Goal: Transaction & Acquisition: Purchase product/service

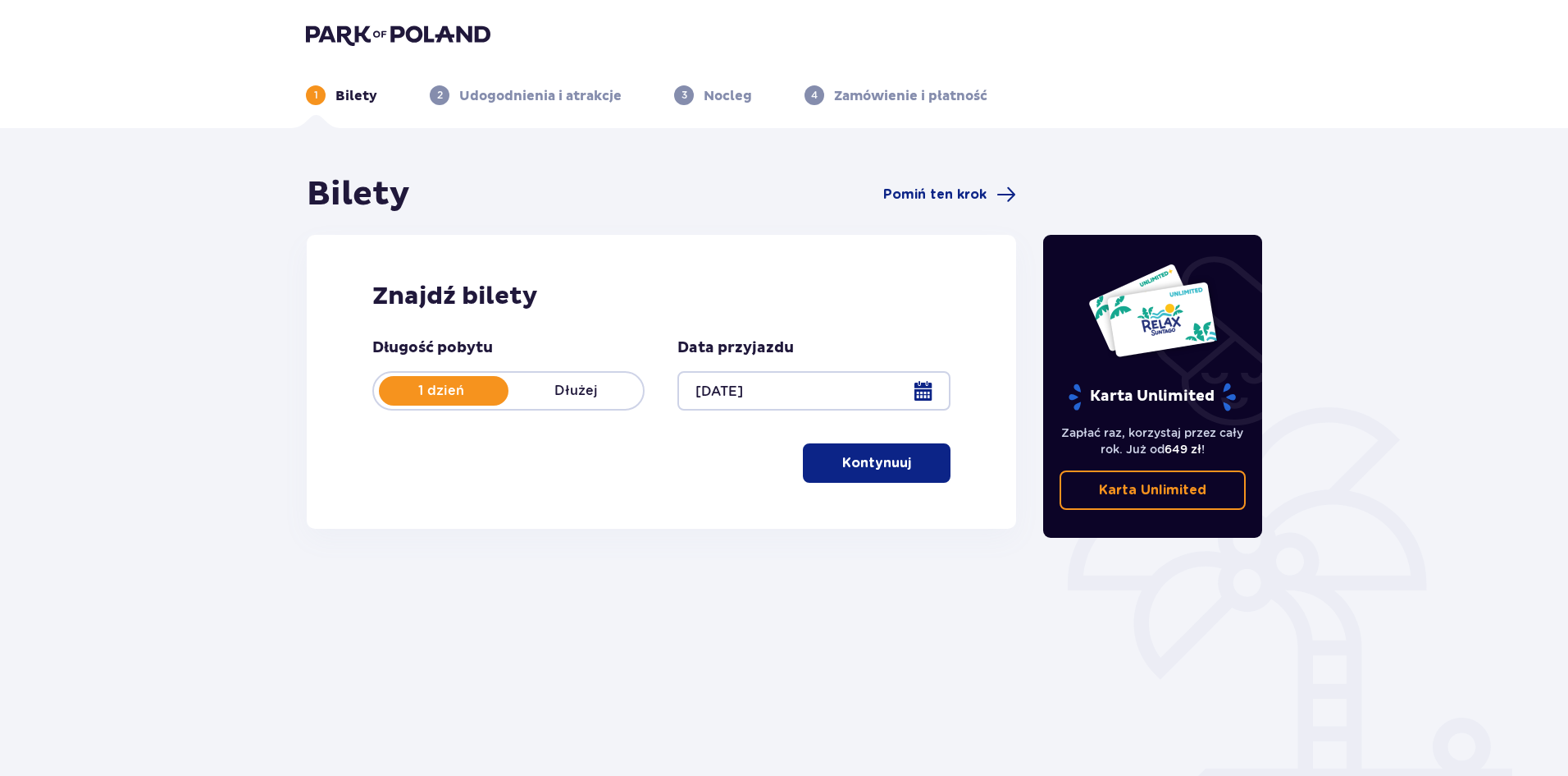
click at [867, 473] on button "Kontynuuj" at bounding box center [876, 463] width 148 height 40
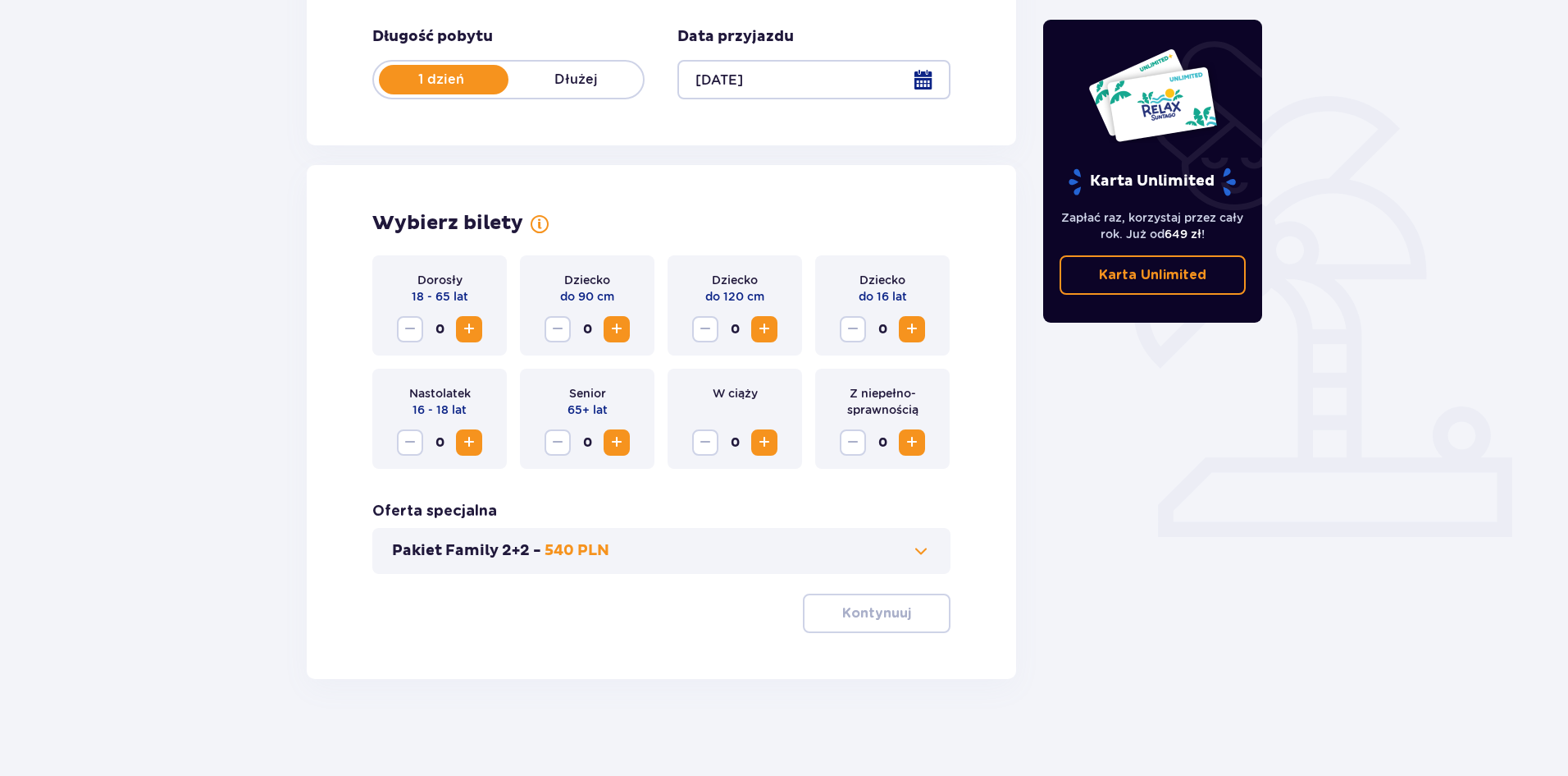
scroll to position [312, 0]
click at [474, 329] on span "Increase" at bounding box center [469, 327] width 20 height 20
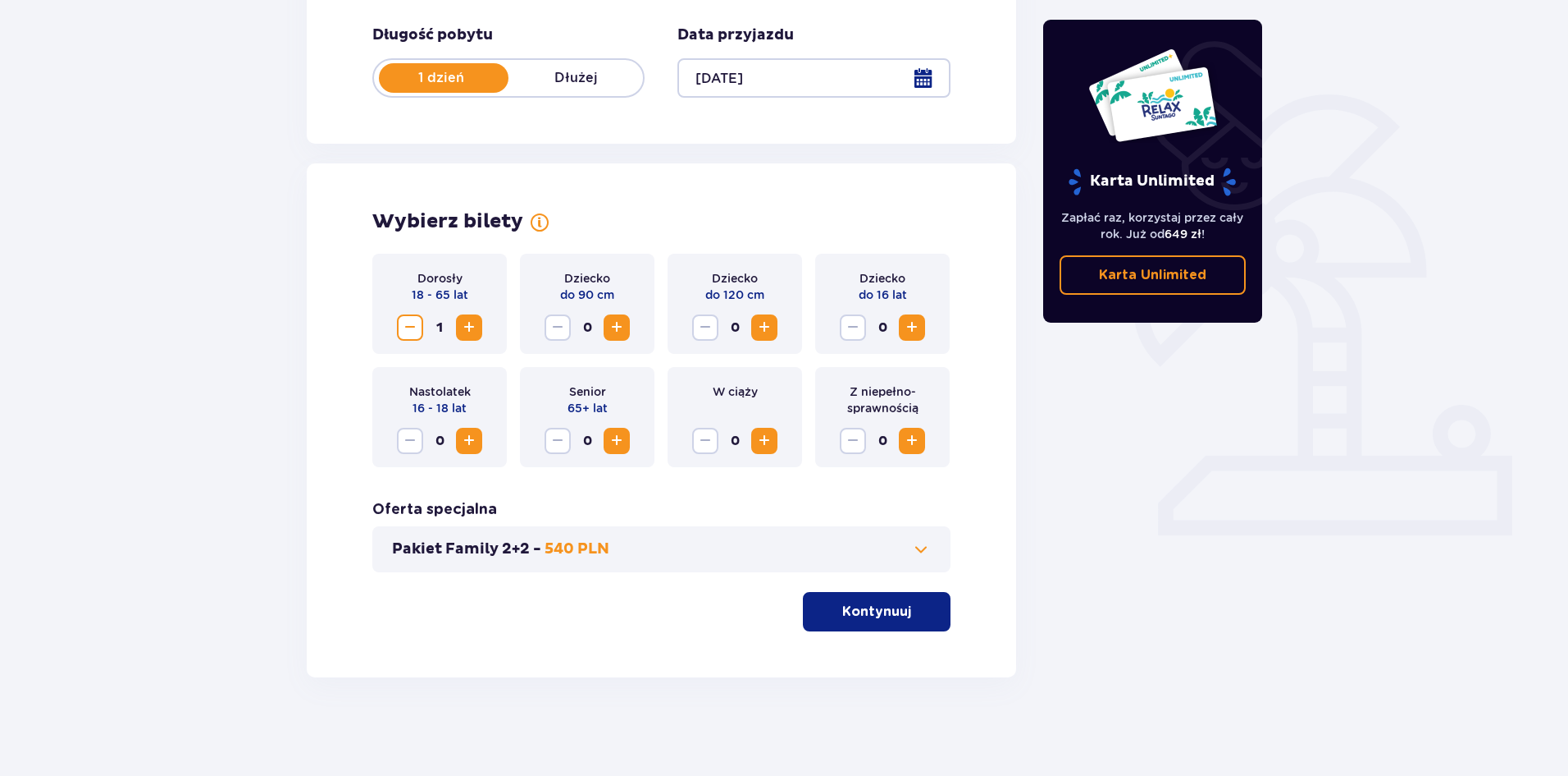
click at [474, 329] on span "Increase" at bounding box center [469, 327] width 20 height 20
click at [926, 555] on span at bounding box center [920, 548] width 20 height 20
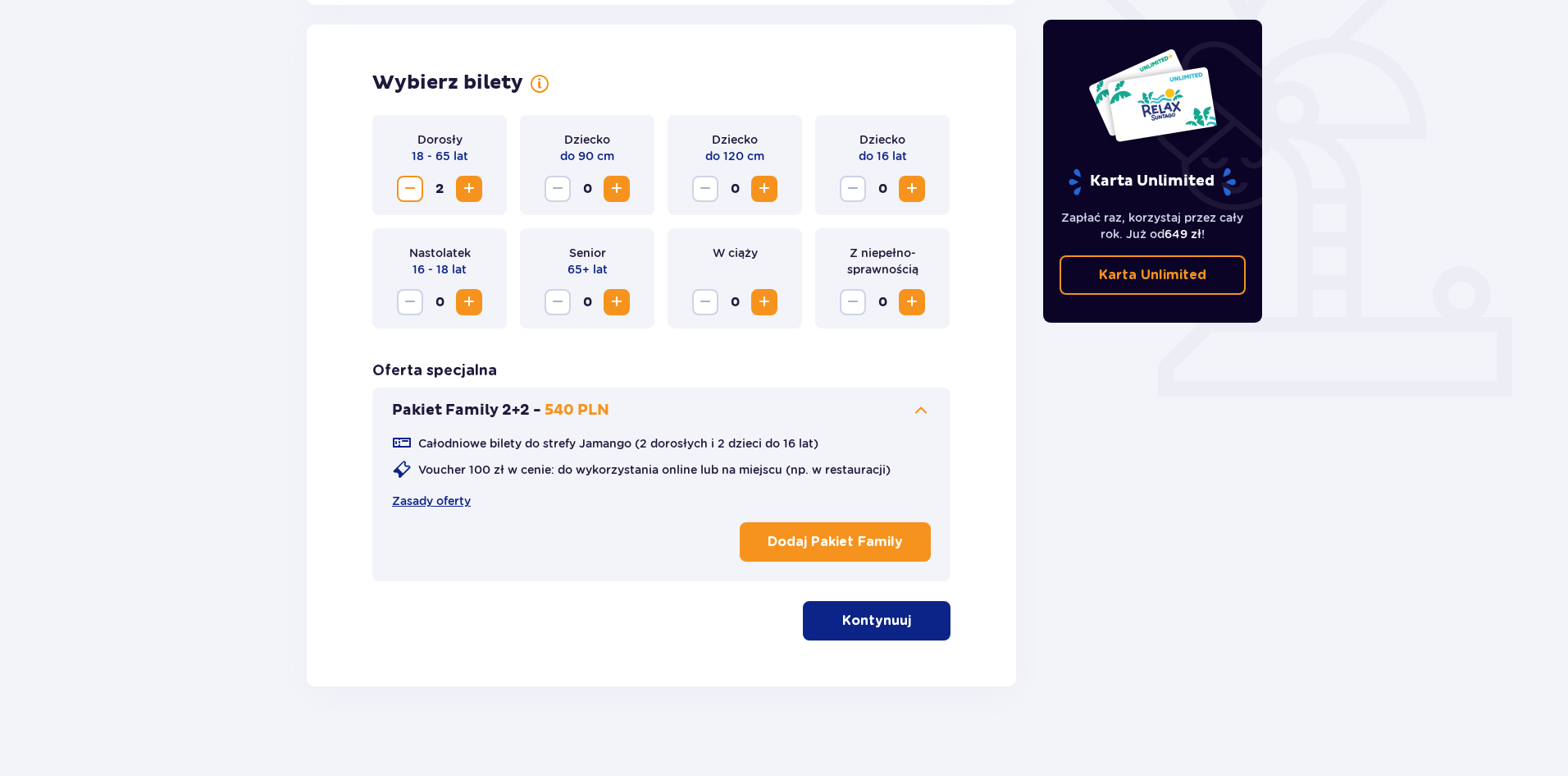
scroll to position [456, 0]
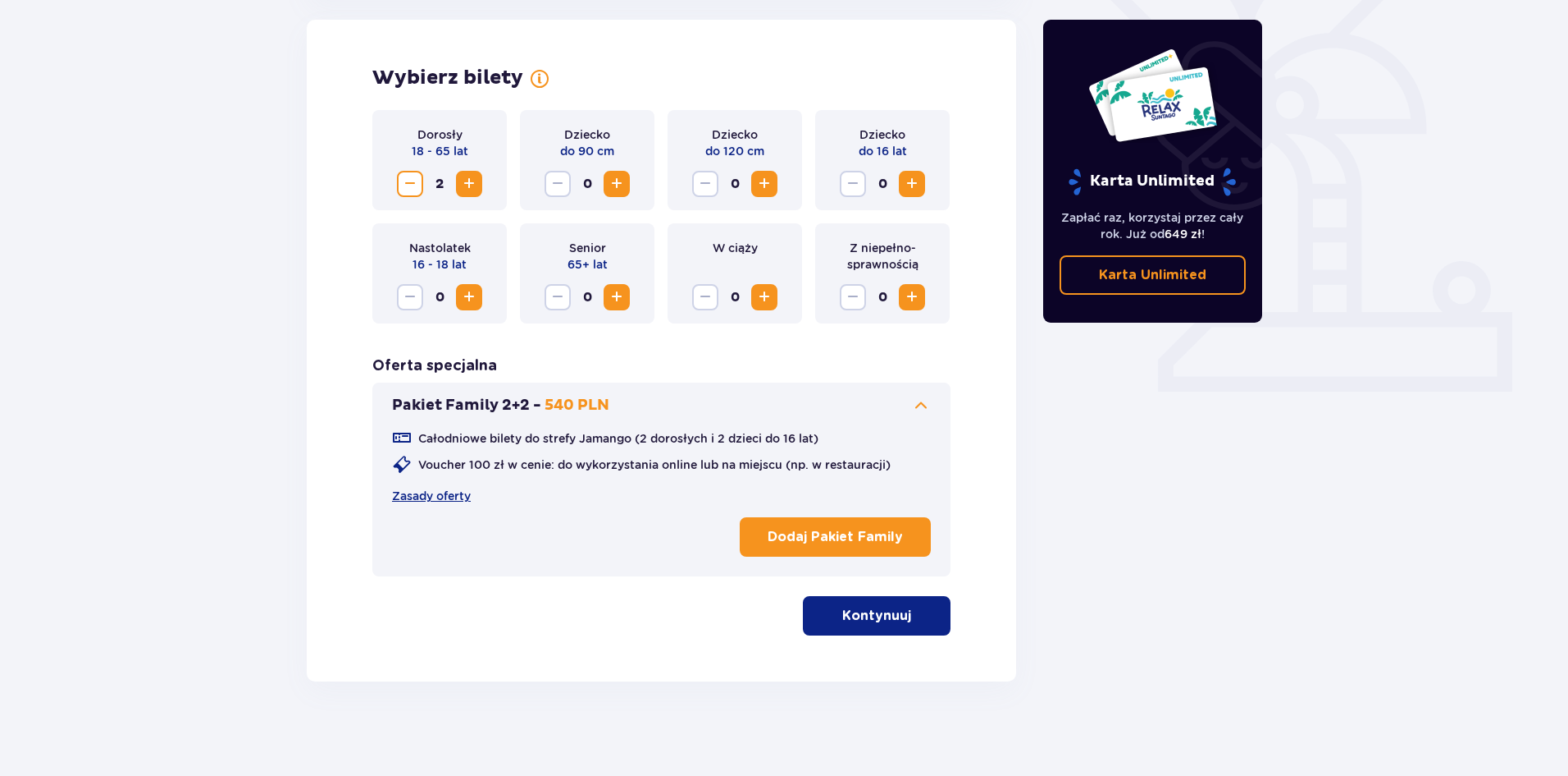
click at [867, 610] on p "Kontynuuj" at bounding box center [876, 615] width 69 height 18
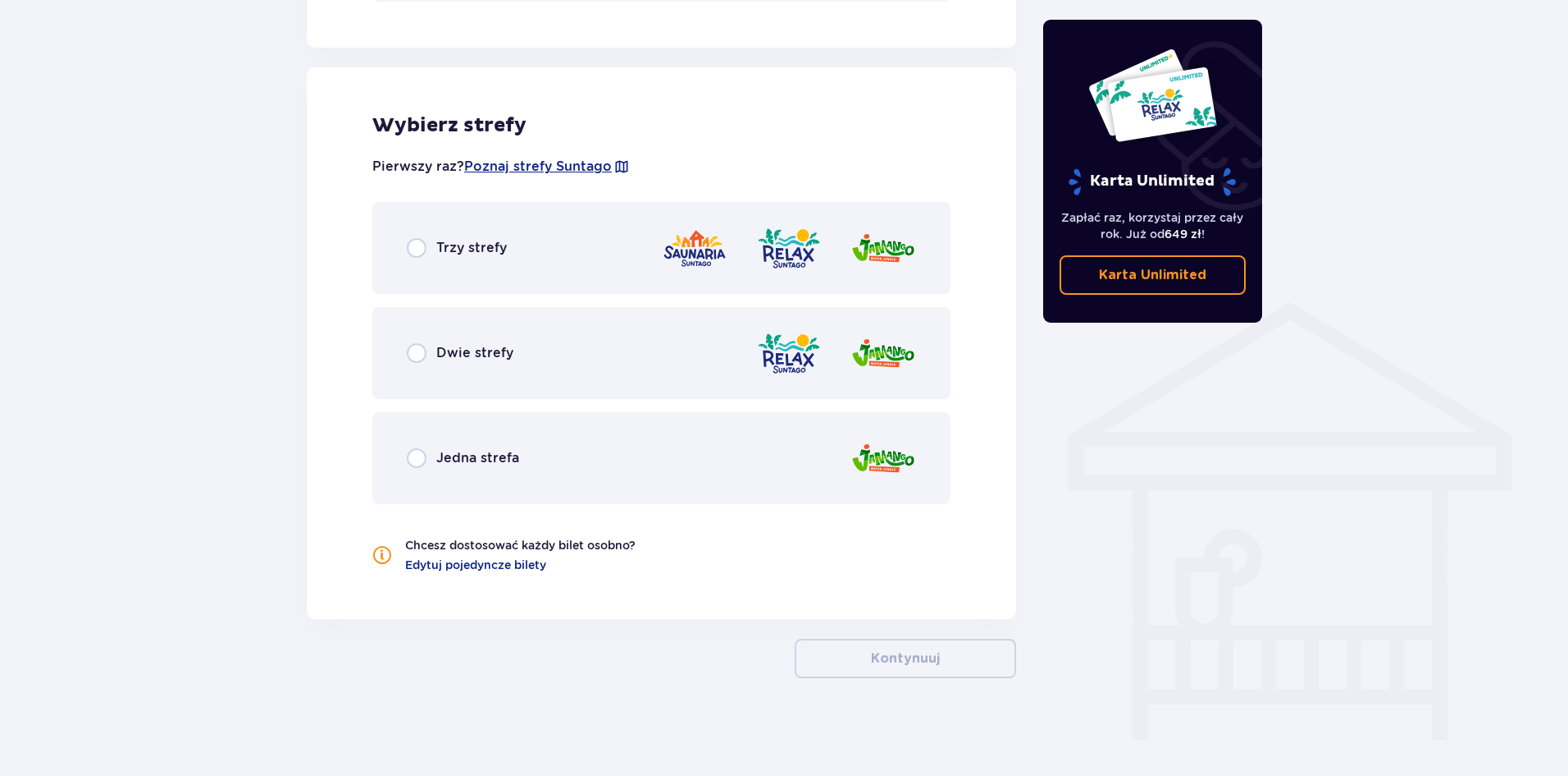
scroll to position [1032, 0]
click at [486, 352] on p "Dwie strefy" at bounding box center [475, 352] width 77 height 18
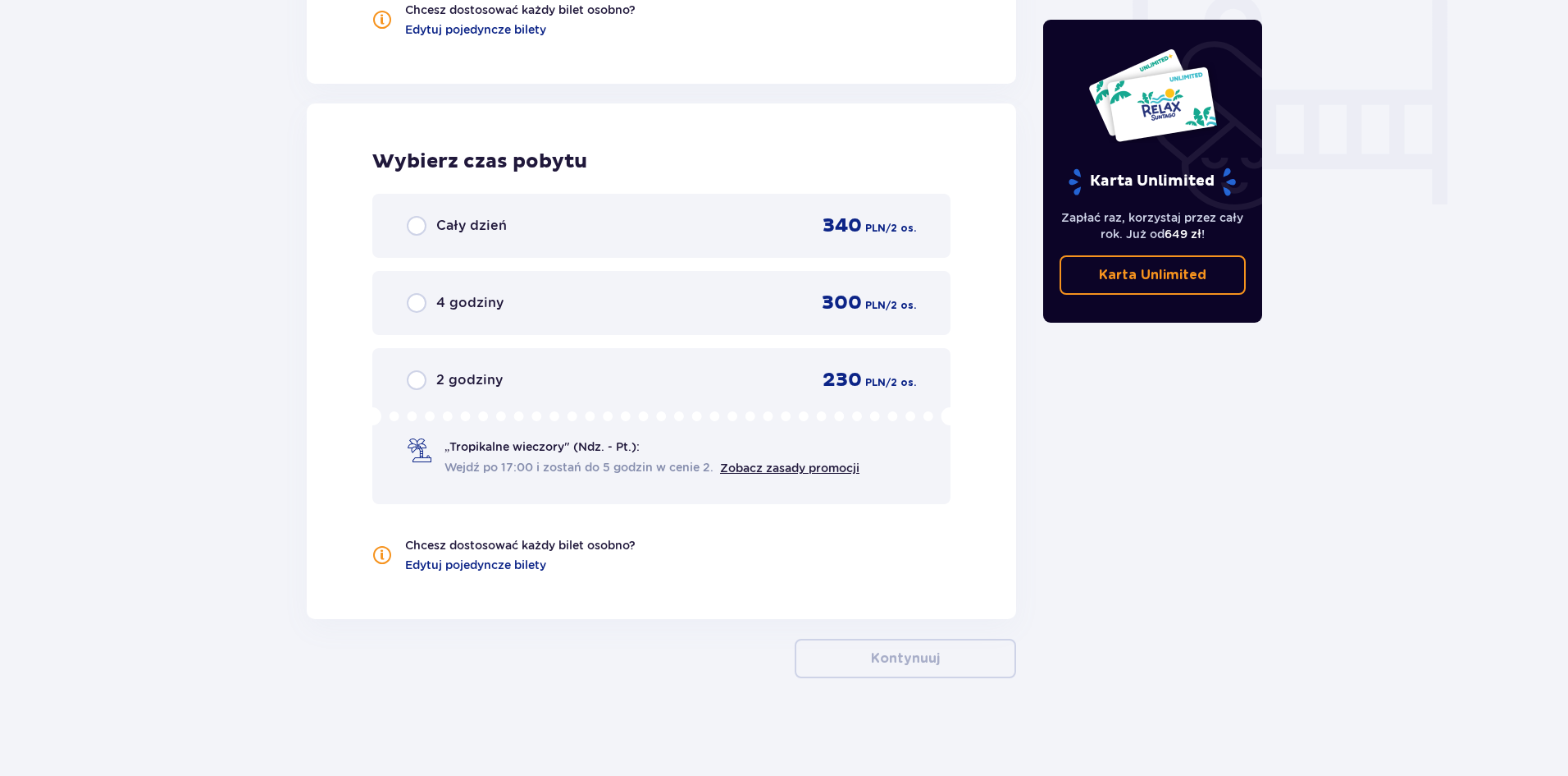
scroll to position [1567, 0]
click at [494, 449] on p "„Tropikalne wieczory" (Ndz. - Pt.):" at bounding box center [542, 445] width 196 height 16
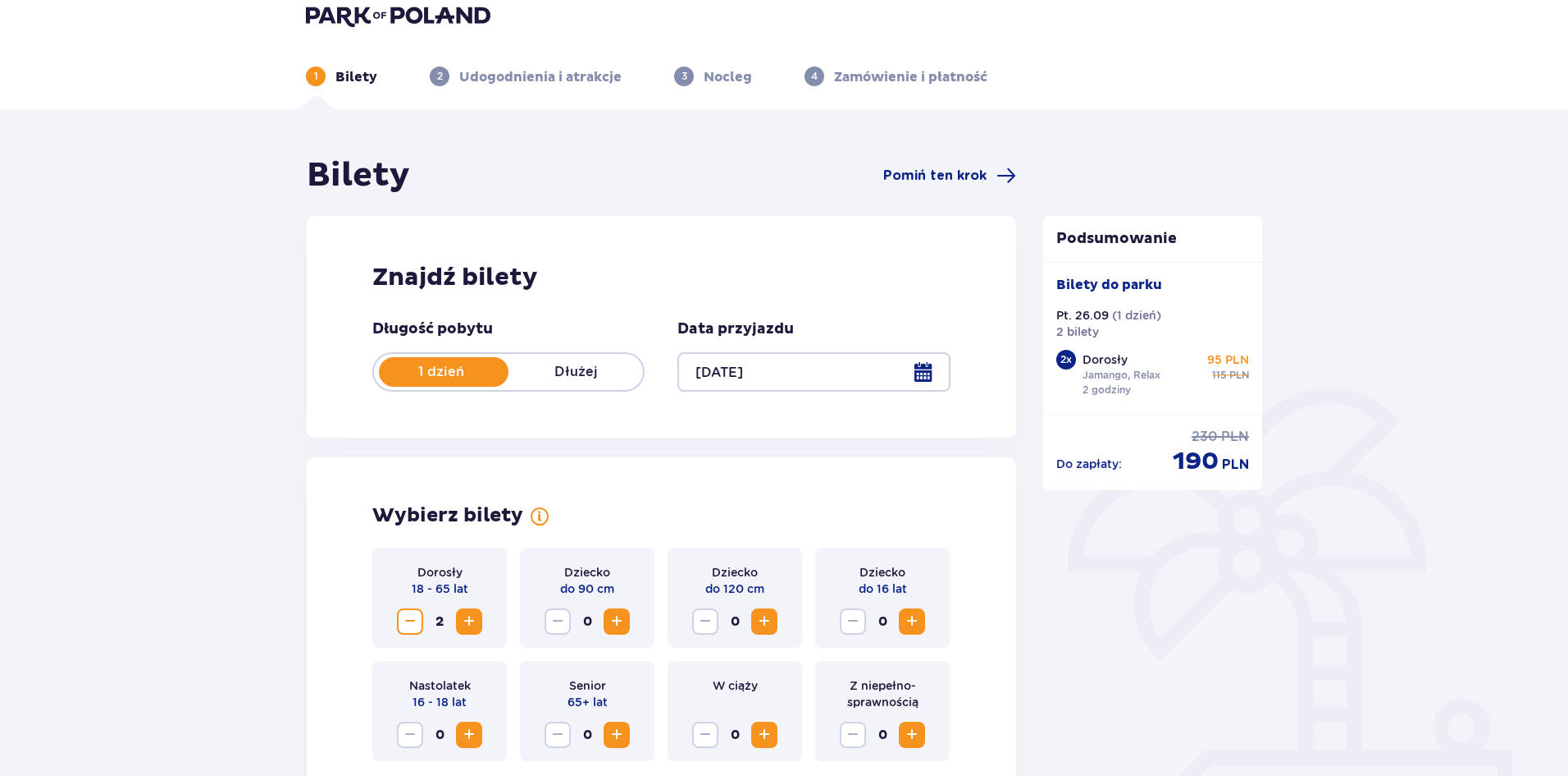
scroll to position [17, 0]
click at [924, 372] on div at bounding box center [814, 373] width 273 height 40
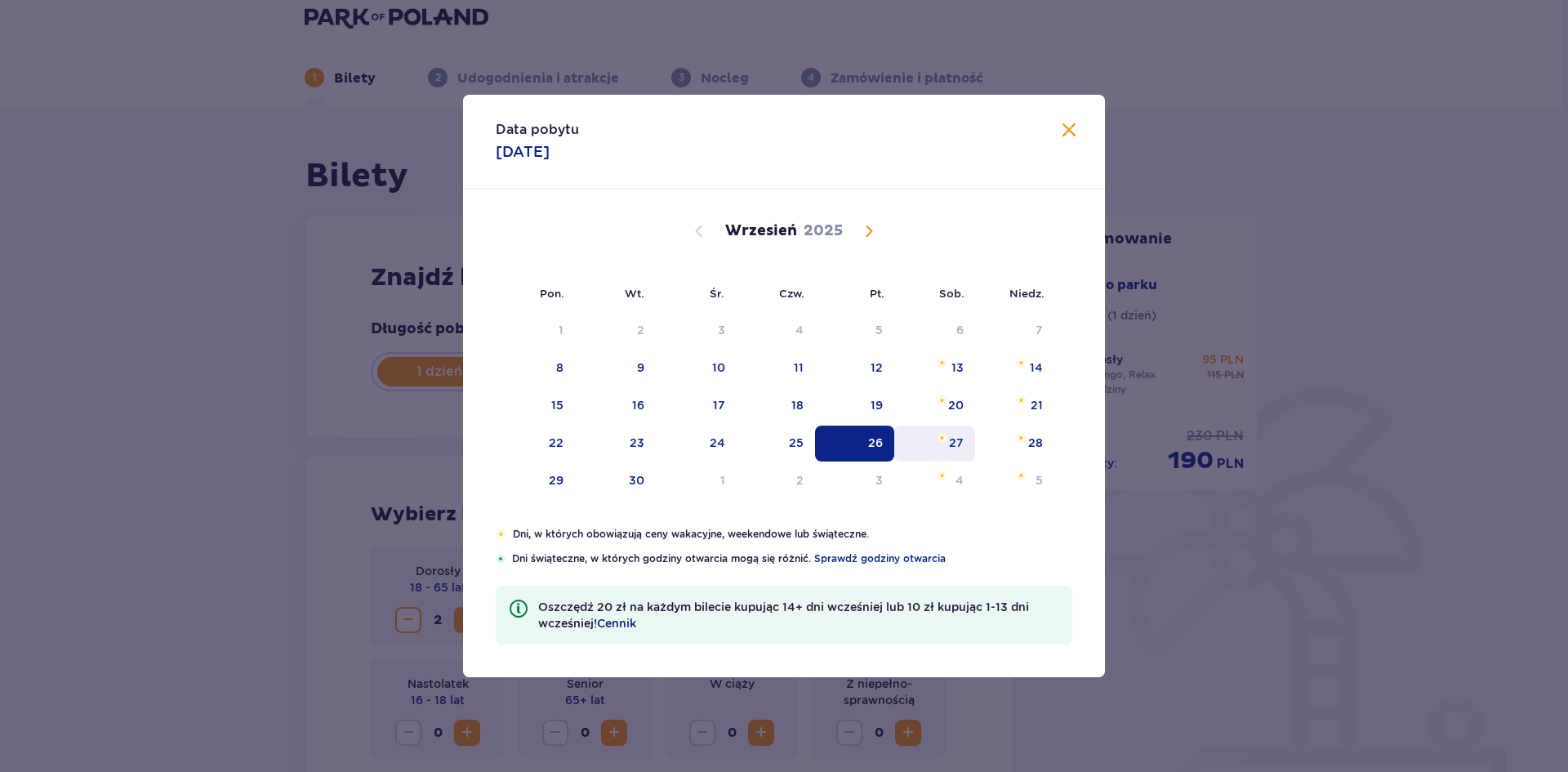
click at [941, 434] on img "sobota, 27 września 2025" at bounding box center [942, 437] width 10 height 9
type input "27.09.25"
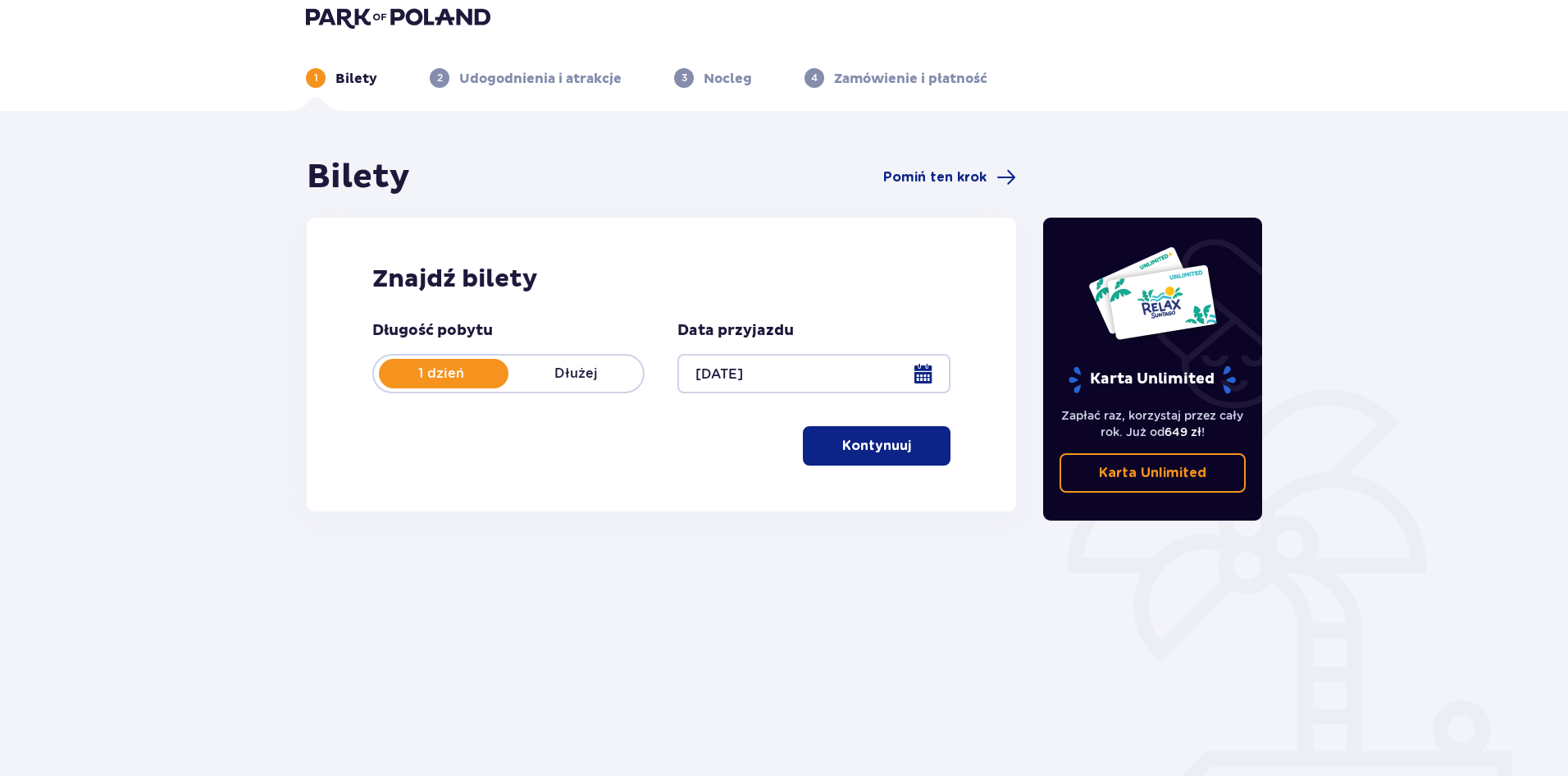
click at [864, 441] on p "Kontynuuj" at bounding box center [876, 445] width 69 height 18
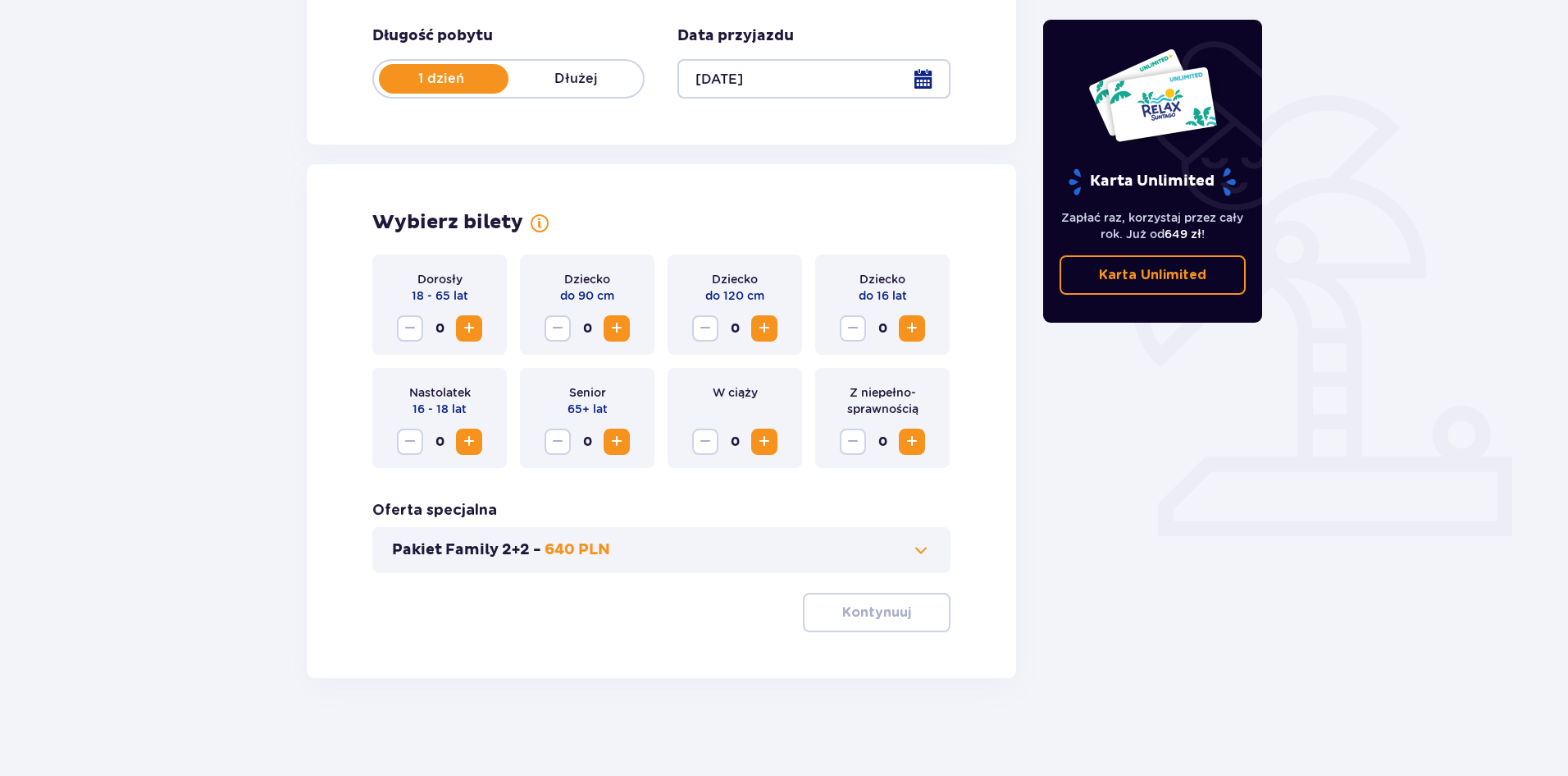
scroll to position [312, 0]
click at [479, 324] on button "Increase" at bounding box center [469, 327] width 26 height 26
click at [881, 622] on button "Kontynuuj" at bounding box center [876, 611] width 148 height 40
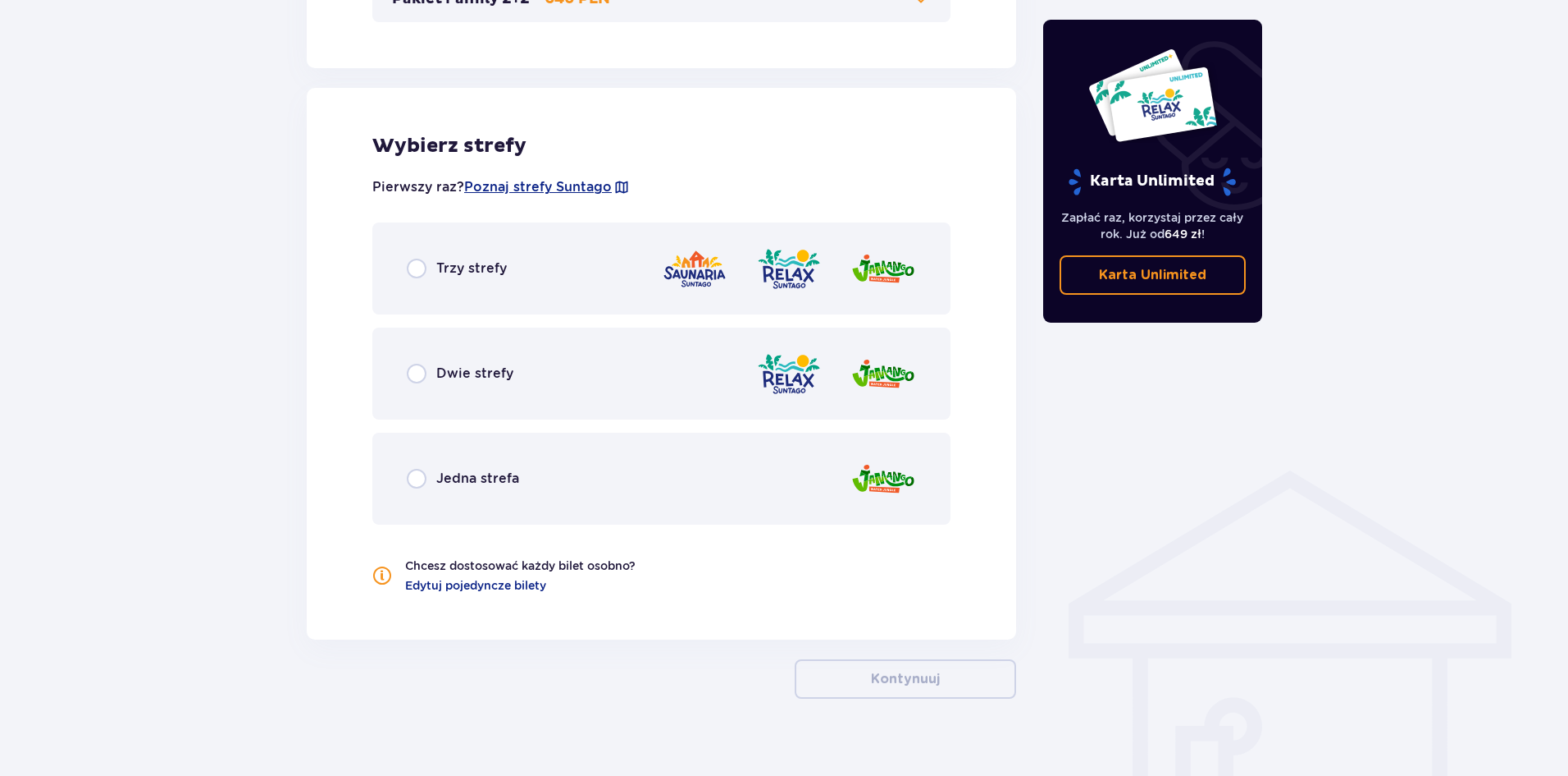
scroll to position [884, 0]
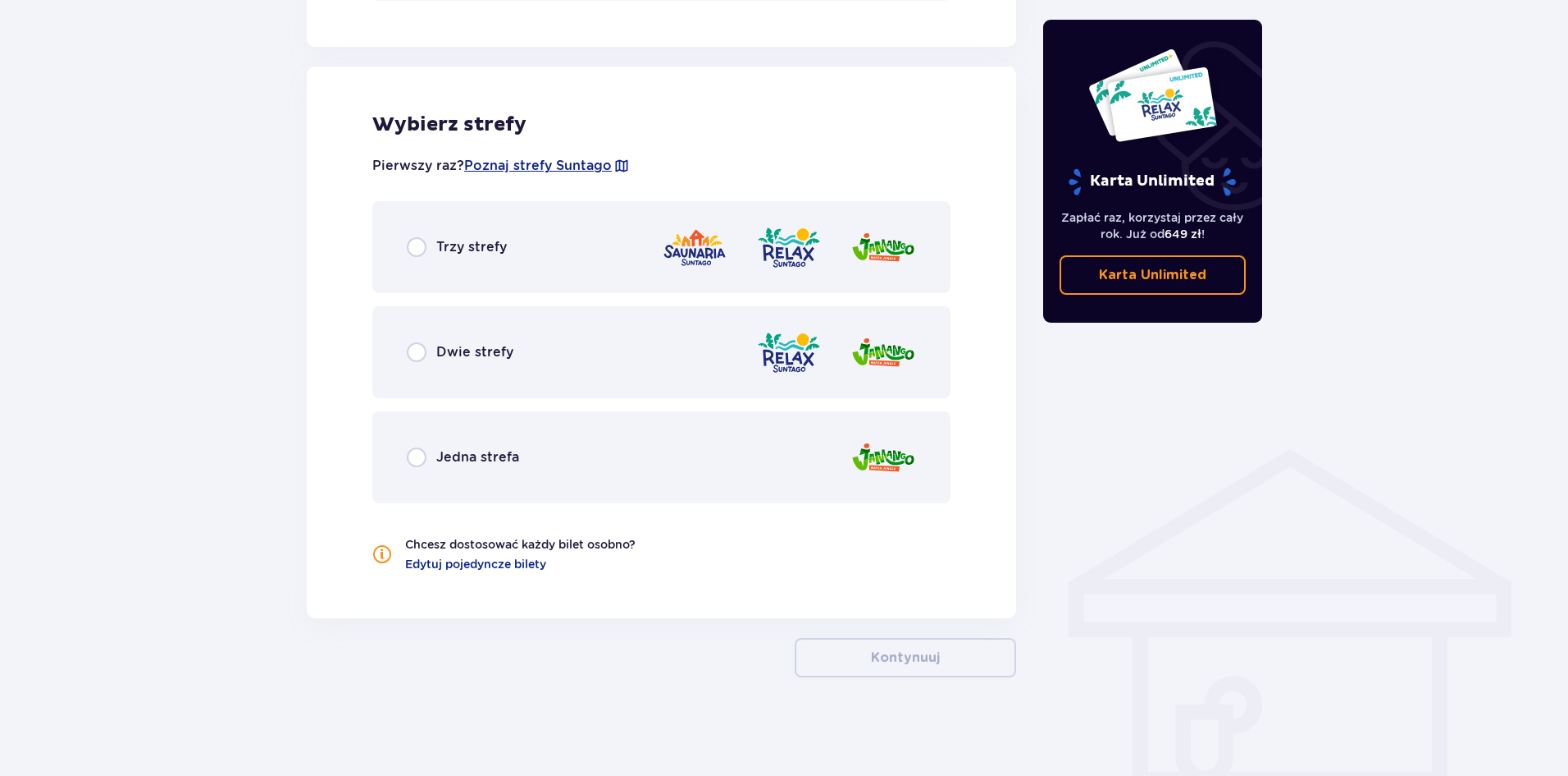
click at [495, 356] on p "Dwie strefy" at bounding box center [475, 352] width 77 height 18
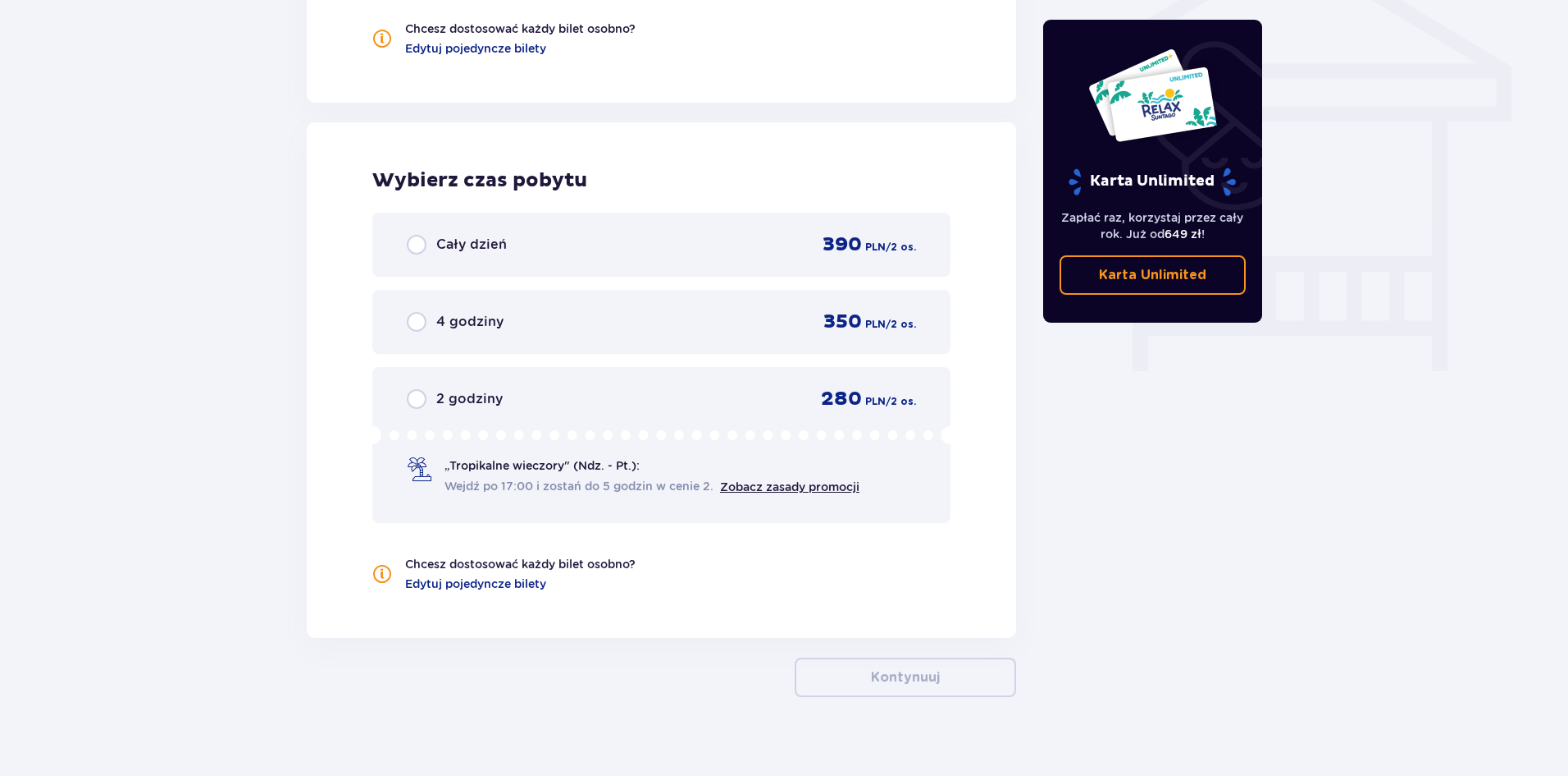
scroll to position [1419, 0]
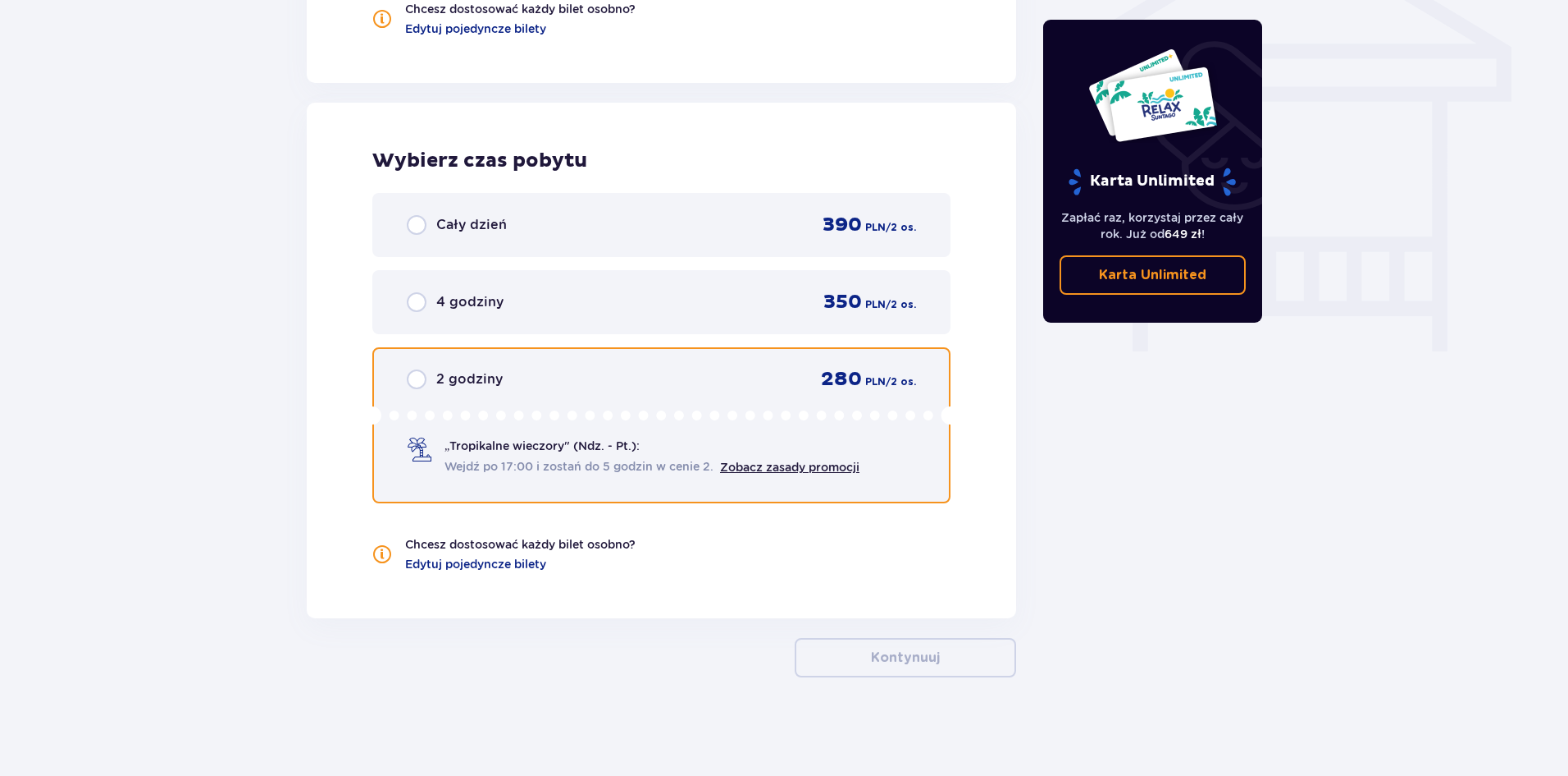
click at [421, 379] on input "radio" at bounding box center [416, 379] width 20 height 20
radio input "true"
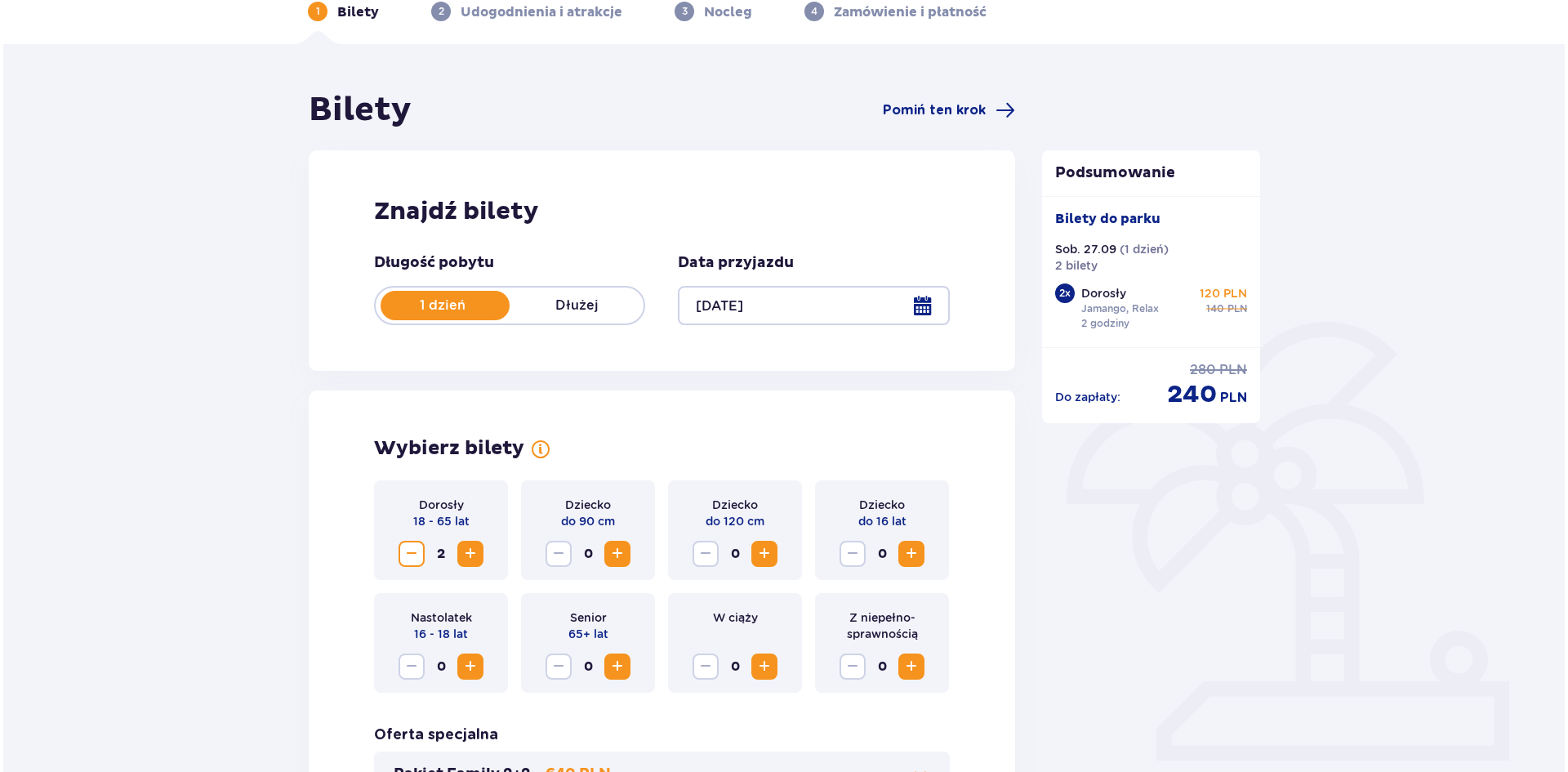
scroll to position [81, 0]
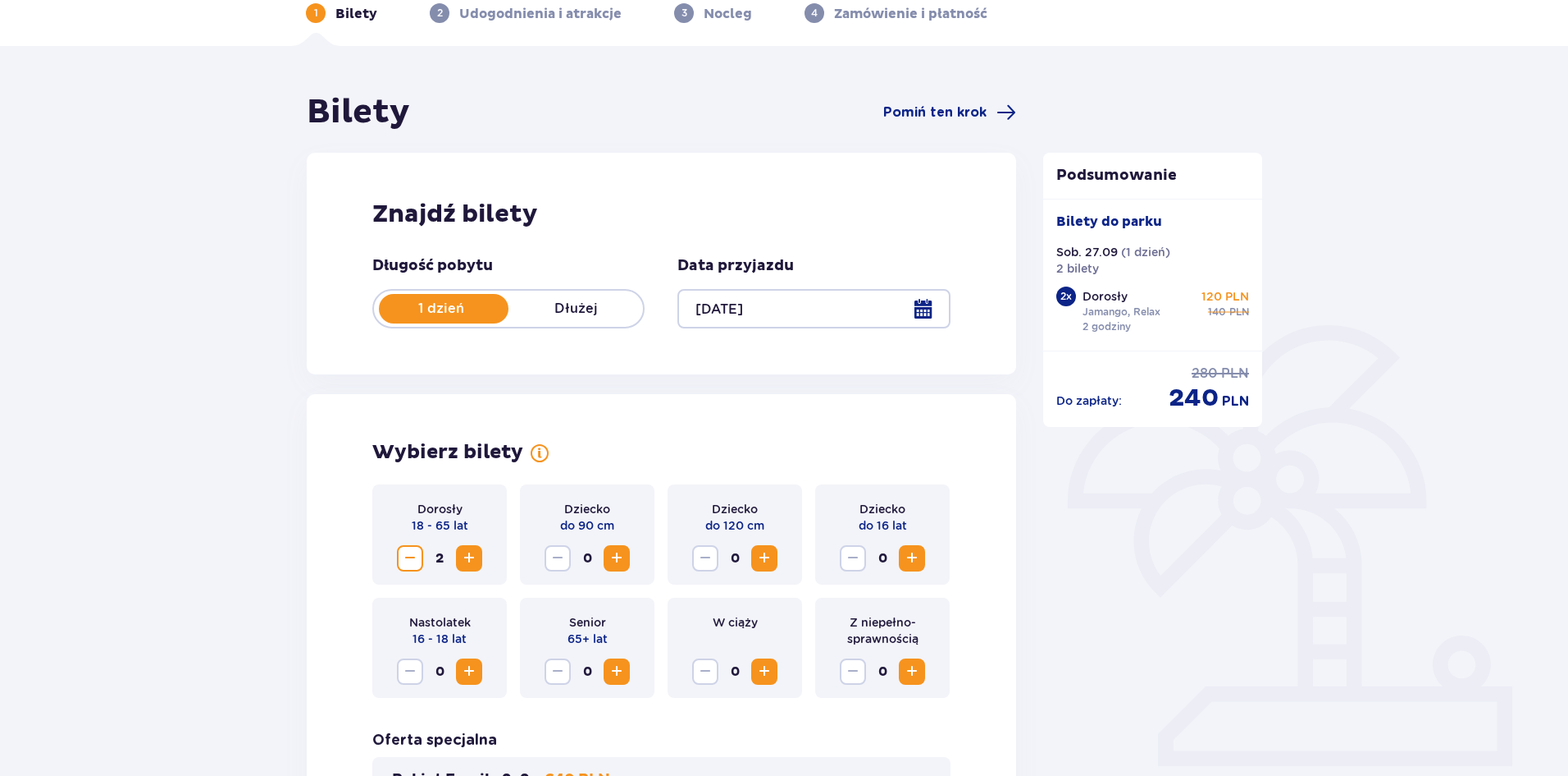
click at [837, 306] on div at bounding box center [814, 309] width 273 height 40
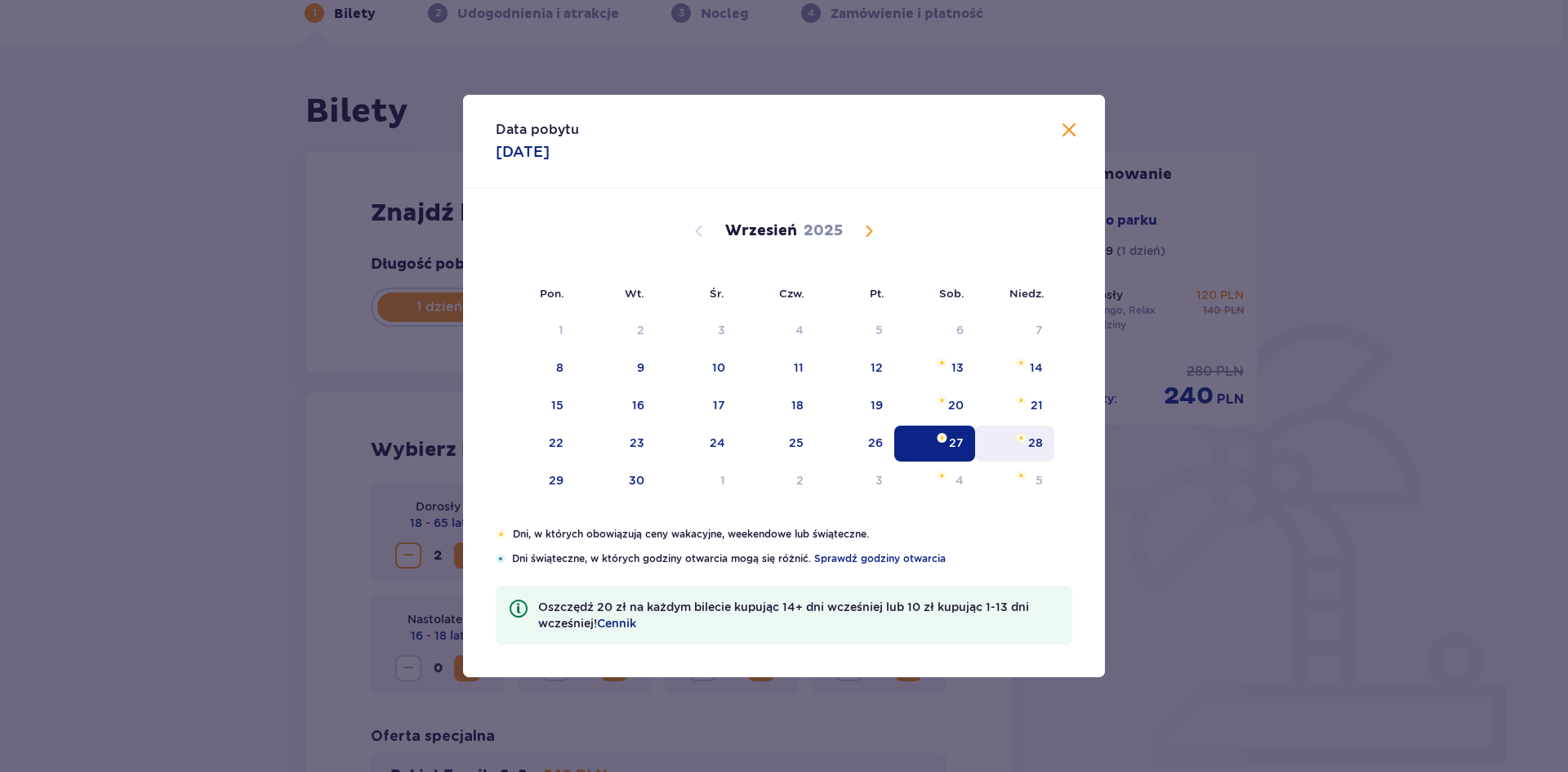
click at [1040, 445] on div "28" at bounding box center [1036, 442] width 15 height 16
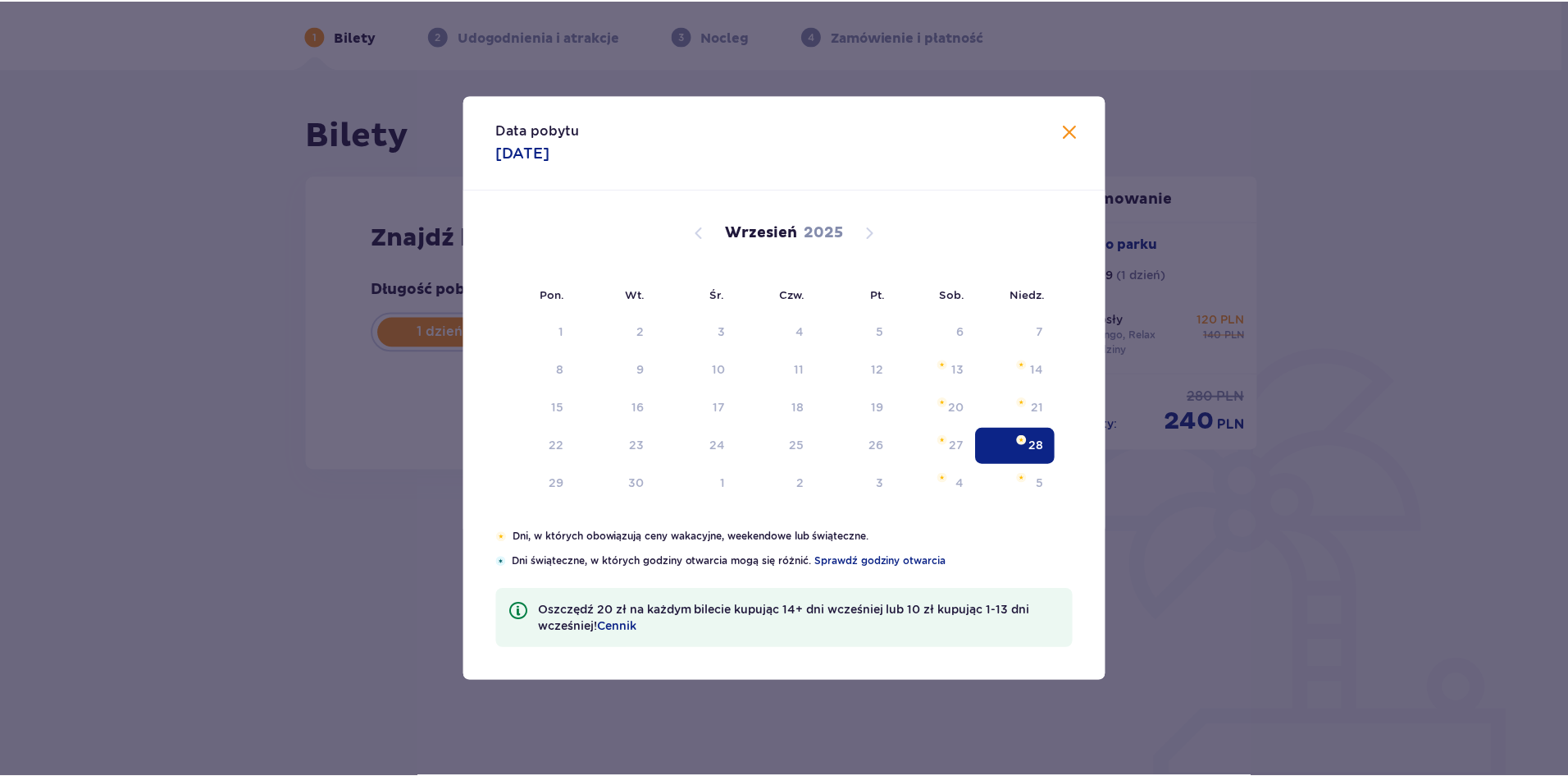
scroll to position [59, 0]
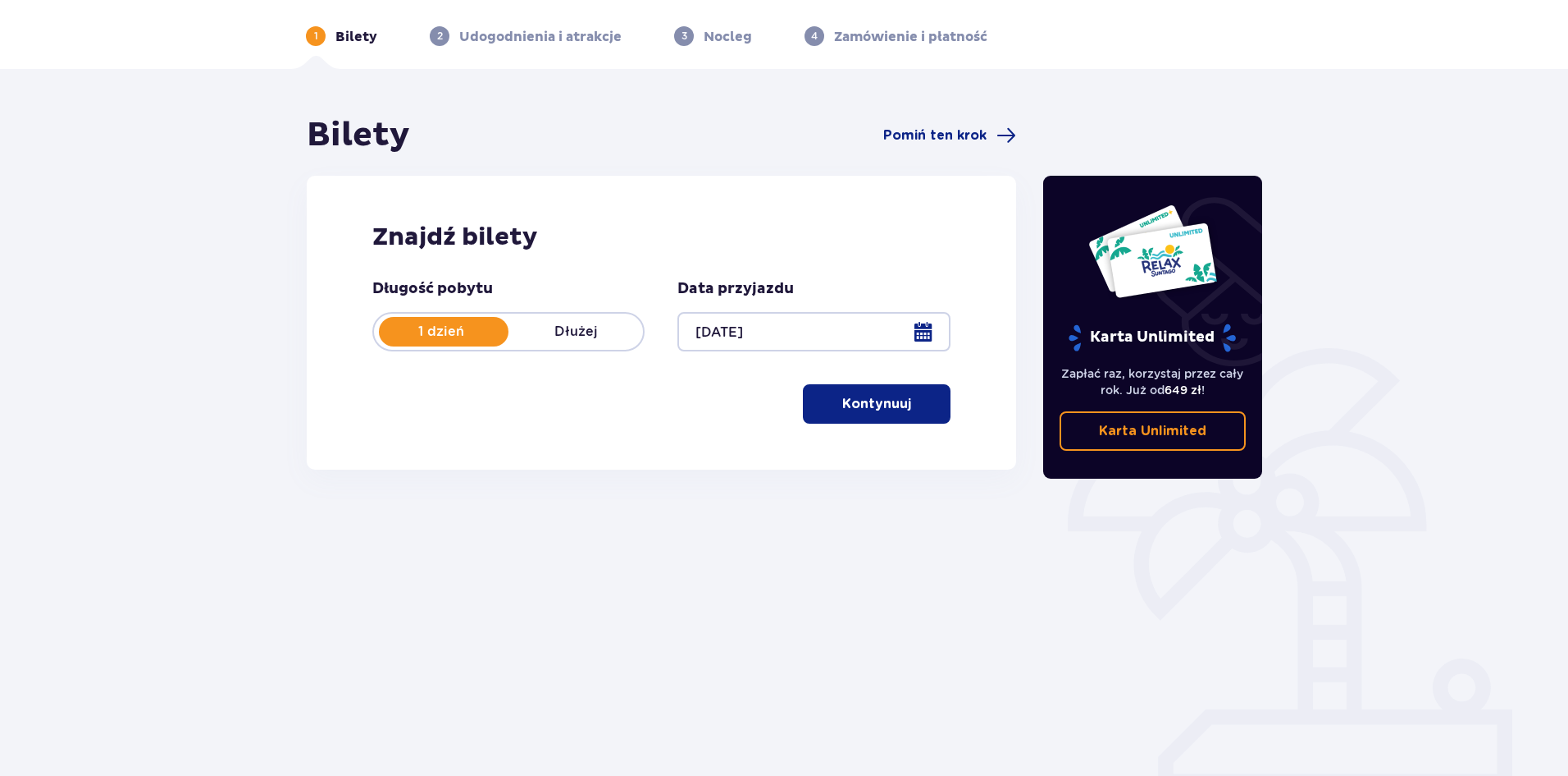
scroll to position [61, 0]
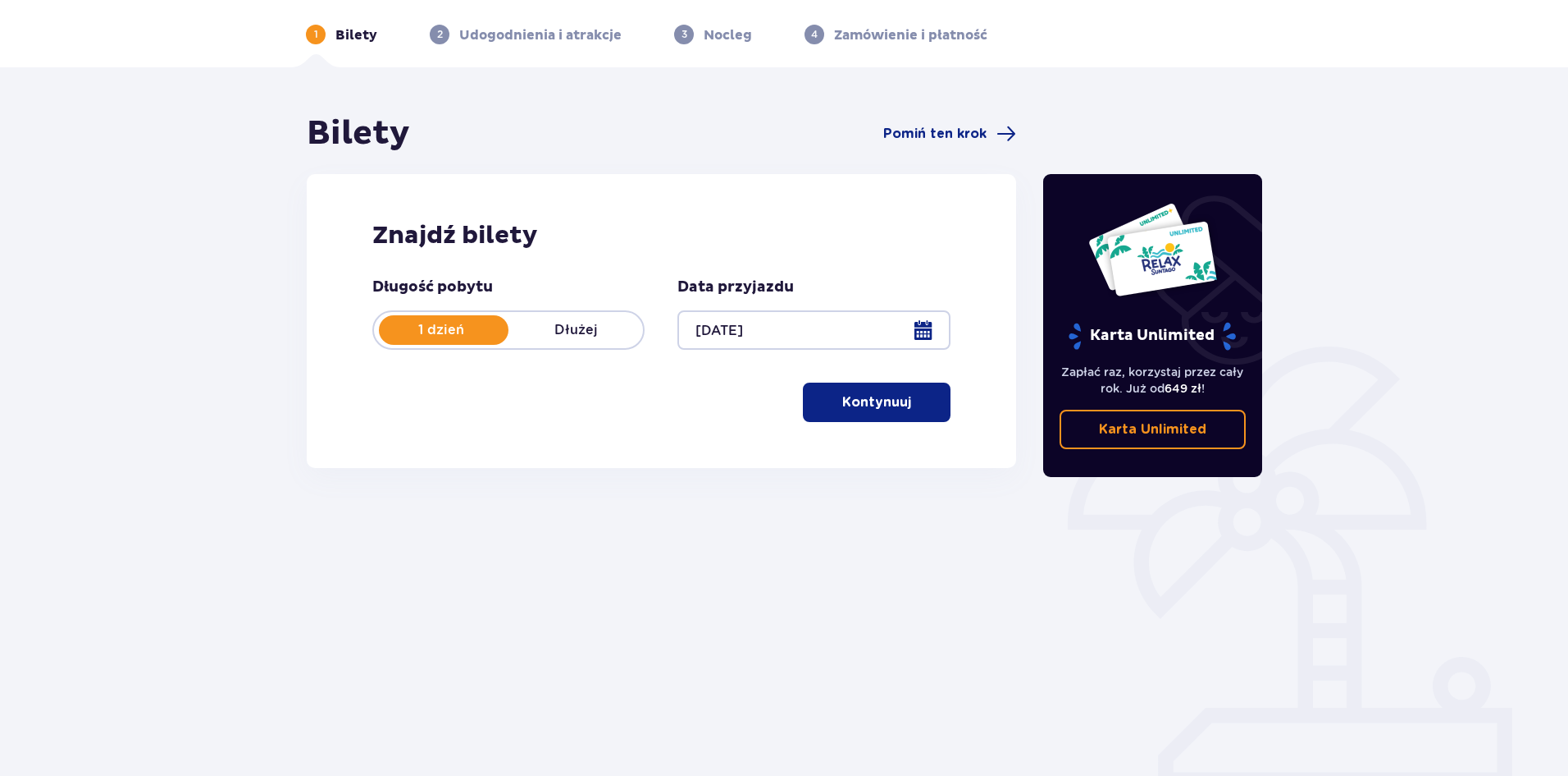
click at [842, 404] on p "Kontynuuj" at bounding box center [876, 402] width 69 height 18
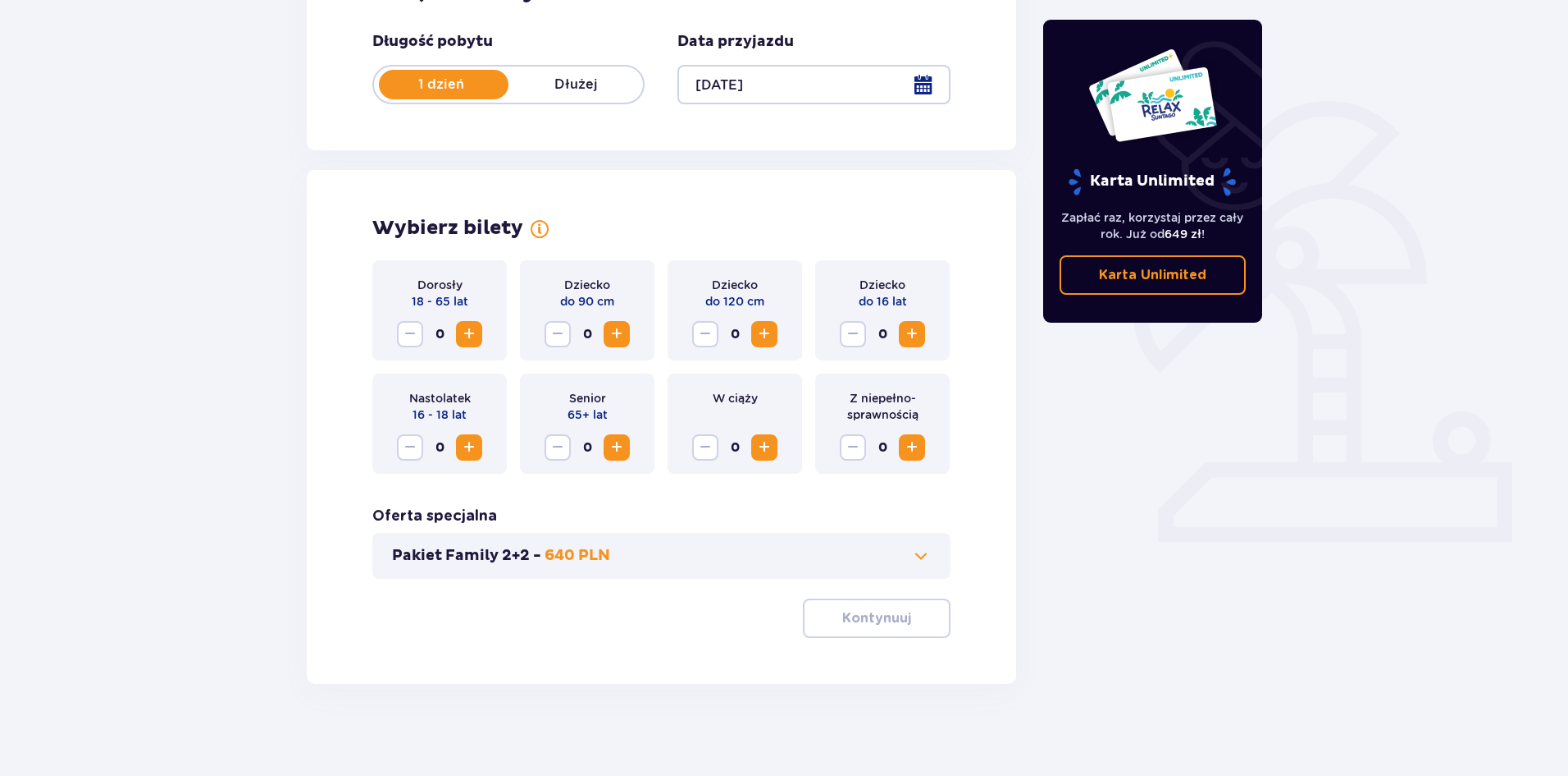
scroll to position [312, 0]
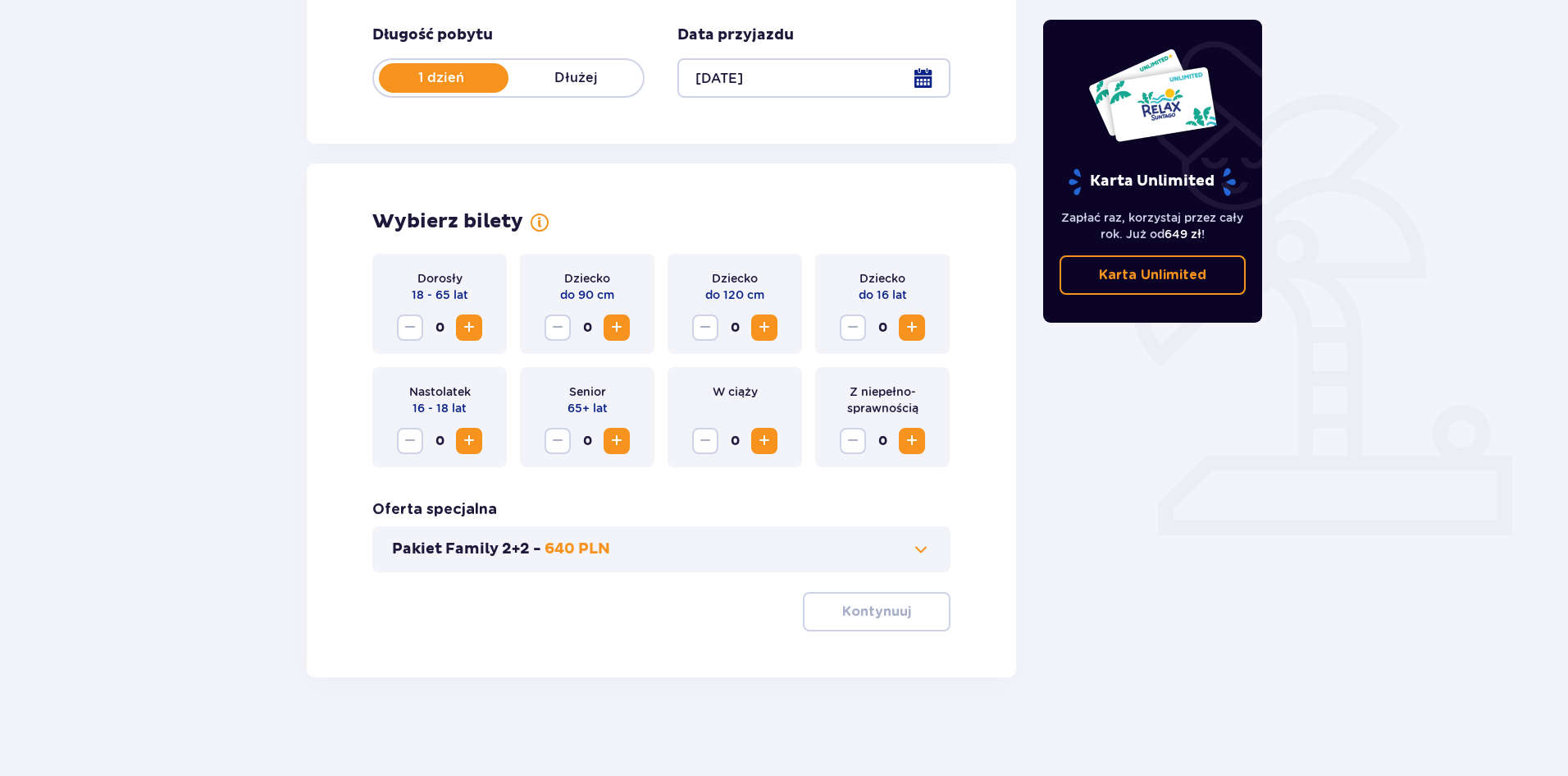
click at [463, 327] on span "Increase" at bounding box center [469, 327] width 20 height 20
click at [858, 612] on p "Kontynuuj" at bounding box center [876, 610] width 69 height 18
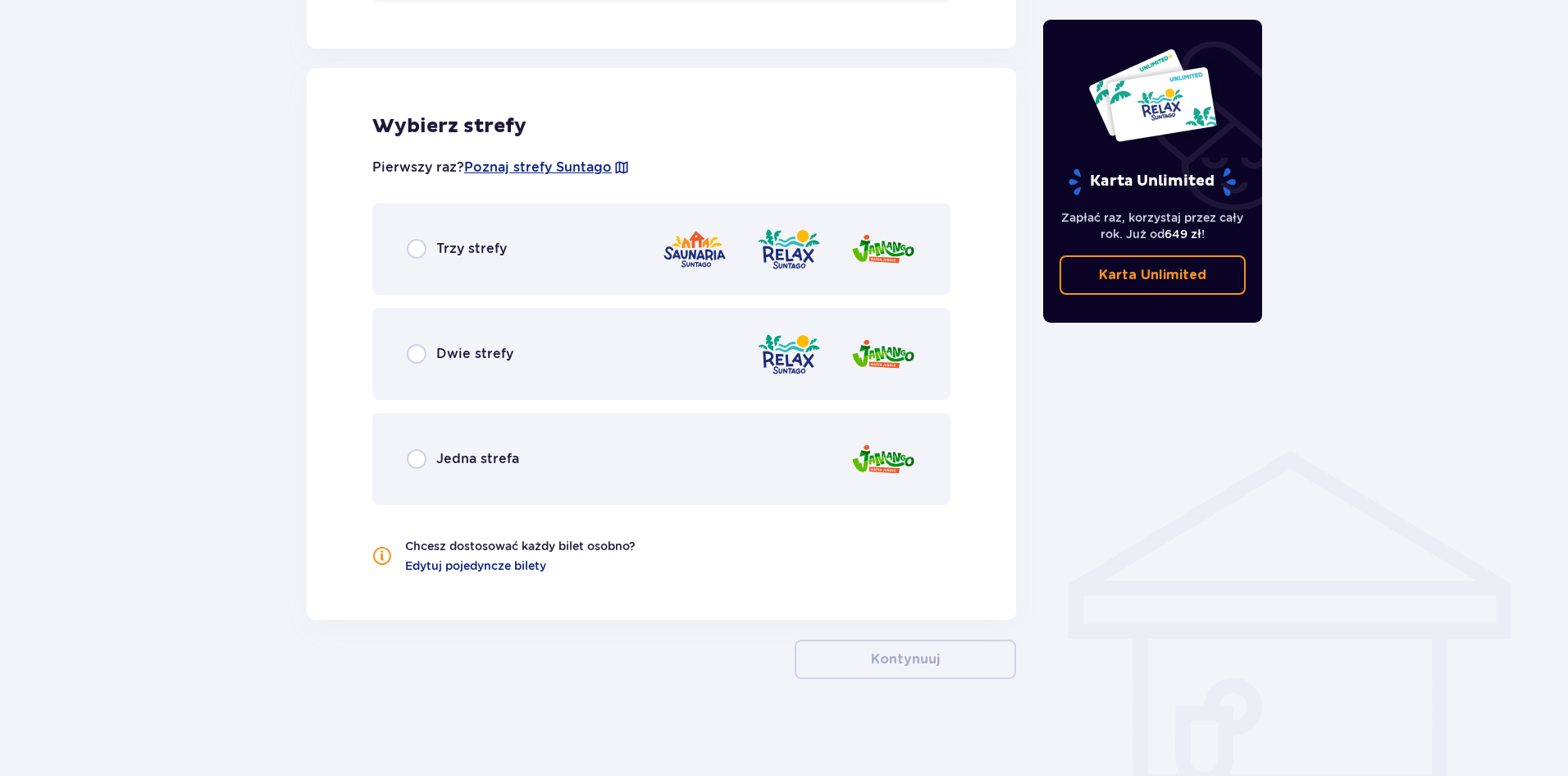
scroll to position [884, 0]
click at [525, 356] on div "Dwie strefy" at bounding box center [661, 352] width 578 height 92
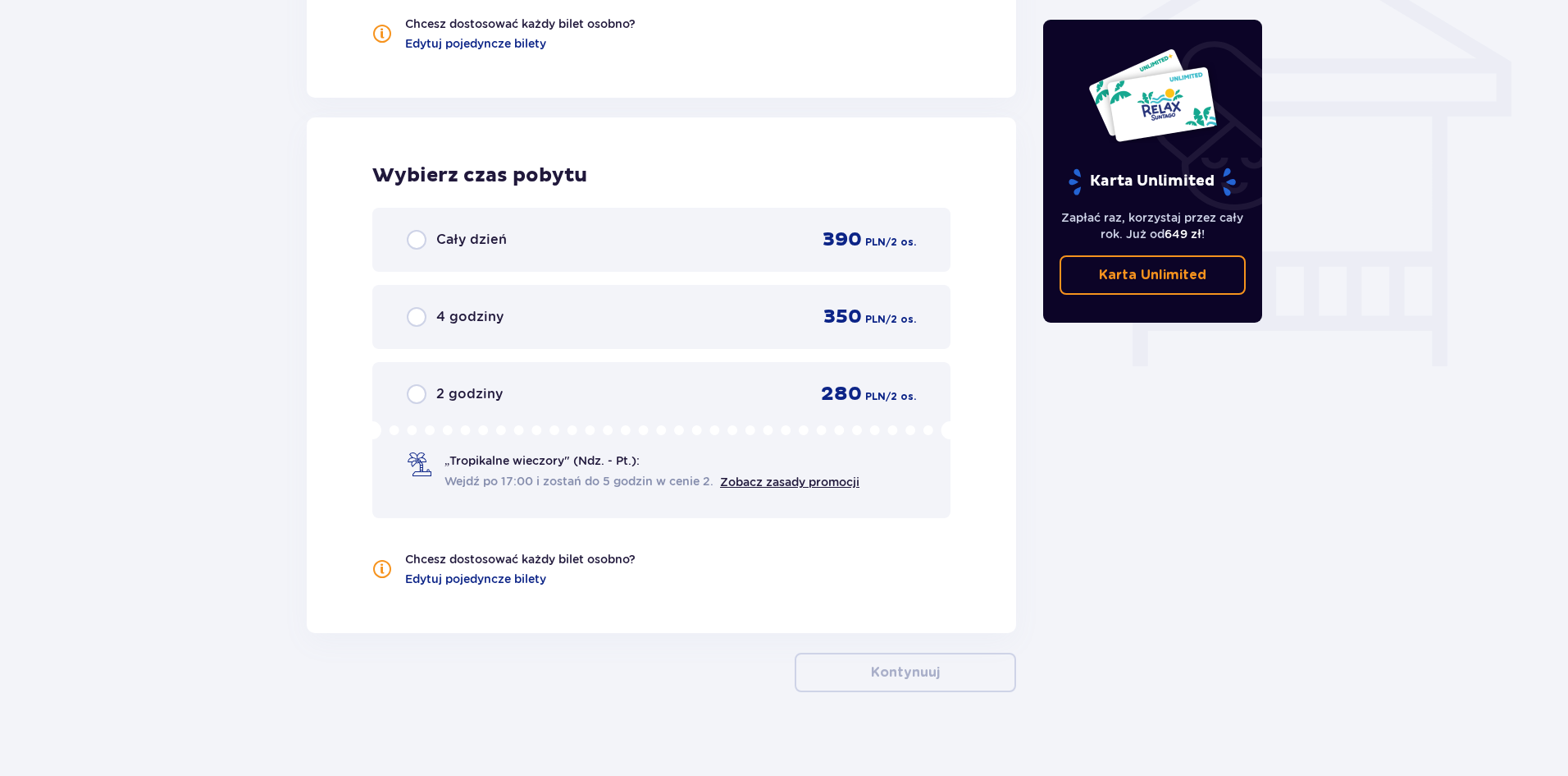
scroll to position [1419, 0]
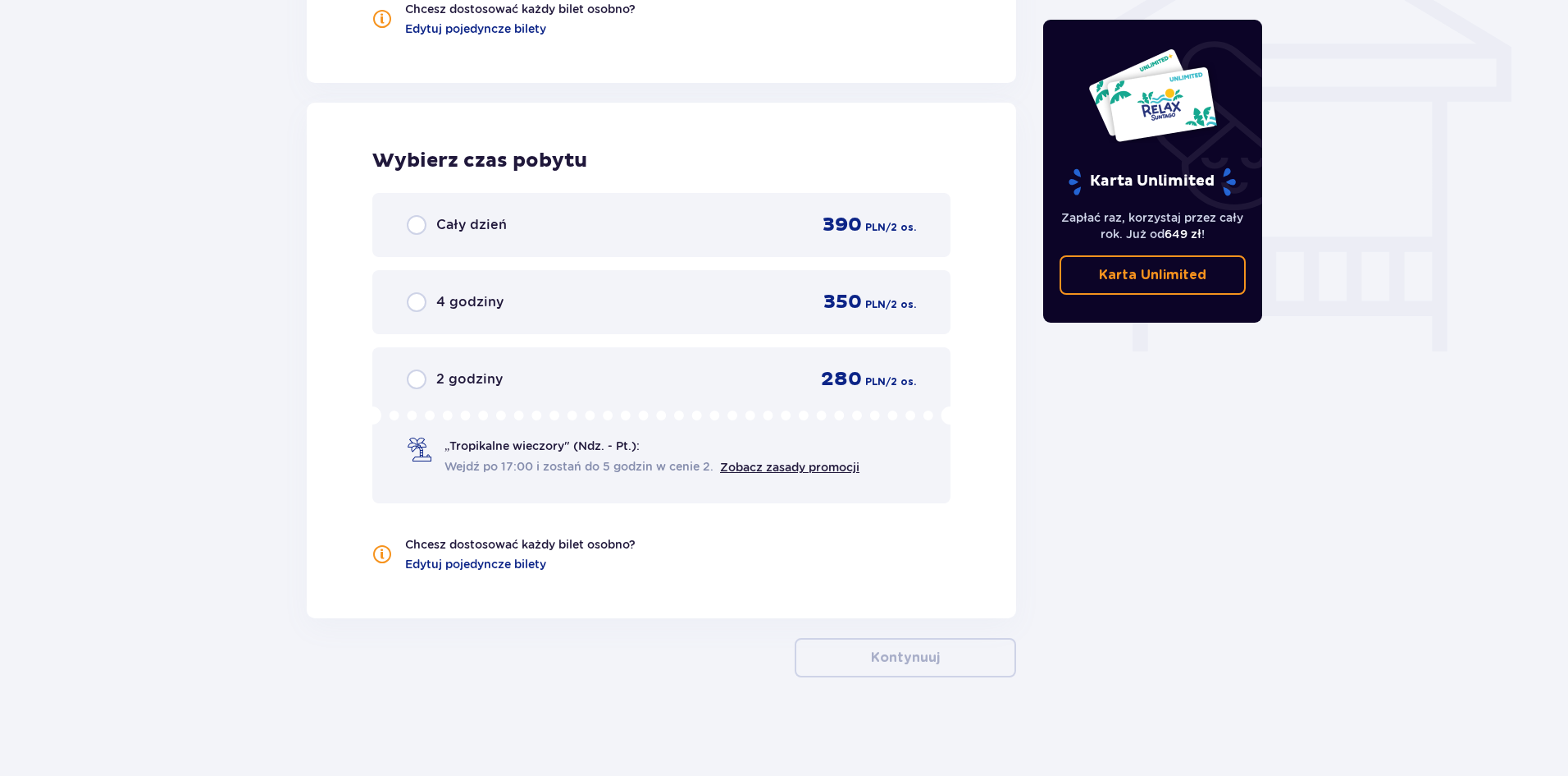
click at [478, 395] on div "2 godziny 280 PLN / 2 os. „Tropikalne wieczory" (Ndz. - Pt.): Wejdź po 17:00 i …" at bounding box center [661, 425] width 578 height 156
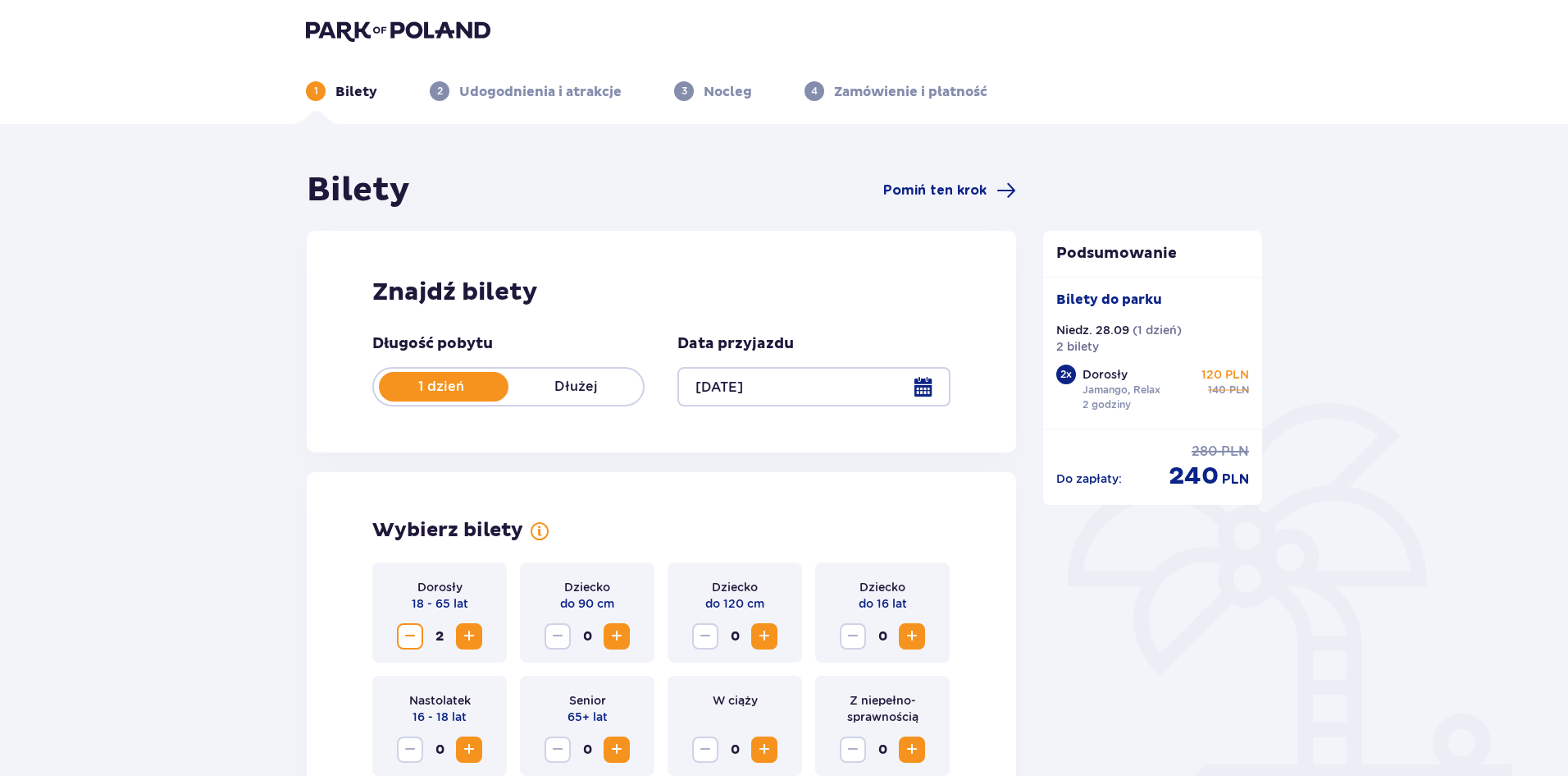
scroll to position [0, 0]
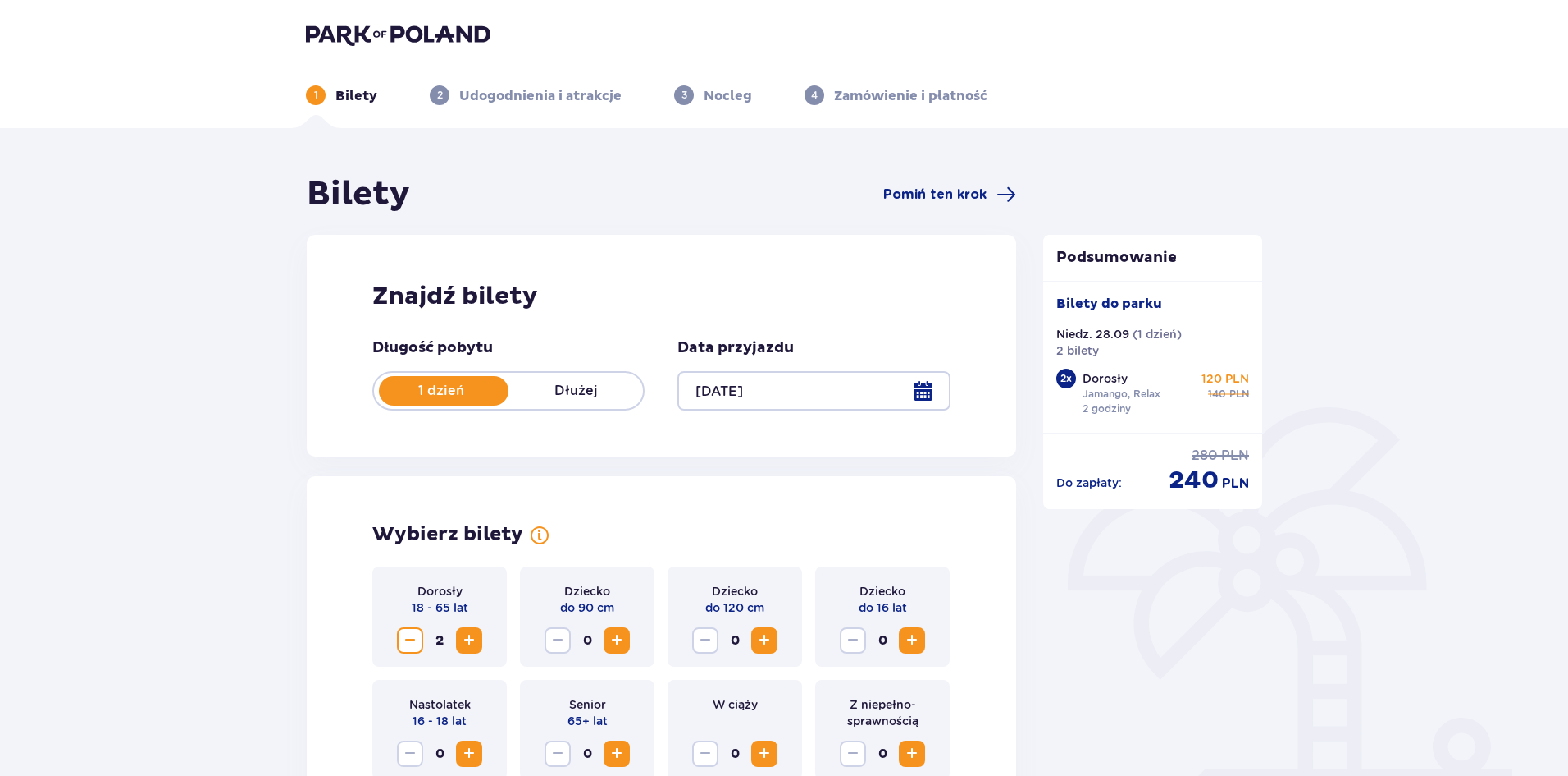
click at [918, 396] on div at bounding box center [814, 390] width 273 height 40
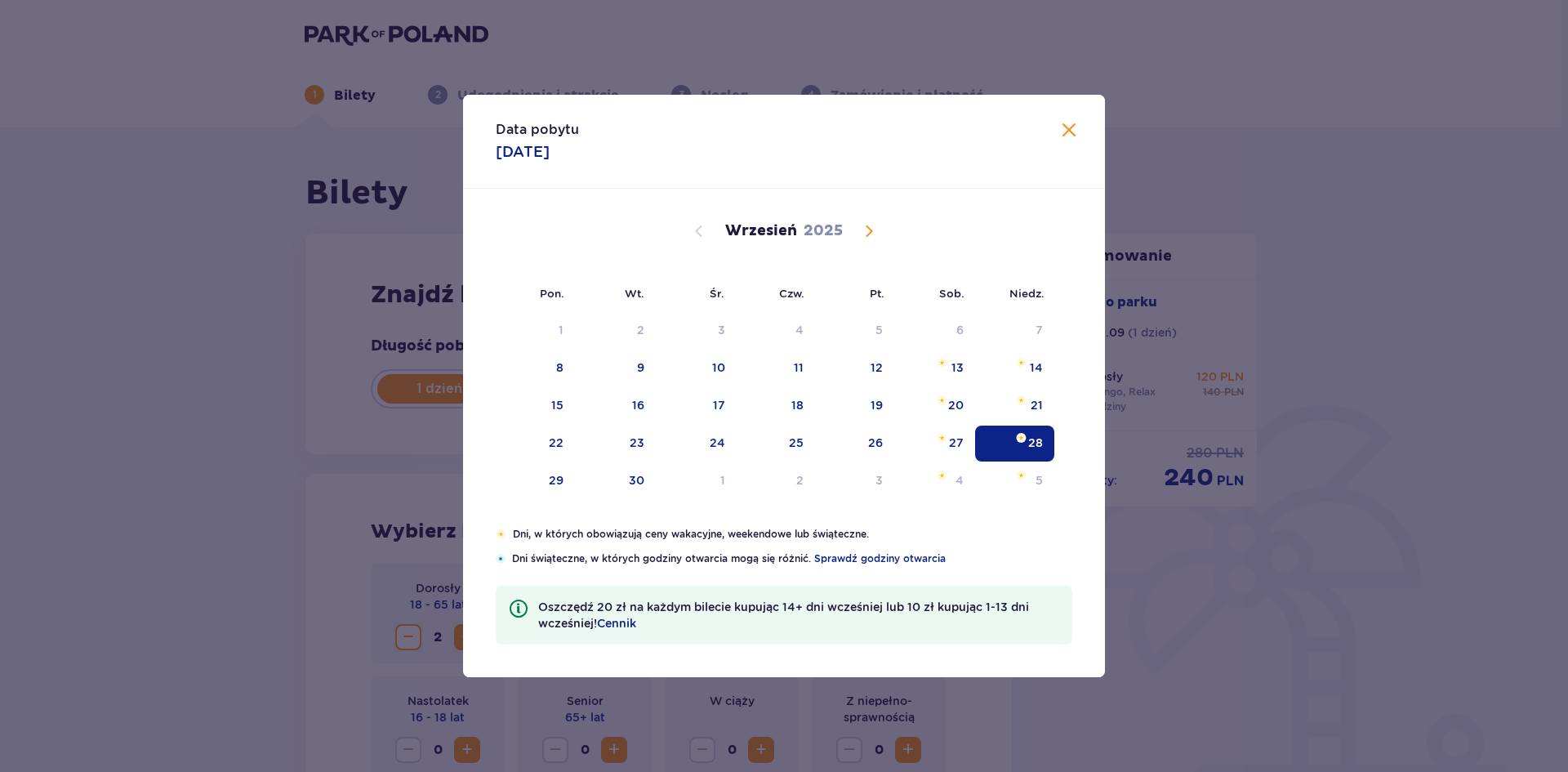
click at [1060, 132] on span at bounding box center [1069, 130] width 20 height 20
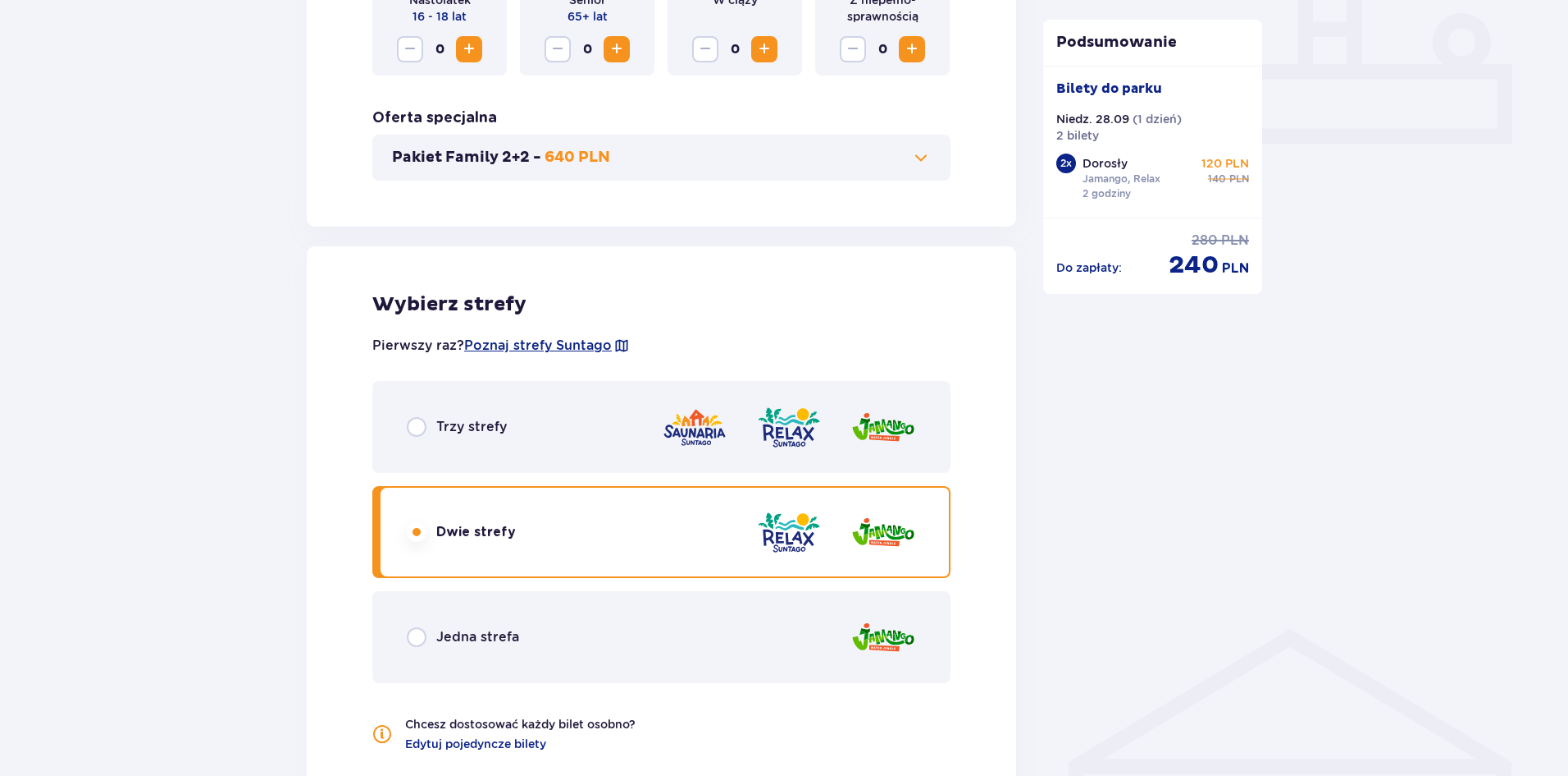
scroll to position [738, 0]
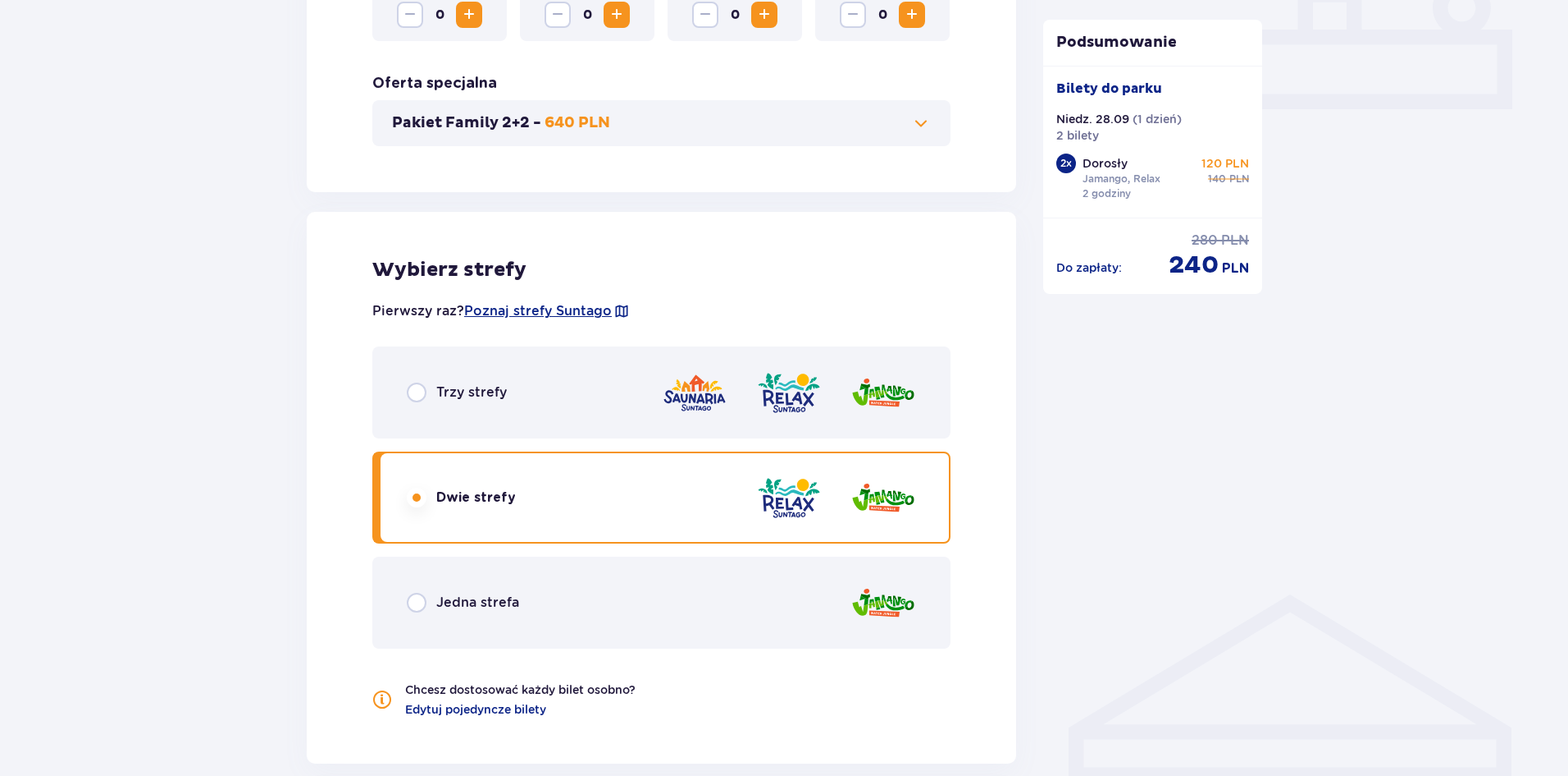
click at [488, 389] on p "Trzy strefy" at bounding box center [471, 391] width 71 height 18
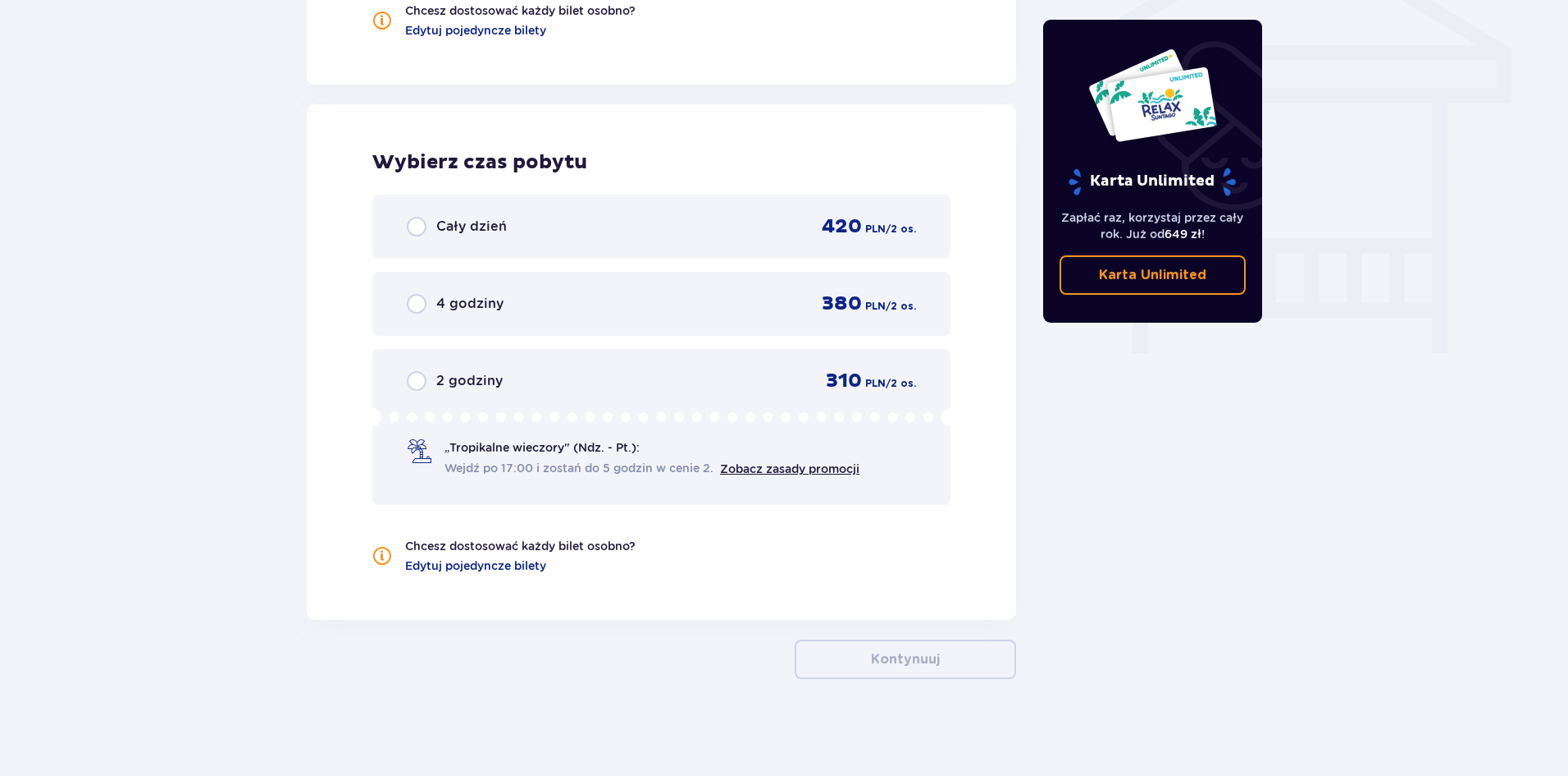
scroll to position [1419, 0]
click at [477, 394] on div "2 godziny 310 PLN / 2 os. „Tropikalne wieczory" (Ndz. - Pt.): Wejdź po 17:00 i …" at bounding box center [661, 425] width 578 height 156
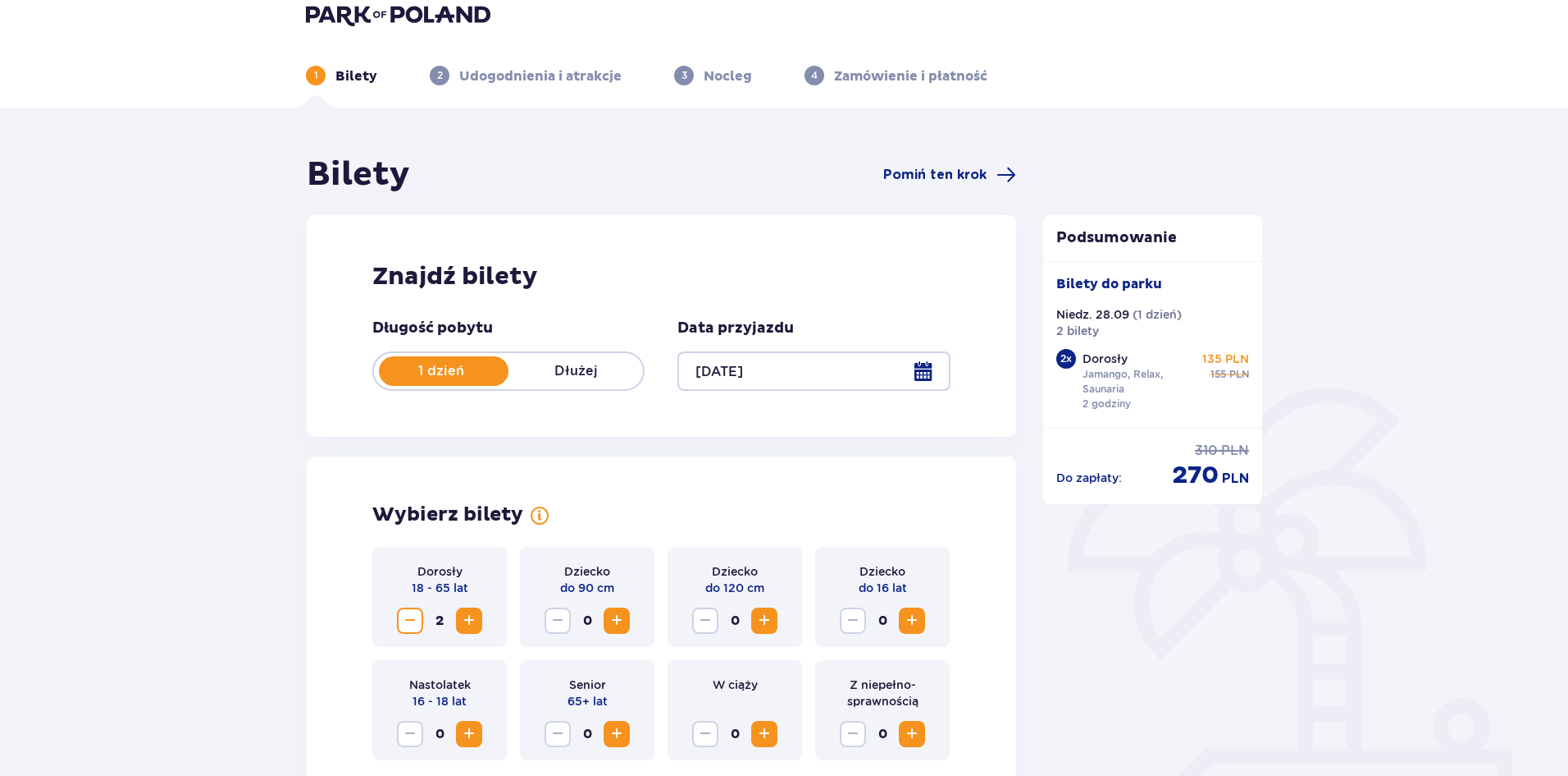
scroll to position [0, 0]
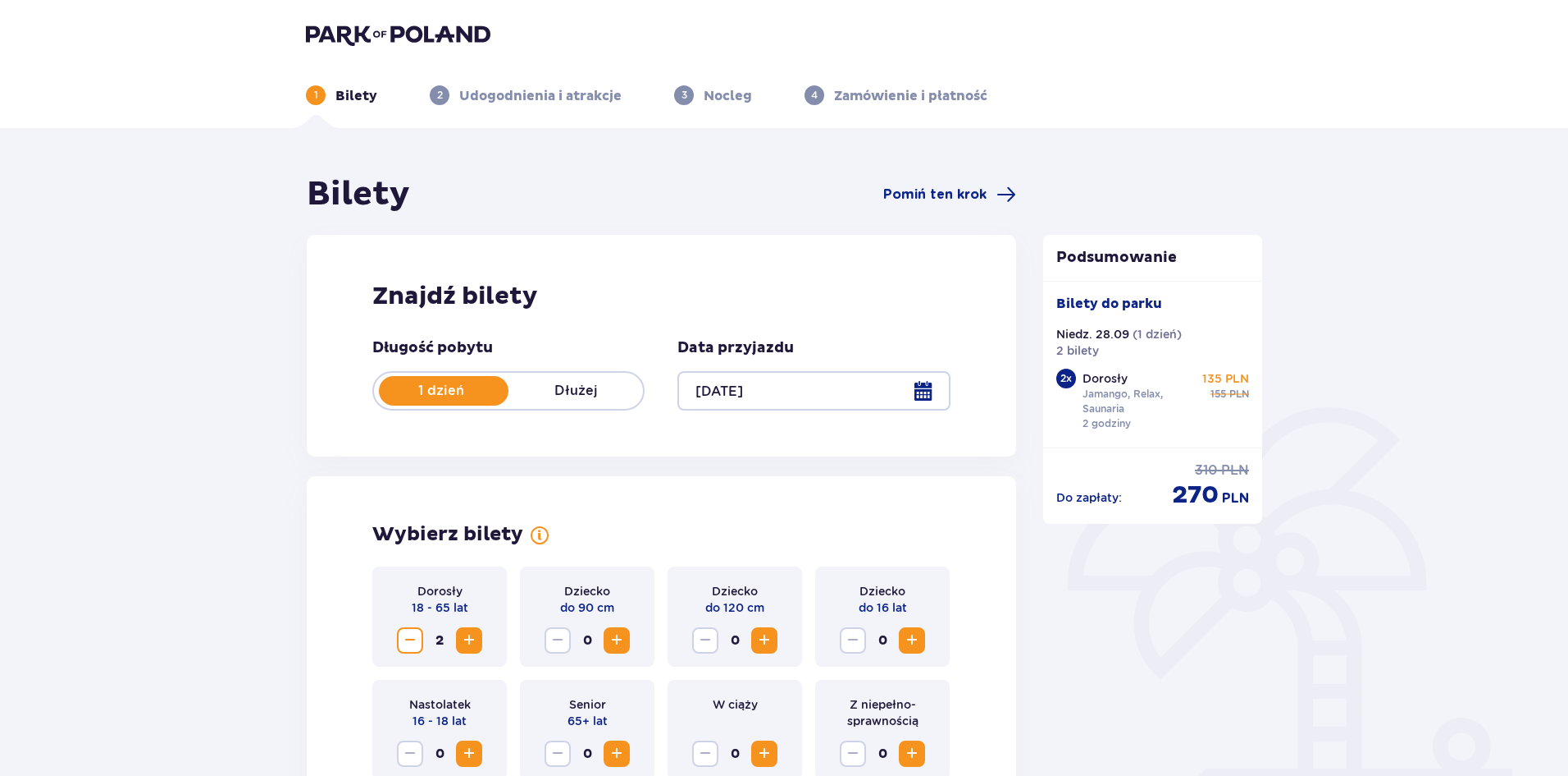
click at [745, 397] on div at bounding box center [814, 390] width 273 height 40
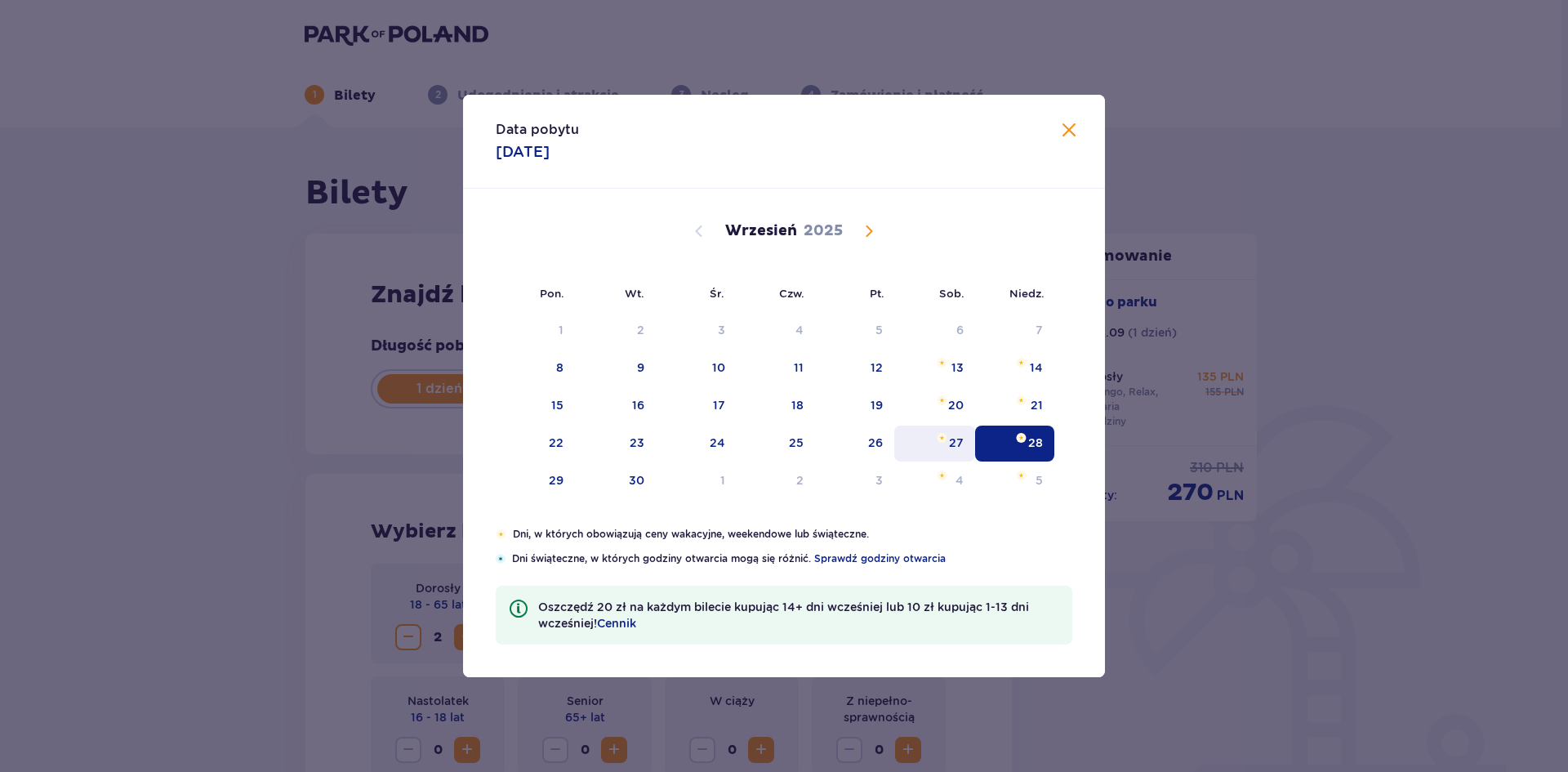
click at [944, 442] on div "27" at bounding box center [934, 444] width 81 height 36
type input "27.09.25"
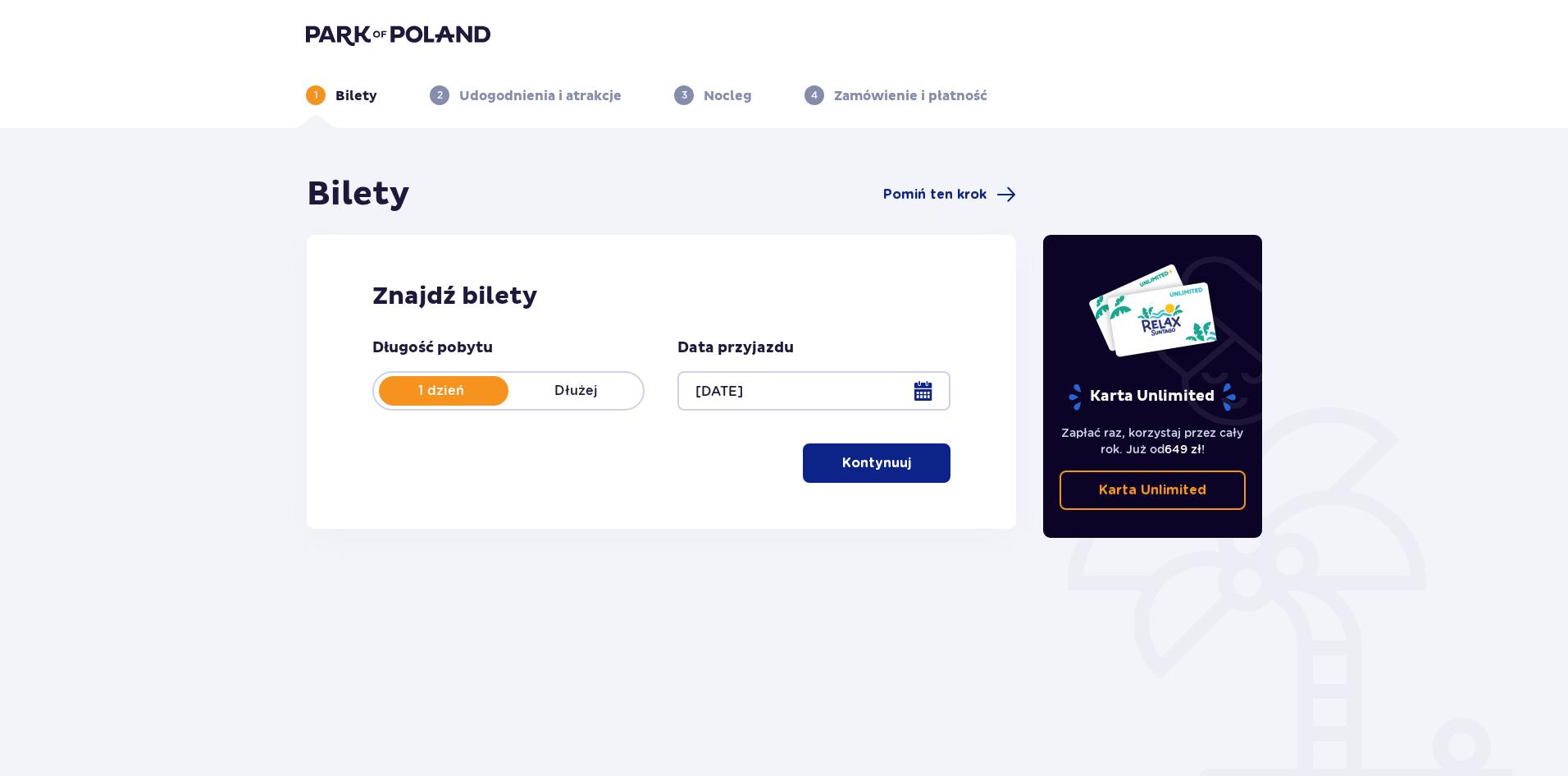
click at [929, 461] on button "Kontynuuj" at bounding box center [876, 463] width 148 height 40
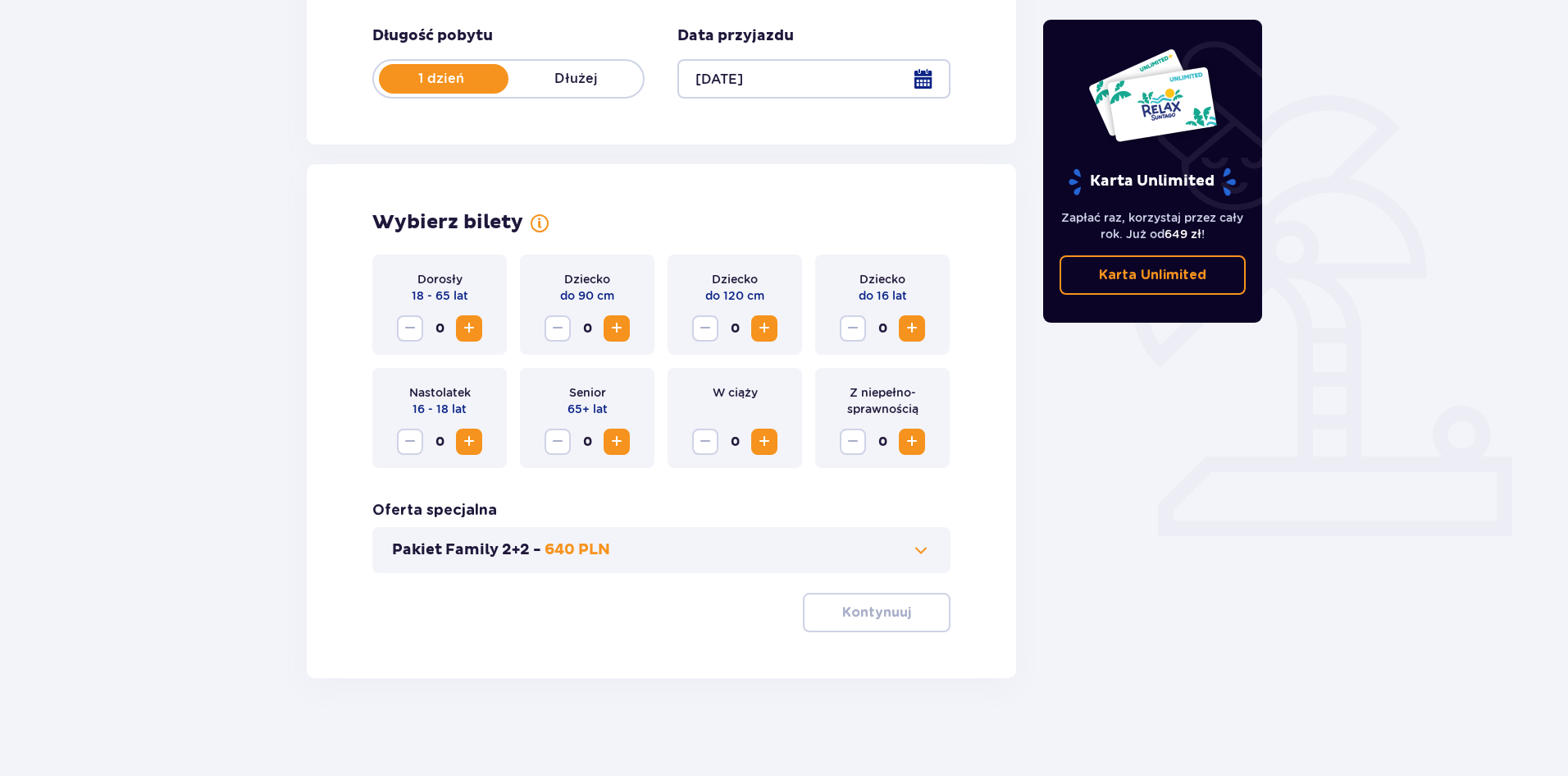
scroll to position [312, 0]
click at [466, 331] on span "Increase" at bounding box center [469, 327] width 20 height 20
click at [868, 622] on button "Kontynuuj" at bounding box center [876, 611] width 148 height 40
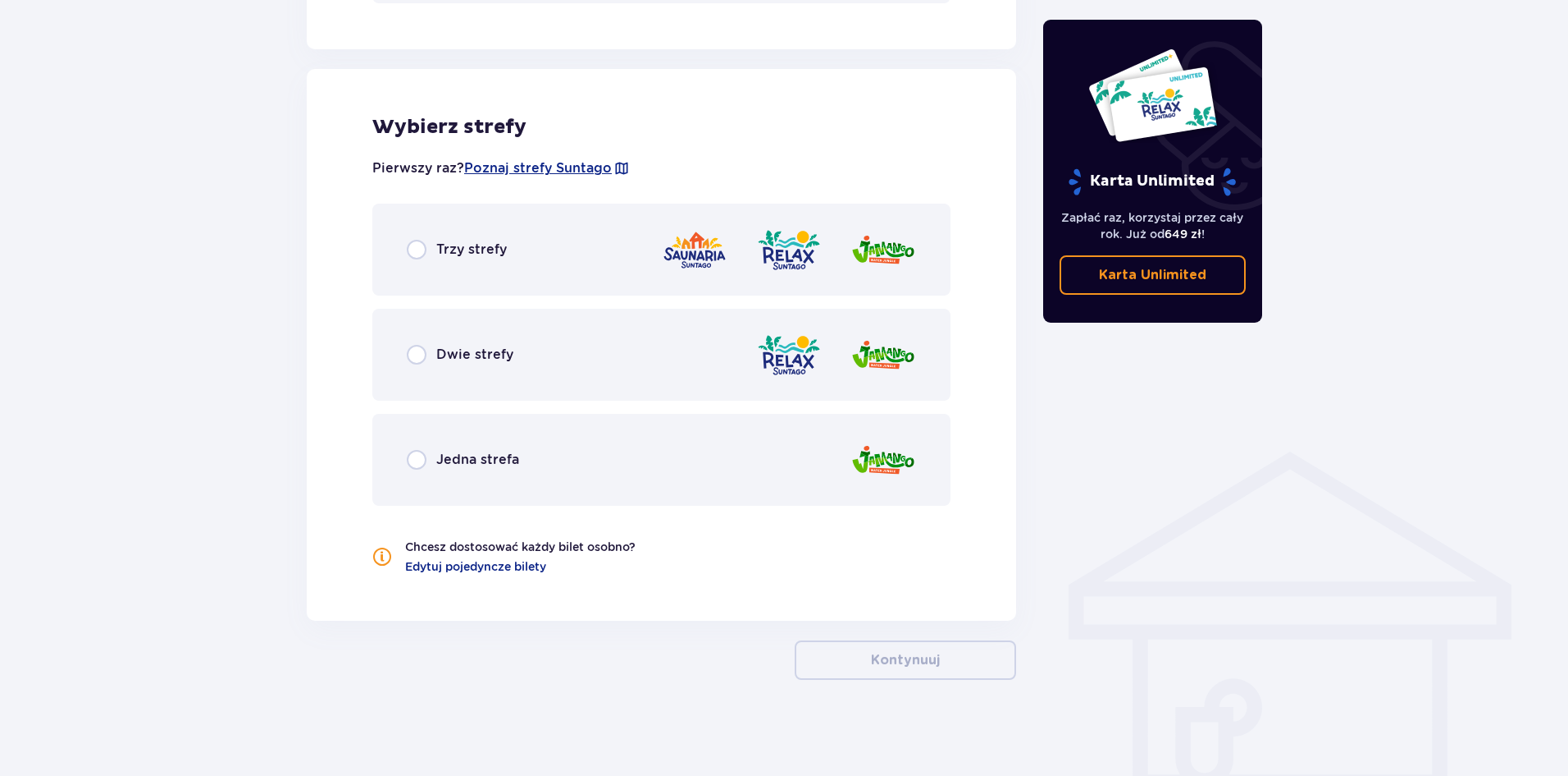
scroll to position [884, 0]
click at [441, 251] on p "Trzy strefy" at bounding box center [471, 246] width 71 height 18
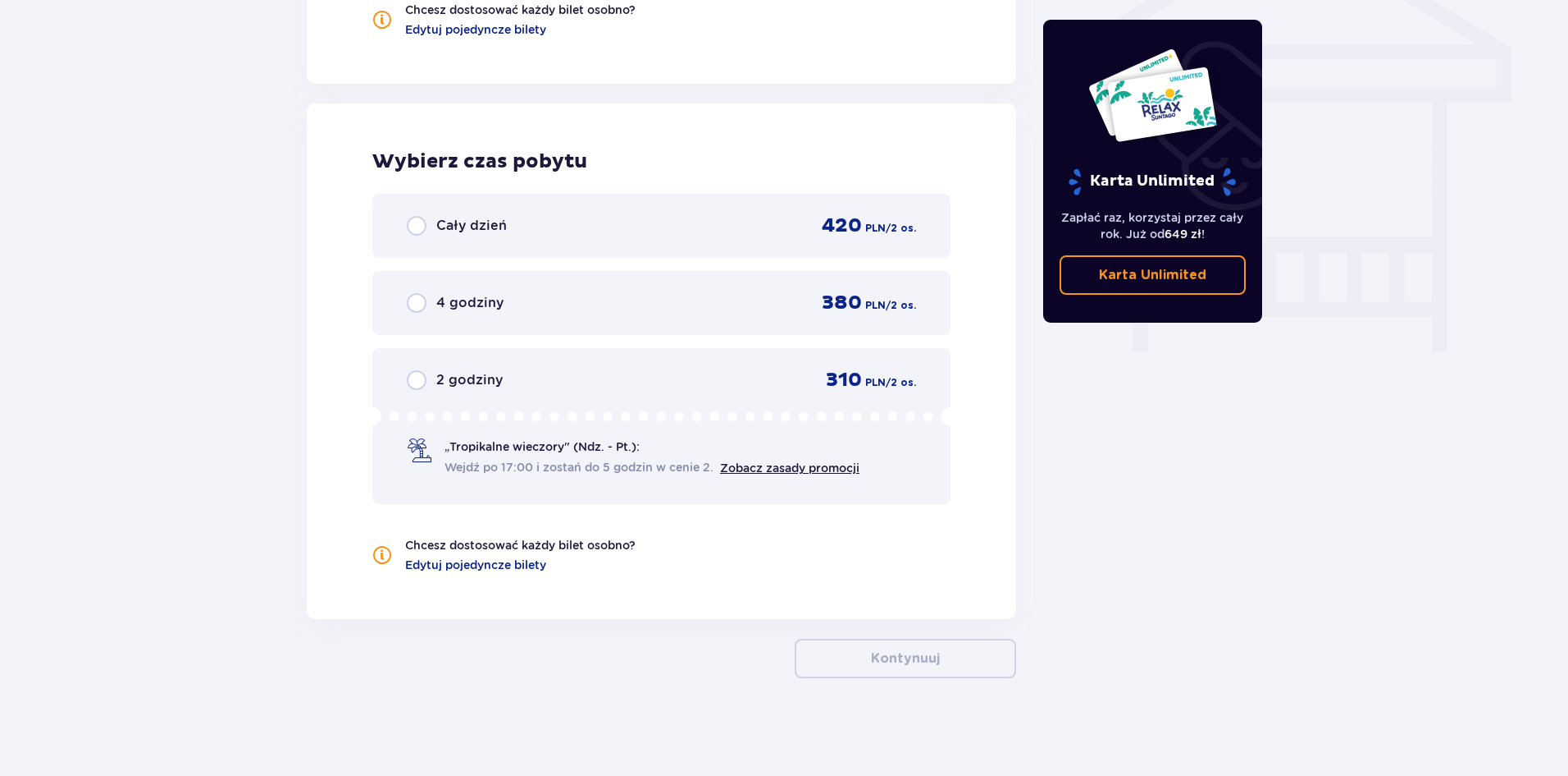
scroll to position [1419, 0]
click at [444, 387] on p "2 godziny" at bounding box center [469, 379] width 67 height 18
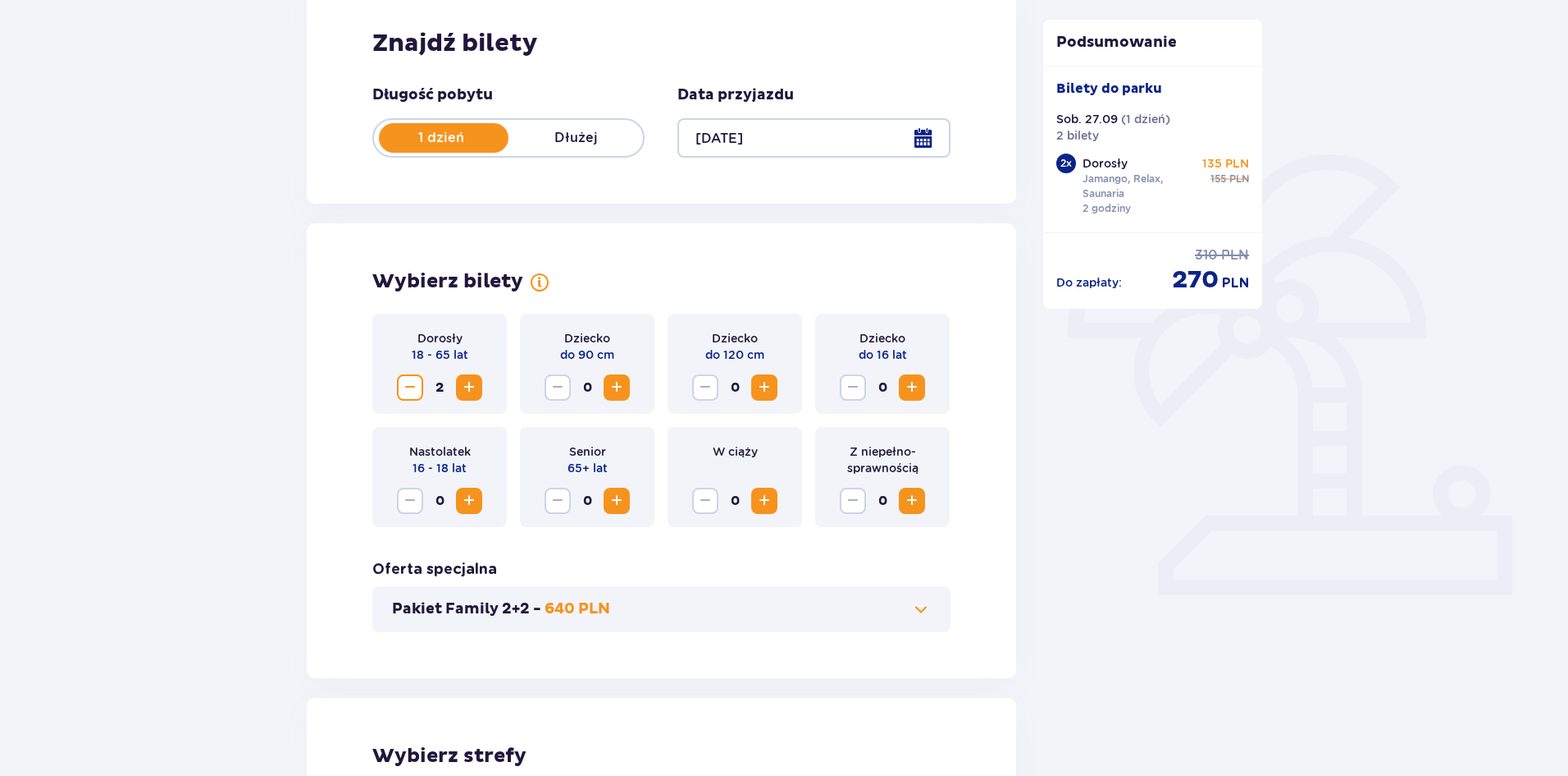
scroll to position [0, 0]
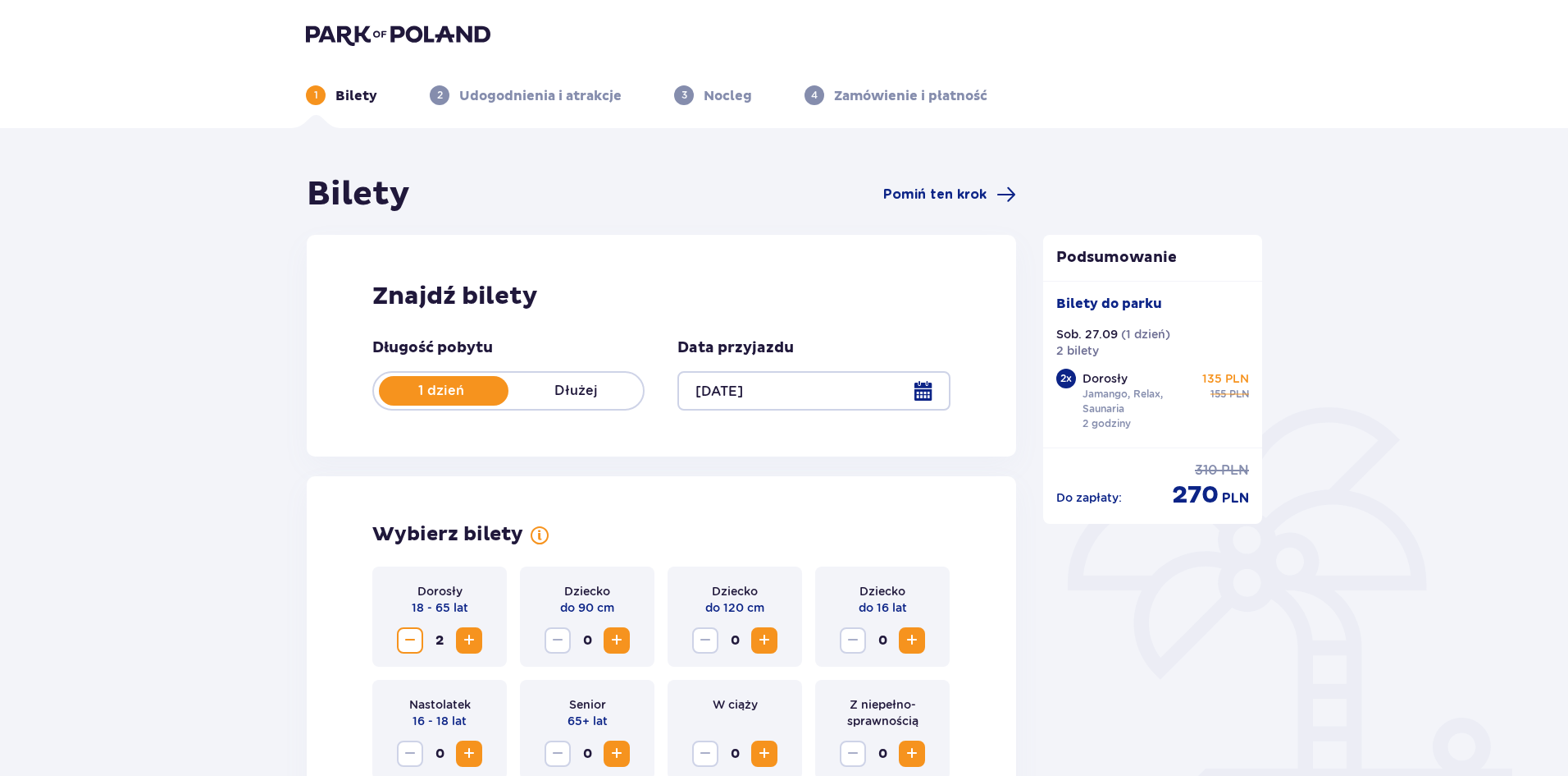
click at [357, 37] on img at bounding box center [398, 34] width 184 height 23
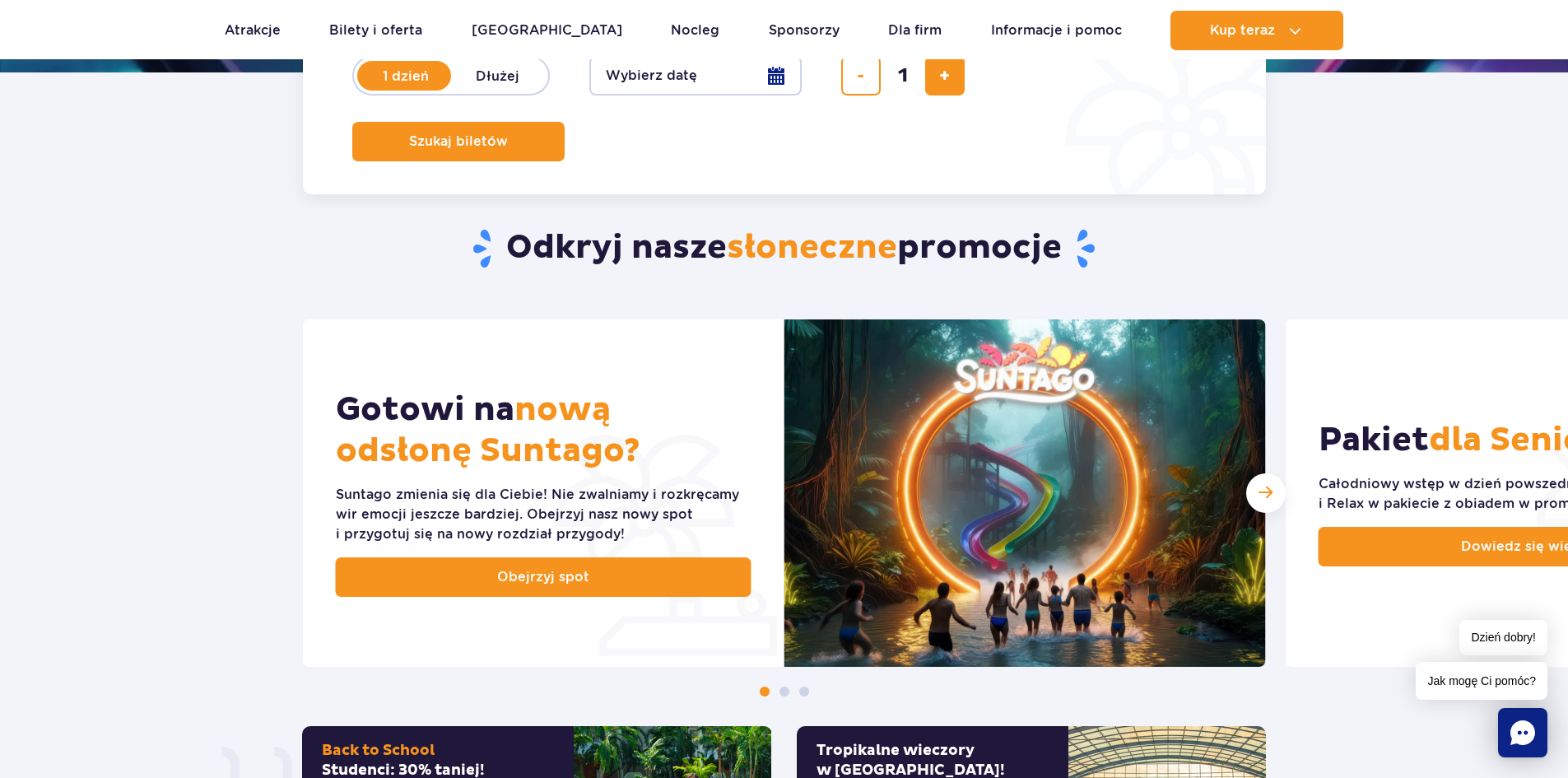
scroll to position [494, 0]
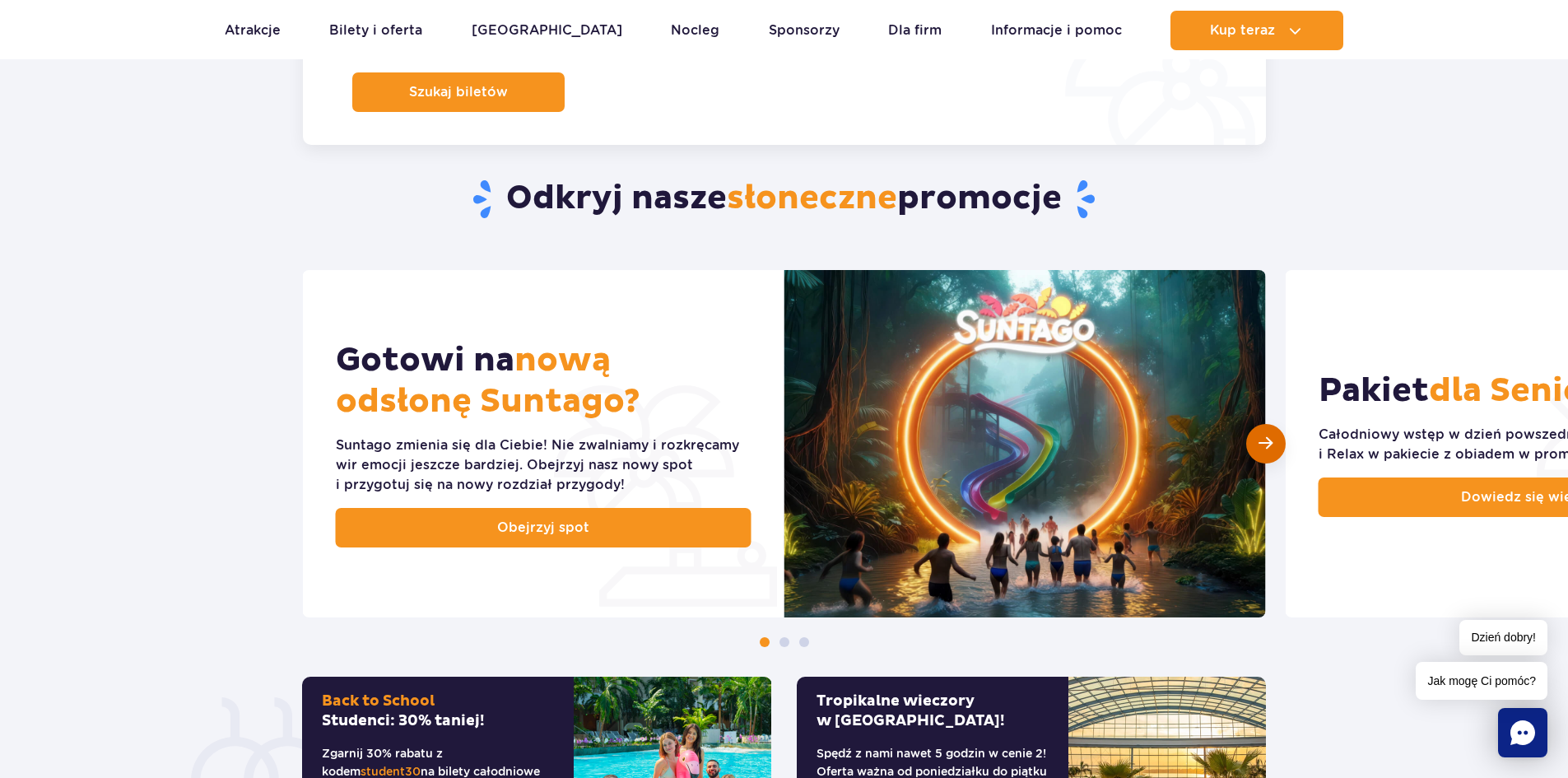
click at [1260, 443] on span "Następny slajd" at bounding box center [1265, 443] width 14 height 16
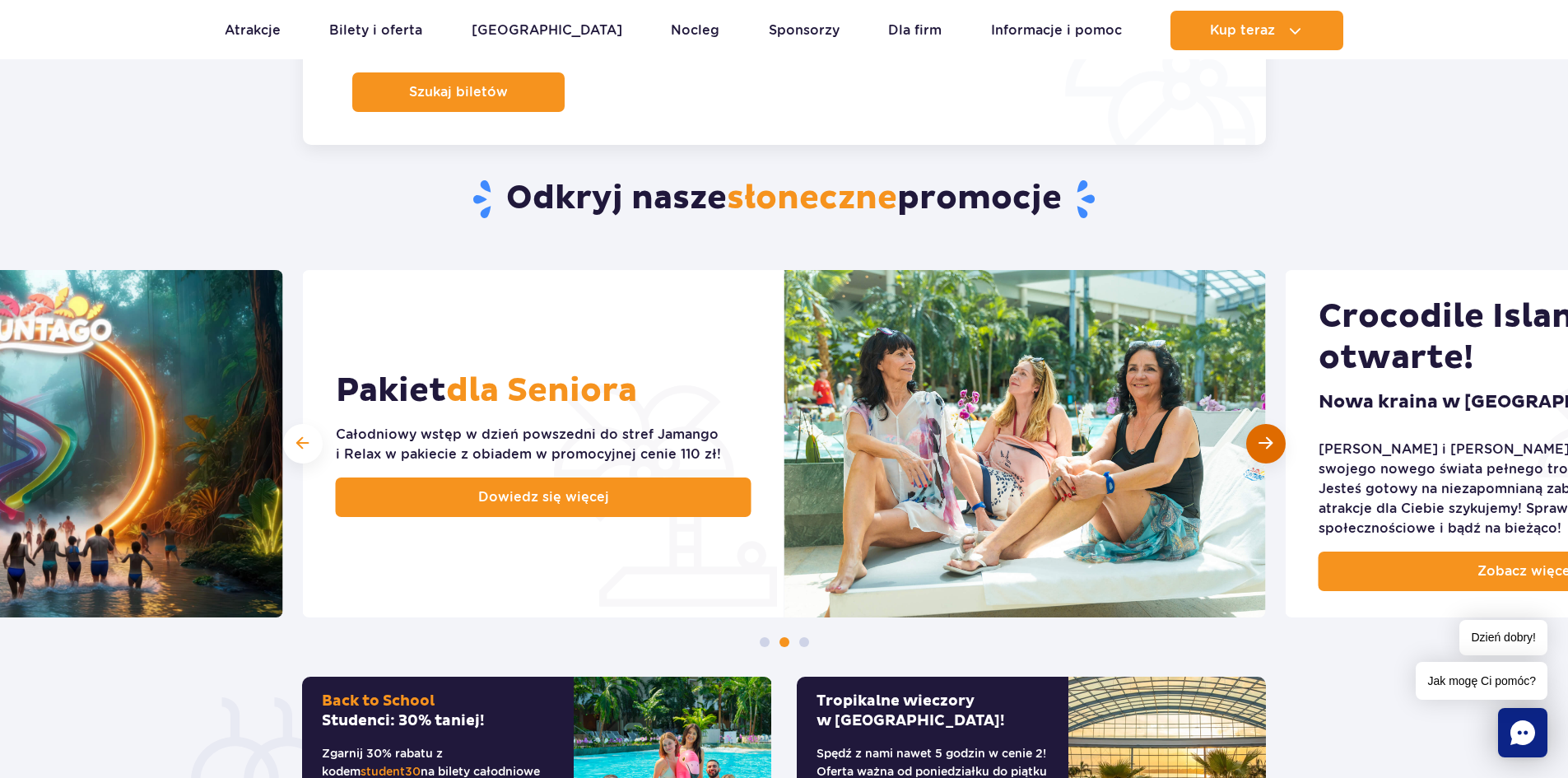
click at [1269, 443] on span "Następny slajd" at bounding box center [1265, 443] width 14 height 16
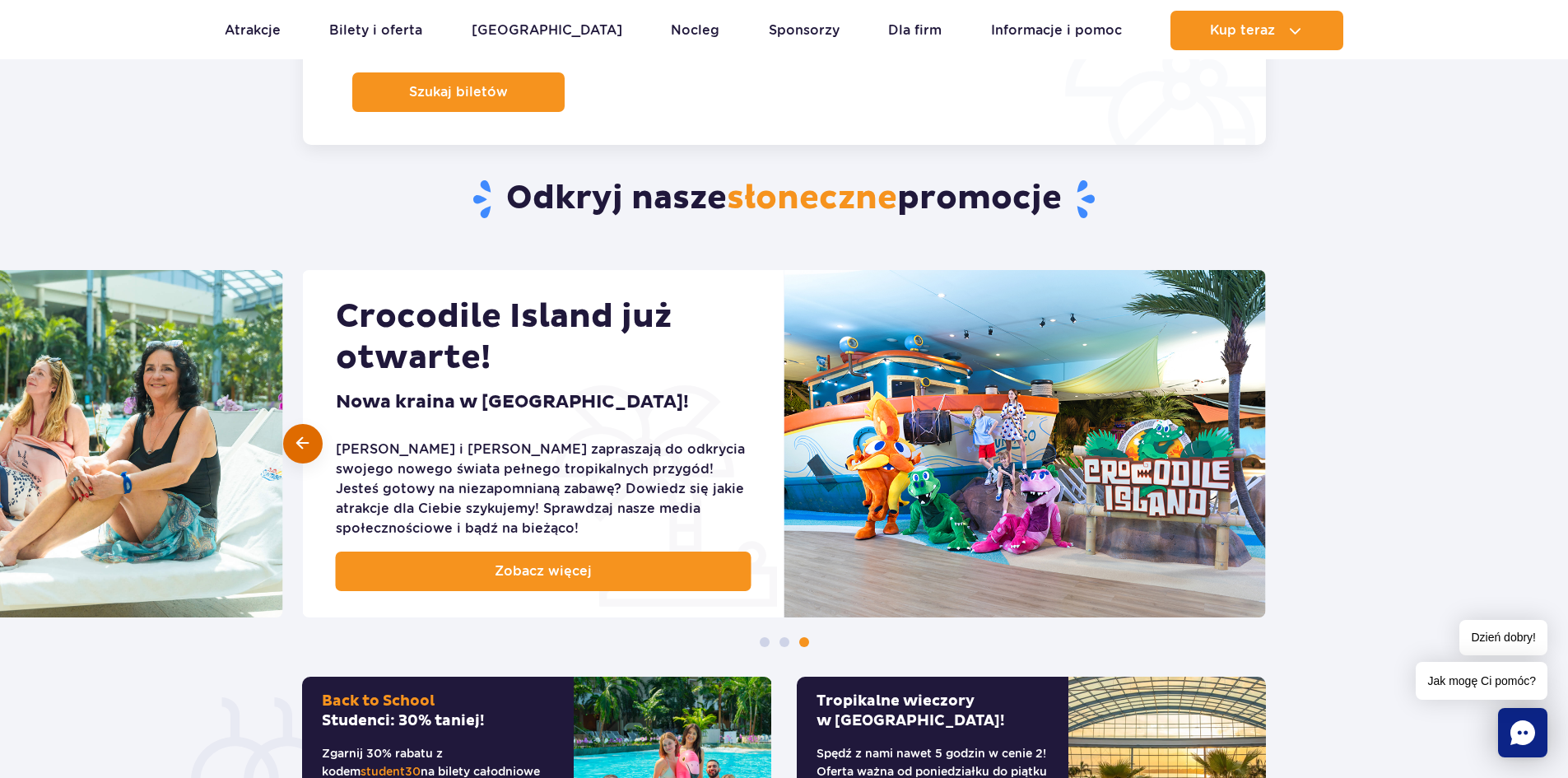
click at [290, 439] on div at bounding box center [303, 443] width 40 height 40
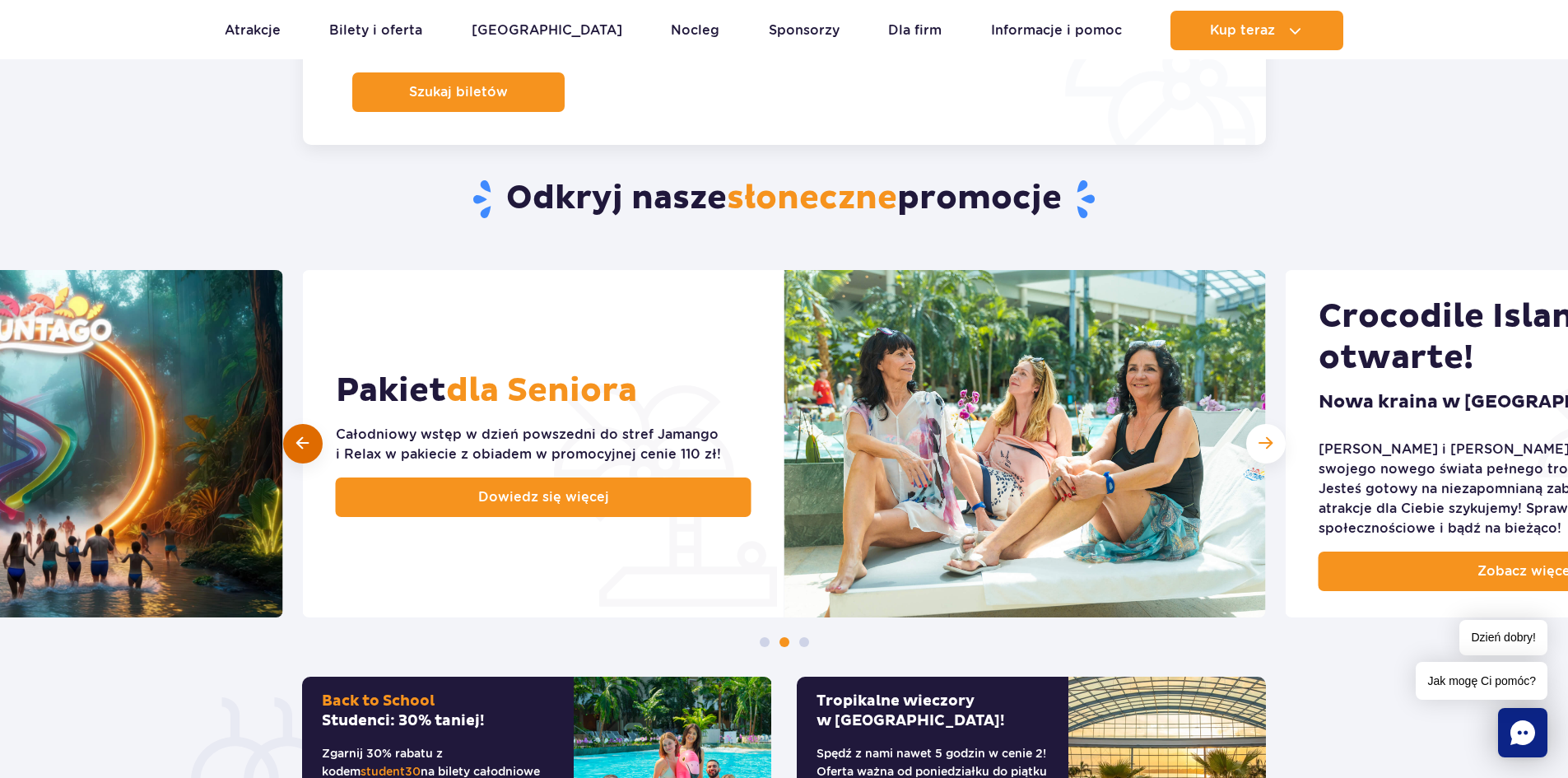
click at [290, 439] on div at bounding box center [303, 443] width 40 height 40
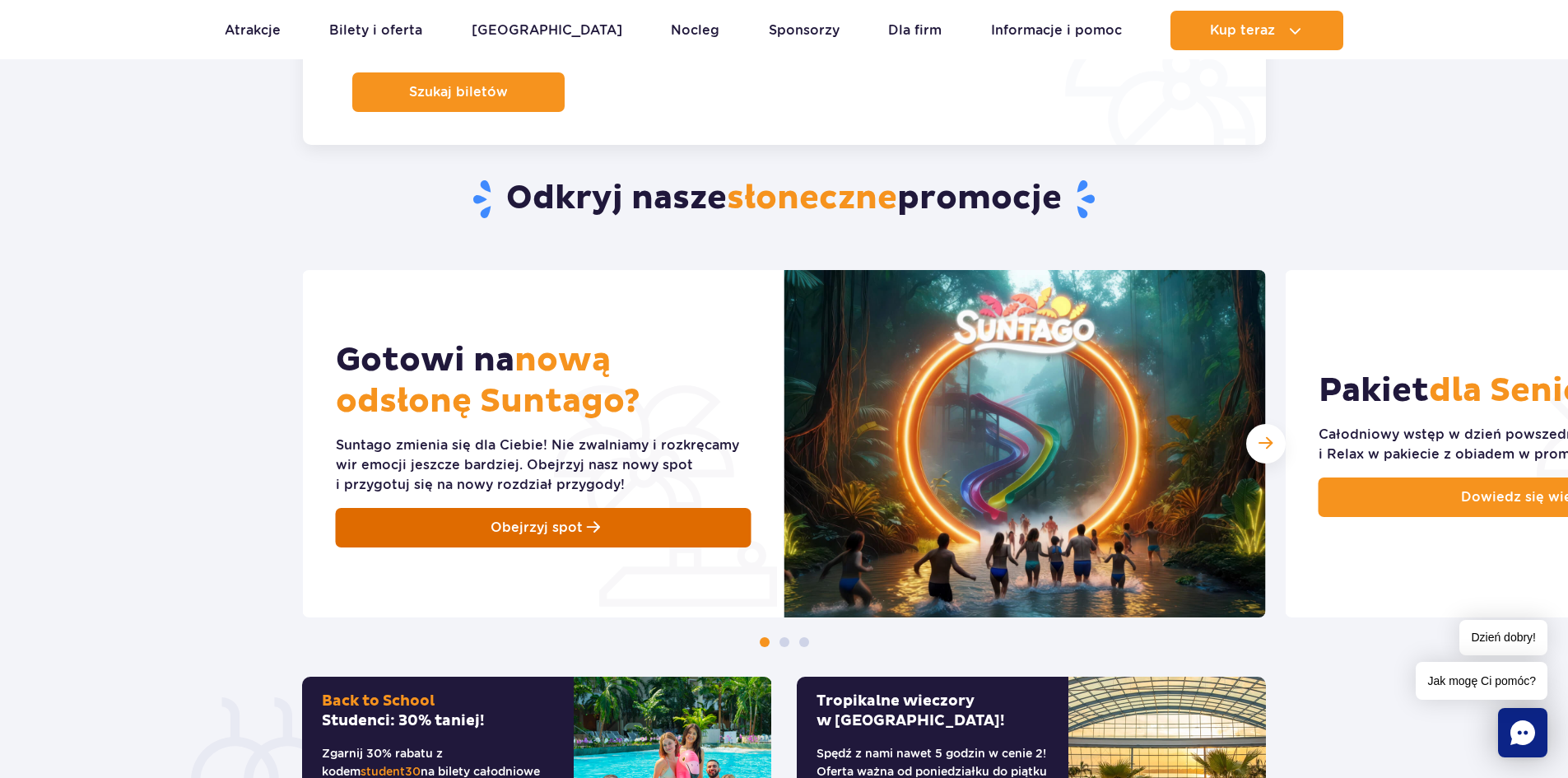
click at [650, 521] on link "Obejrzyj spot" at bounding box center [543, 527] width 416 height 40
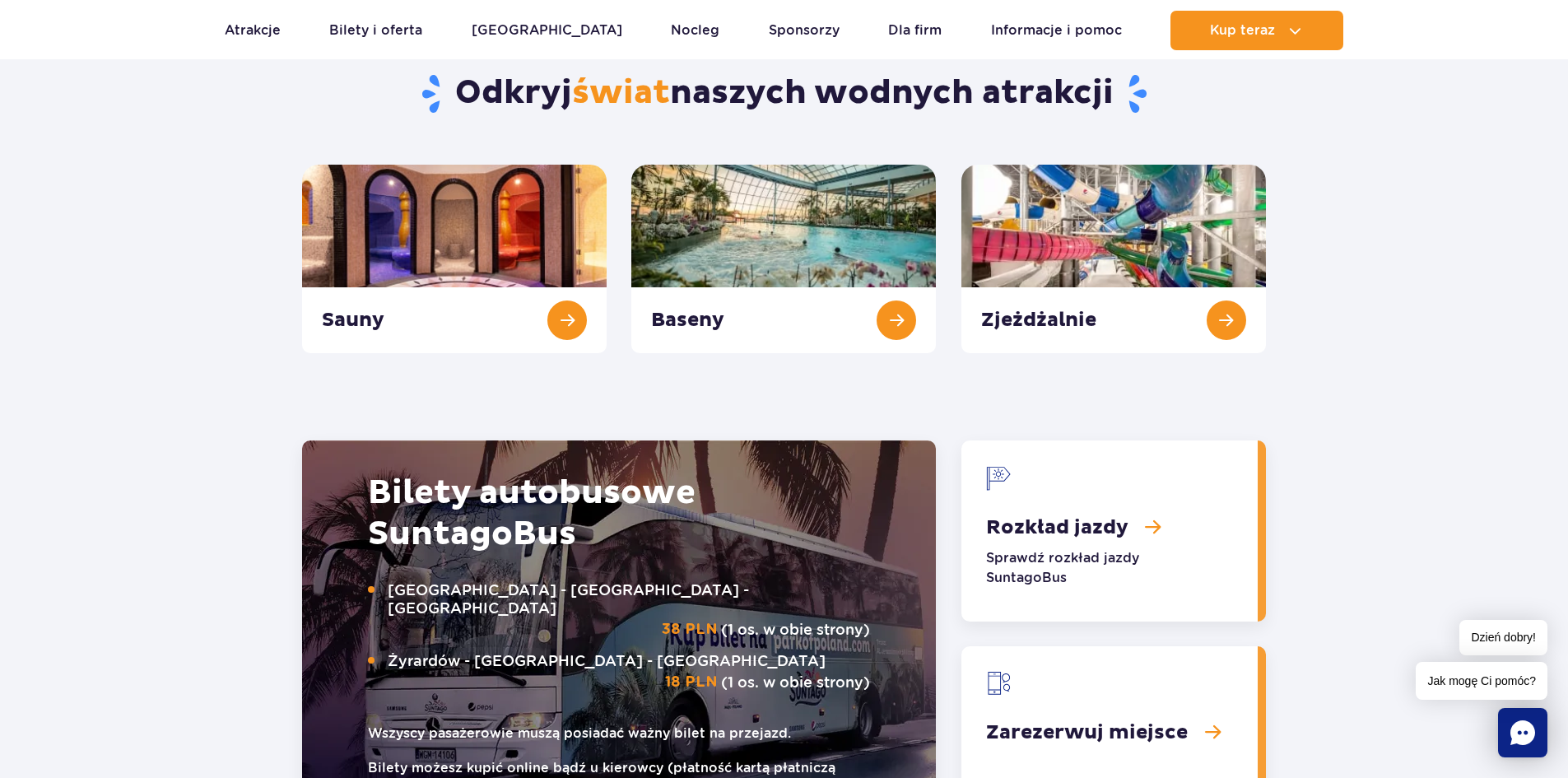
scroll to position [1728, 0]
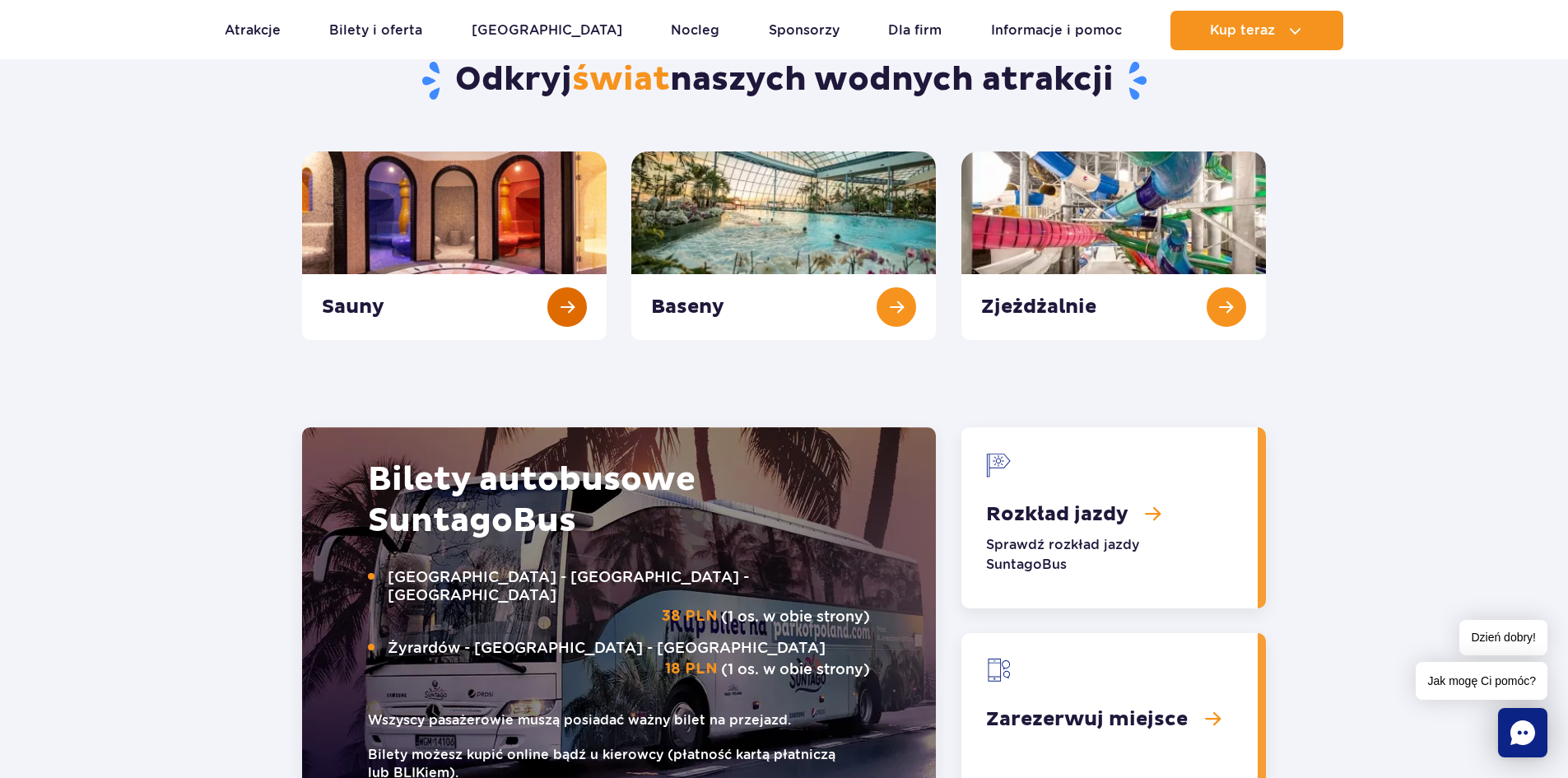
click at [465, 223] on link "Sauny" at bounding box center [454, 246] width 305 height 189
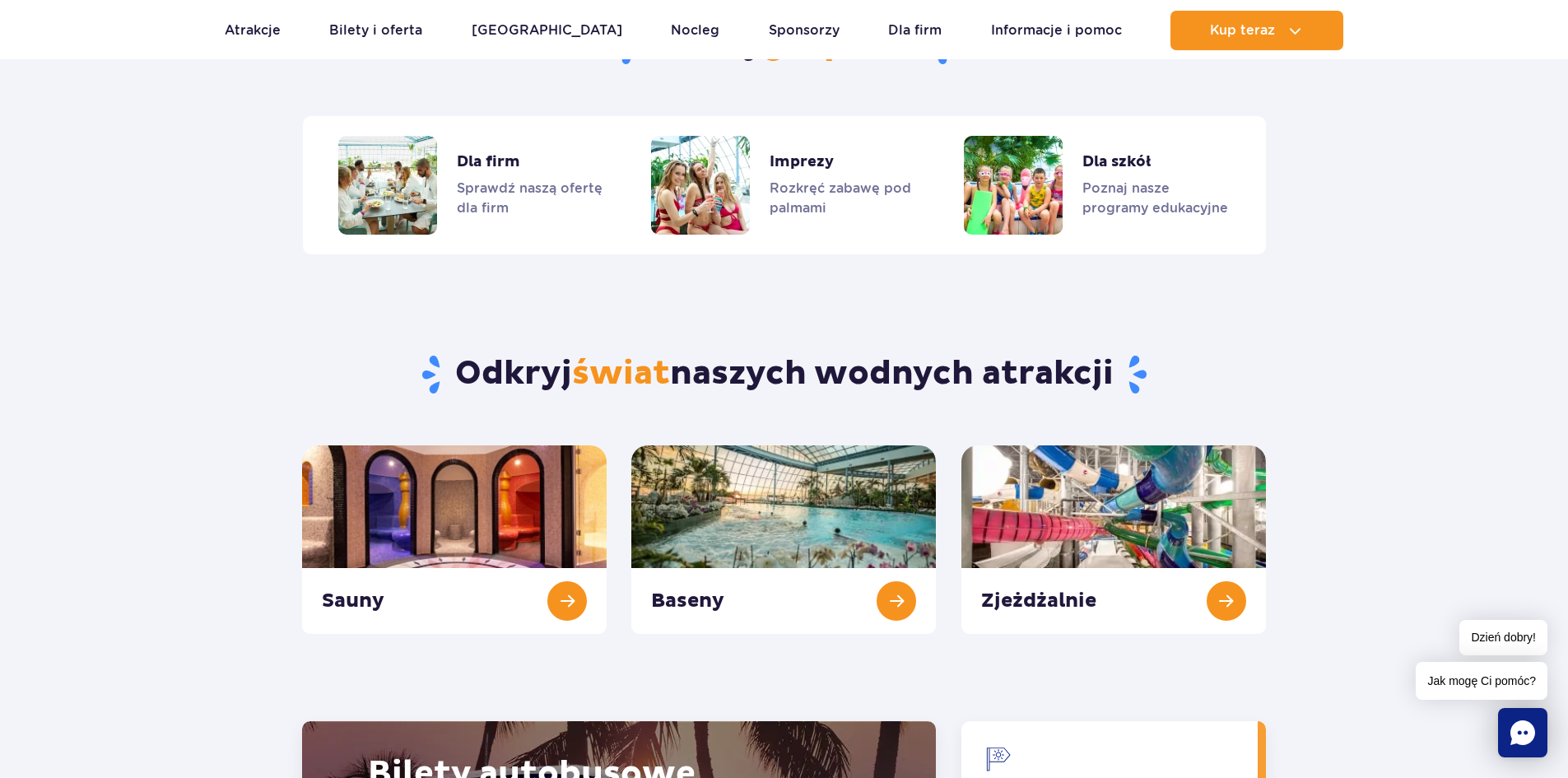
scroll to position [1482, 0]
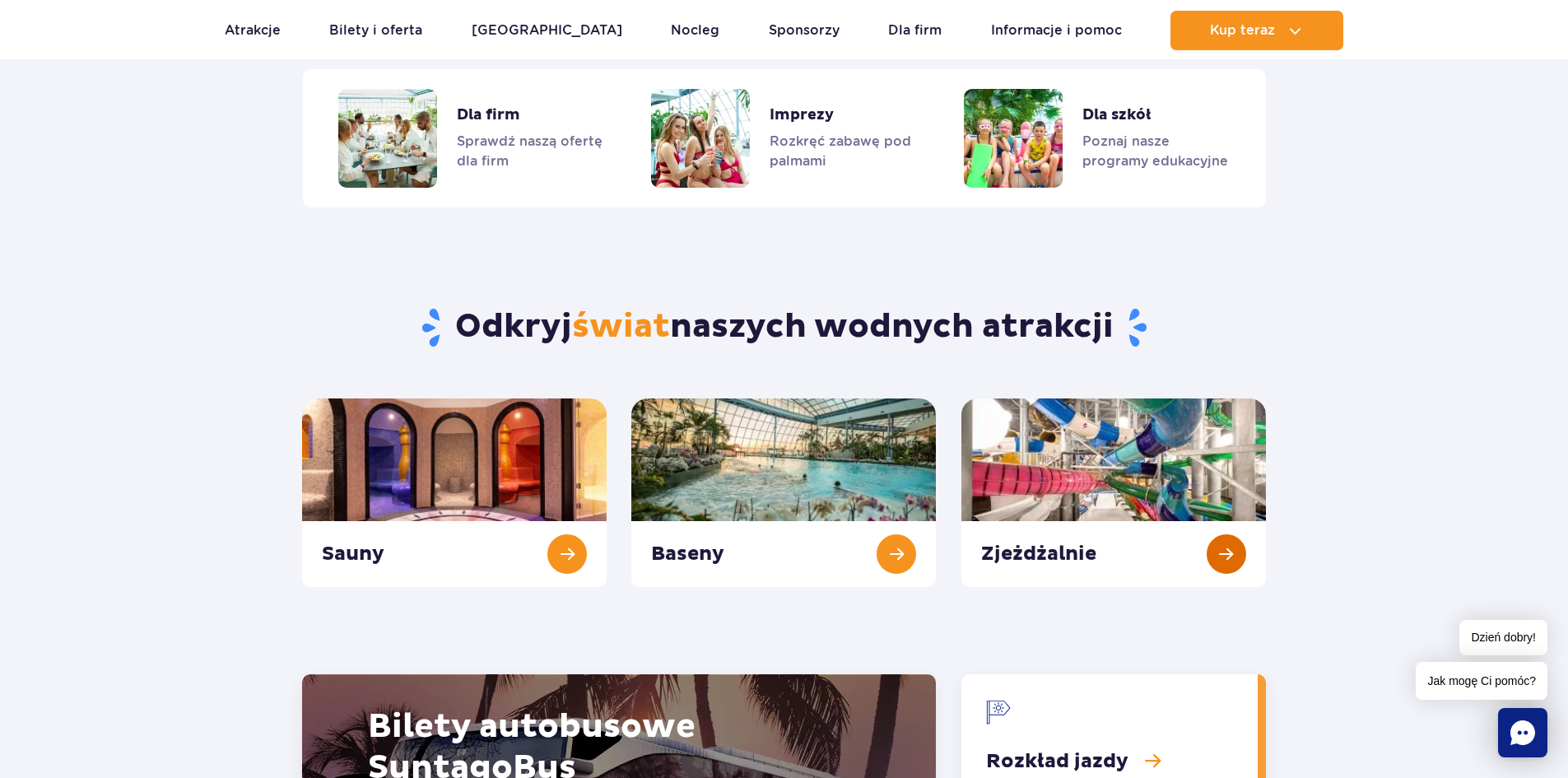
click at [1230, 549] on link "Zjeżdżalnie" at bounding box center [1113, 492] width 305 height 189
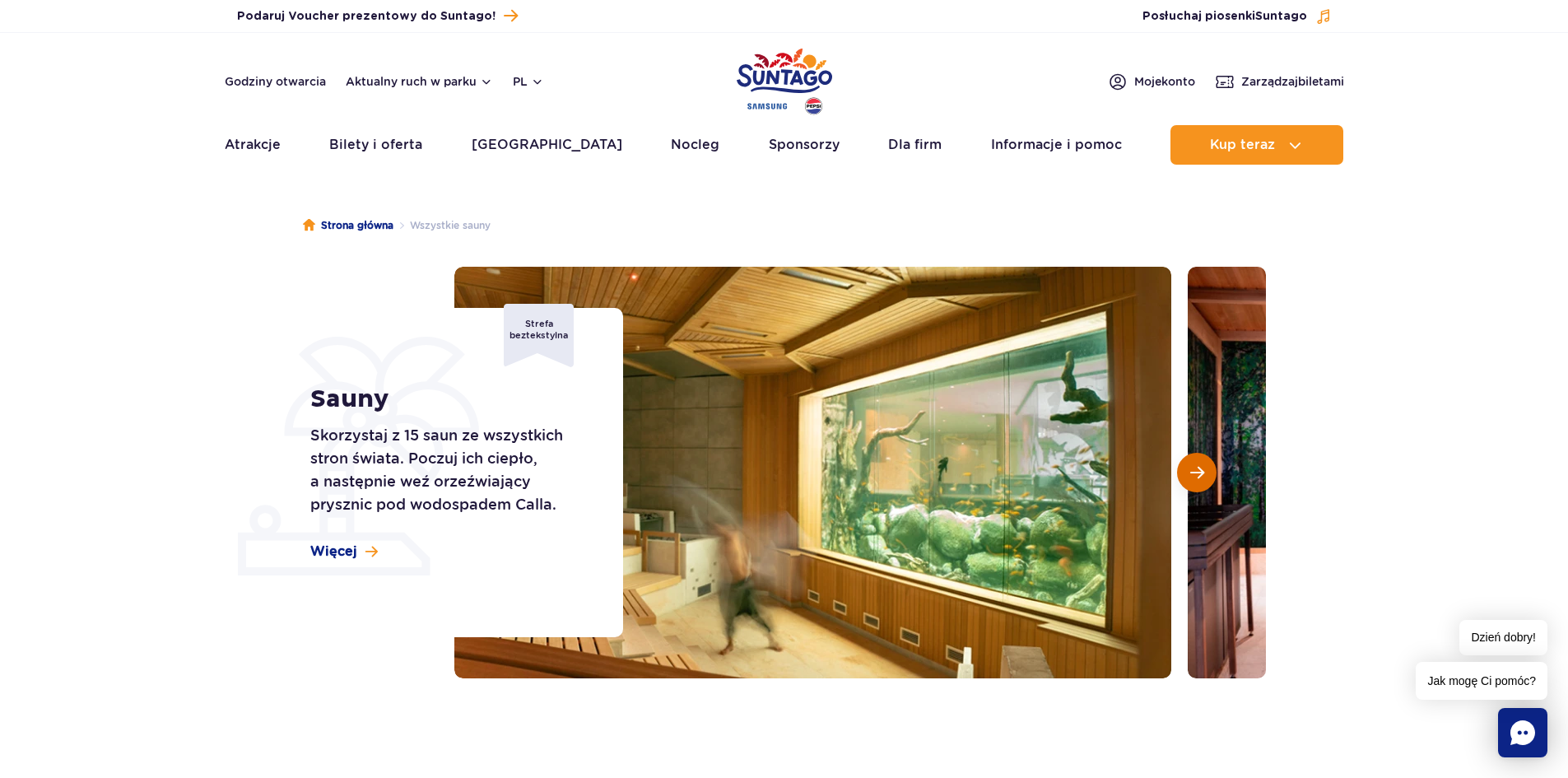
click at [1202, 474] on span "Następny slajd" at bounding box center [1197, 472] width 14 height 15
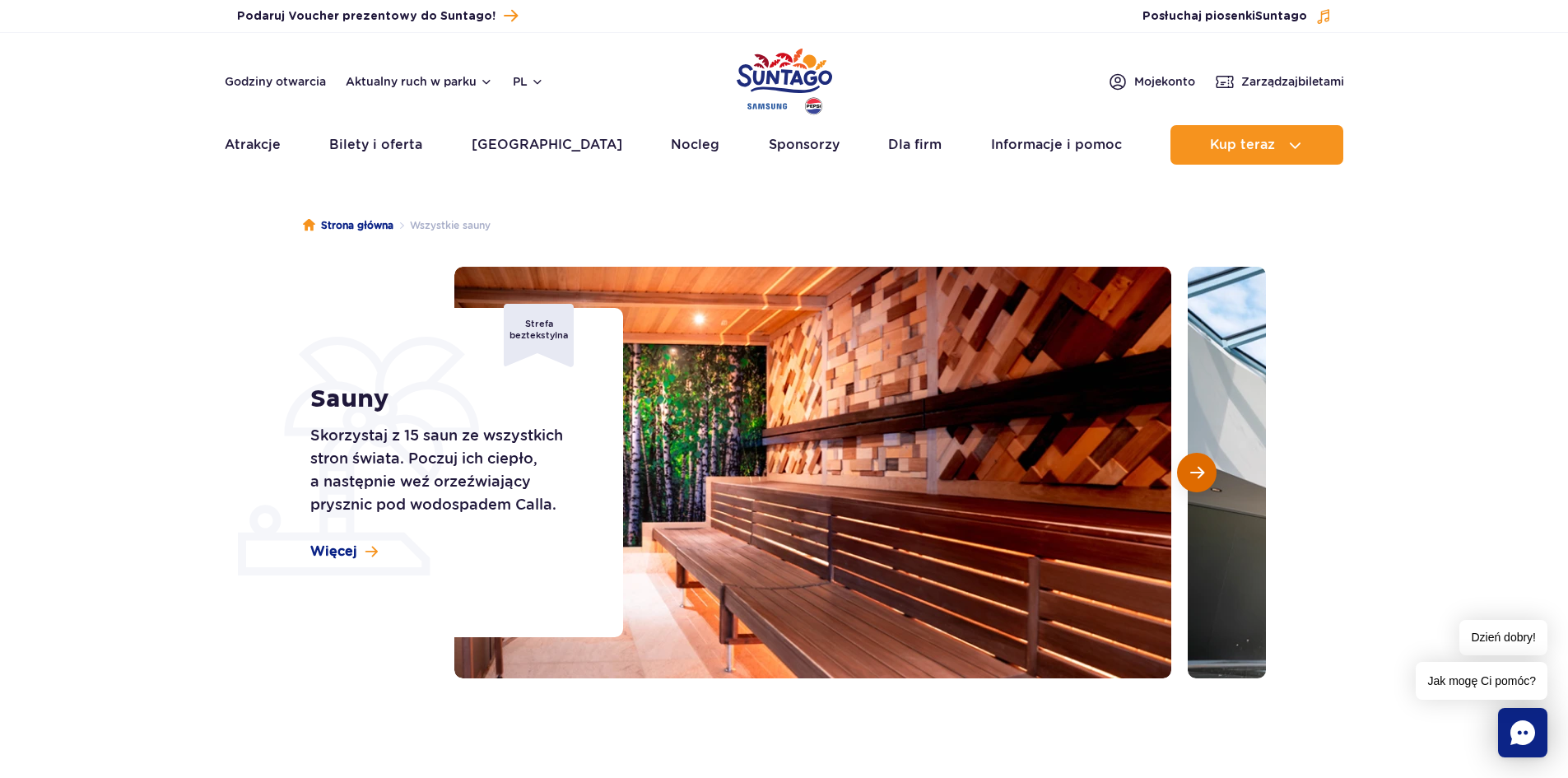
click at [1202, 474] on span "Następny slajd" at bounding box center [1197, 472] width 14 height 15
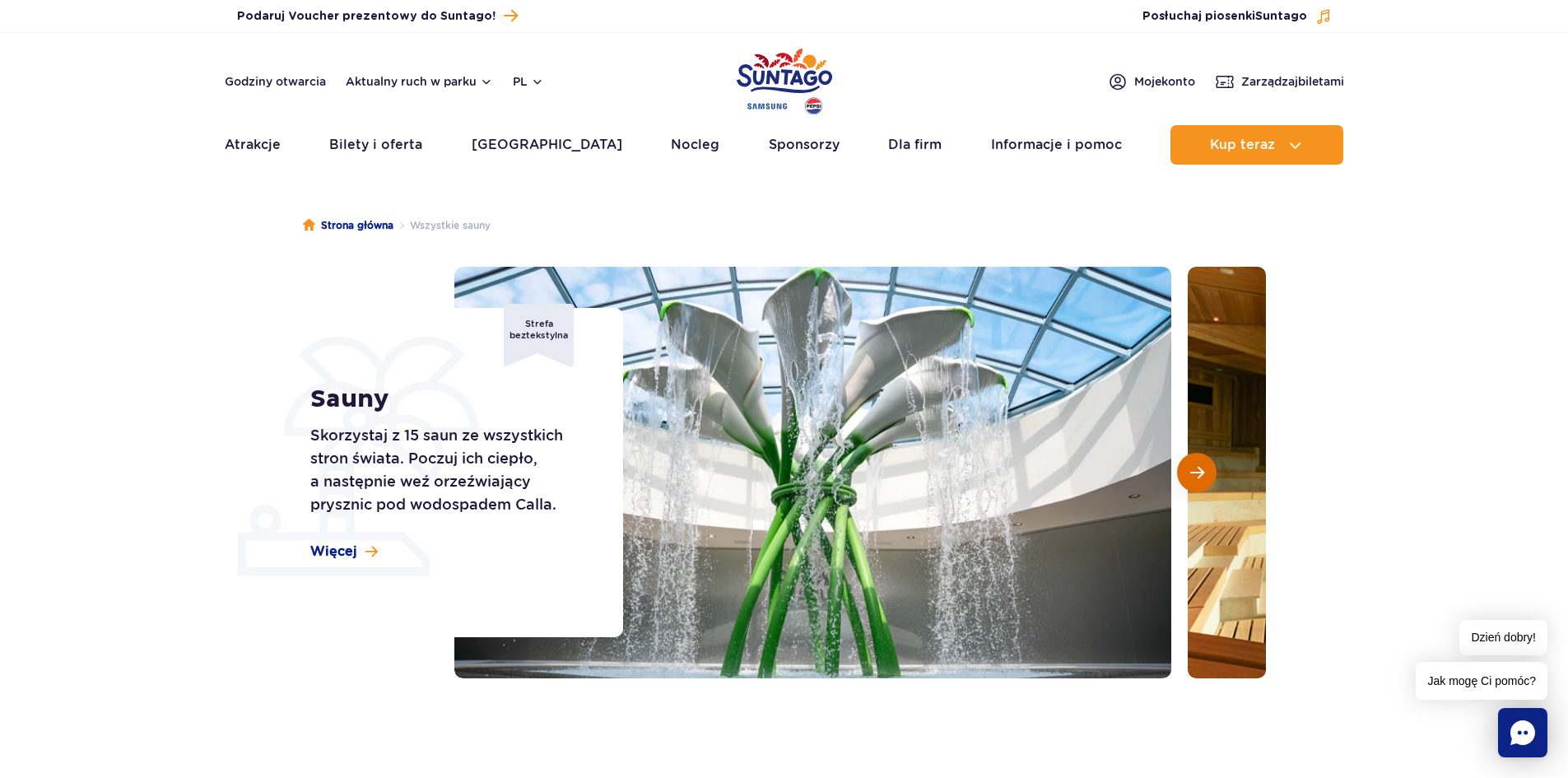
click at [1202, 474] on span "Następny slajd" at bounding box center [1197, 472] width 14 height 15
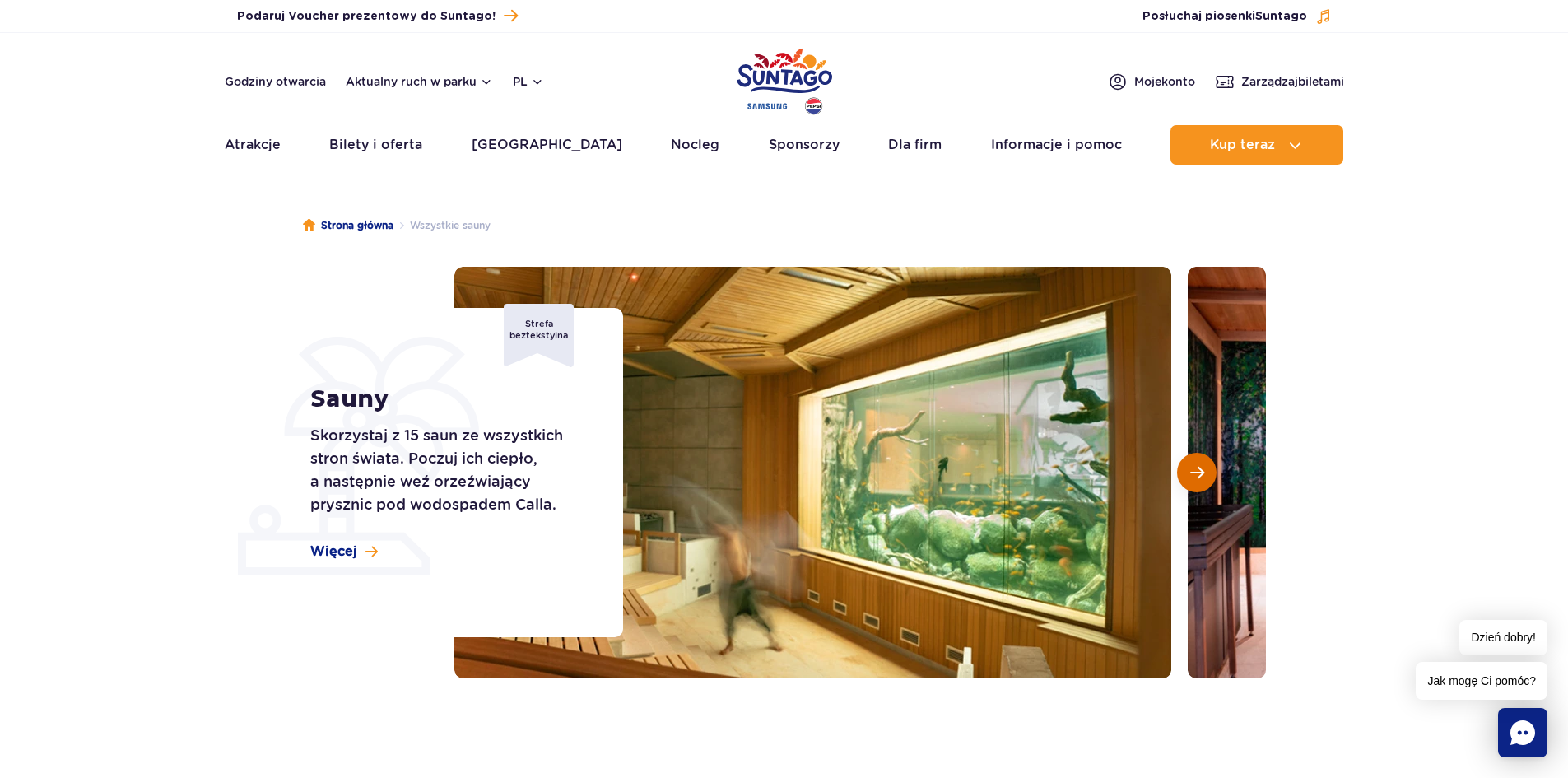
click at [1202, 474] on span "Następny slajd" at bounding box center [1197, 472] width 14 height 15
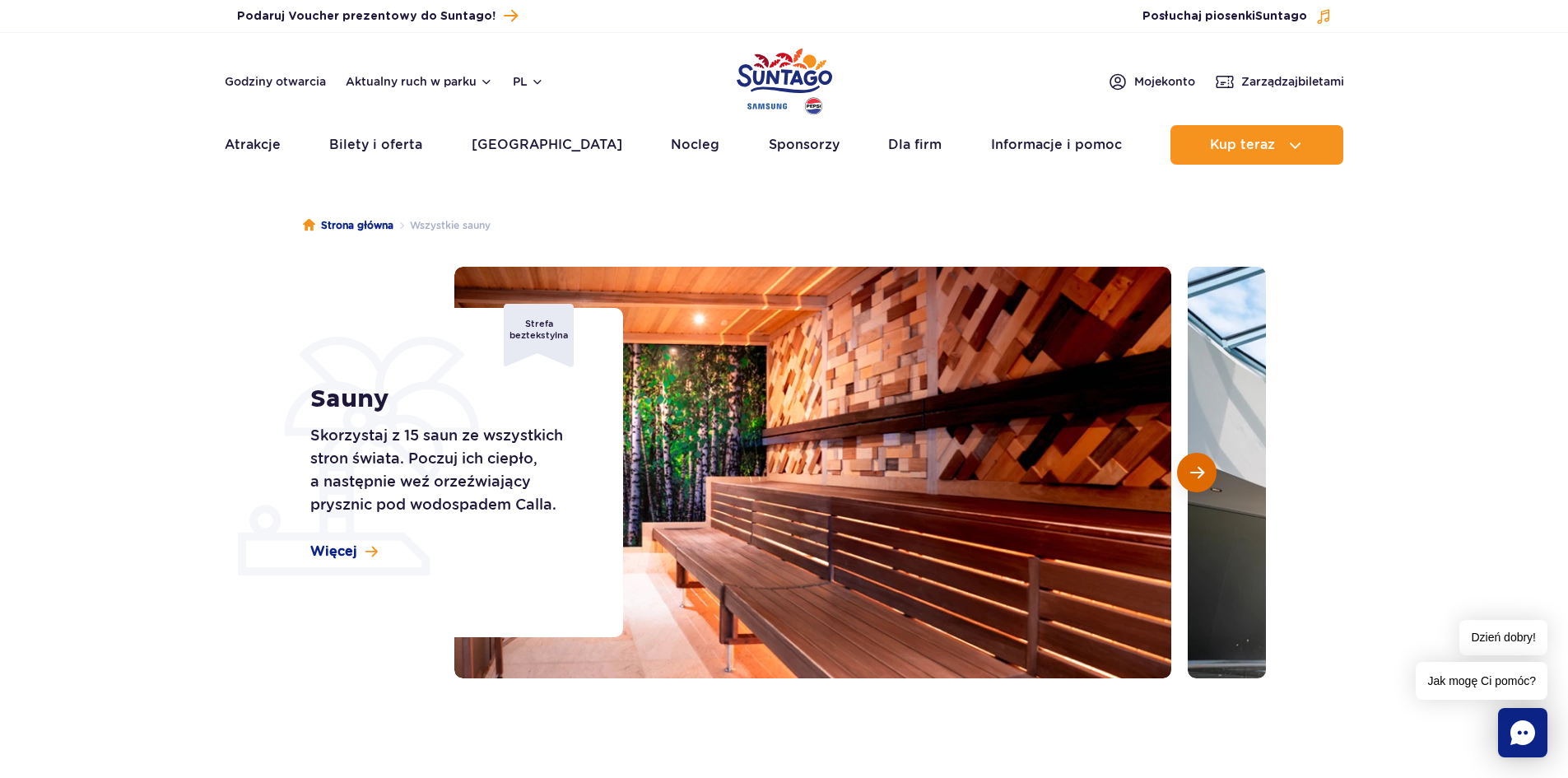
click at [1202, 474] on span "Następny slajd" at bounding box center [1197, 472] width 14 height 15
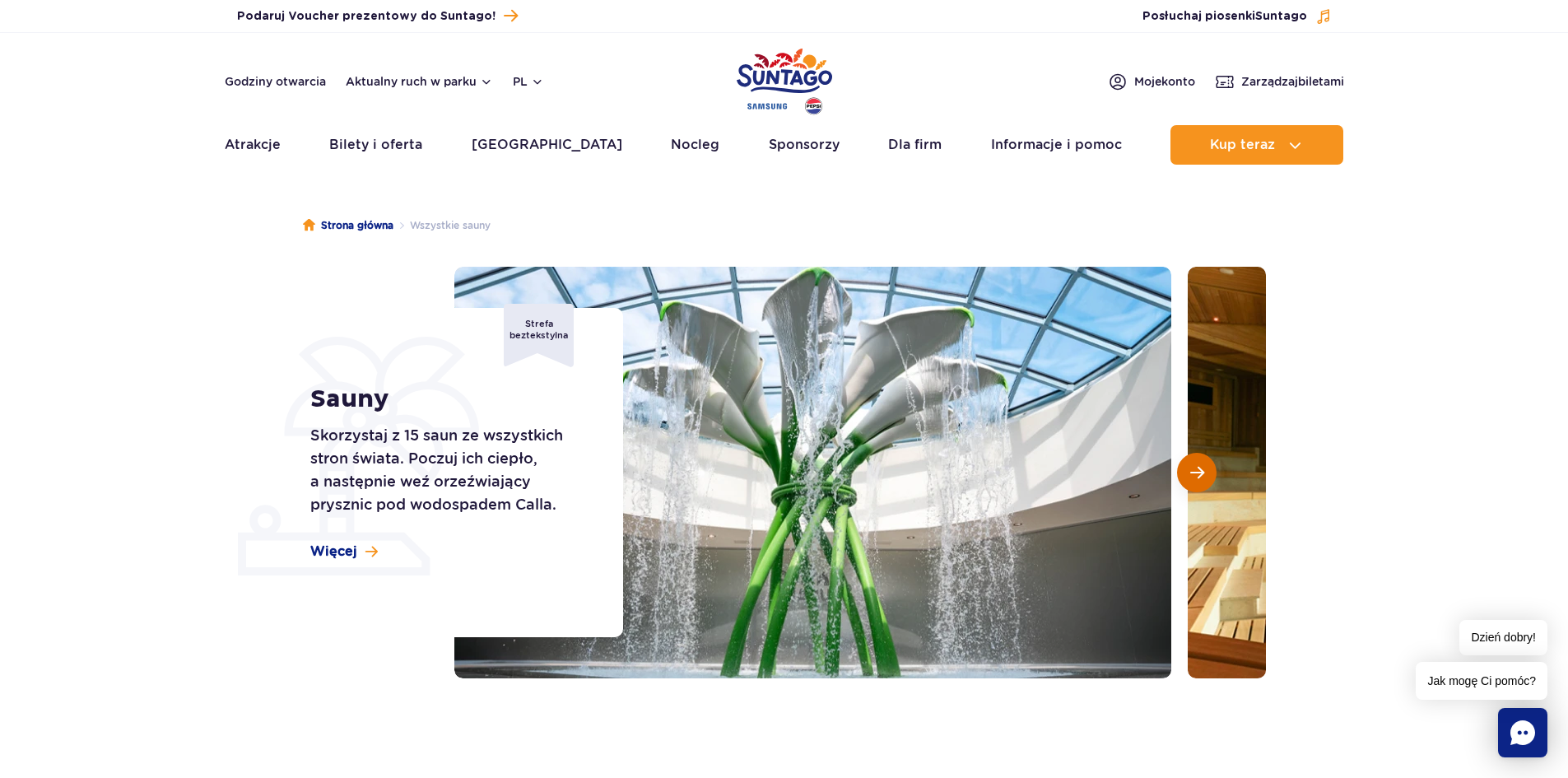
click at [1202, 474] on span "Następny slajd" at bounding box center [1197, 472] width 14 height 15
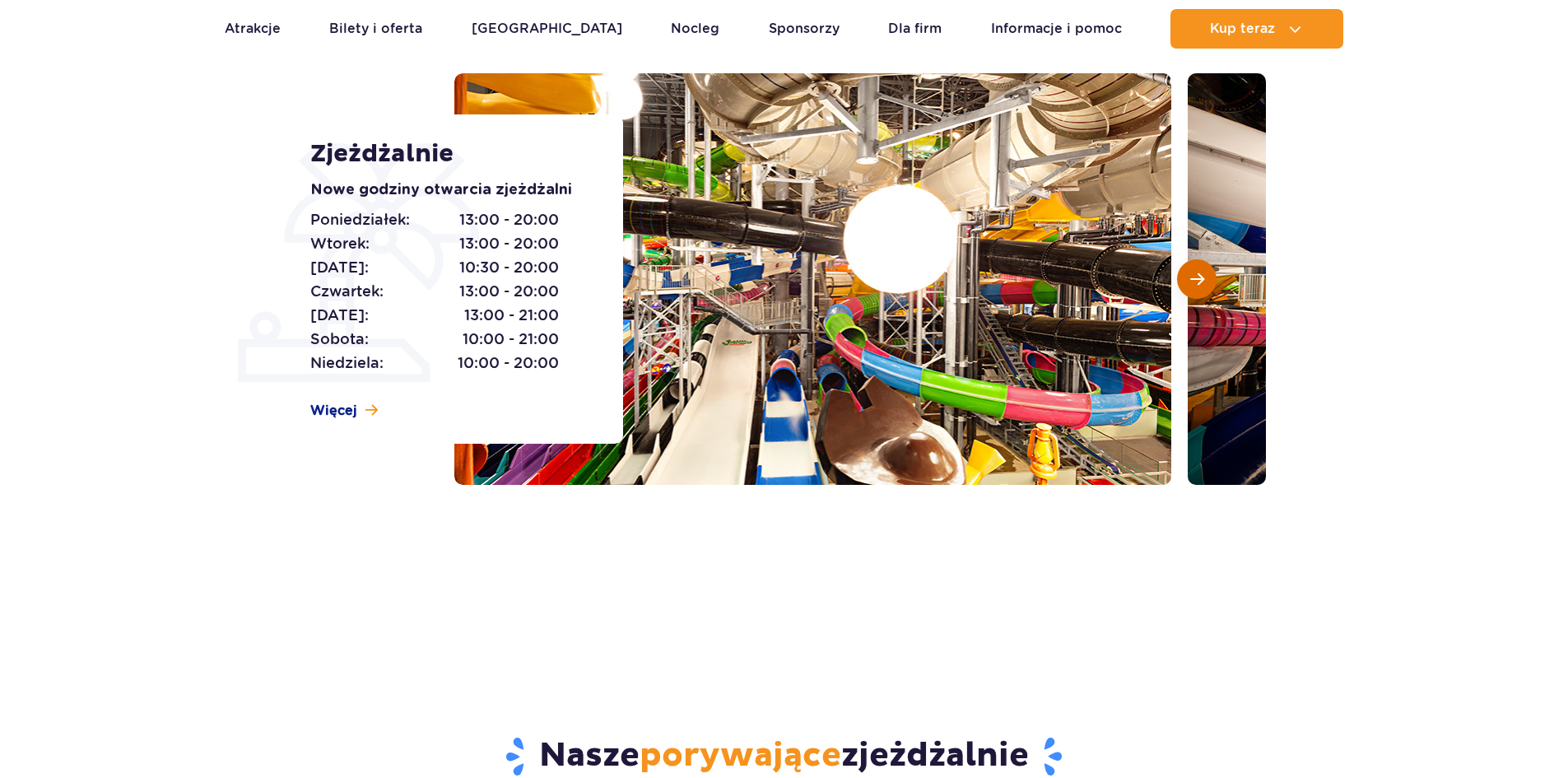
scroll to position [247, 0]
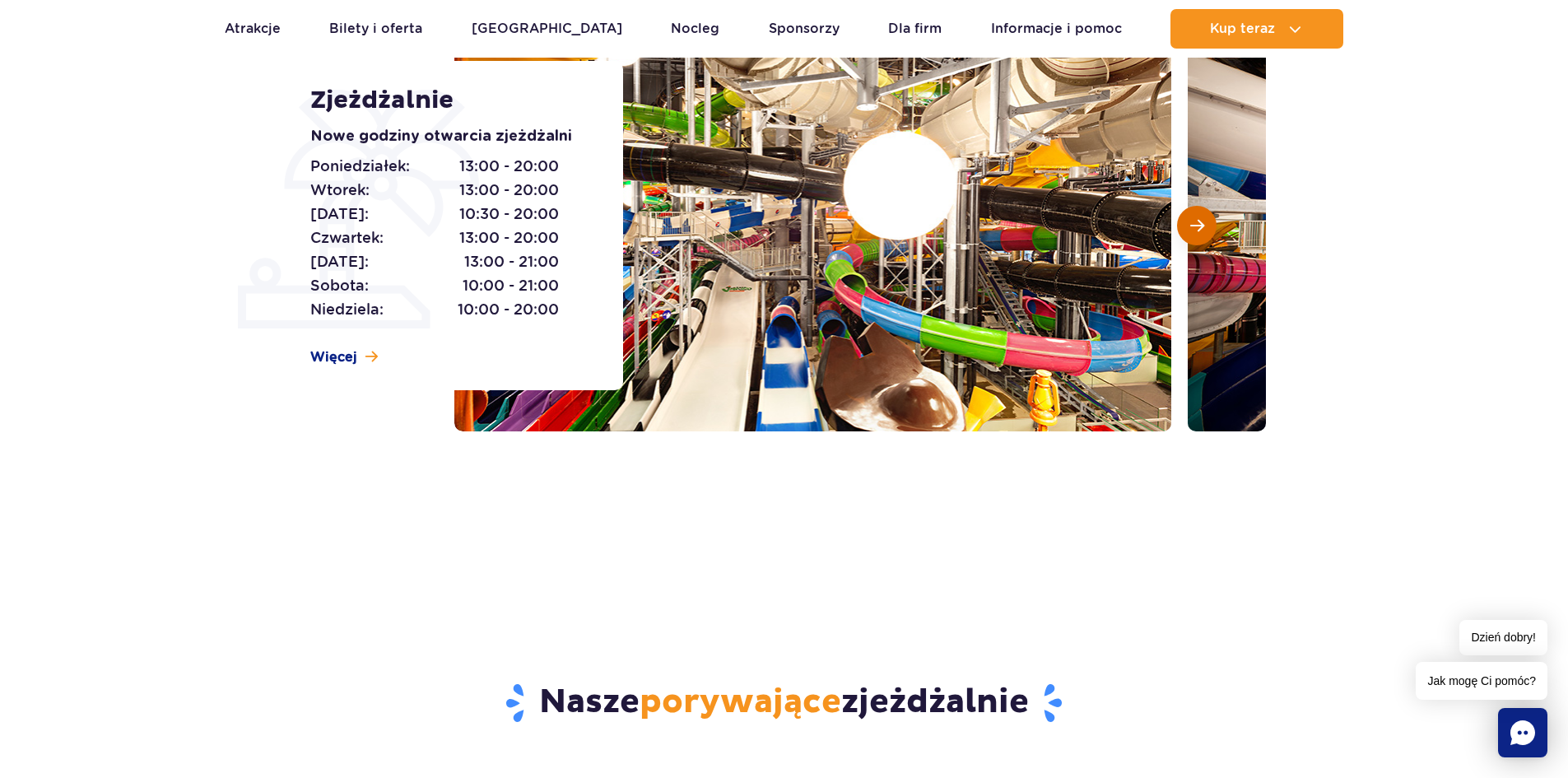
click at [1191, 215] on button "Następny slajd" at bounding box center [1197, 225] width 40 height 40
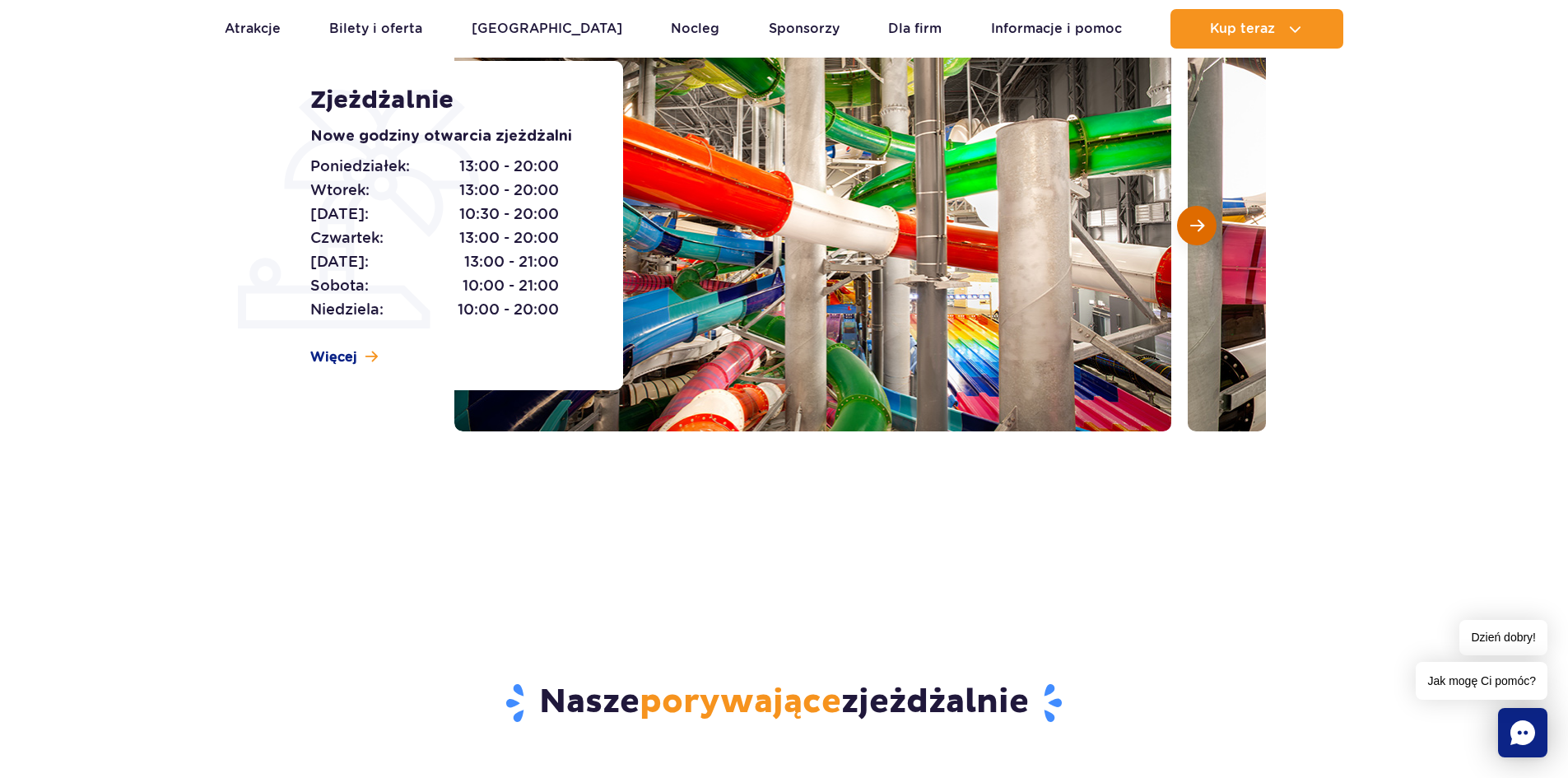
click at [1193, 218] on span "Następny slajd" at bounding box center [1197, 225] width 14 height 15
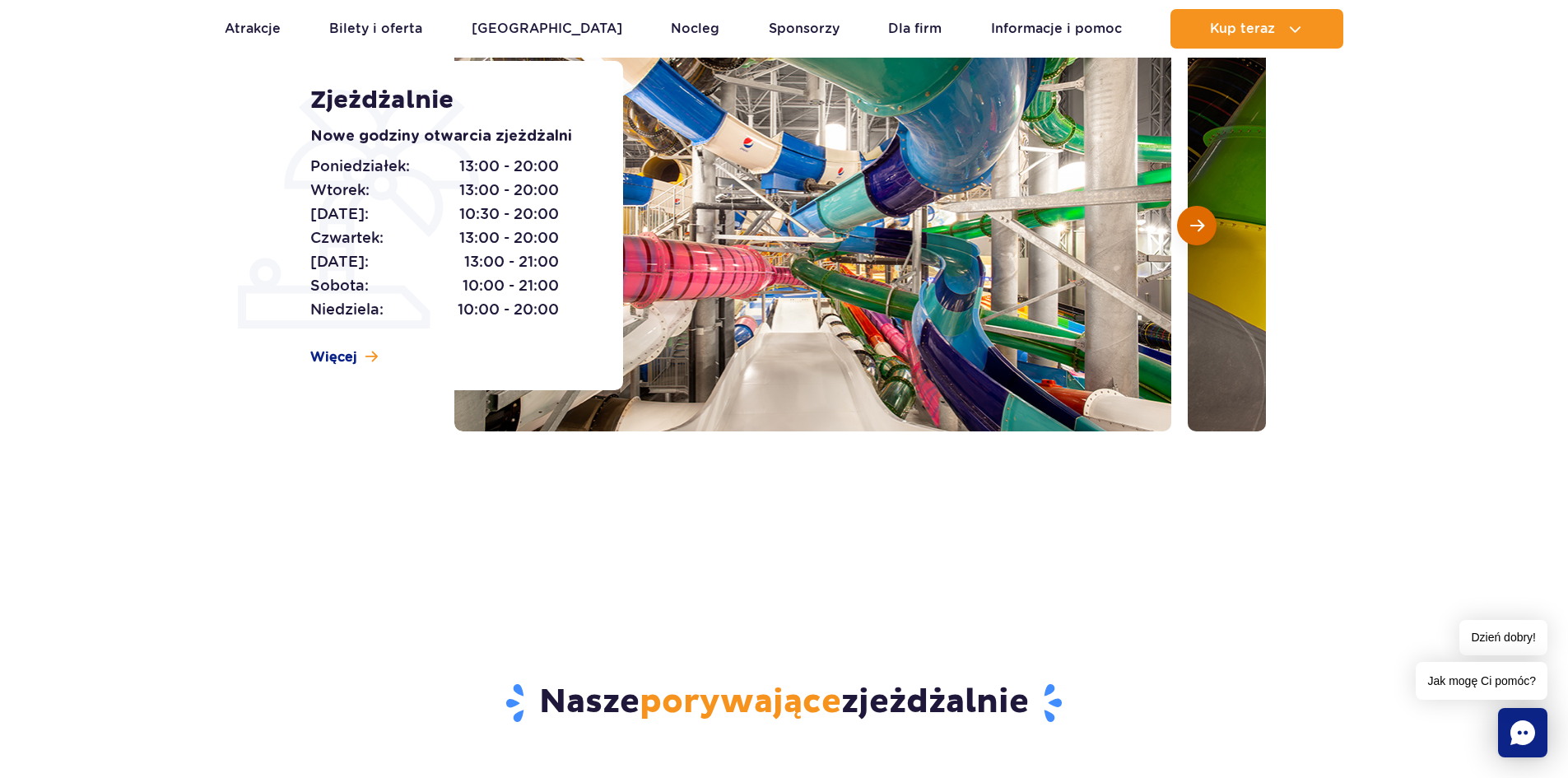
click at [1193, 218] on span "Następny slajd" at bounding box center [1197, 225] width 14 height 15
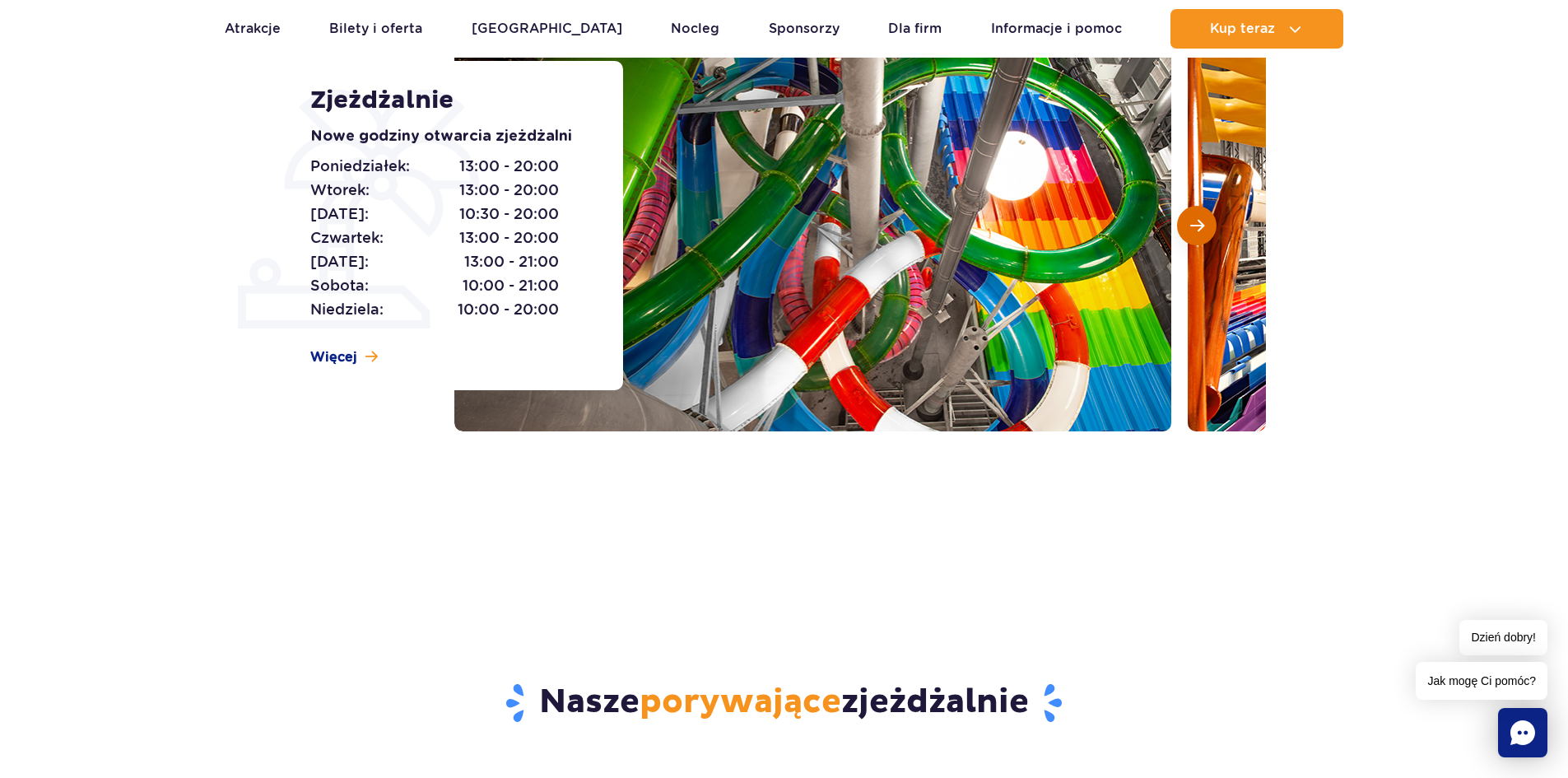
click at [1193, 218] on span "Następny slajd" at bounding box center [1197, 225] width 14 height 15
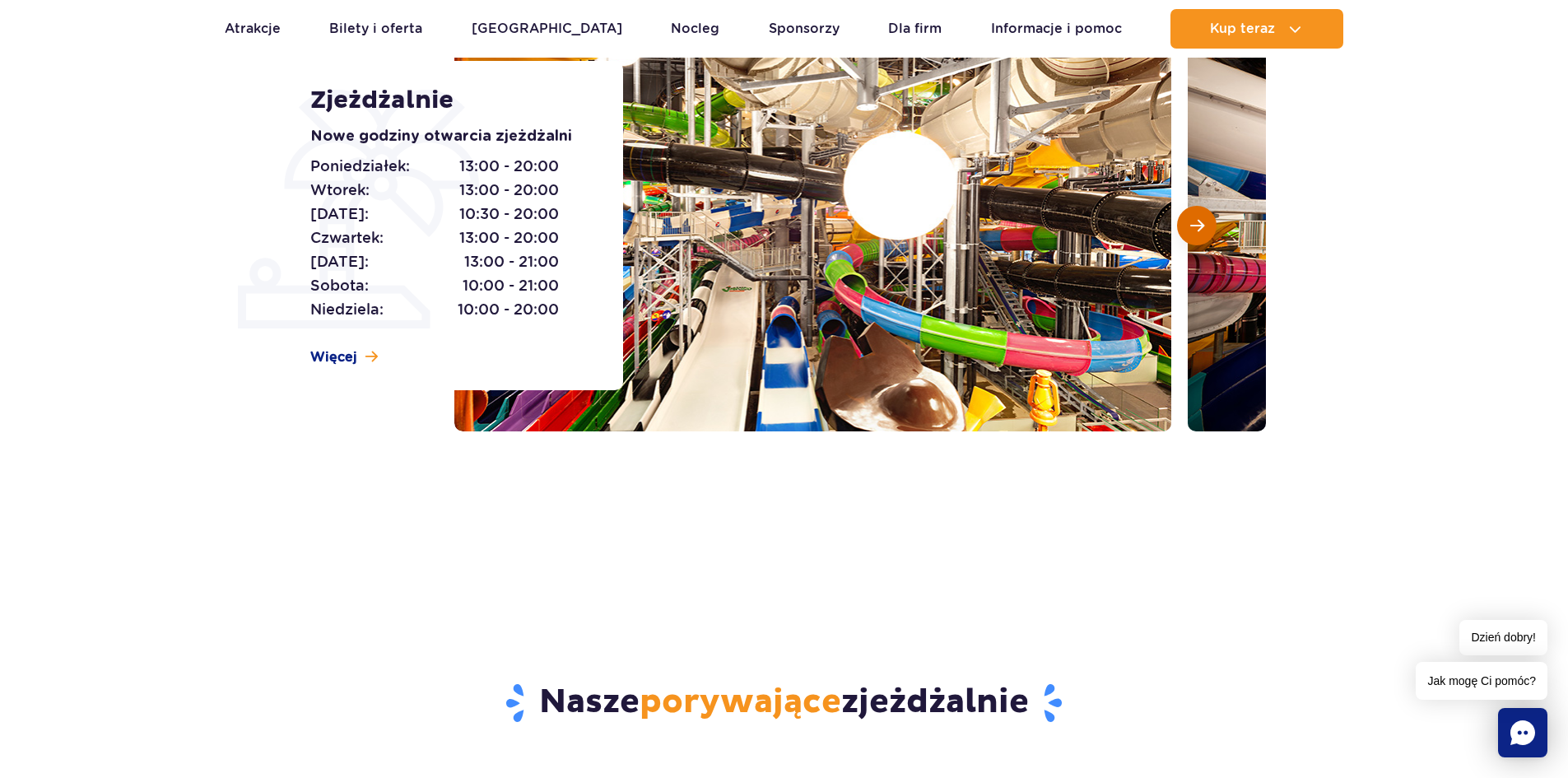
click at [1193, 218] on span "Następny slajd" at bounding box center [1197, 225] width 14 height 15
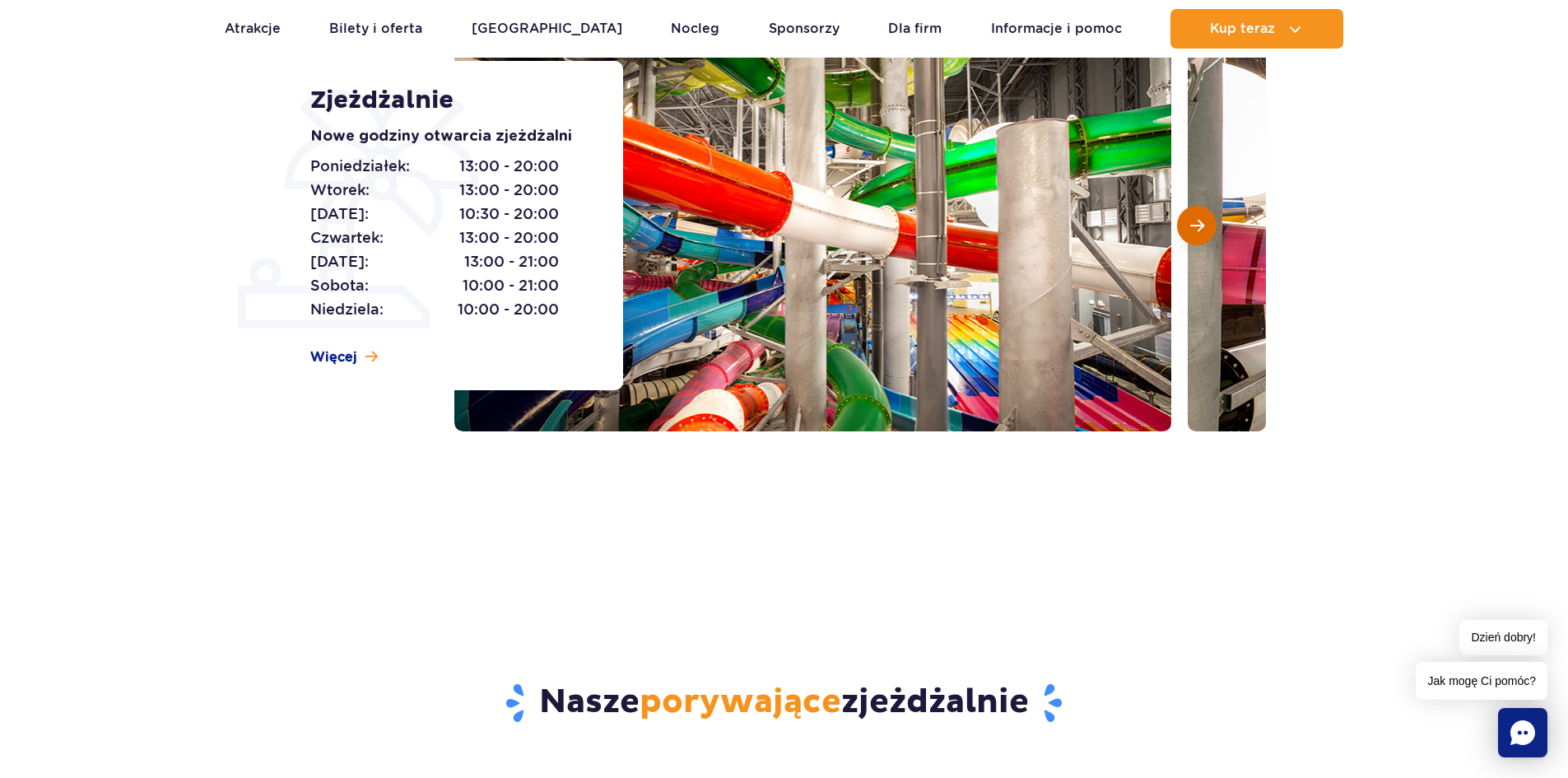
click at [1193, 218] on span "Następny slajd" at bounding box center [1197, 225] width 14 height 15
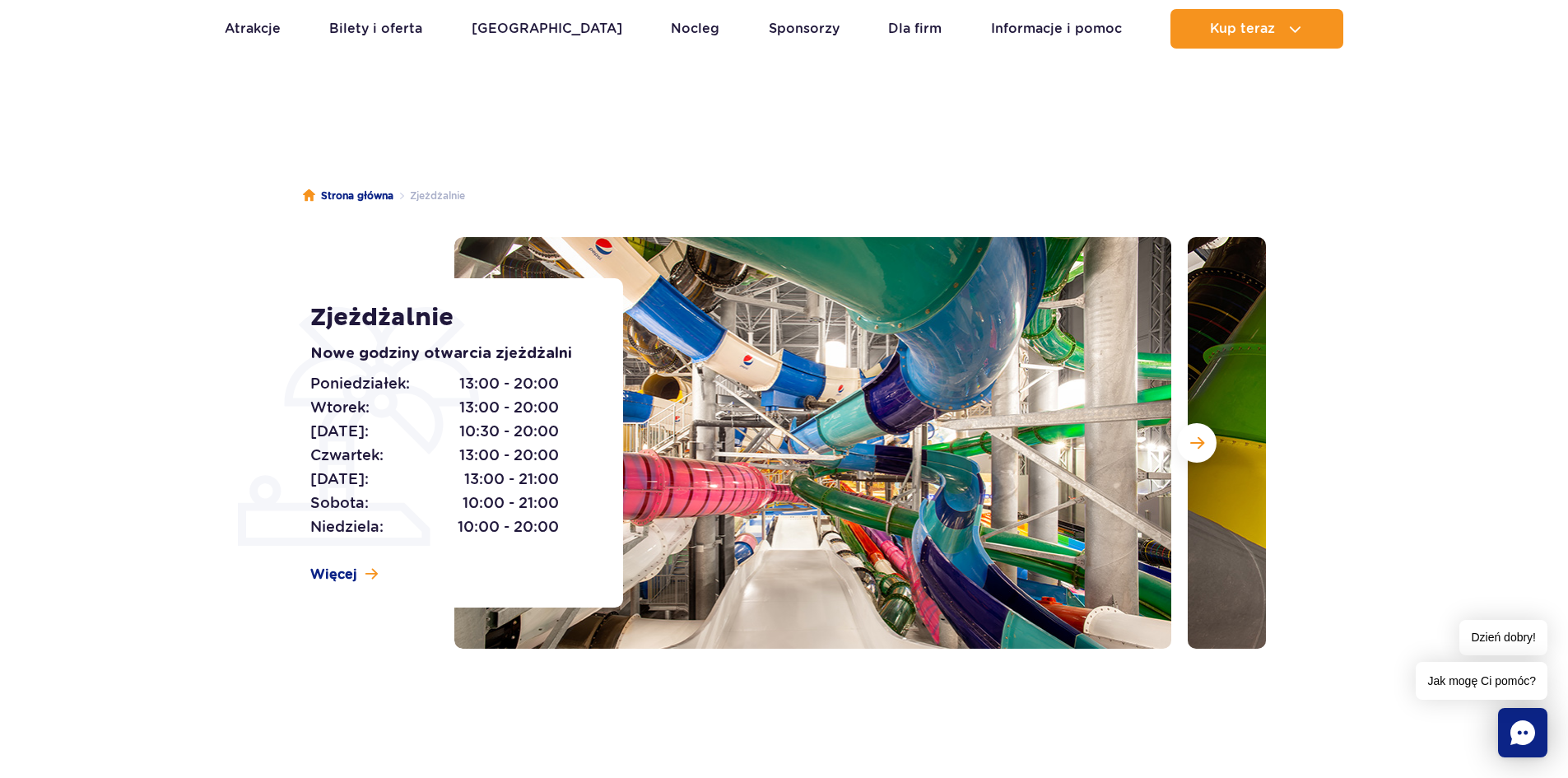
scroll to position [0, 0]
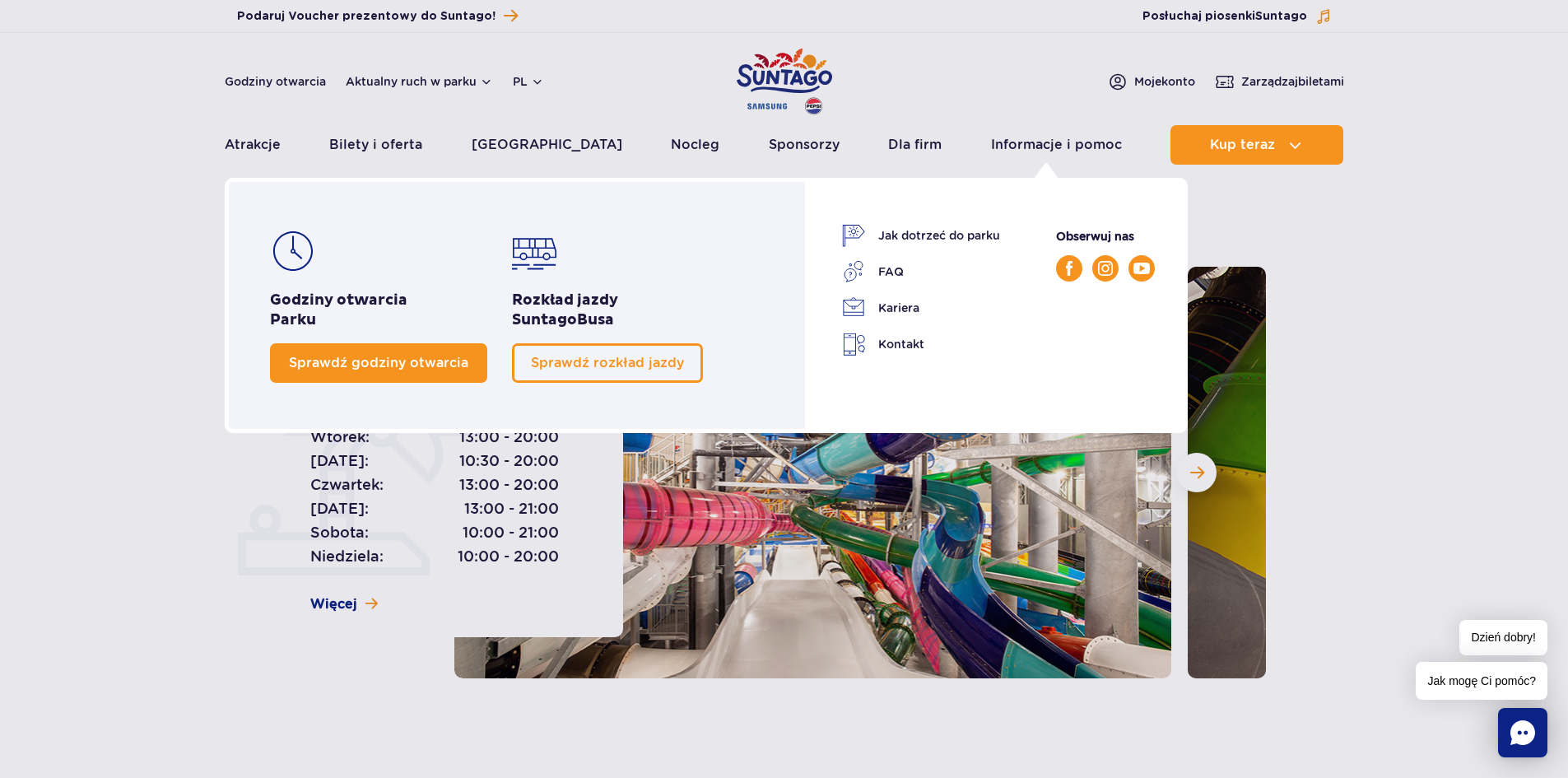
click at [464, 379] on link "Sprawdź godziny otwarcia" at bounding box center [378, 363] width 217 height 40
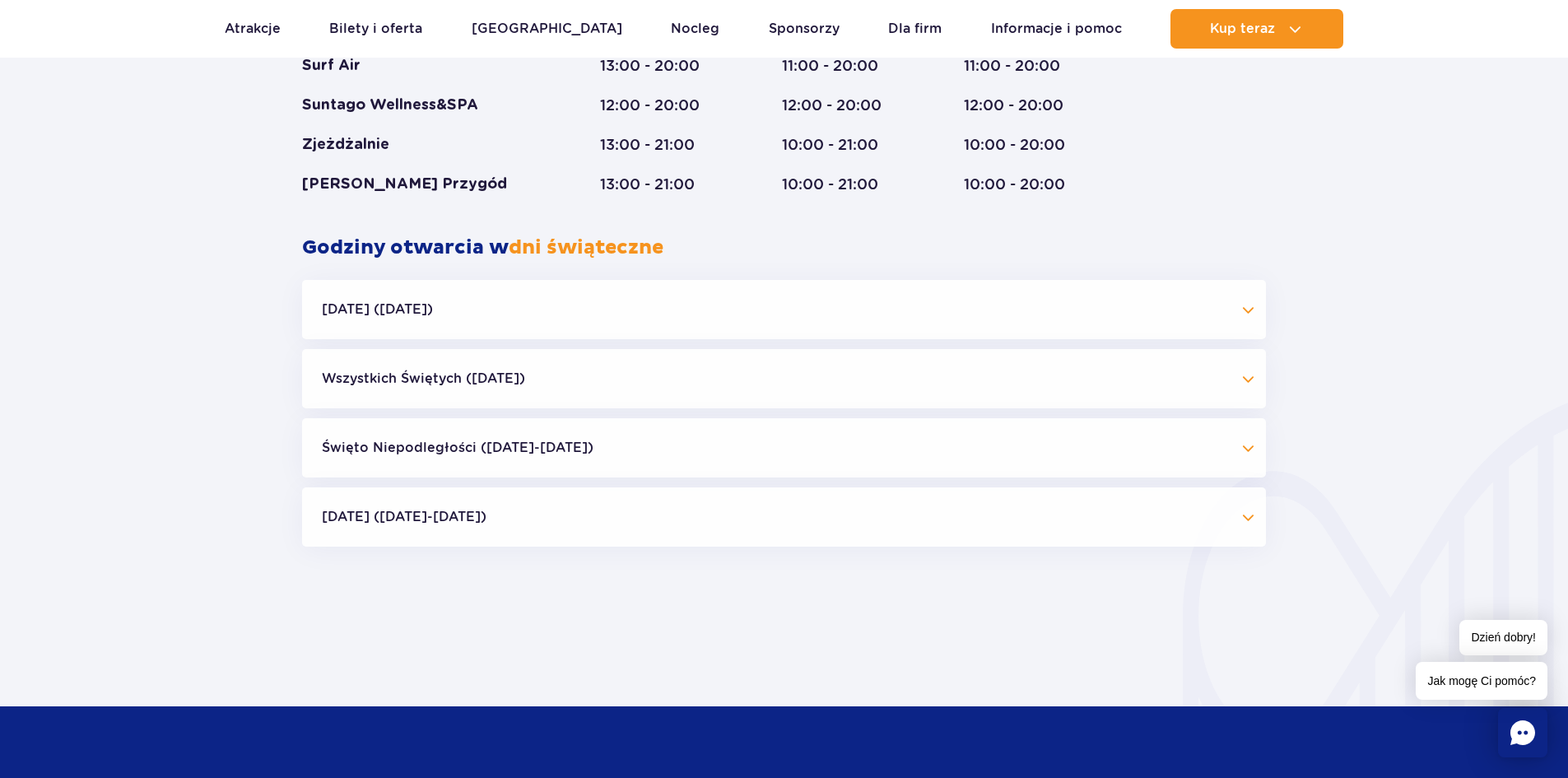
scroll to position [1256, 0]
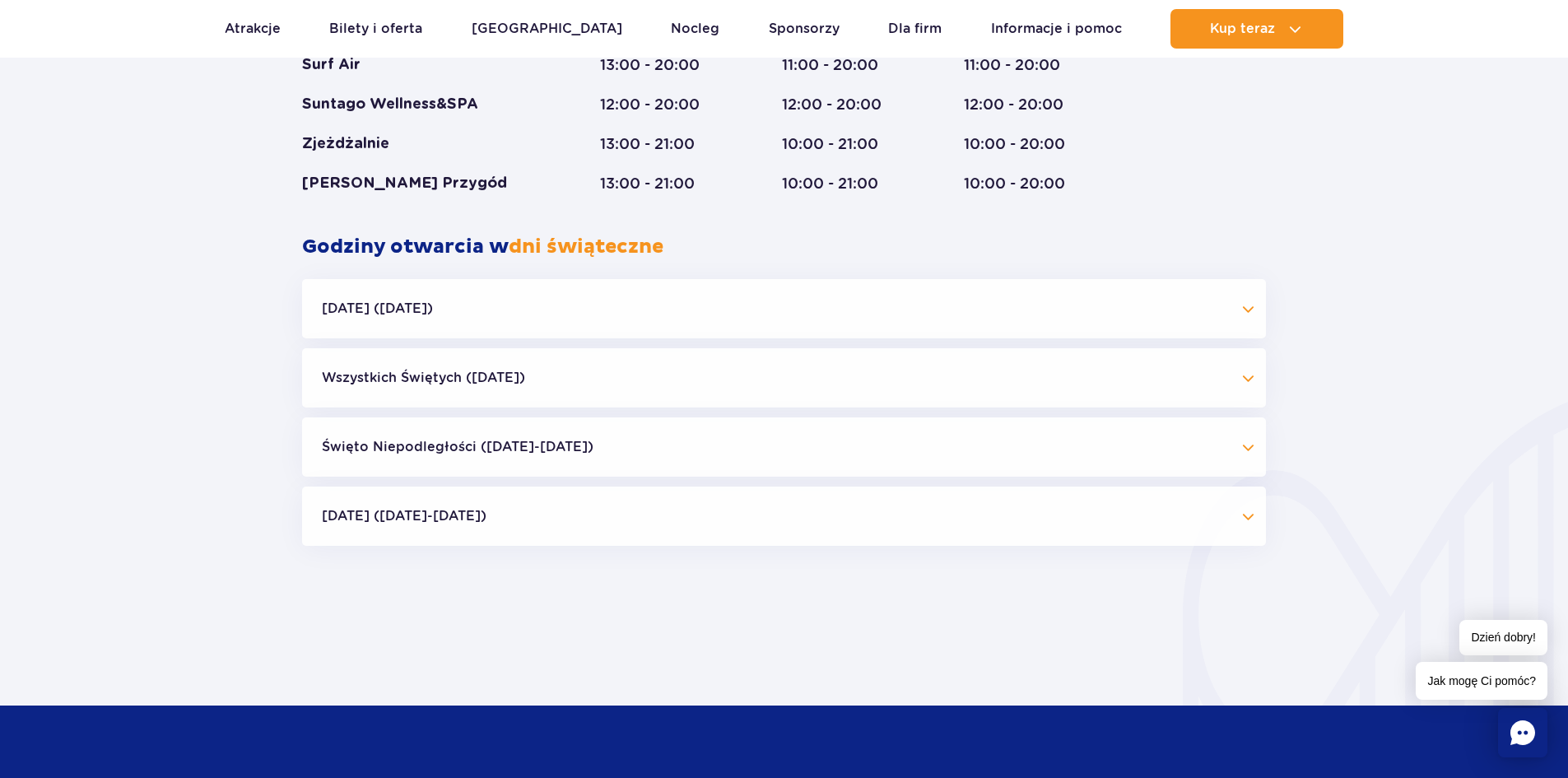
click at [776, 303] on button "[DATE] ([DATE])" at bounding box center [784, 308] width 964 height 59
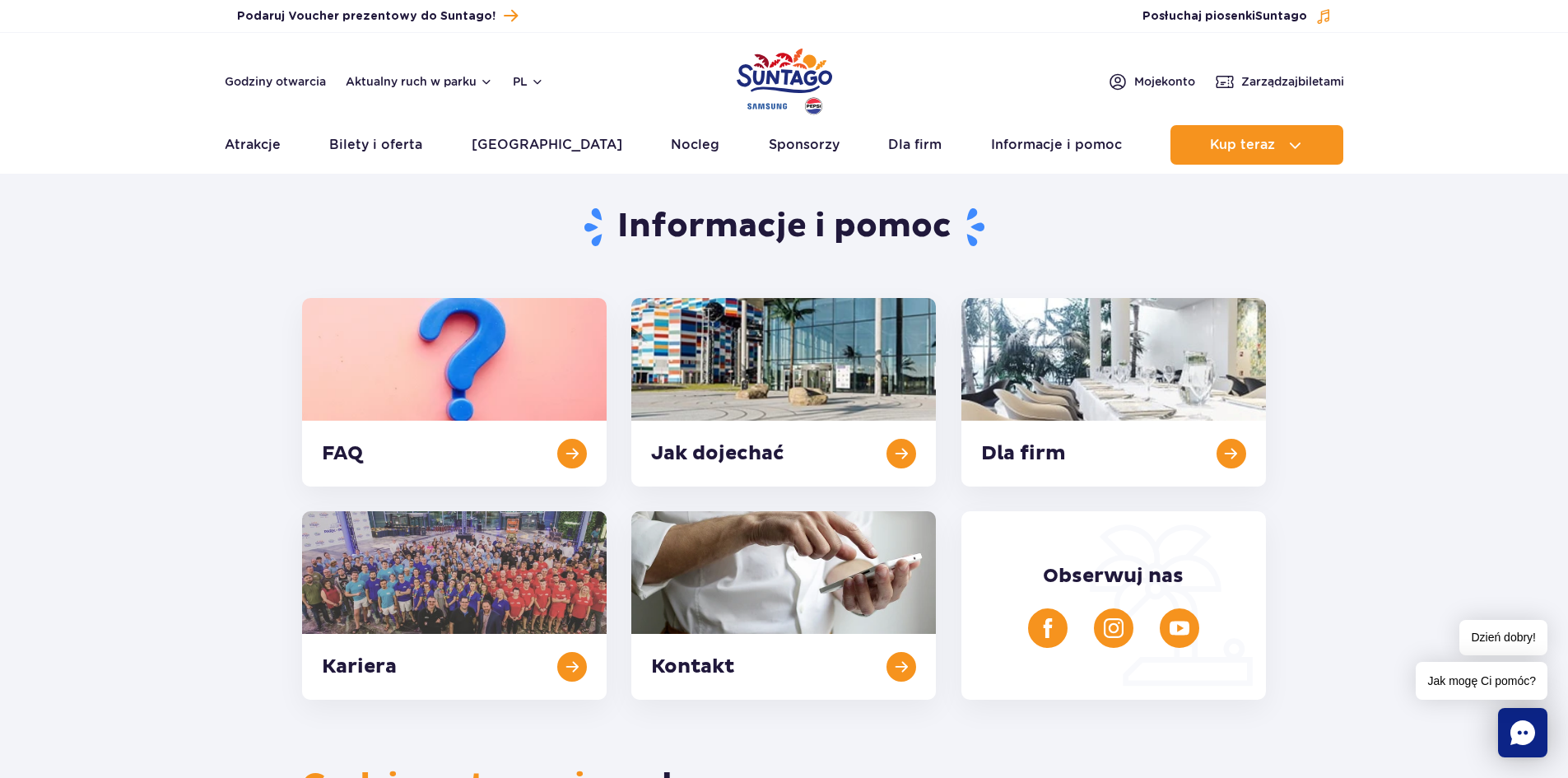
scroll to position [0, 0]
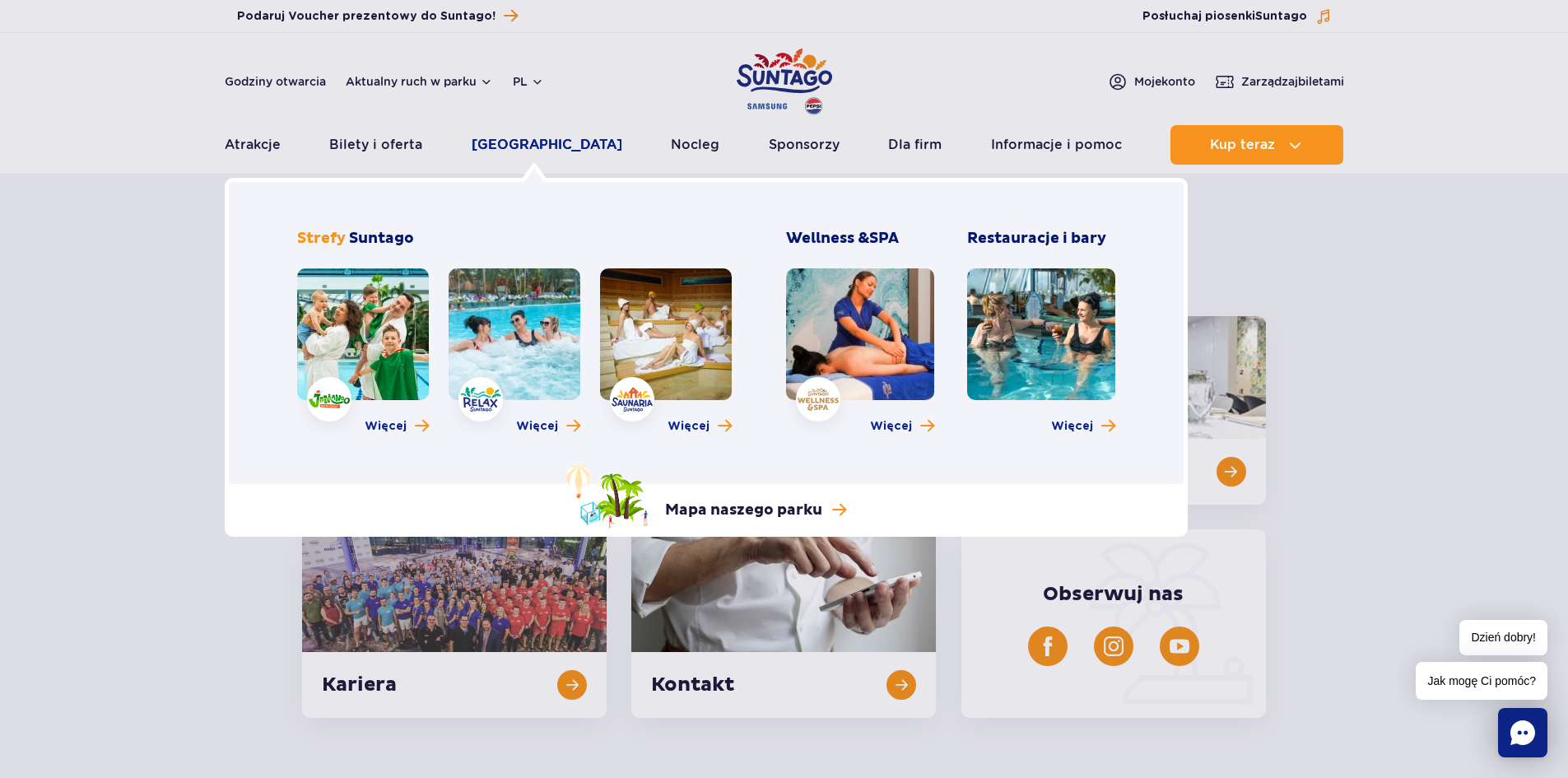
click at [527, 143] on link "[GEOGRAPHIC_DATA]" at bounding box center [547, 145] width 151 height 40
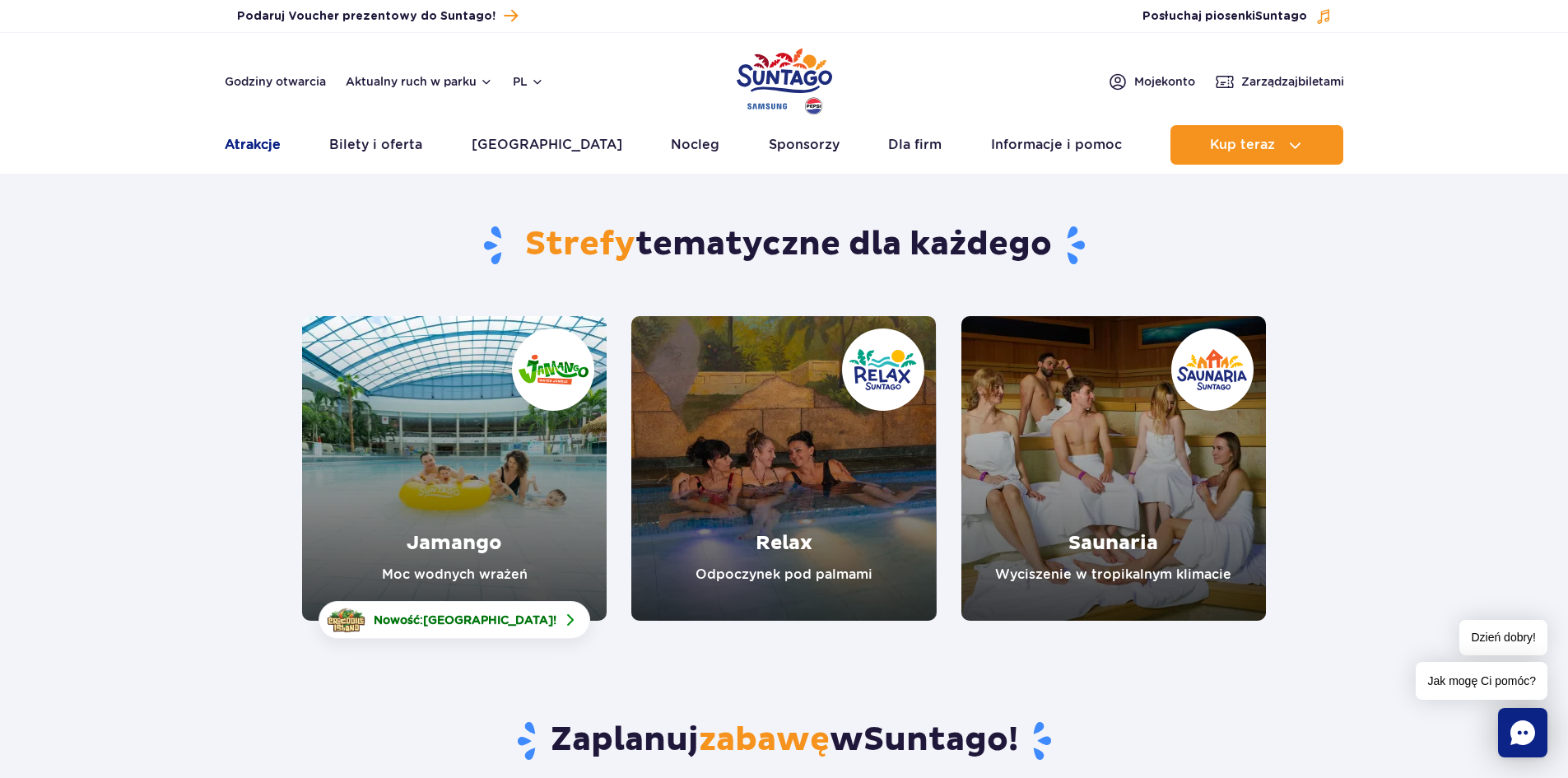
click at [255, 145] on link "Atrakcje" at bounding box center [252, 145] width 56 height 40
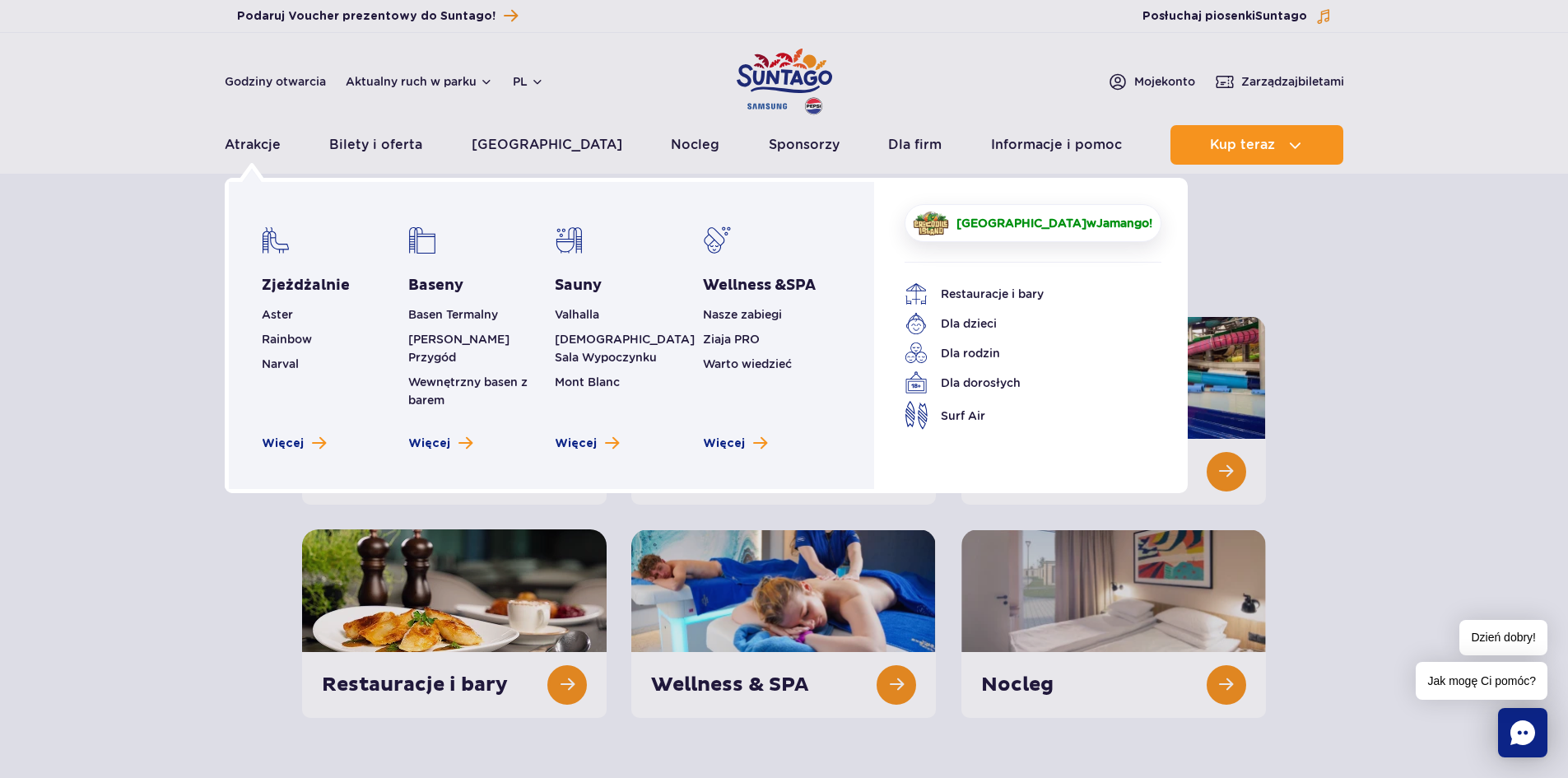
click at [951, 236] on img at bounding box center [931, 223] width 39 height 28
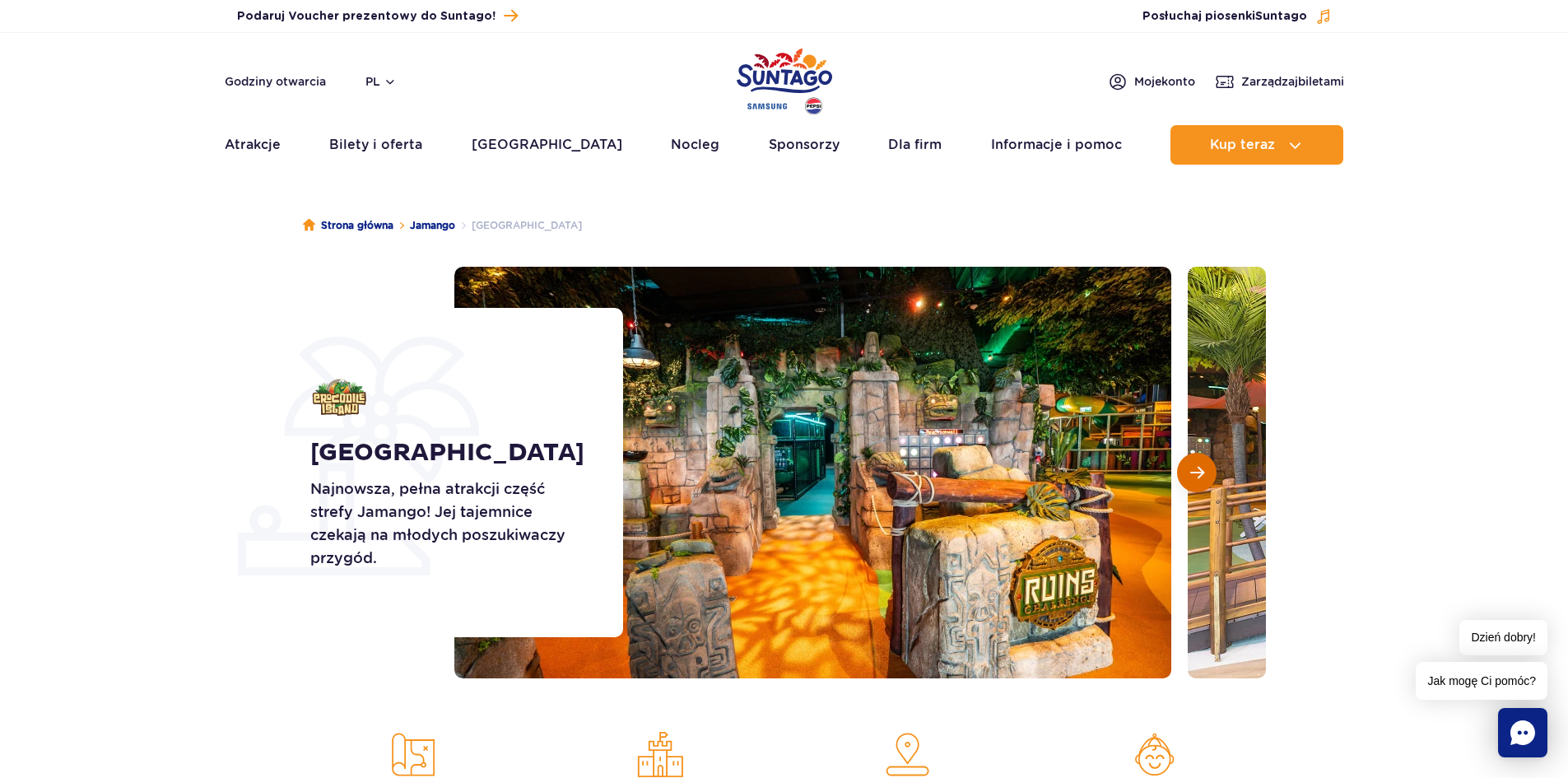
click at [1210, 468] on button "Następny slajd" at bounding box center [1197, 472] width 40 height 40
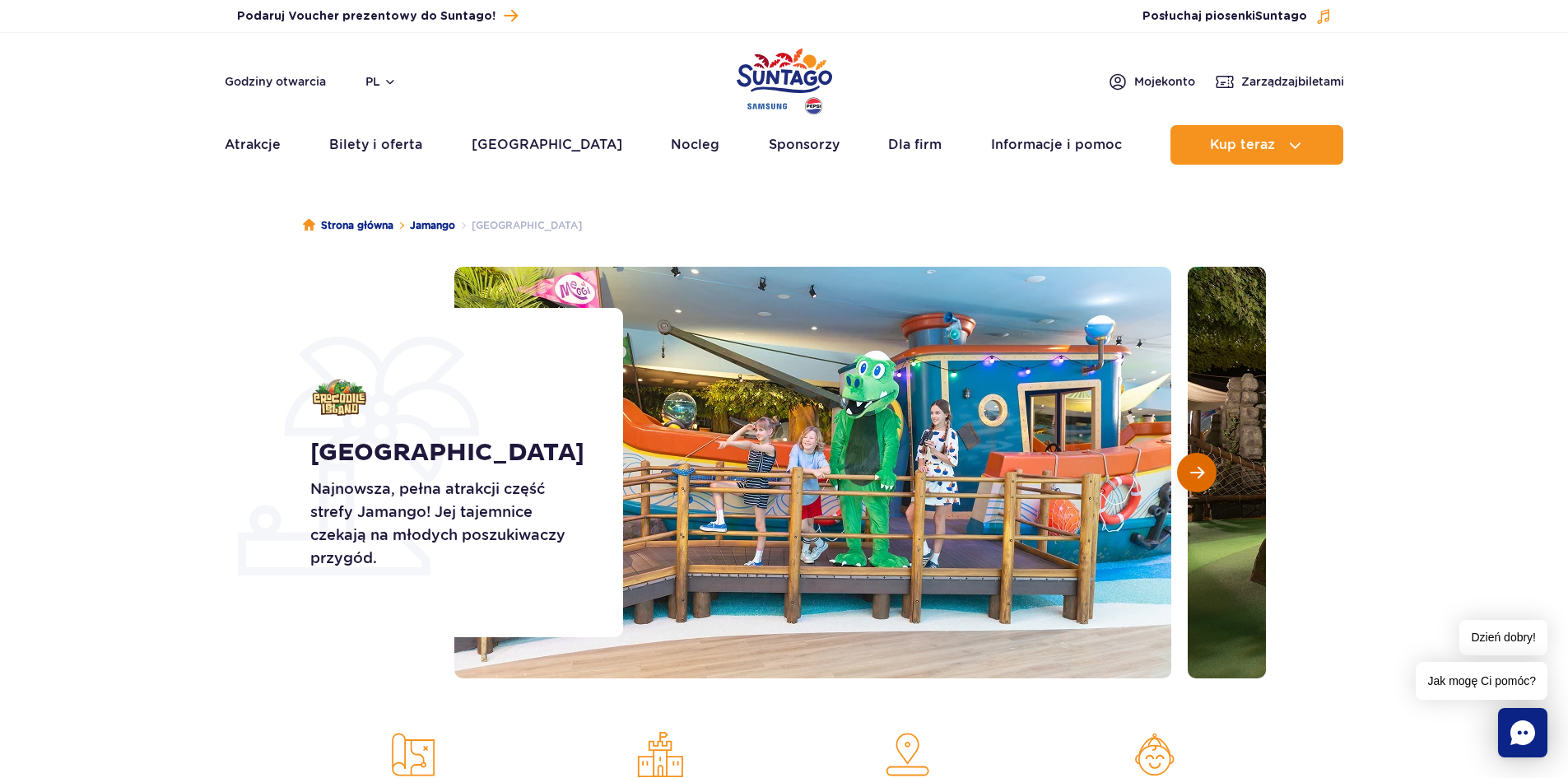
click at [1210, 468] on button "Następny slajd" at bounding box center [1197, 472] width 40 height 40
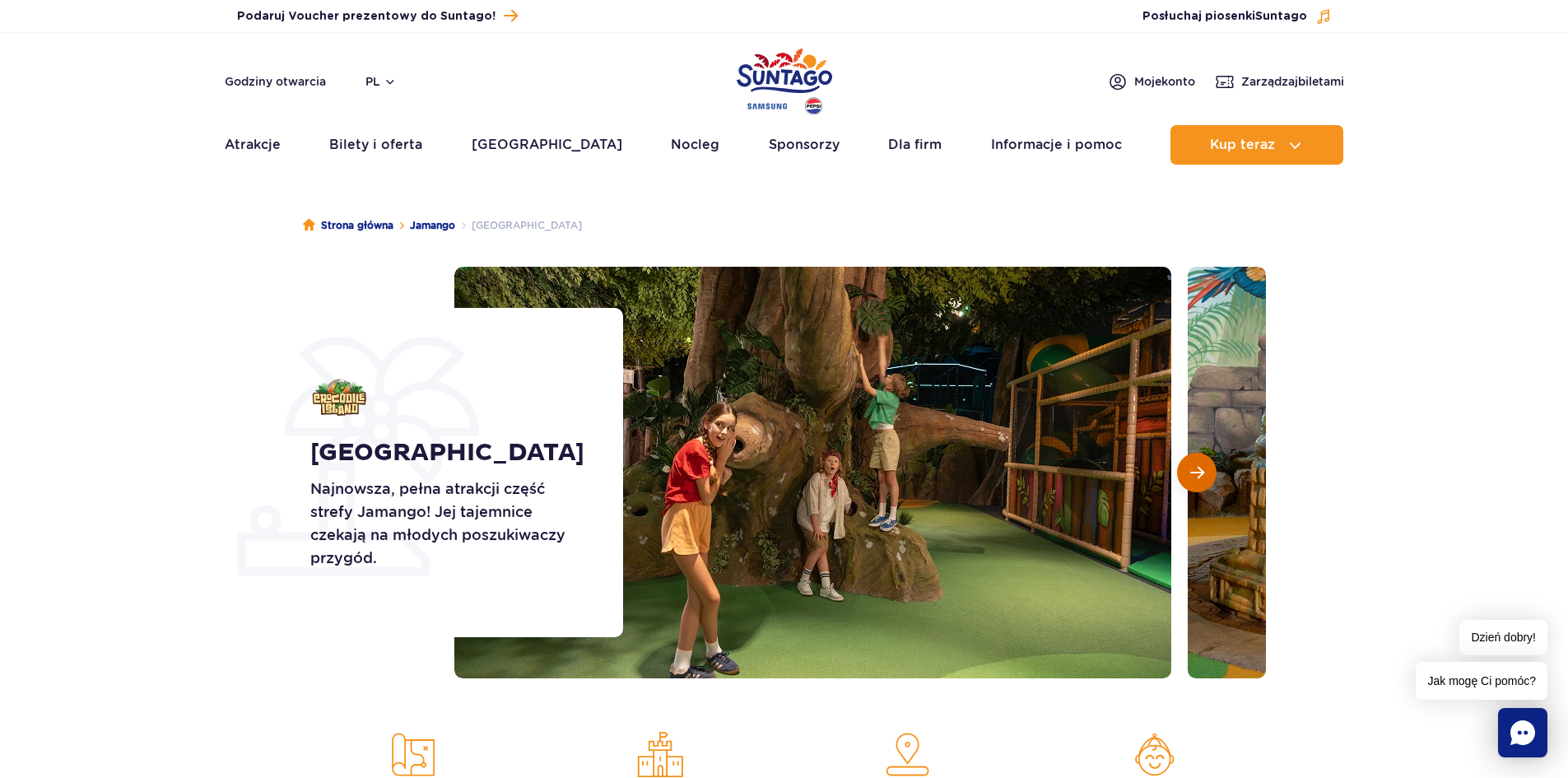
click at [1210, 468] on button "Następny slajd" at bounding box center [1197, 472] width 40 height 40
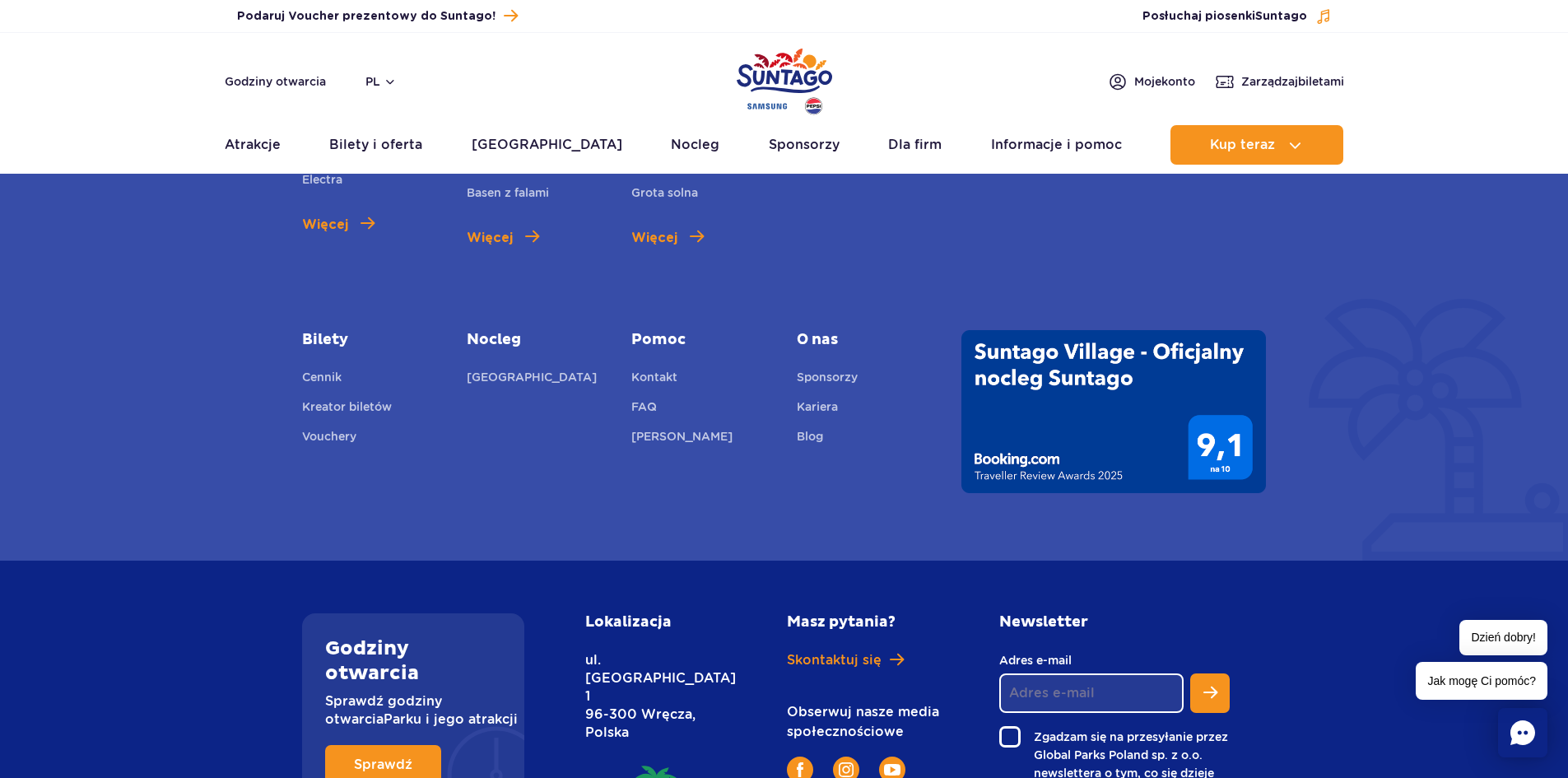
scroll to position [4362, 0]
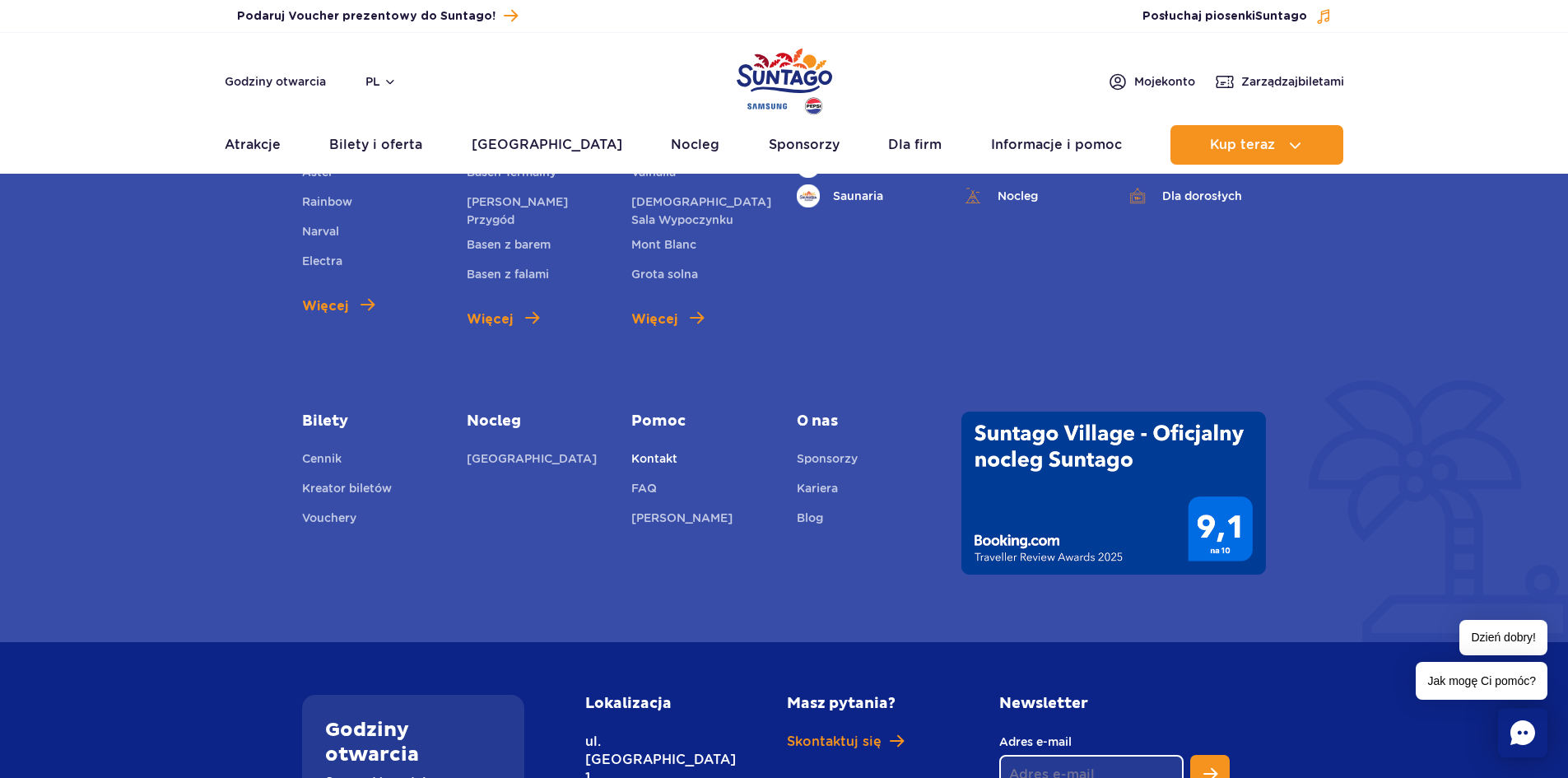
click at [648, 455] on link "Kontakt" at bounding box center [654, 460] width 46 height 23
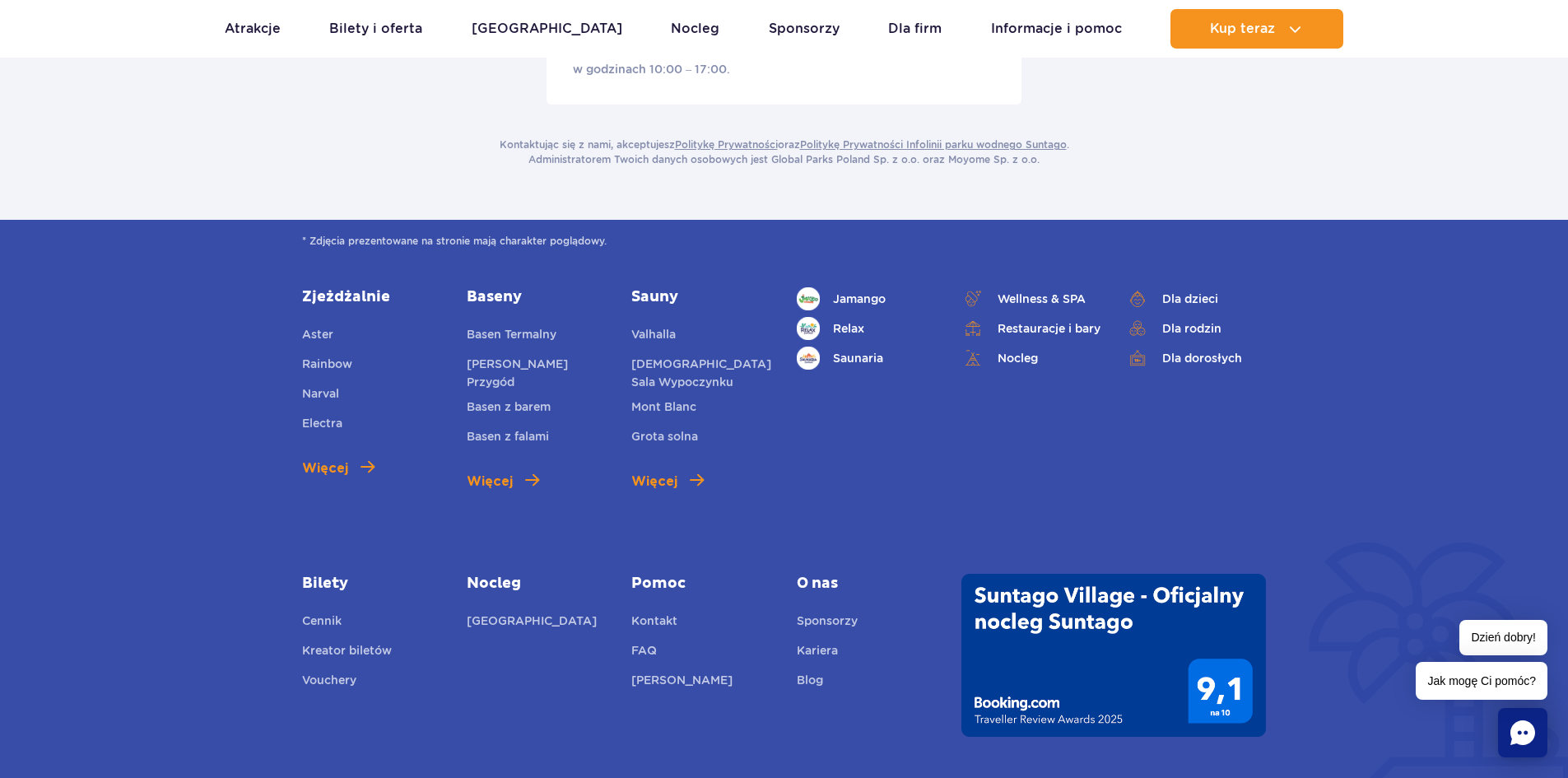
scroll to position [576, 0]
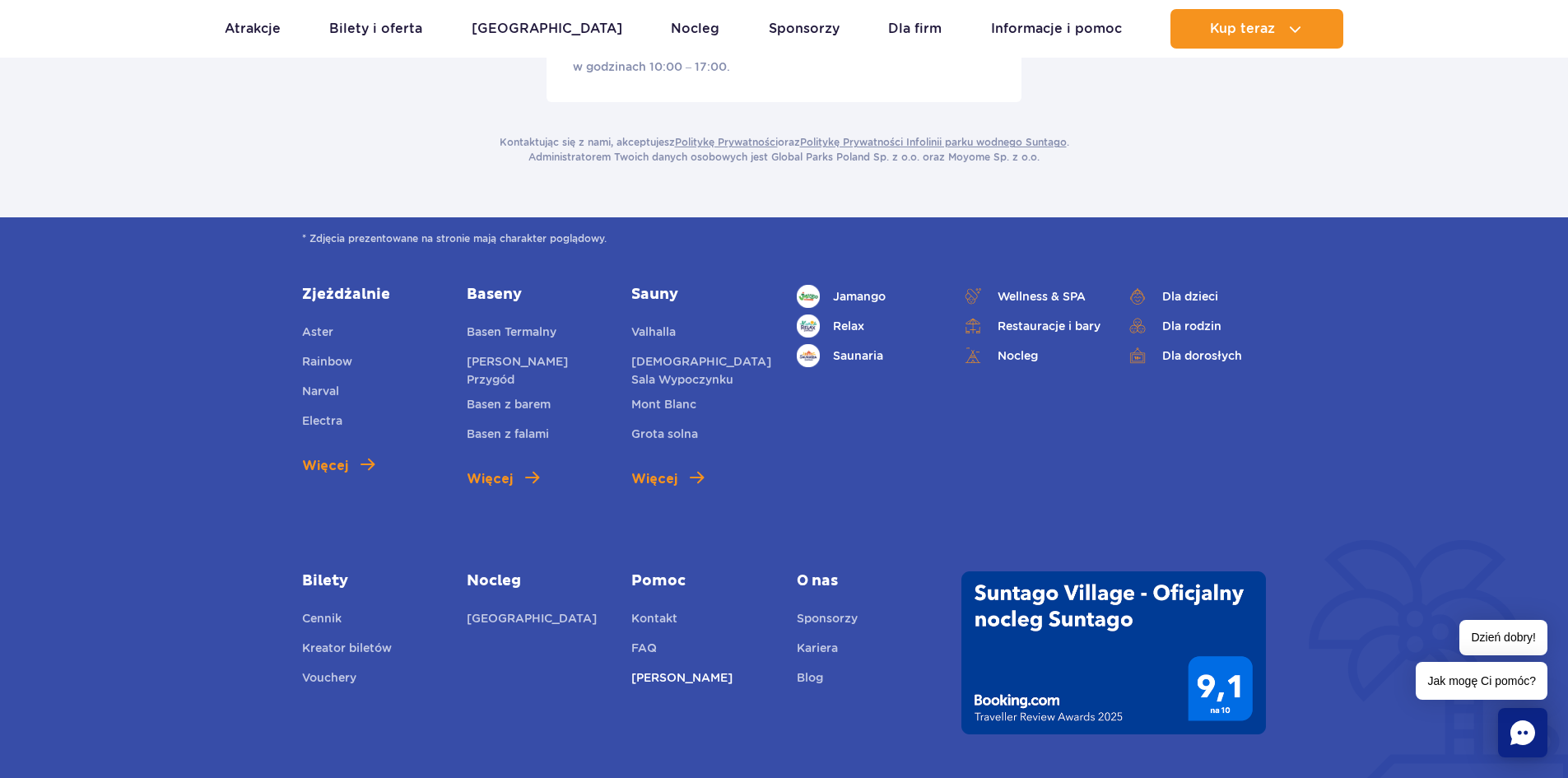
click at [658, 668] on link "[PERSON_NAME]" at bounding box center [681, 679] width 101 height 23
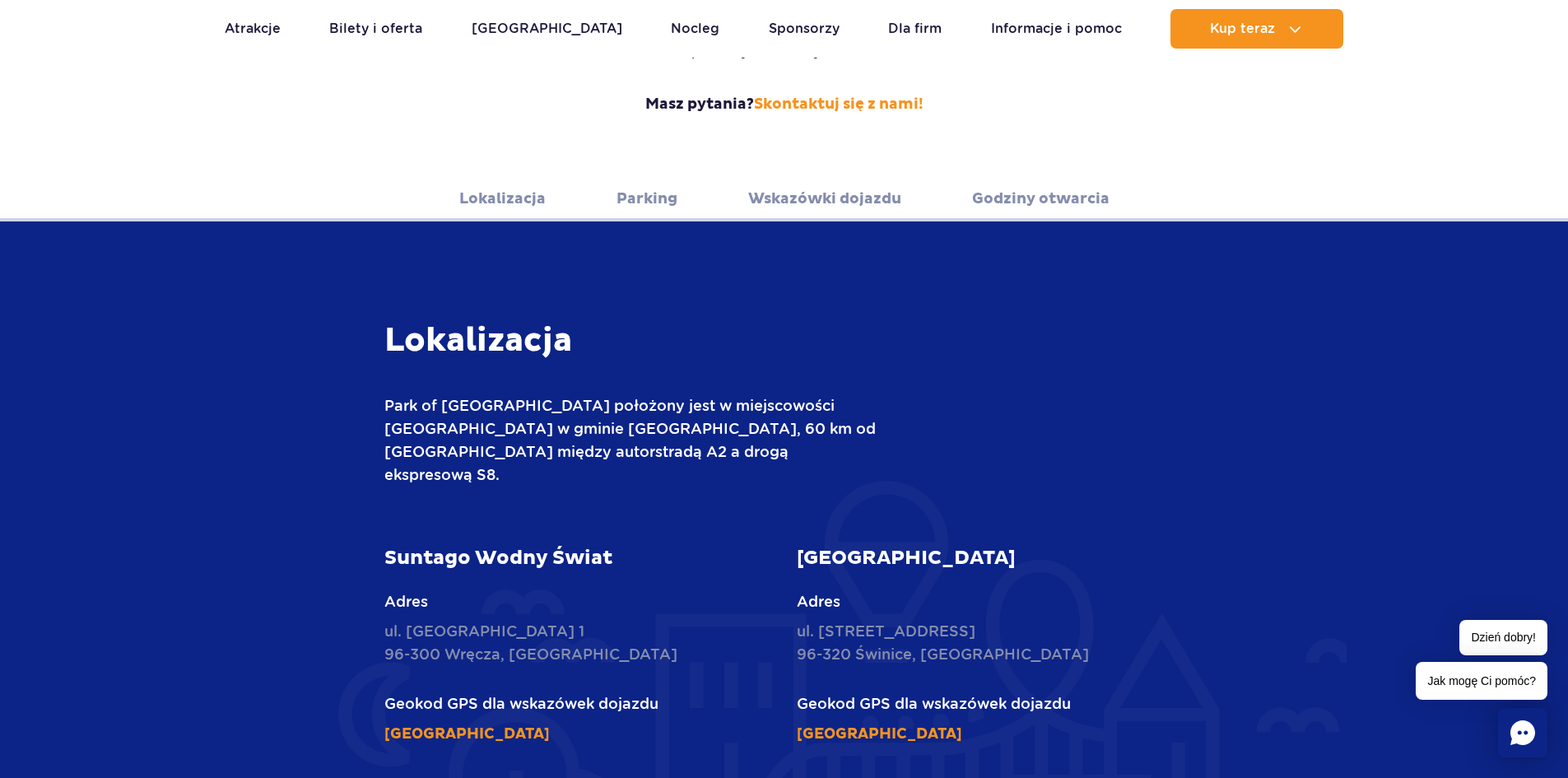
scroll to position [411, 0]
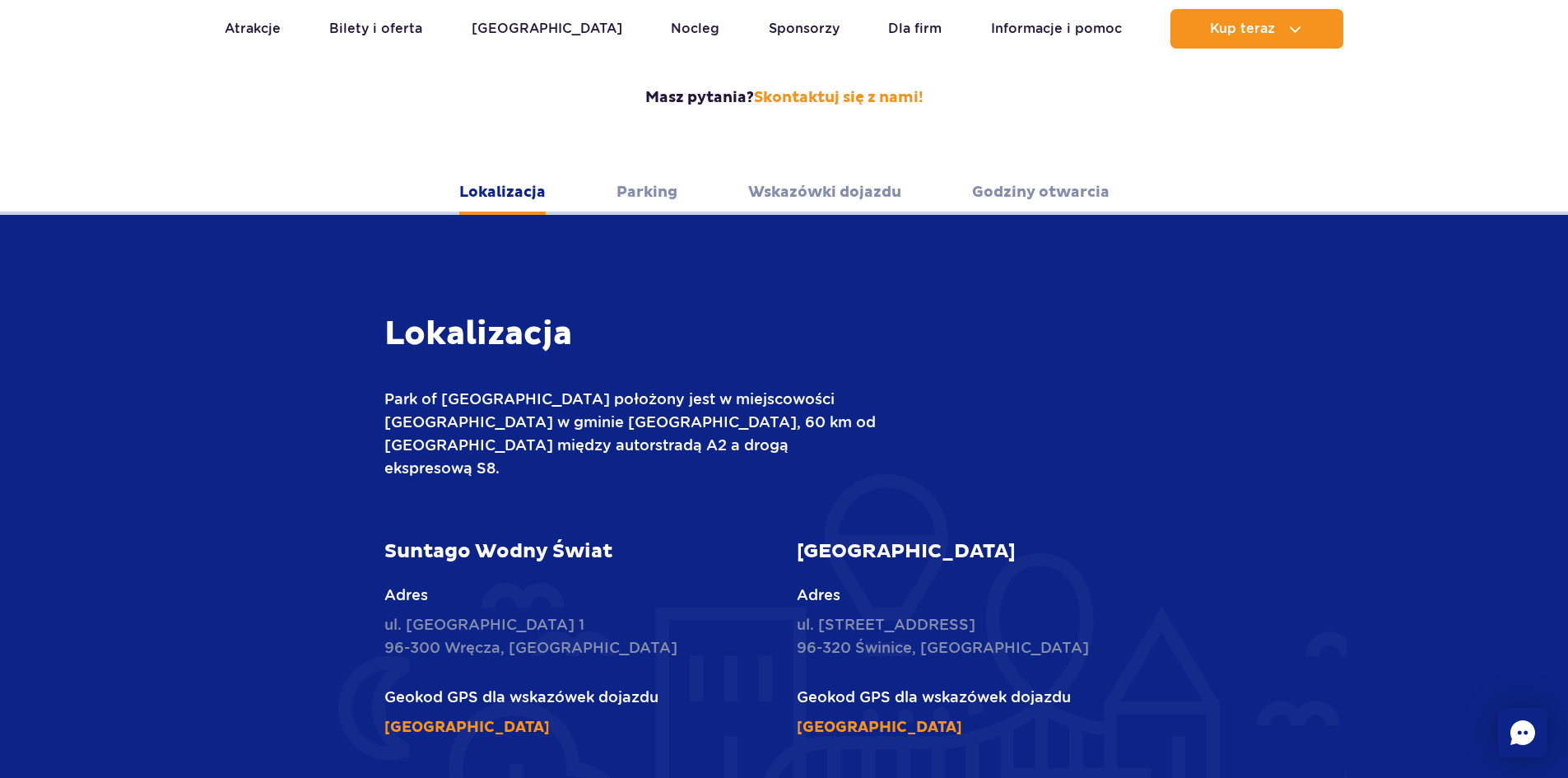
click at [653, 171] on link "Parking" at bounding box center [647, 192] width 61 height 45
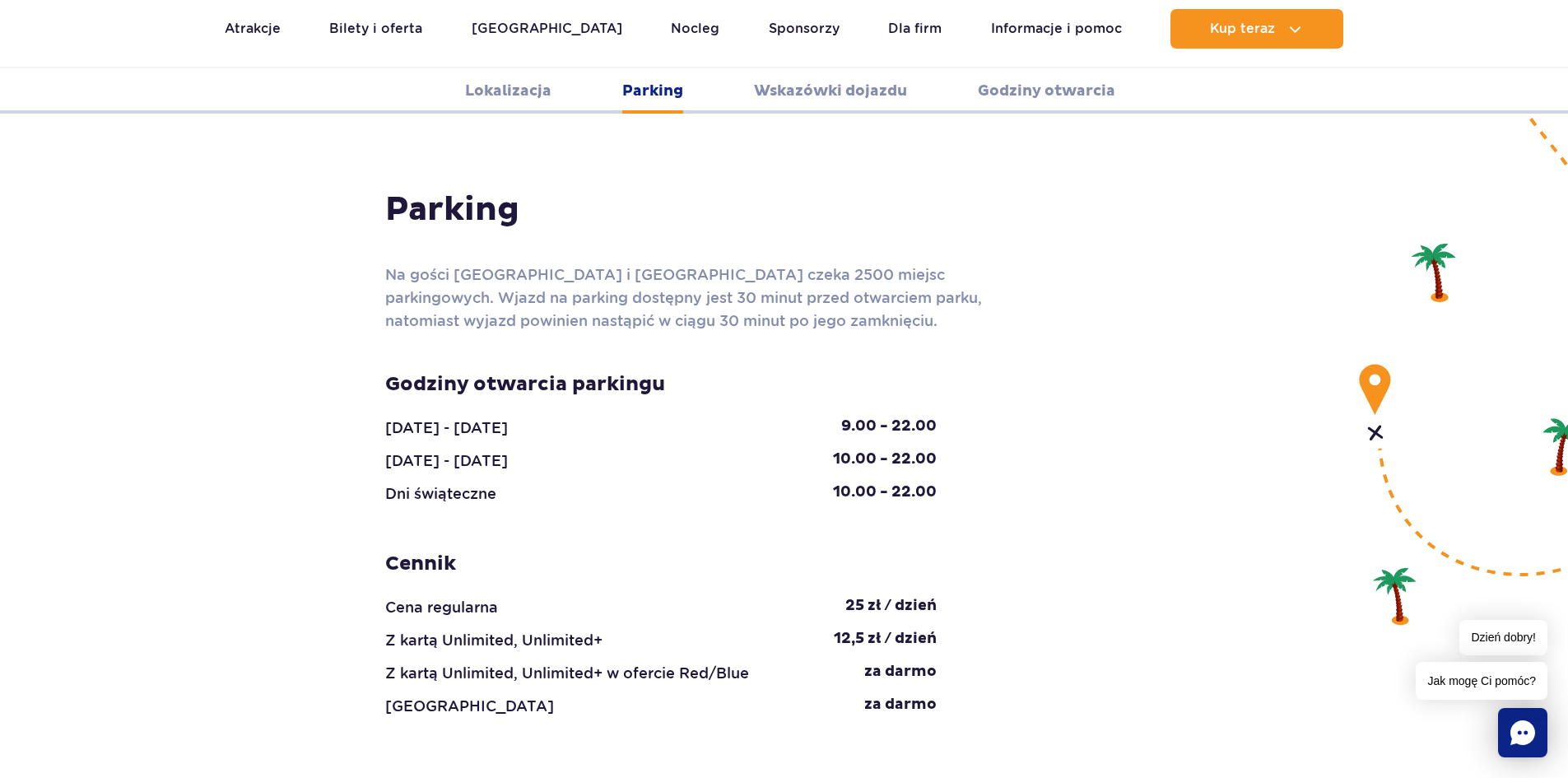
scroll to position [1465, 0]
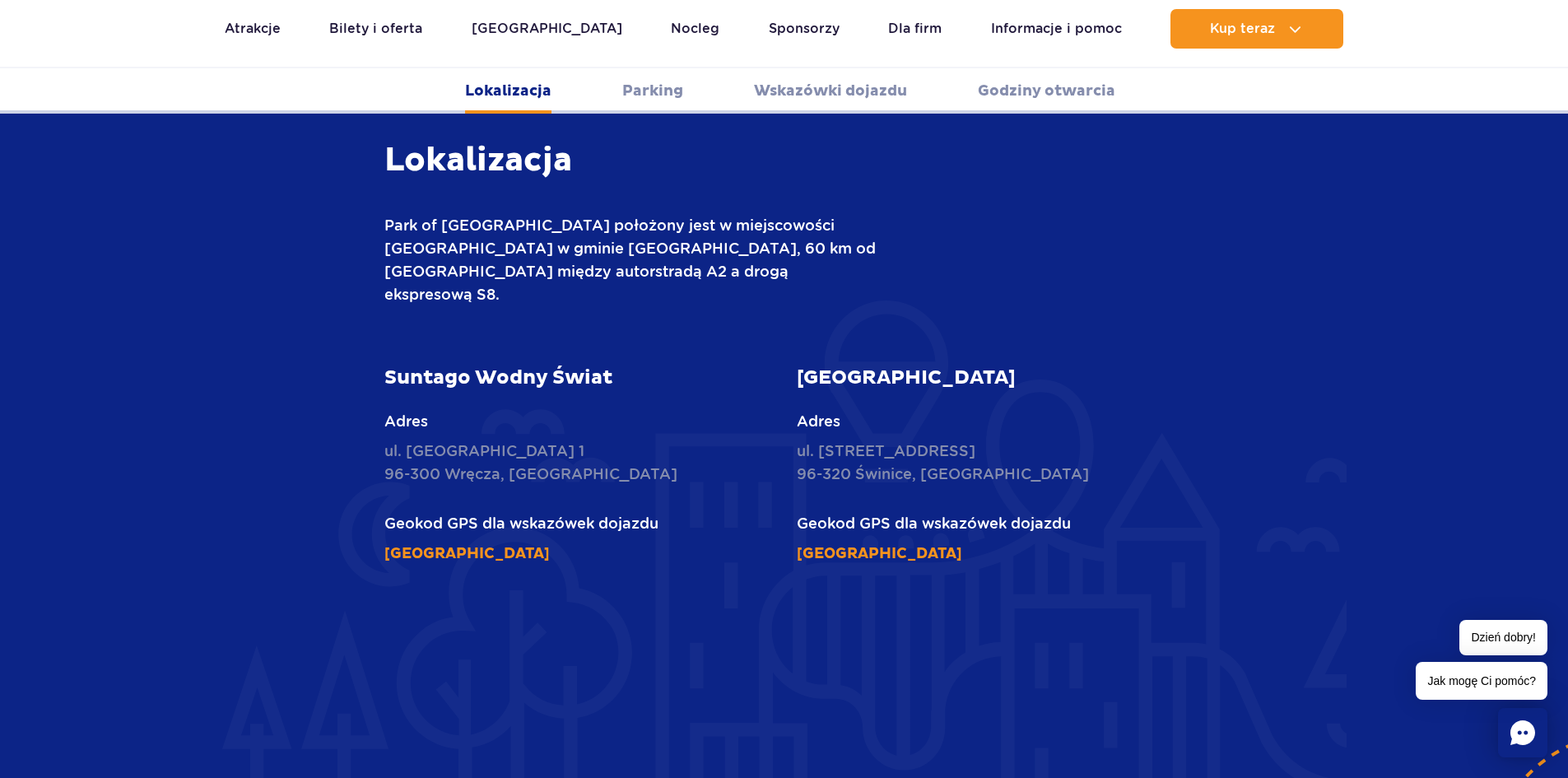
scroll to position [560, 0]
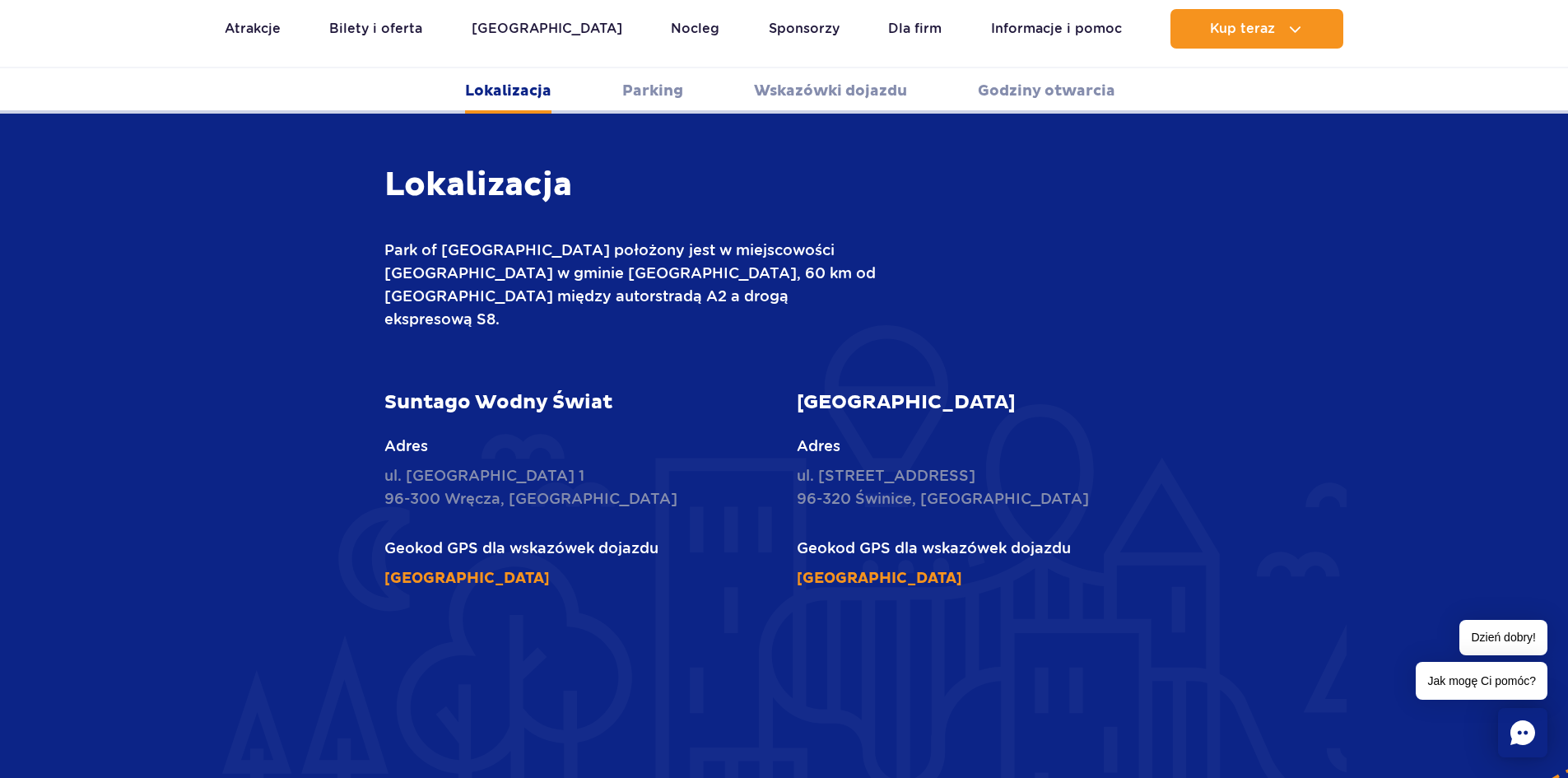
click at [655, 93] on link "Parking" at bounding box center [653, 91] width 61 height 45
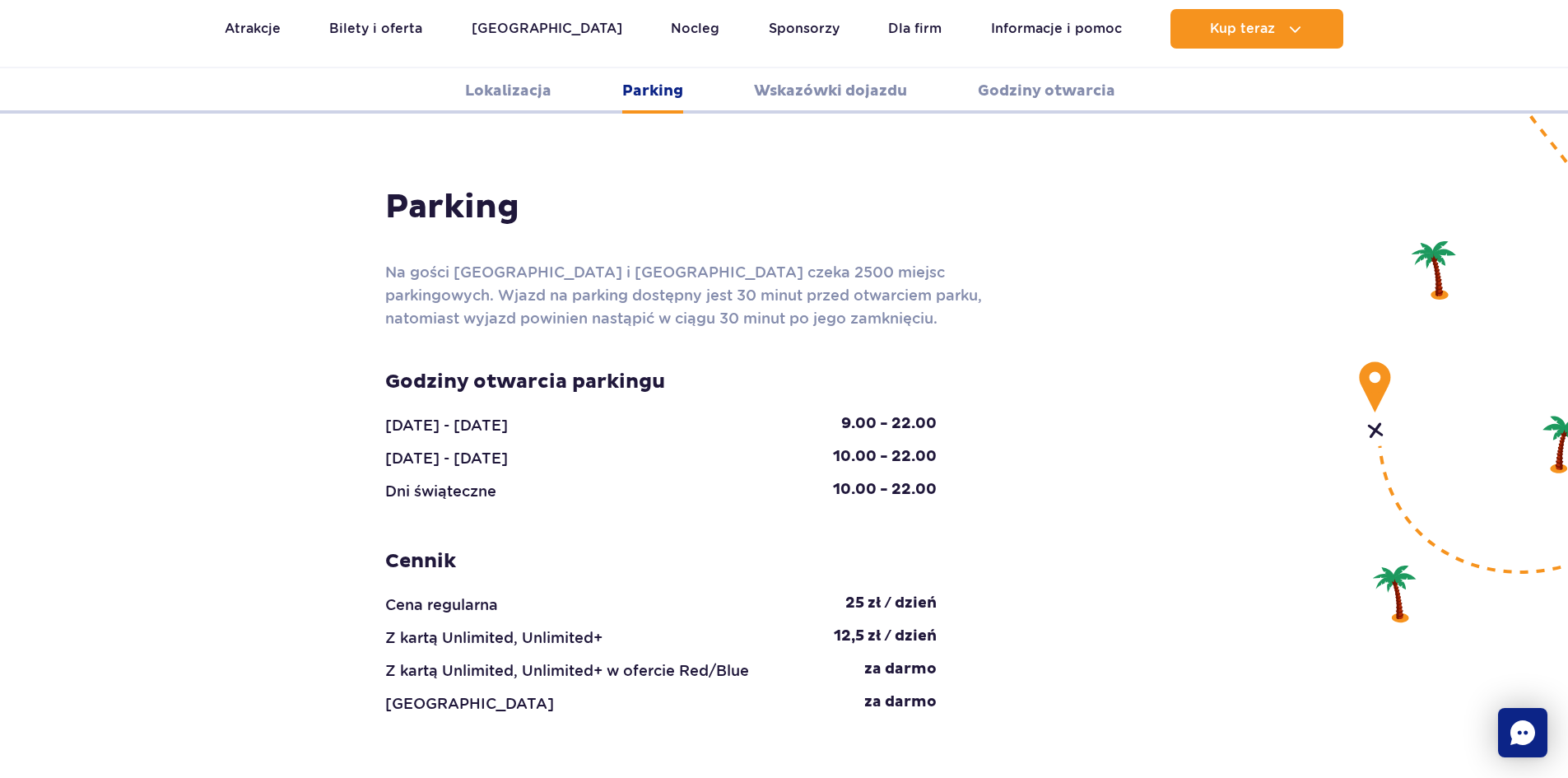
scroll to position [1465, 0]
click at [563, 92] on ul "Lokalizacja Parking Wskazówki dojazdu Godziny otwarcia" at bounding box center [784, 91] width 1568 height 45
click at [520, 101] on link "Lokalizacja" at bounding box center [509, 91] width 87 height 45
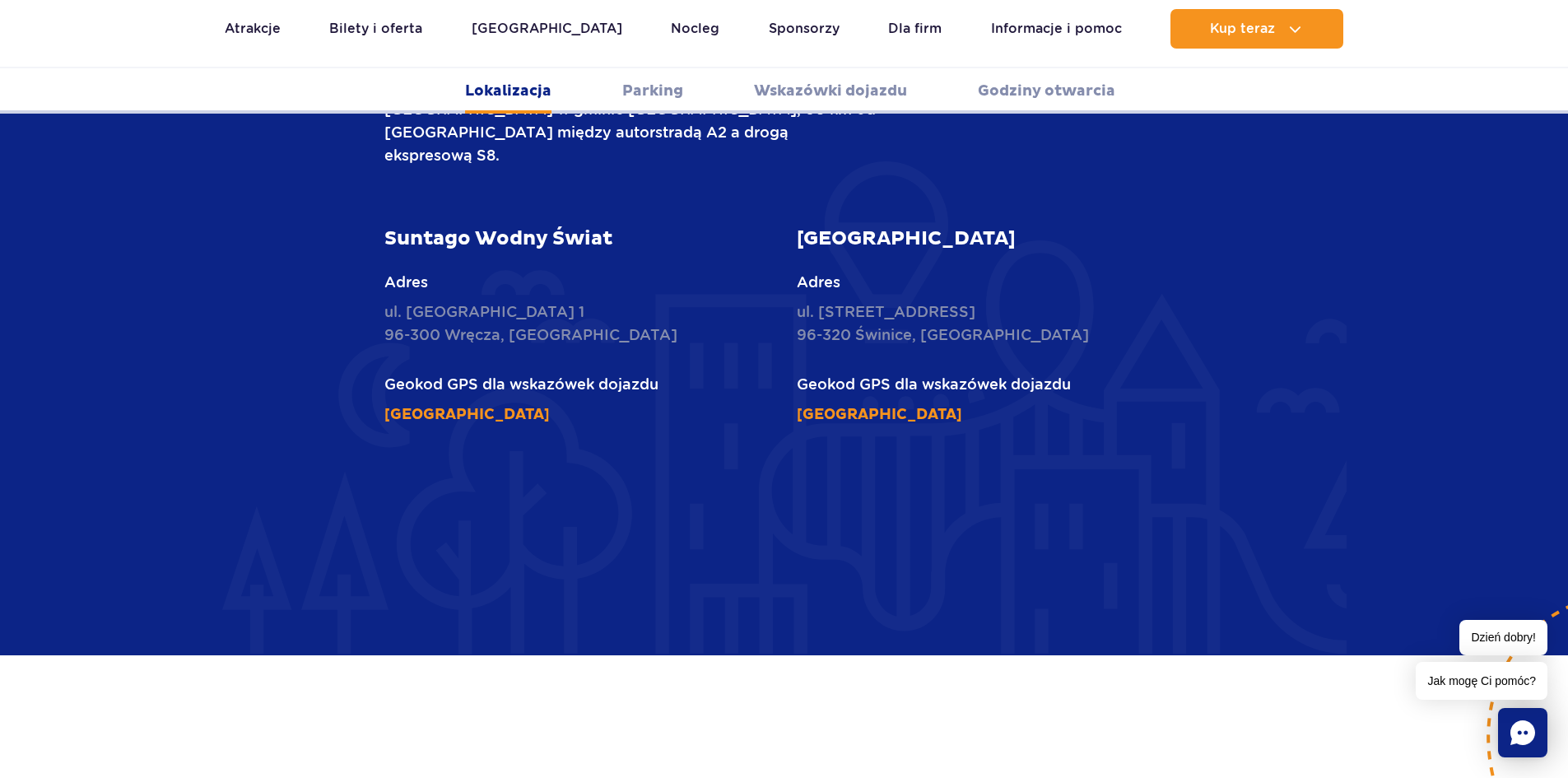
scroll to position [726, 0]
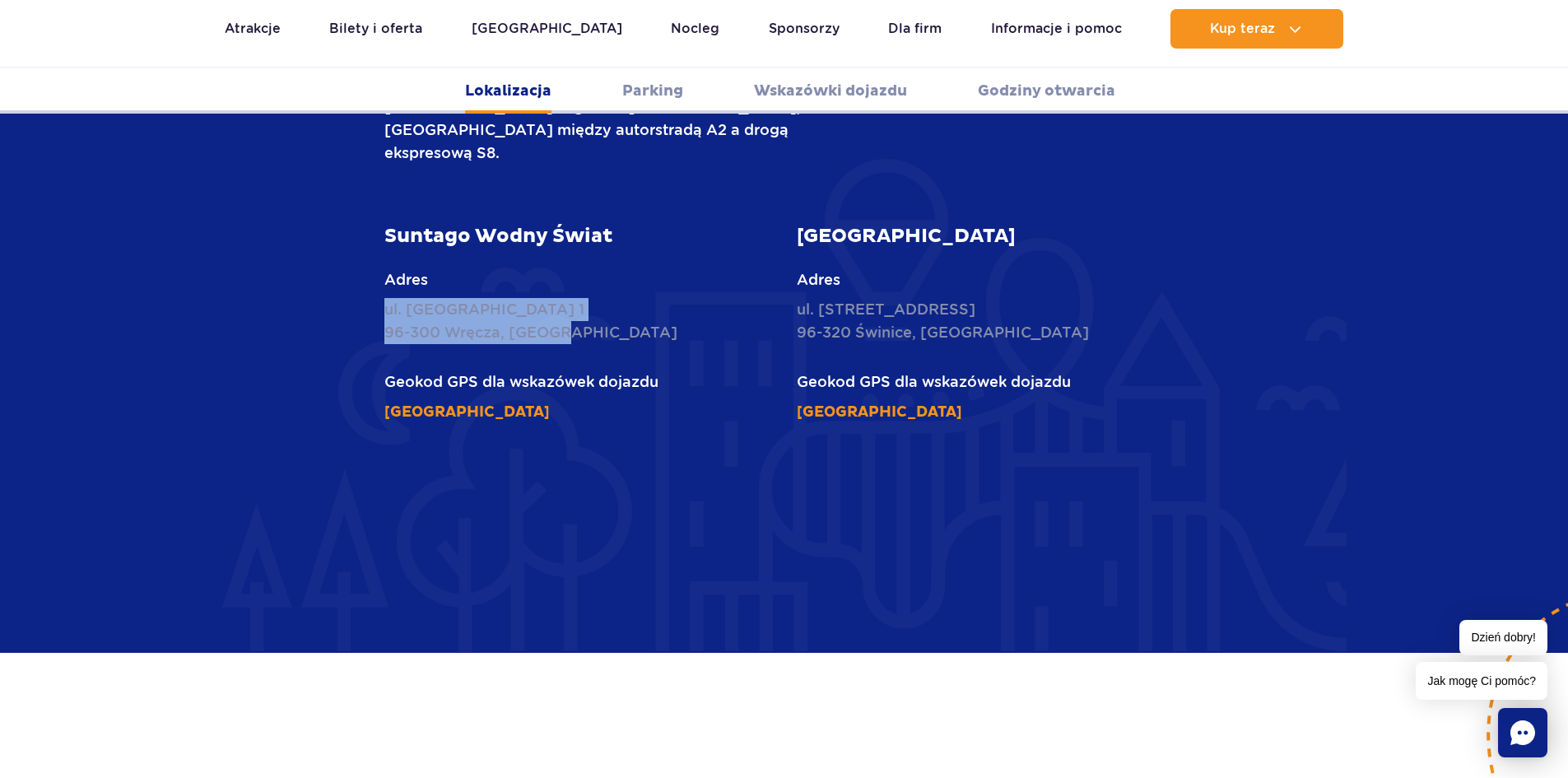
drag, startPoint x: 570, startPoint y: 290, endPoint x: 389, endPoint y: 270, distance: 182.1
click at [389, 298] on p "ul. Nowy Świat 1 96-300 Wręcza, Polska" at bounding box center [577, 321] width 388 height 46
copy p "ul. Nowy Świat 1 96-300 Wręcza, Polska"
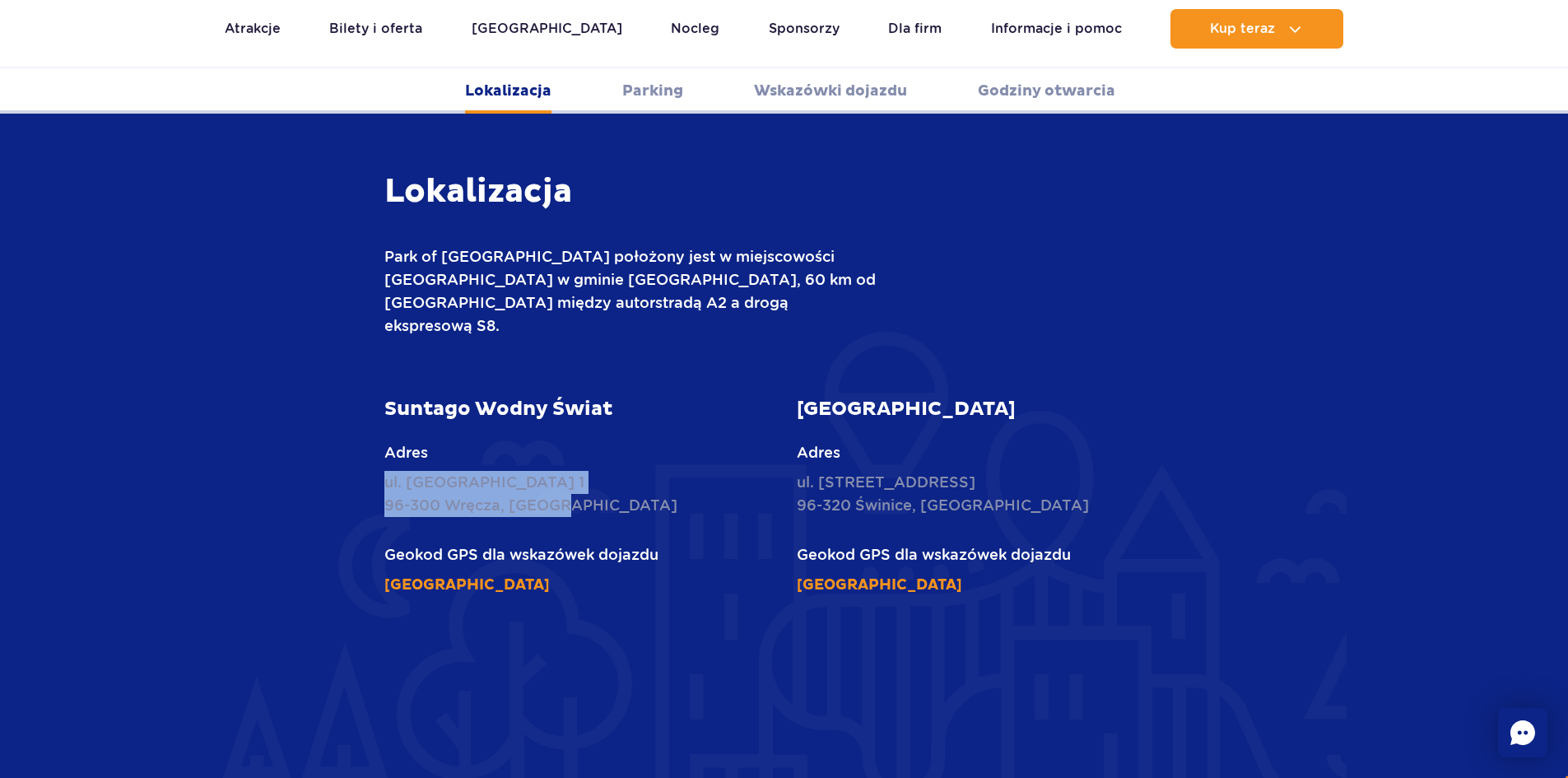
scroll to position [562, 0]
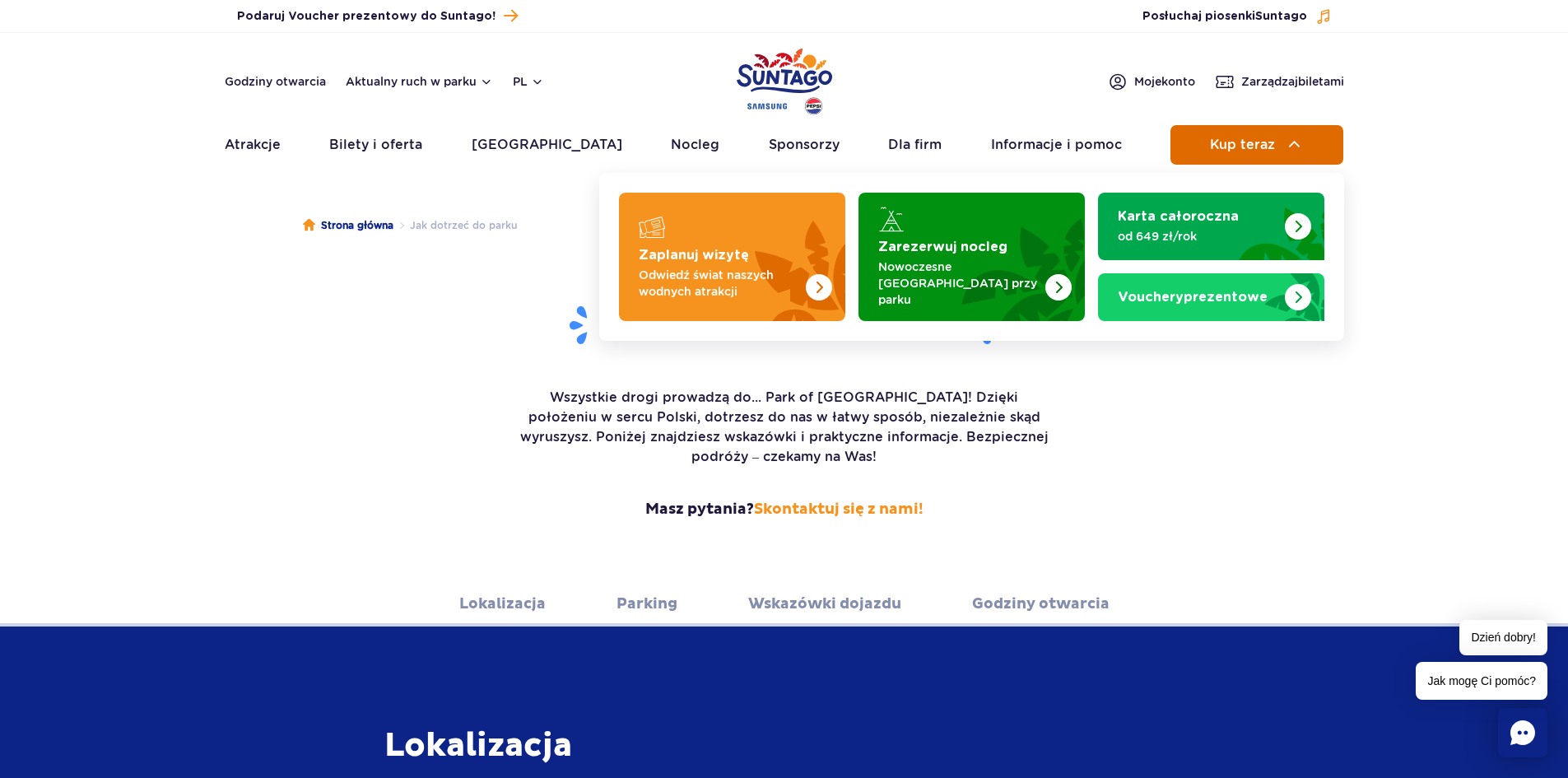
click at [1226, 152] on span "Kup teraz" at bounding box center [1243, 145] width 65 height 15
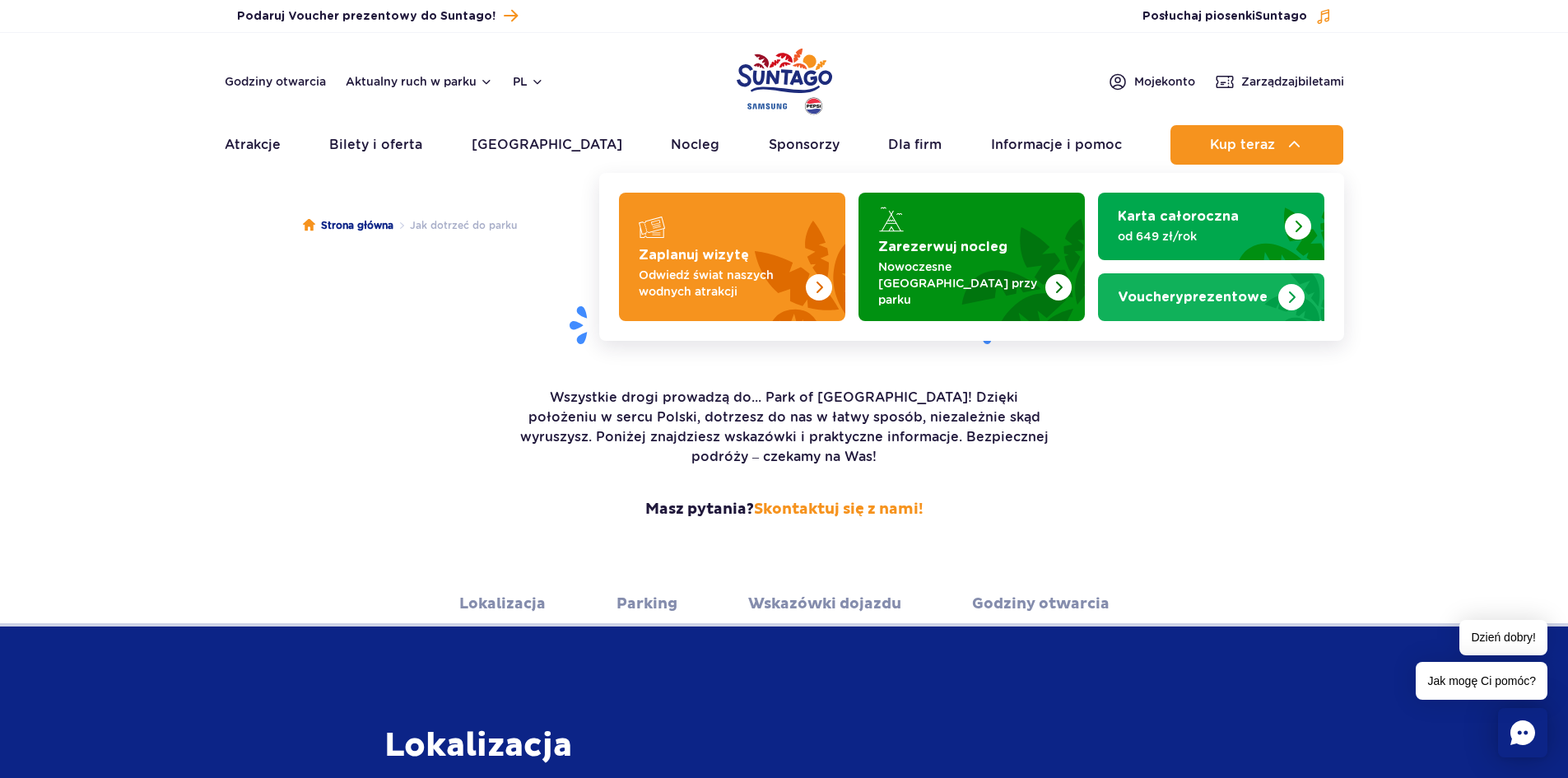
click at [1295, 290] on img "Vouchery prezentowe" at bounding box center [1292, 297] width 26 height 26
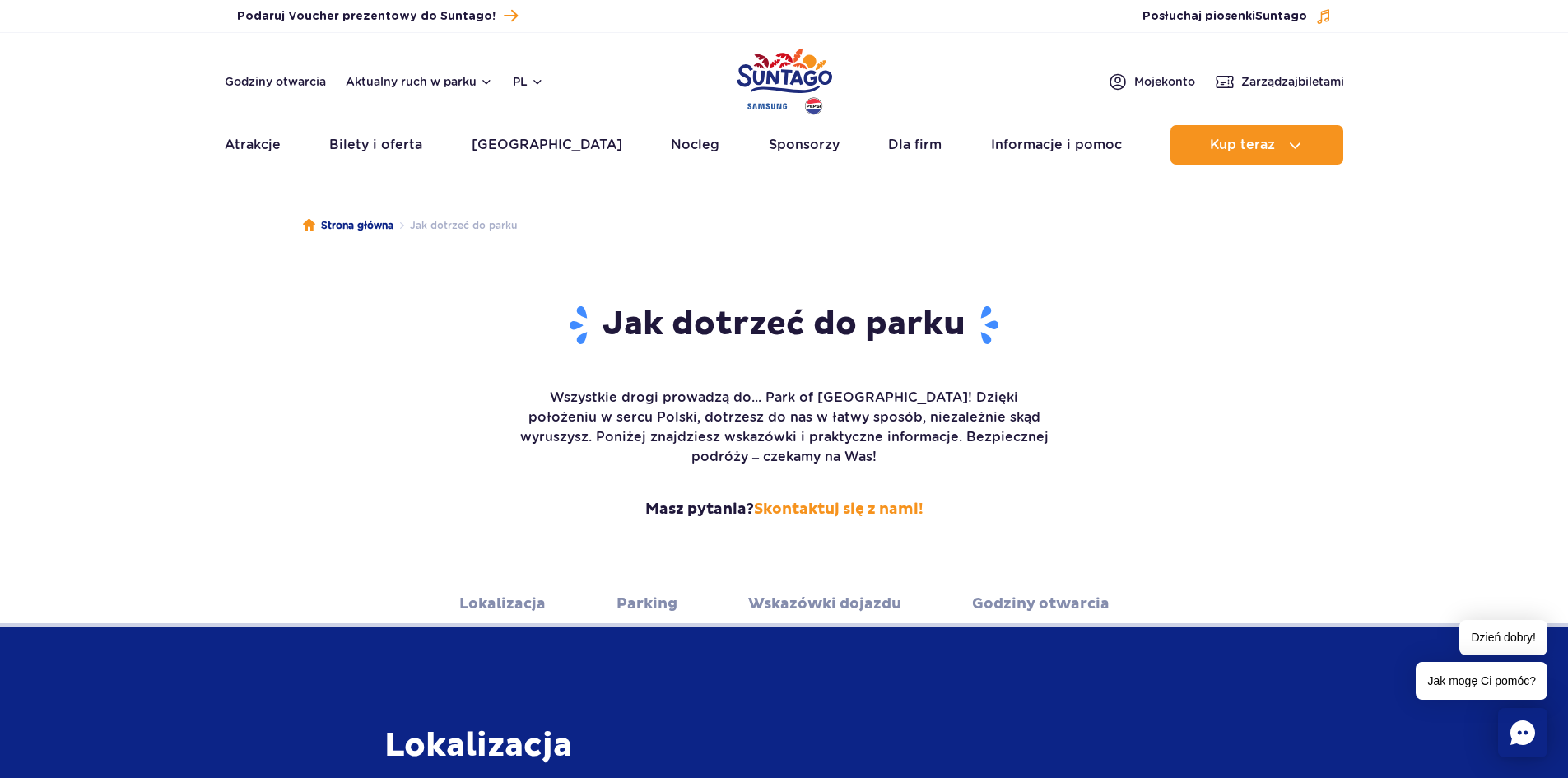
click at [787, 64] on img "Park of Poland" at bounding box center [784, 81] width 95 height 75
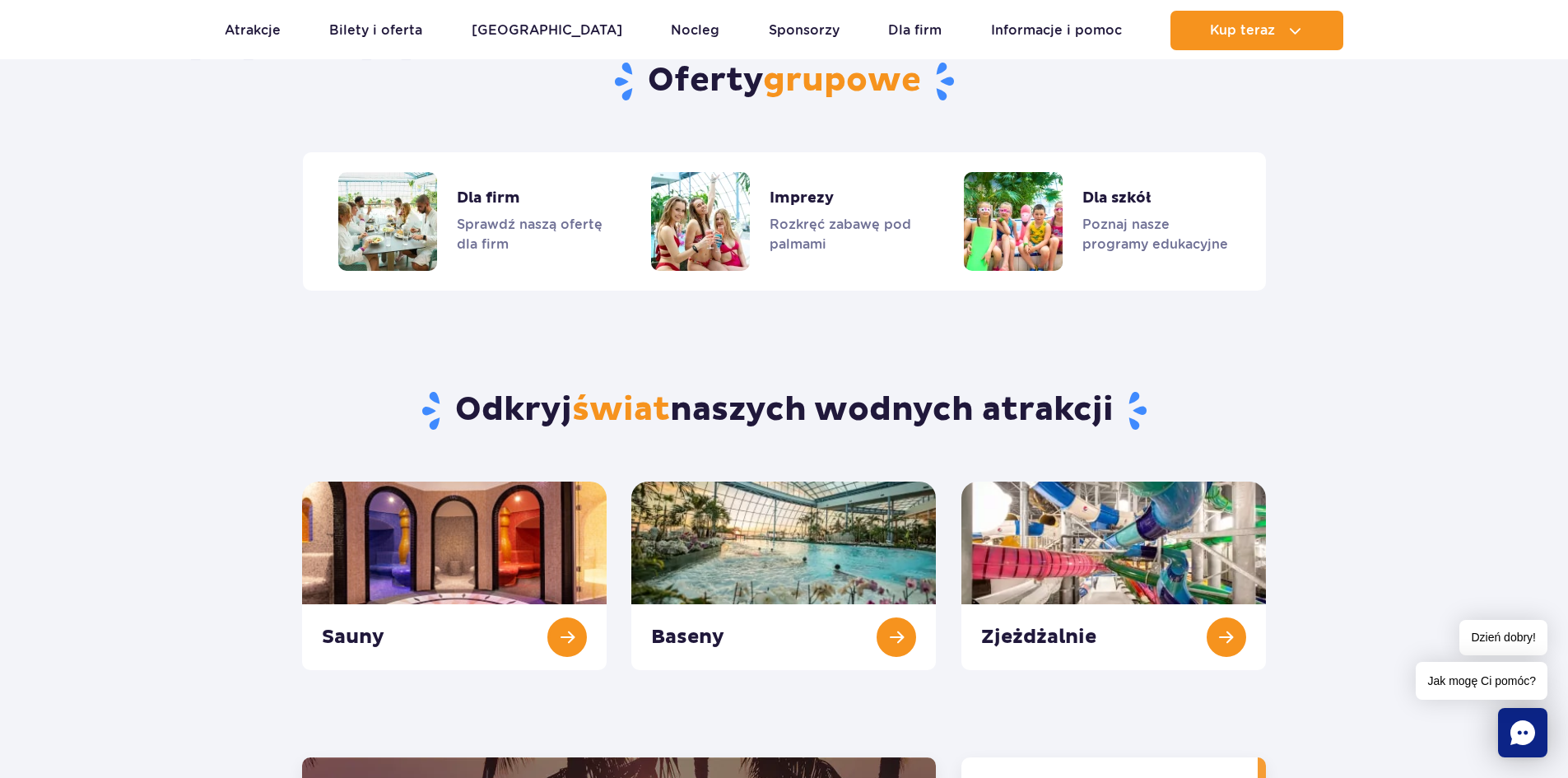
scroll to position [1399, 0]
click at [685, 230] on link "Imprezy" at bounding box center [783, 220] width 265 height 99
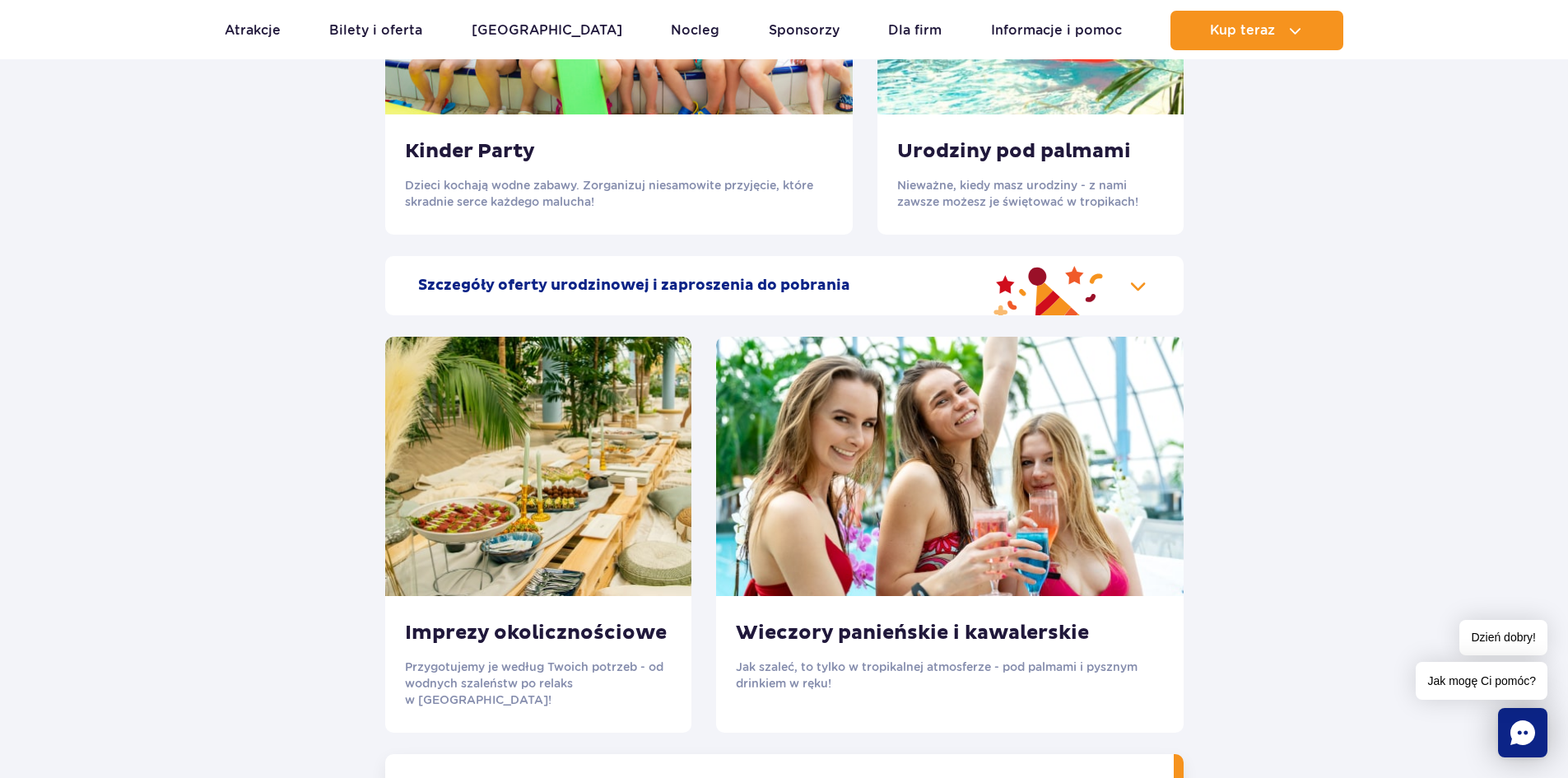
scroll to position [1893, 0]
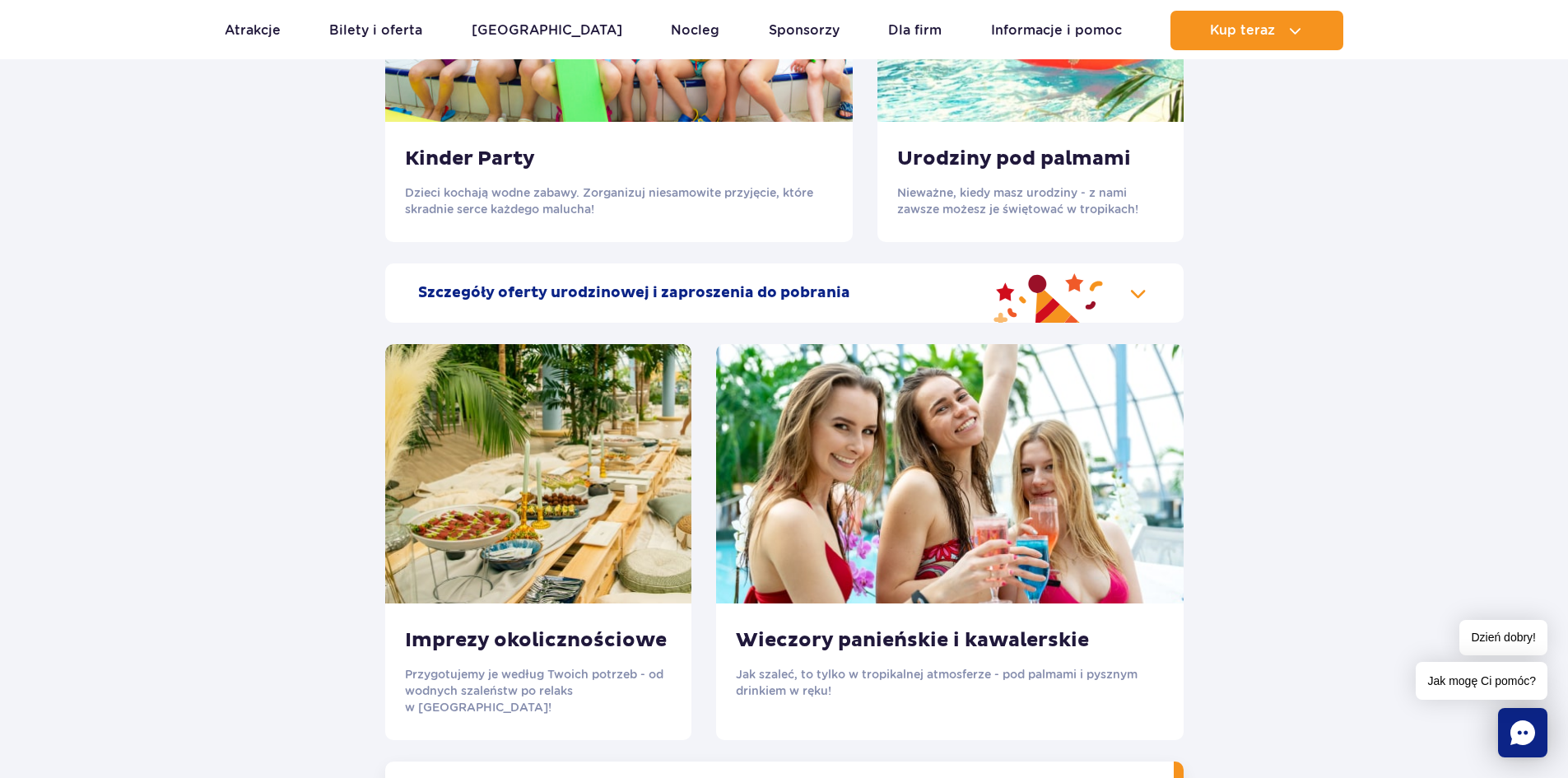
click at [557, 488] on img at bounding box center [538, 473] width 307 height 259
click at [533, 641] on h3 "Imprezy okolicznościowe" at bounding box center [538, 640] width 267 height 25
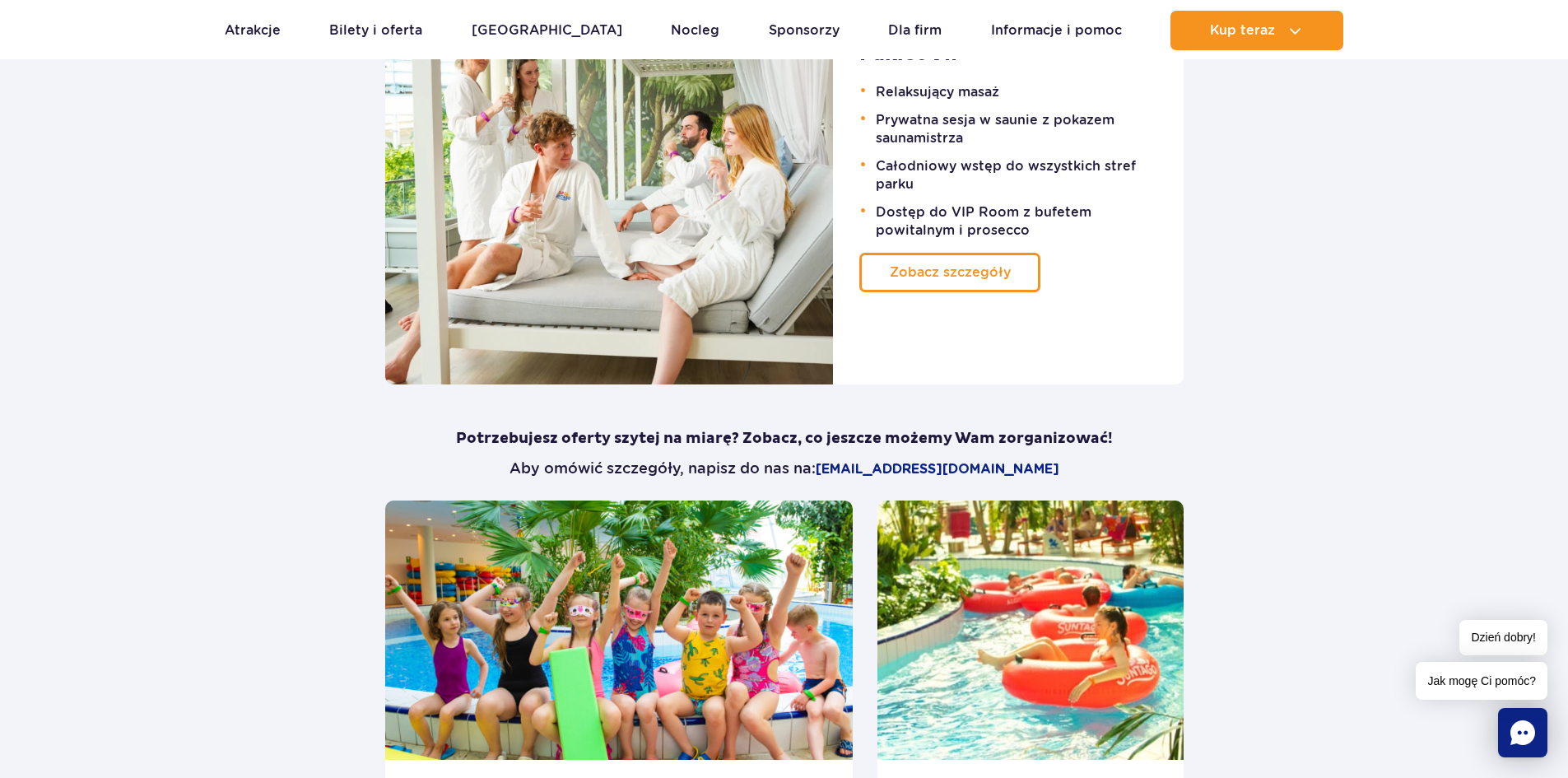
scroll to position [1069, 0]
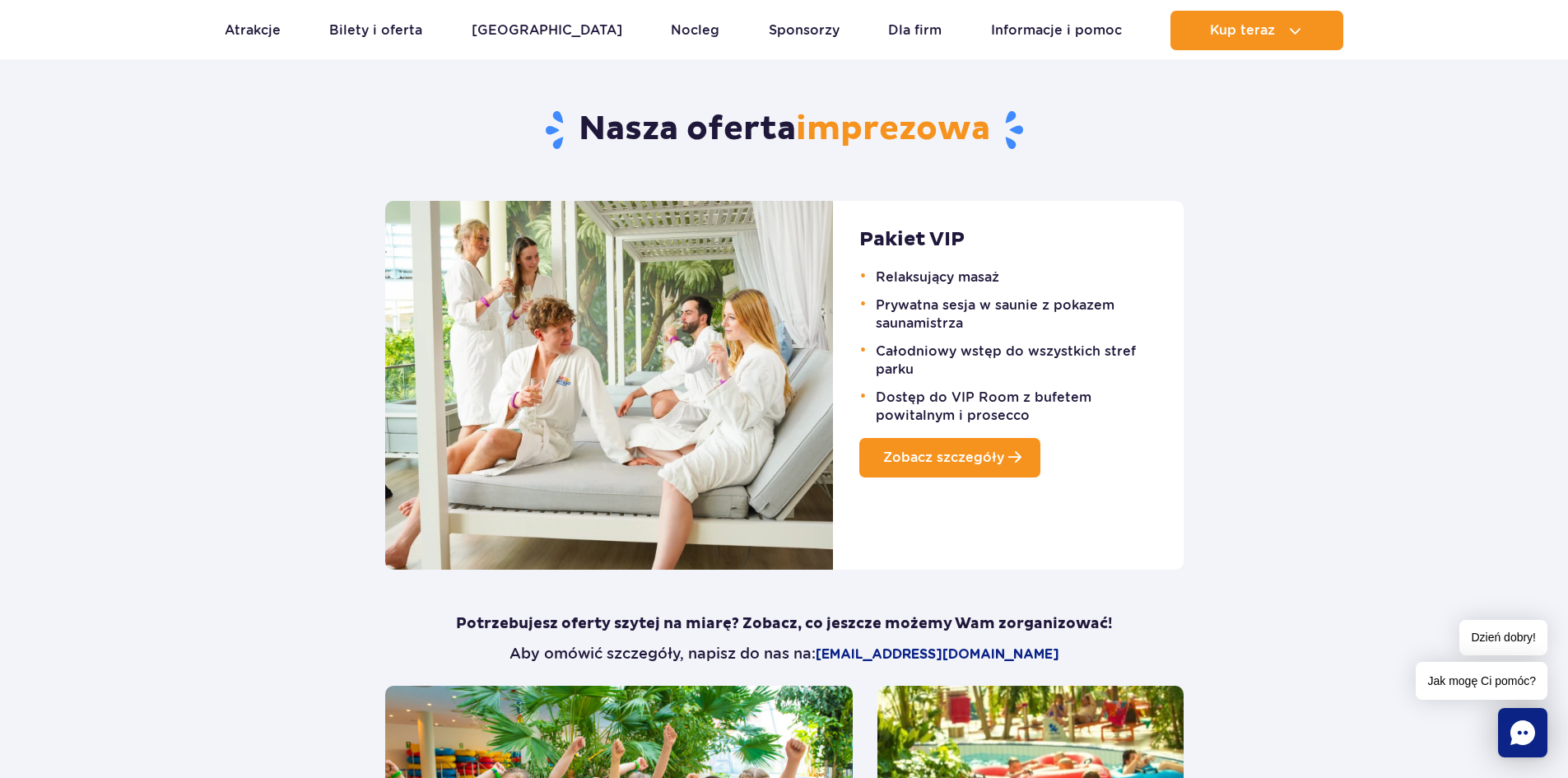
click at [923, 468] on link "Zobacz szczegóły" at bounding box center [950, 457] width 181 height 40
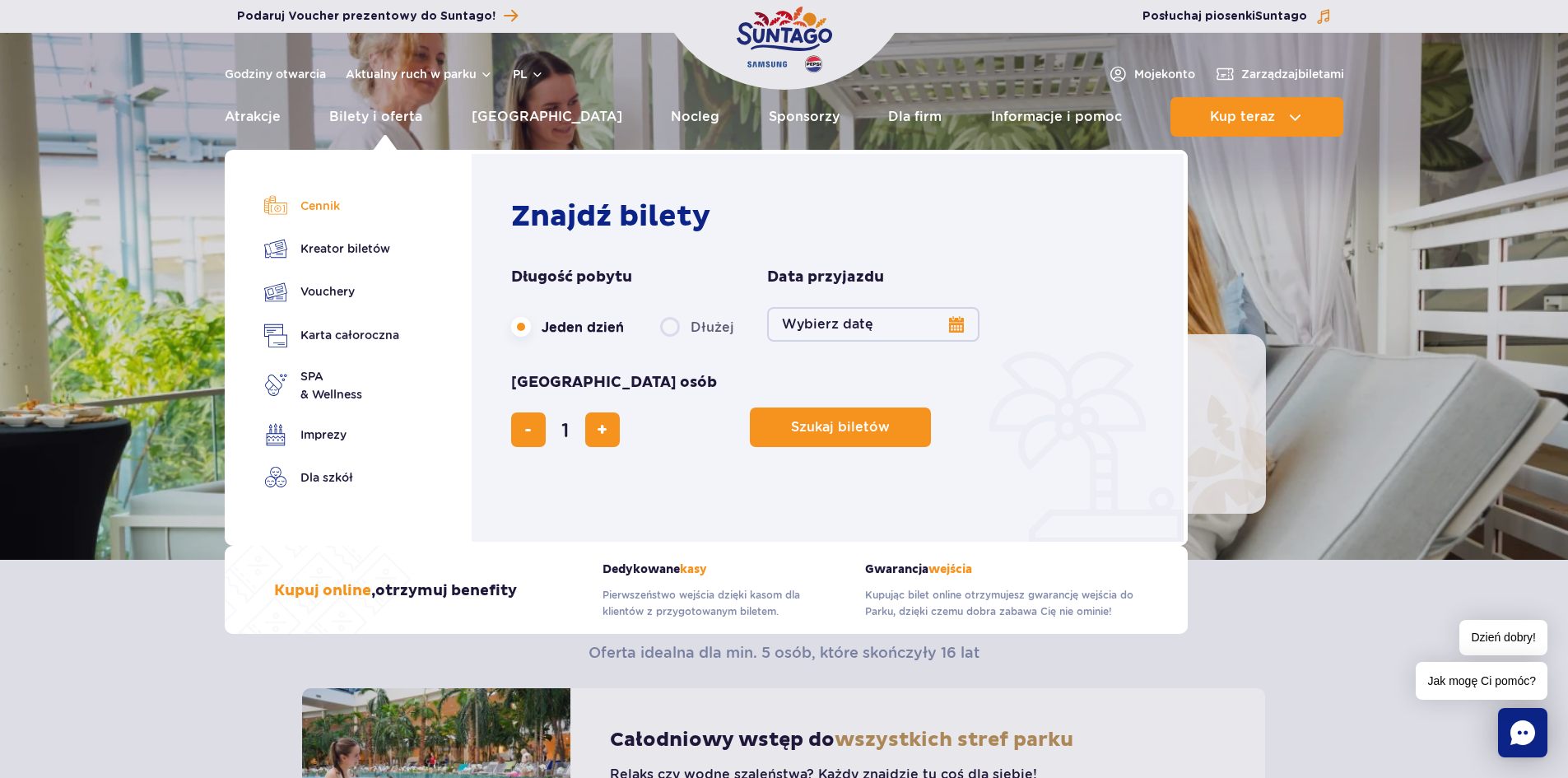
click at [331, 208] on link "Cennik" at bounding box center [331, 206] width 135 height 23
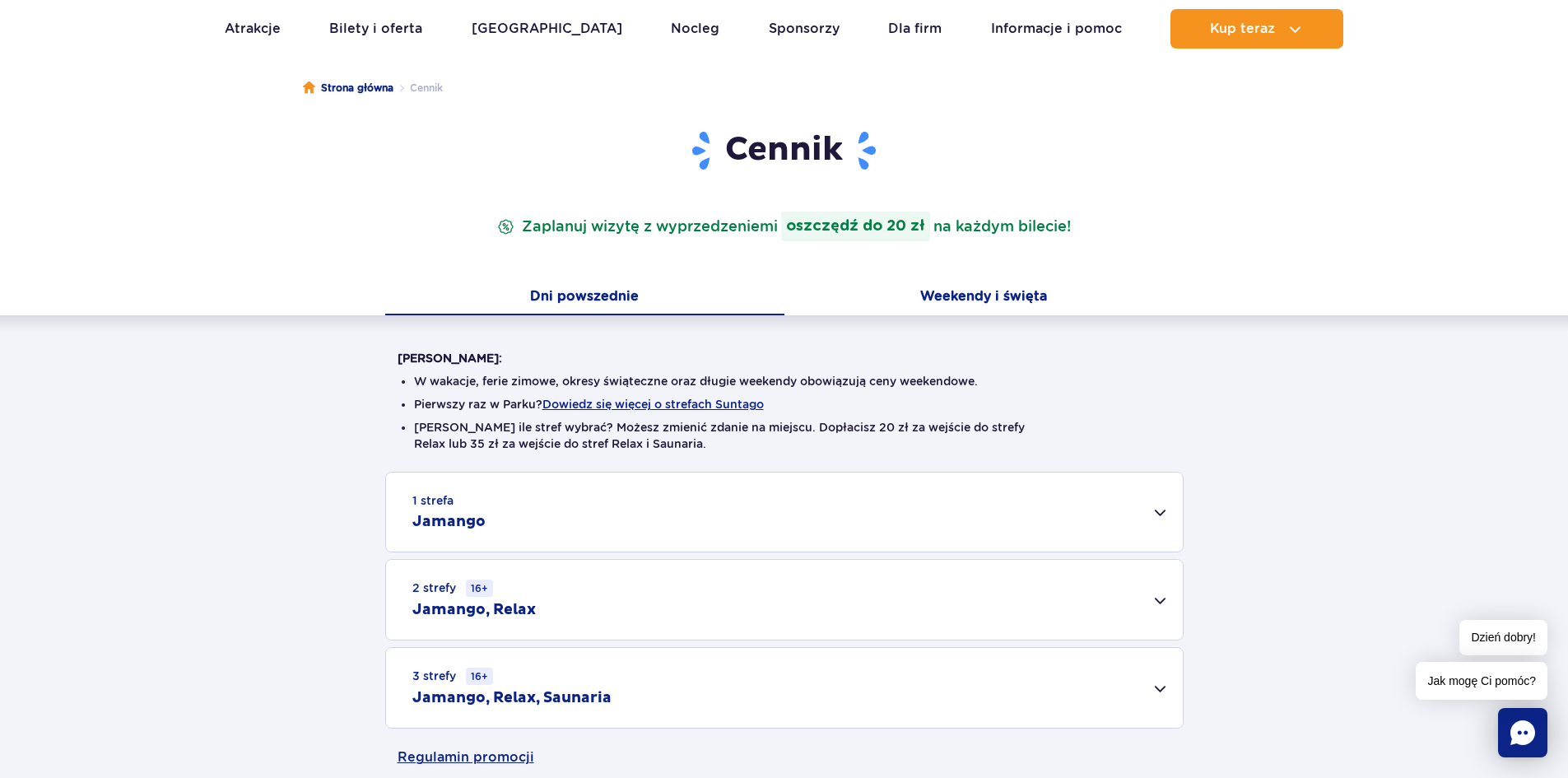
scroll to position [247, 0]
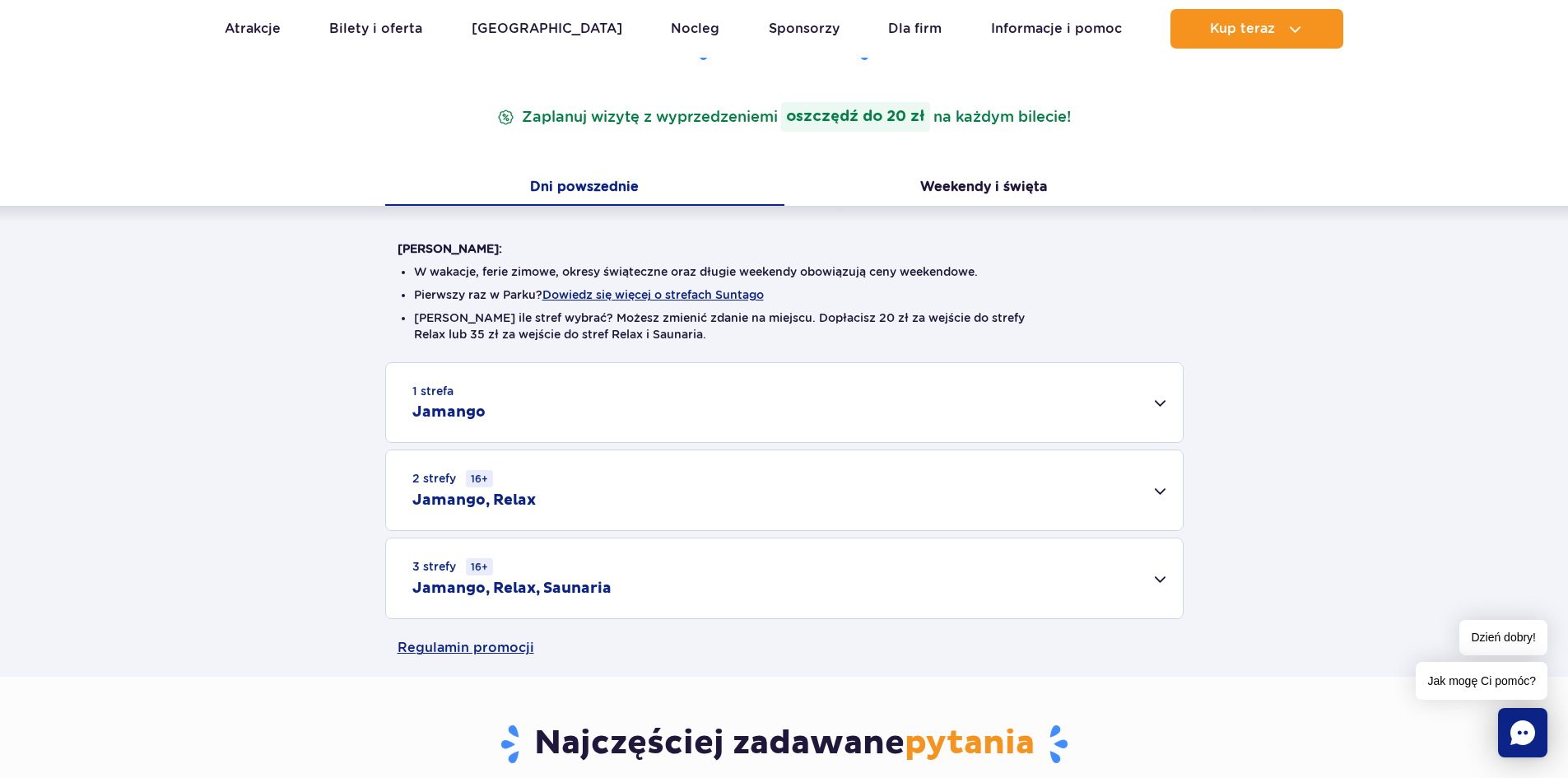
click at [1166, 490] on div "2 strefy 16+ Jamango, Relax" at bounding box center [784, 489] width 797 height 80
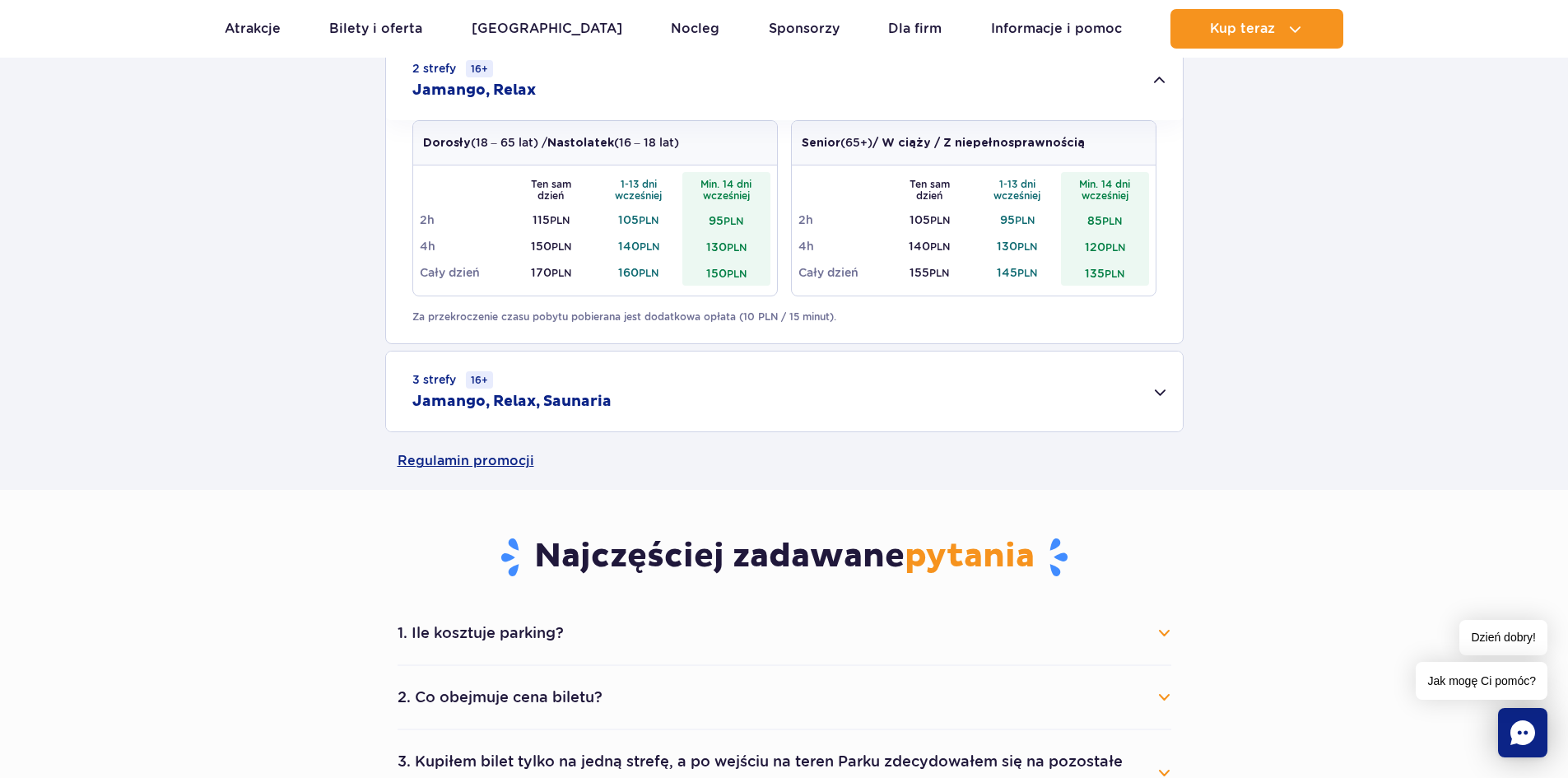
scroll to position [658, 0]
click at [1157, 395] on div "3 strefy 16+ Jamango, Relax, Saunaria" at bounding box center [784, 389] width 797 height 80
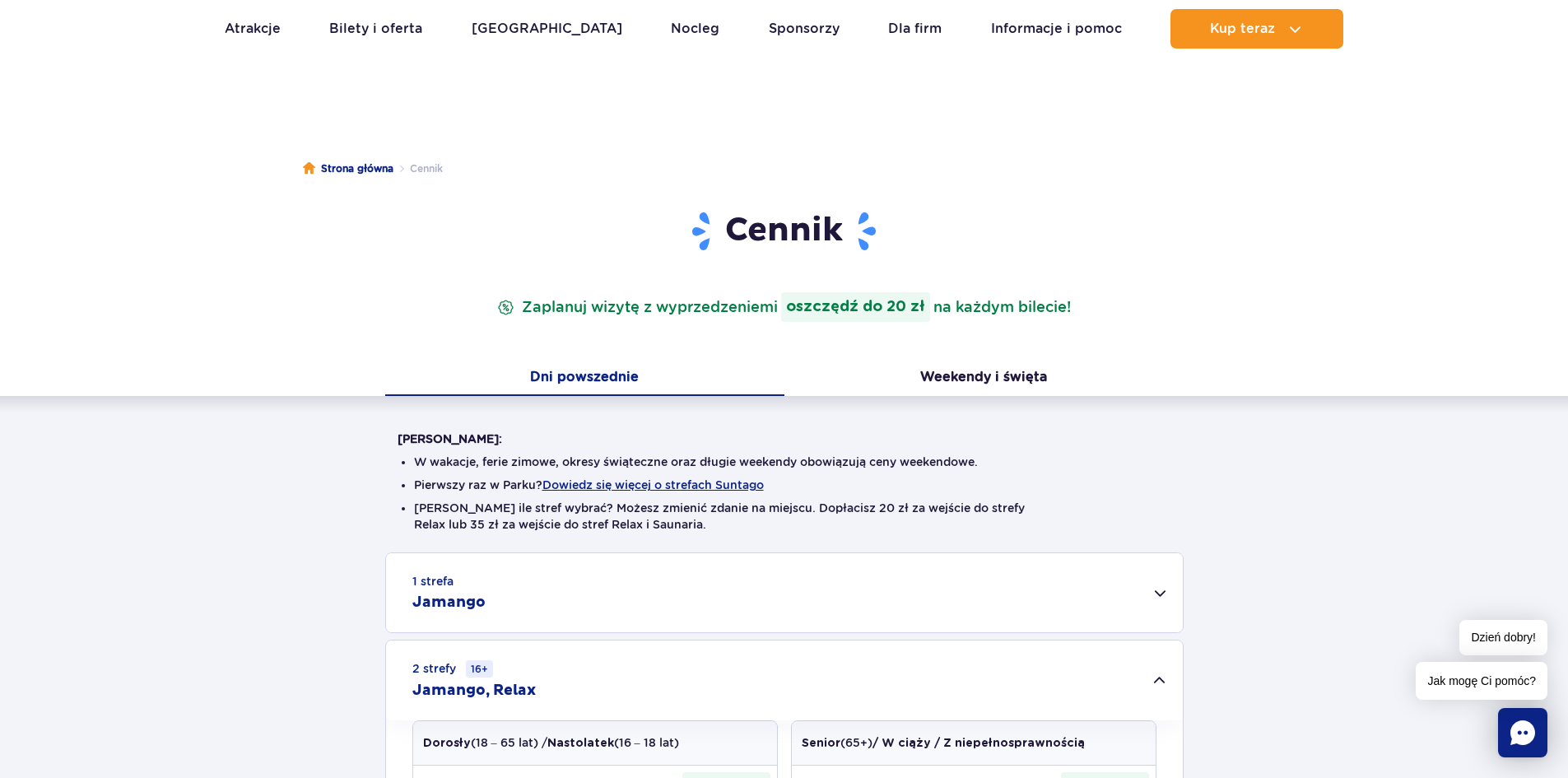
scroll to position [0, 0]
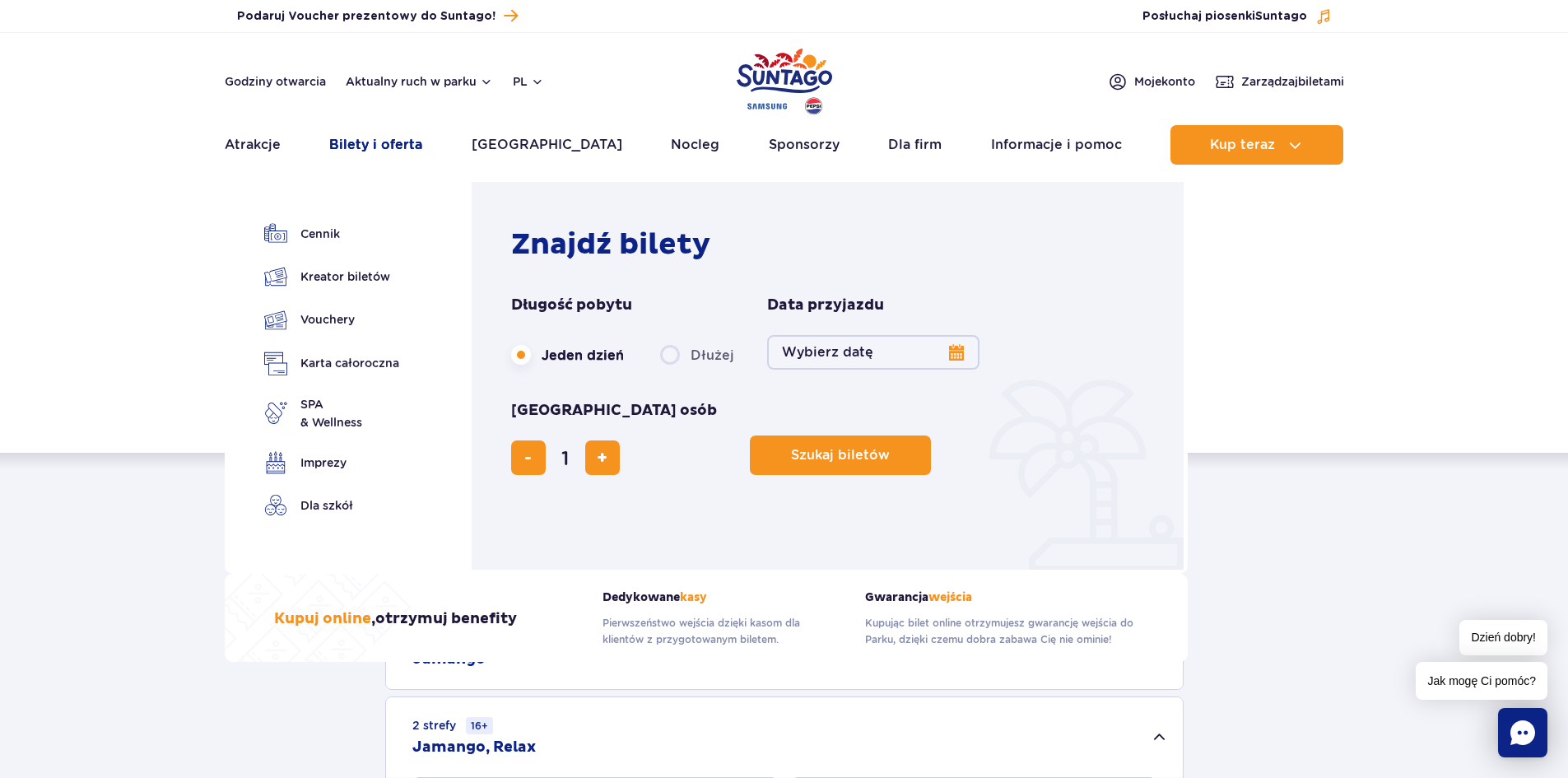
click at [390, 139] on link "Bilety i oferta" at bounding box center [375, 145] width 93 height 40
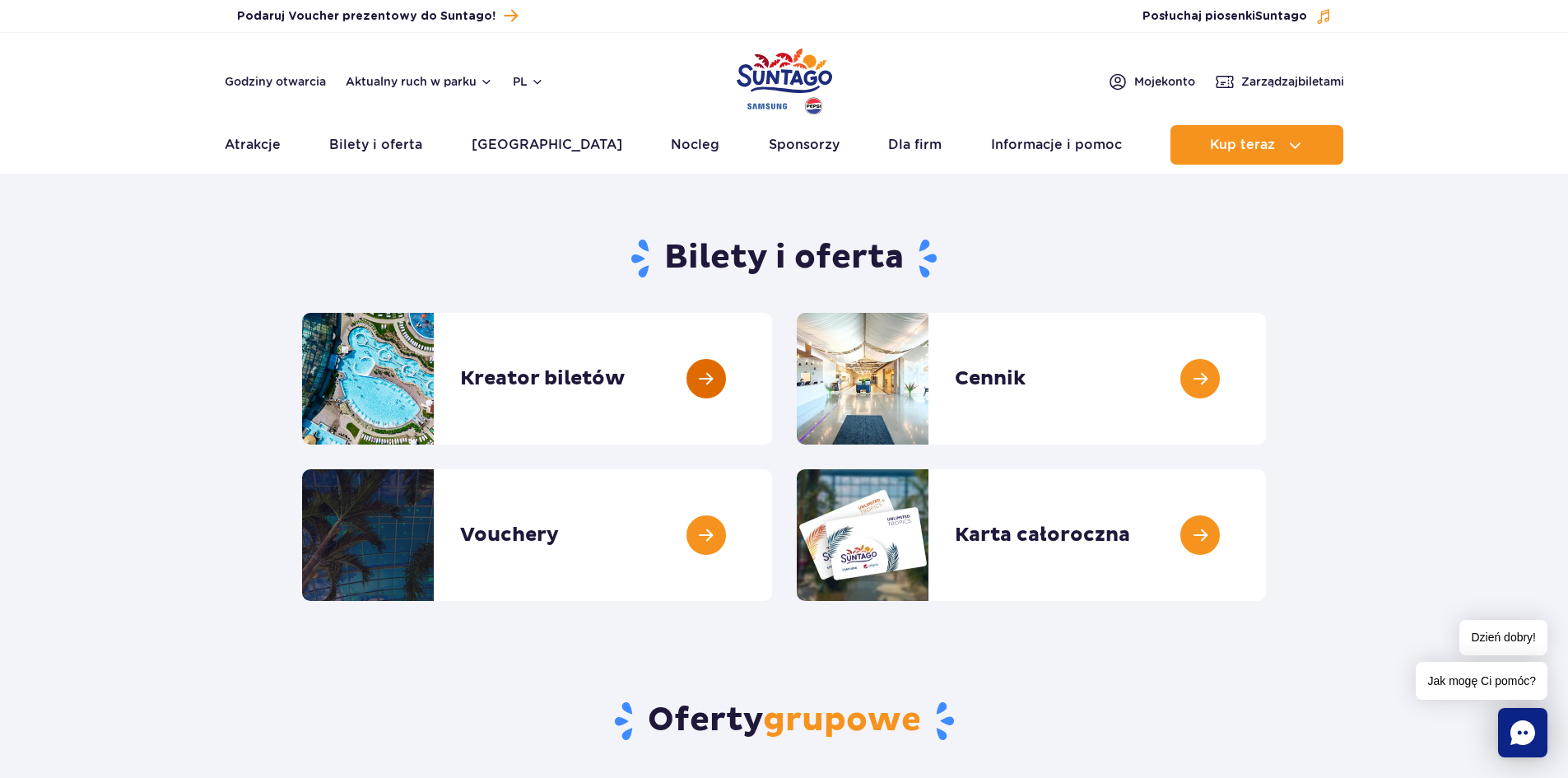
click at [772, 373] on link at bounding box center [772, 379] width 0 height 132
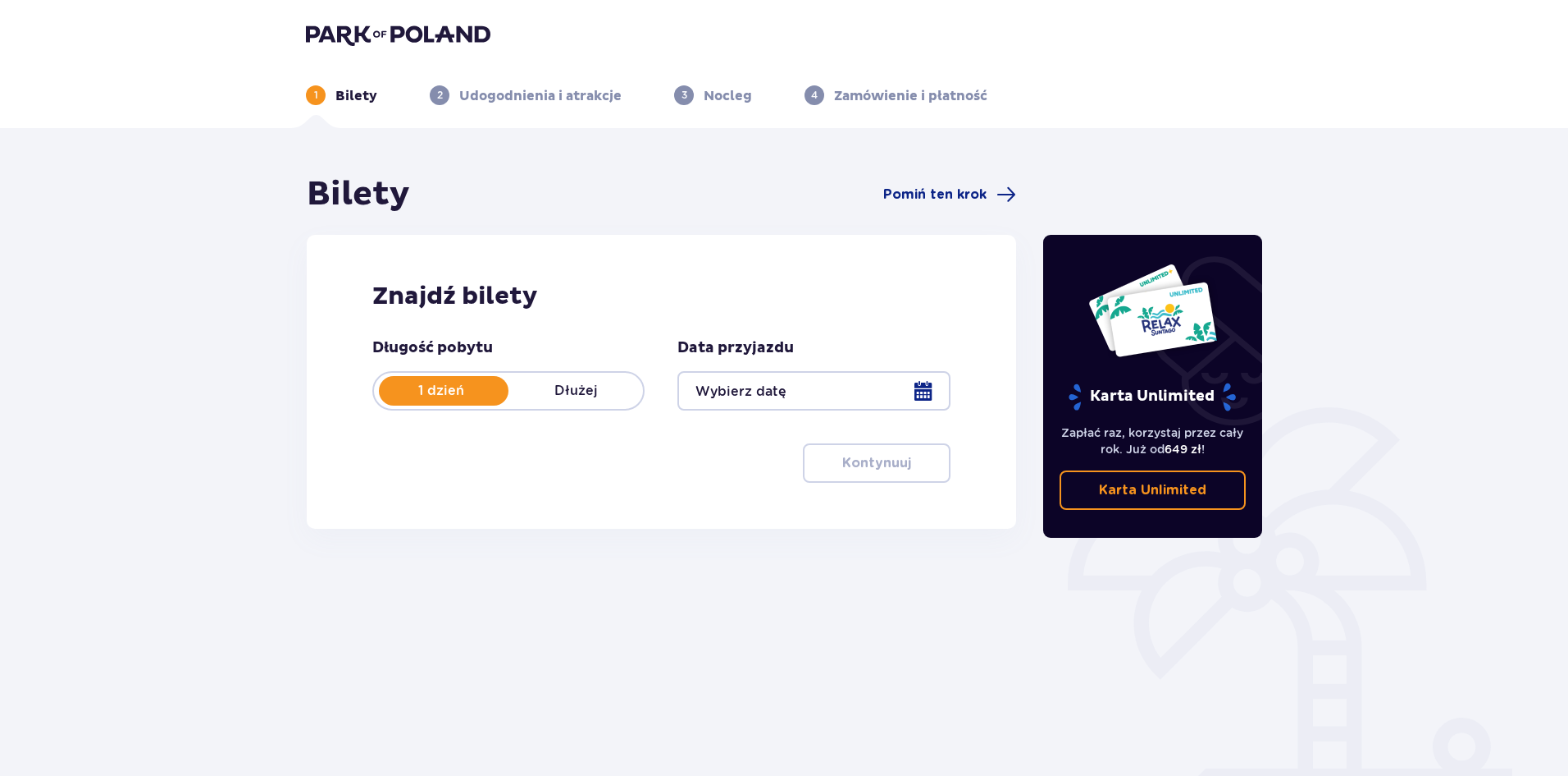
click at [749, 391] on div at bounding box center [814, 390] width 273 height 40
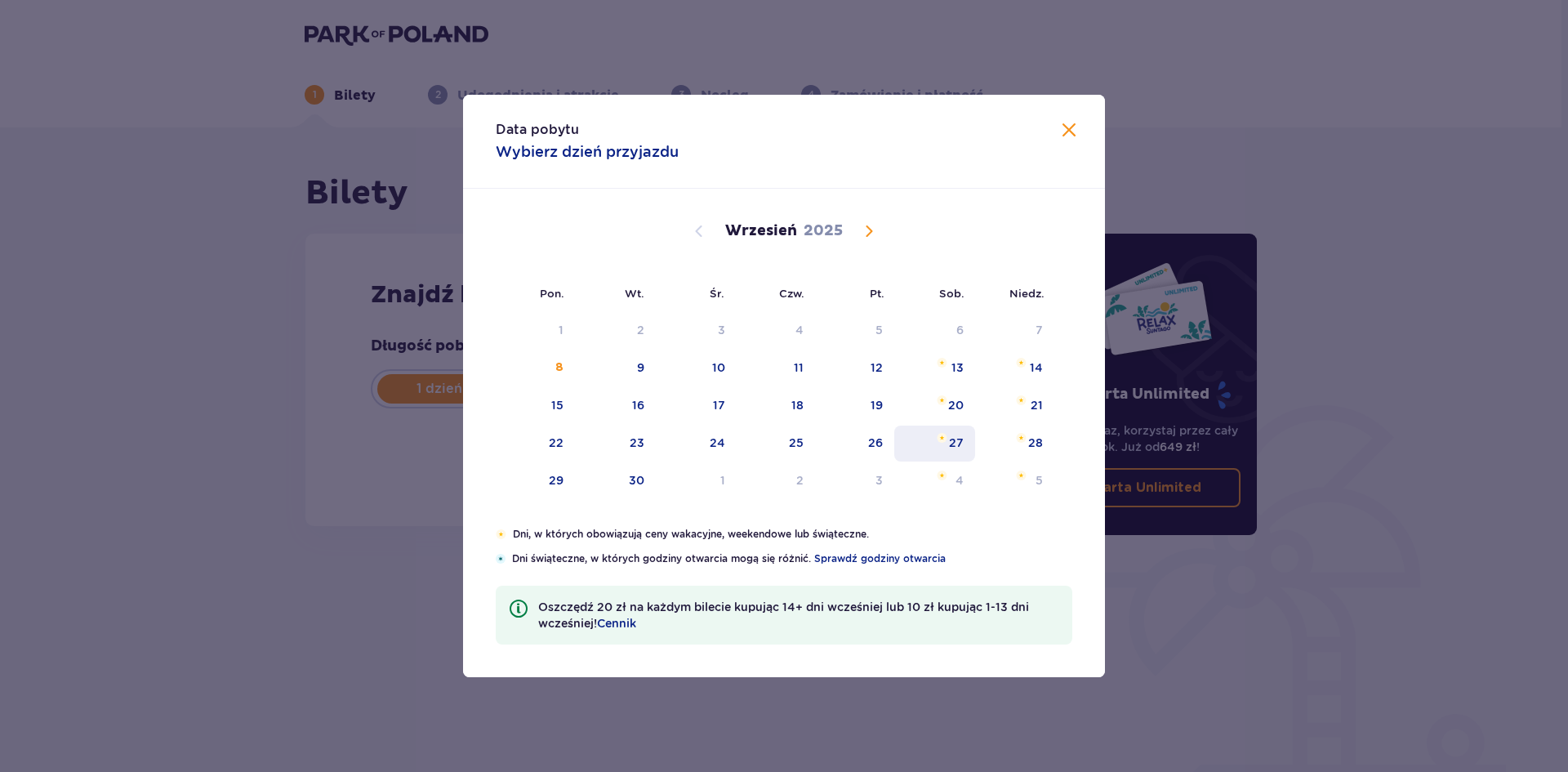
click at [949, 446] on div "27" at bounding box center [934, 444] width 81 height 36
type input "27.09.25"
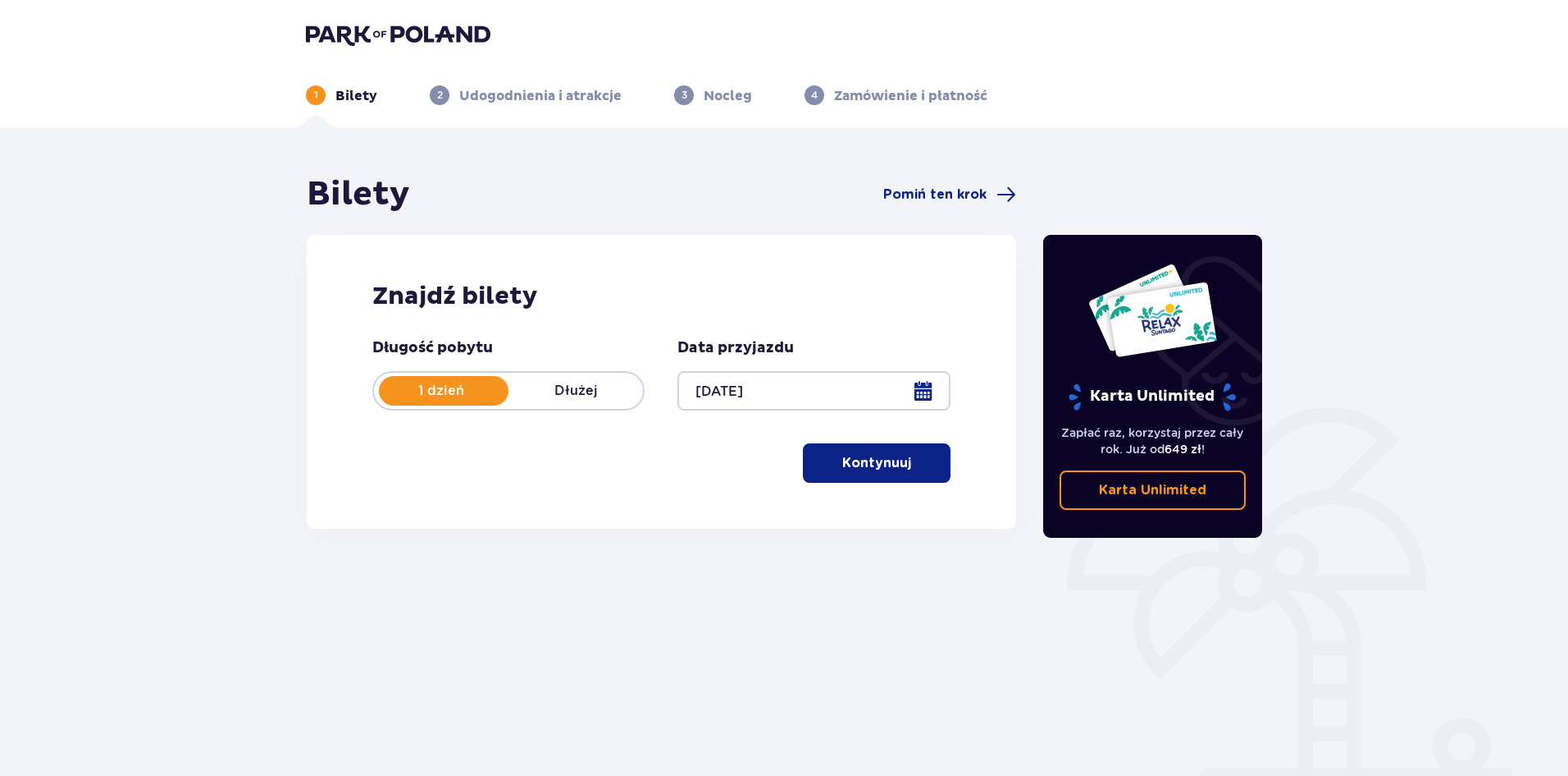
click at [888, 473] on button "Kontynuuj" at bounding box center [876, 463] width 148 height 40
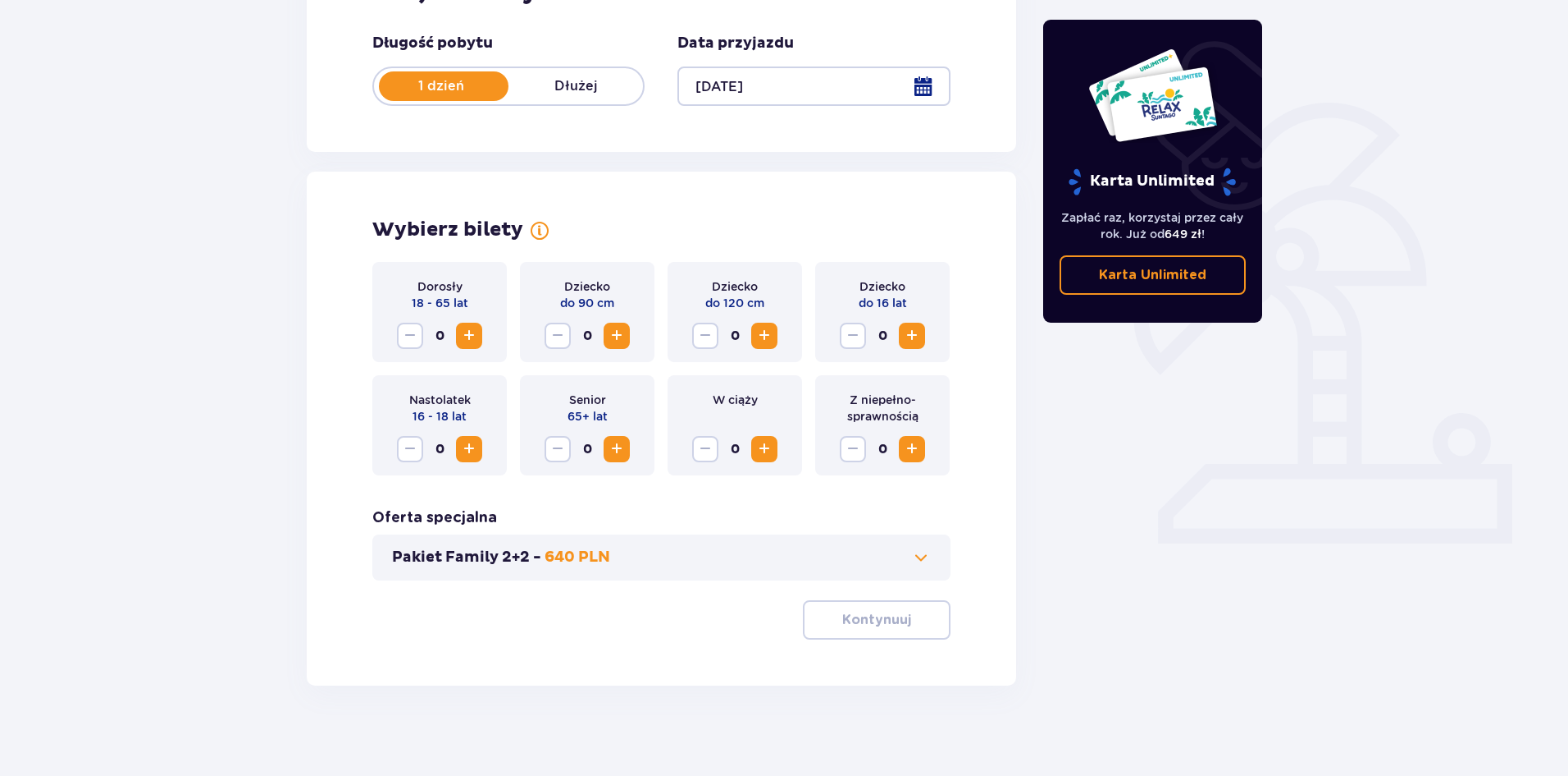
scroll to position [312, 0]
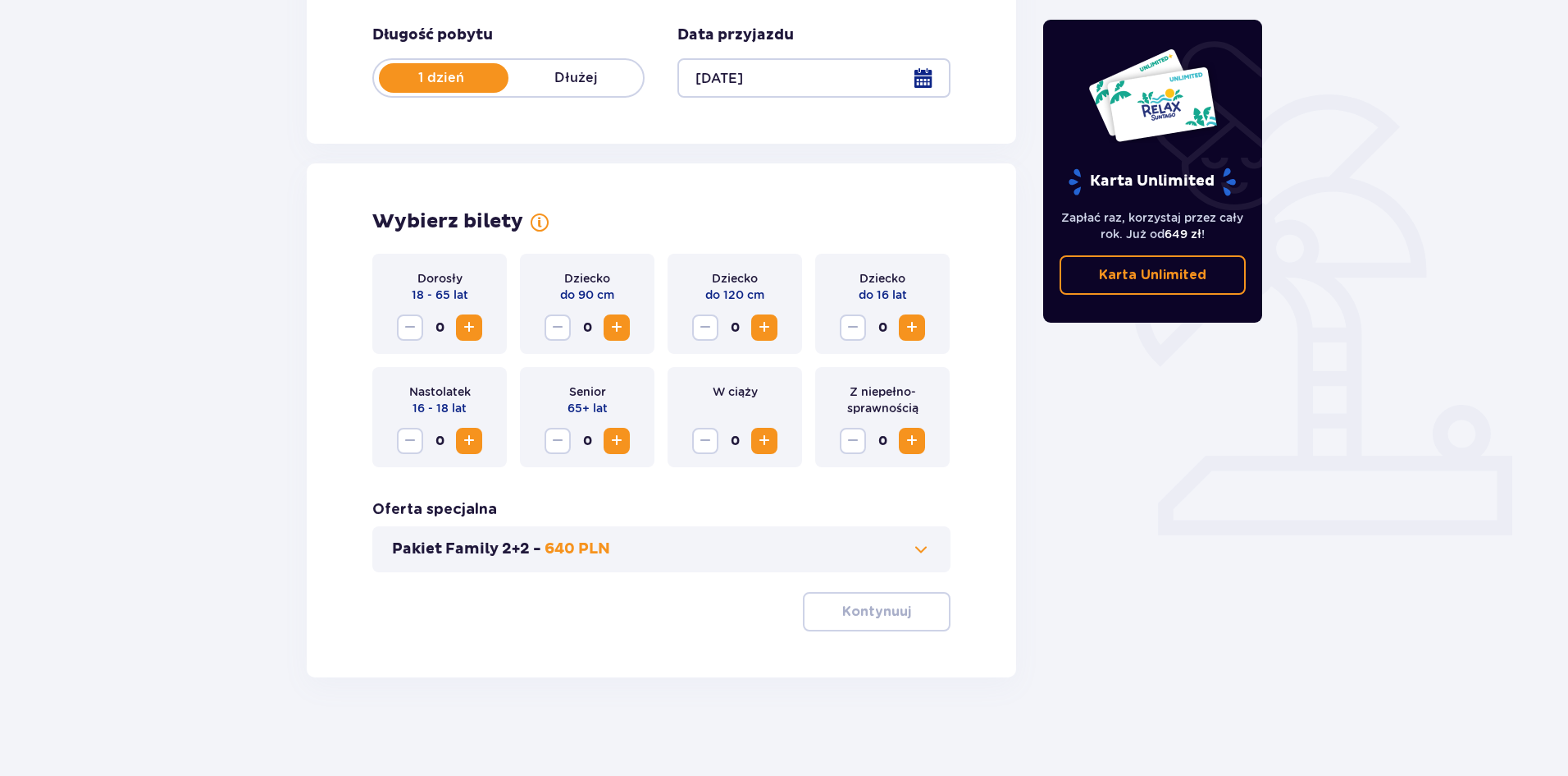
click at [467, 330] on span "Increase" at bounding box center [469, 327] width 20 height 20
click at [874, 610] on p "Kontynuuj" at bounding box center [876, 610] width 69 height 18
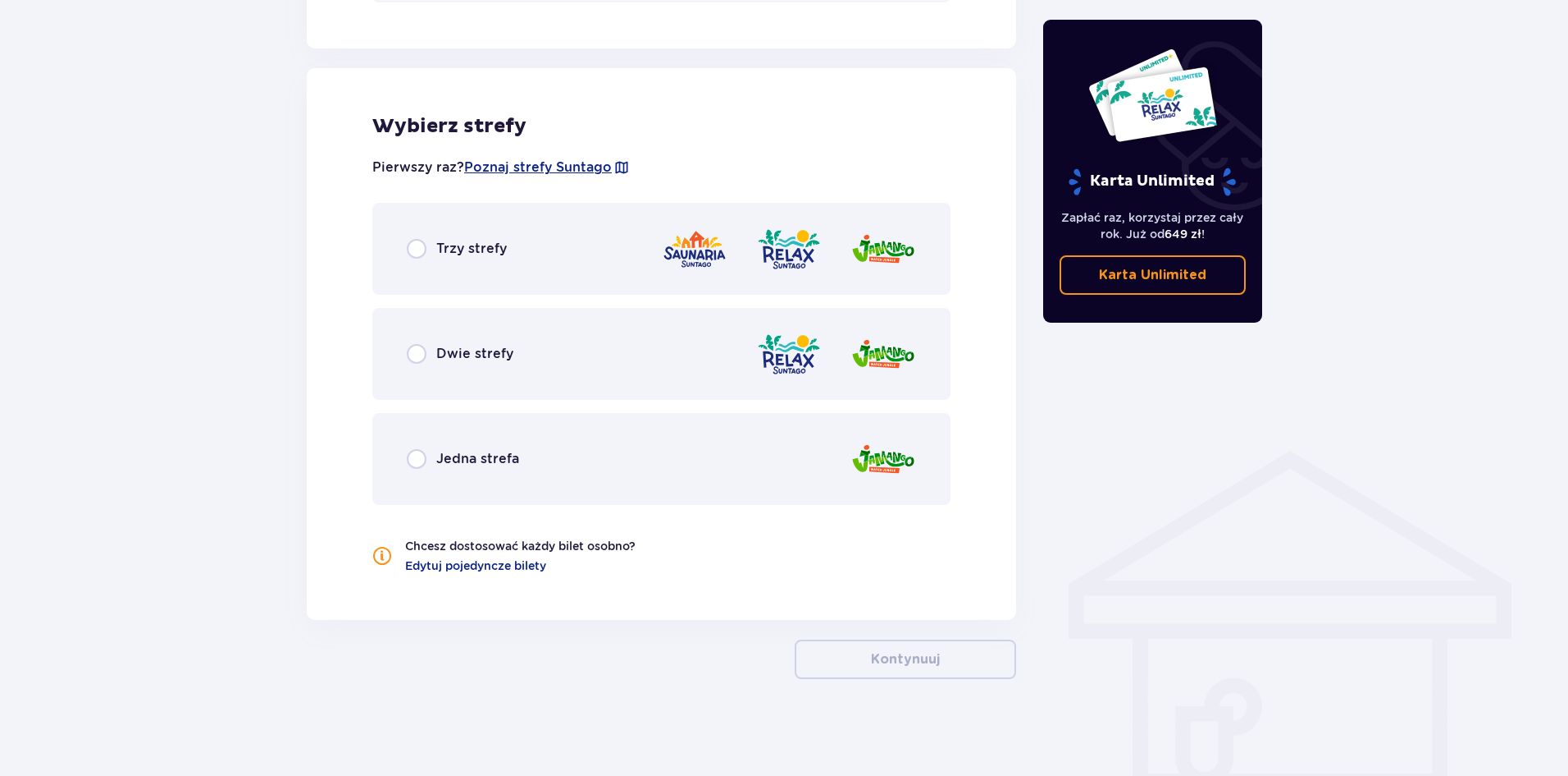
scroll to position [884, 0]
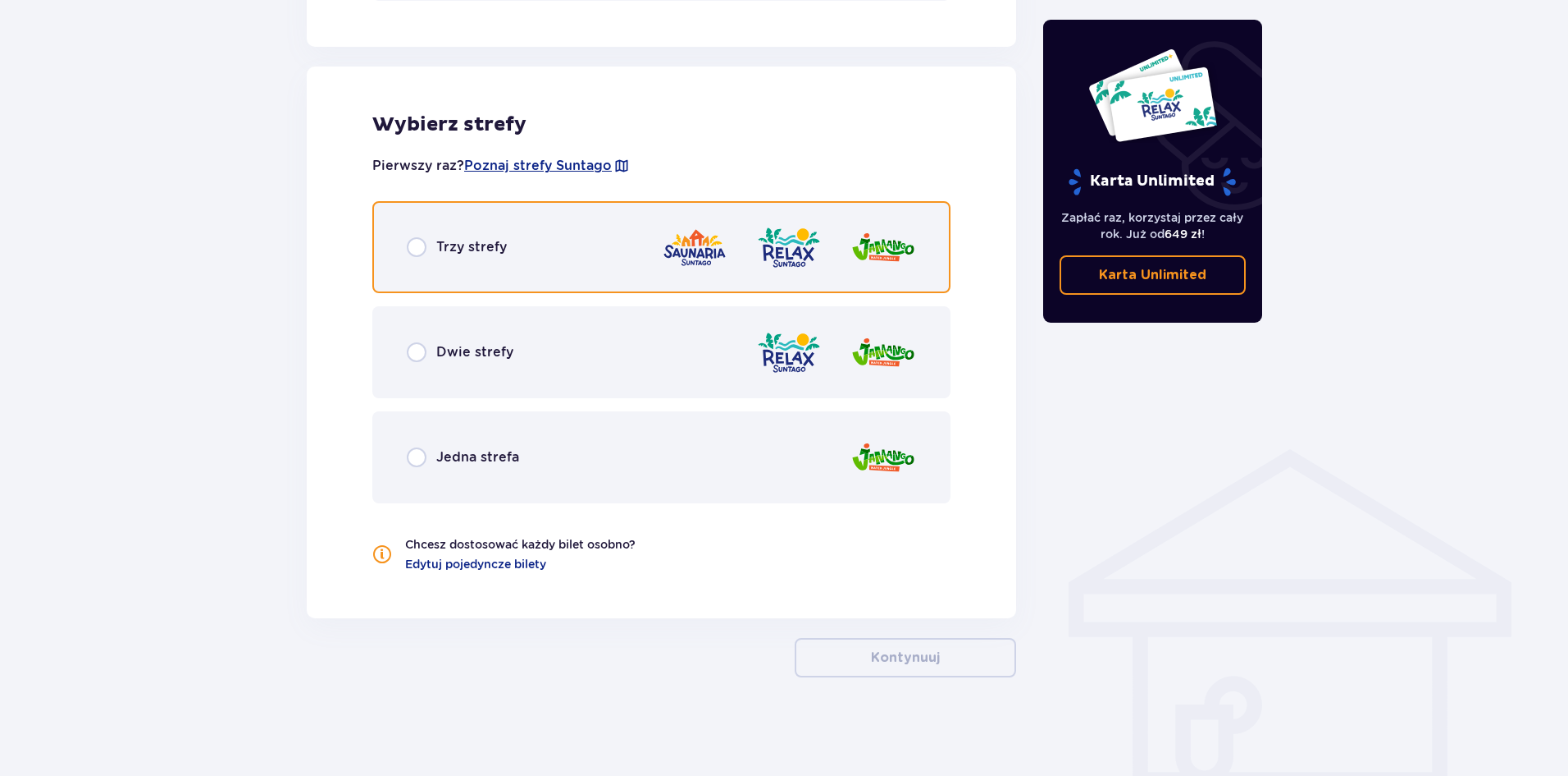
click at [421, 242] on input "radio" at bounding box center [416, 246] width 20 height 20
radio input "true"
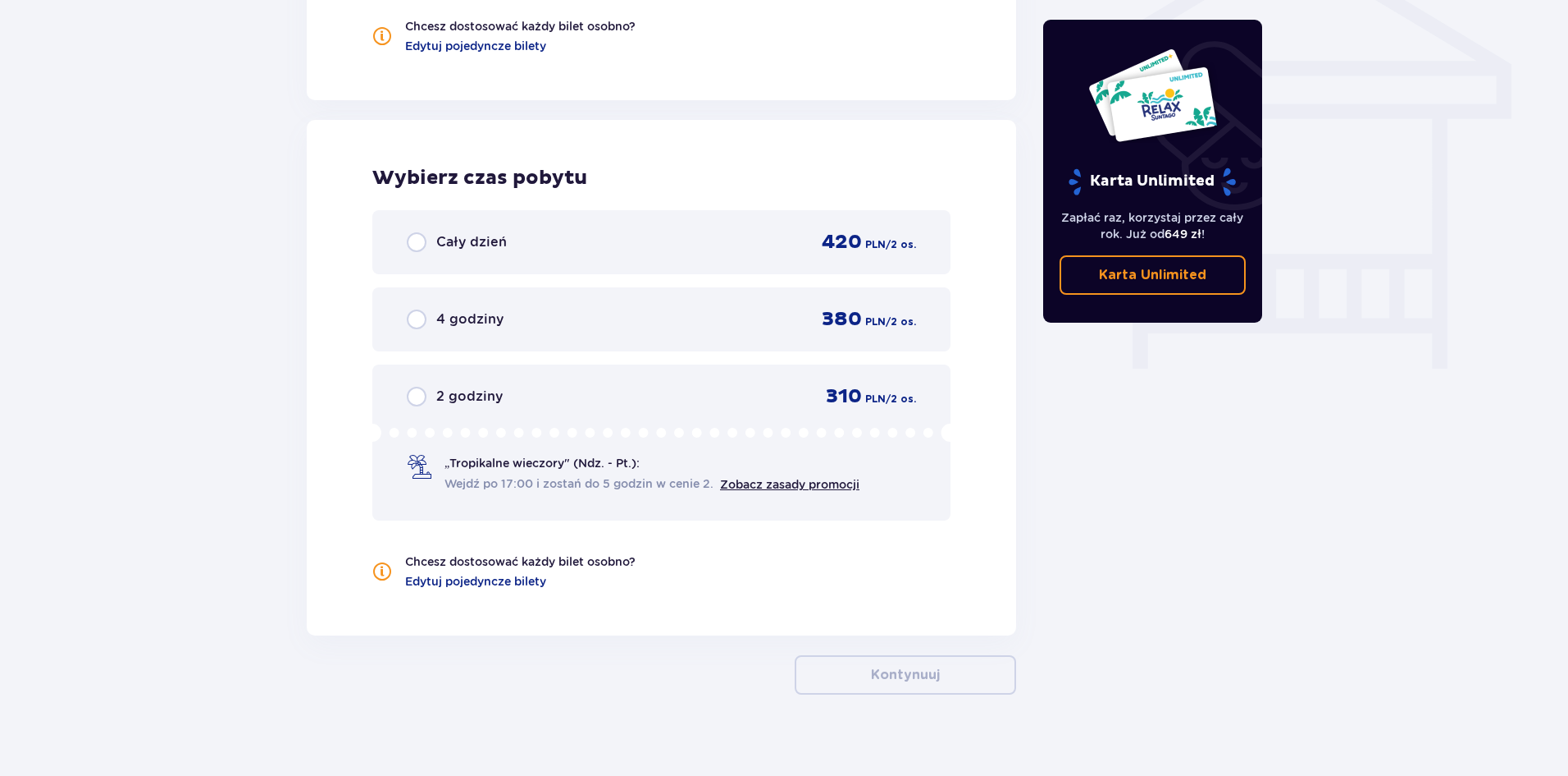
scroll to position [1419, 0]
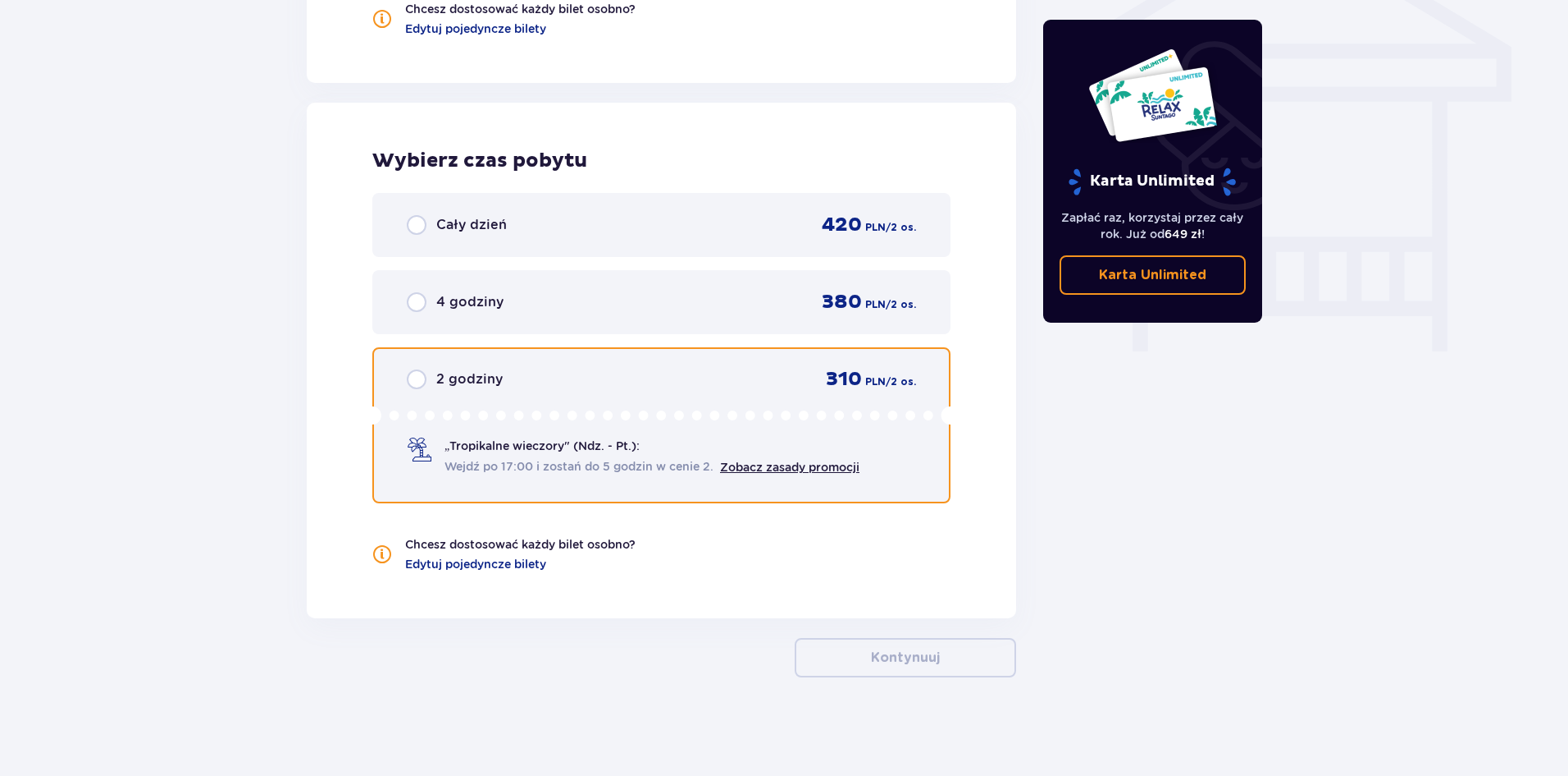
click at [413, 375] on input "radio" at bounding box center [416, 379] width 20 height 20
radio input "true"
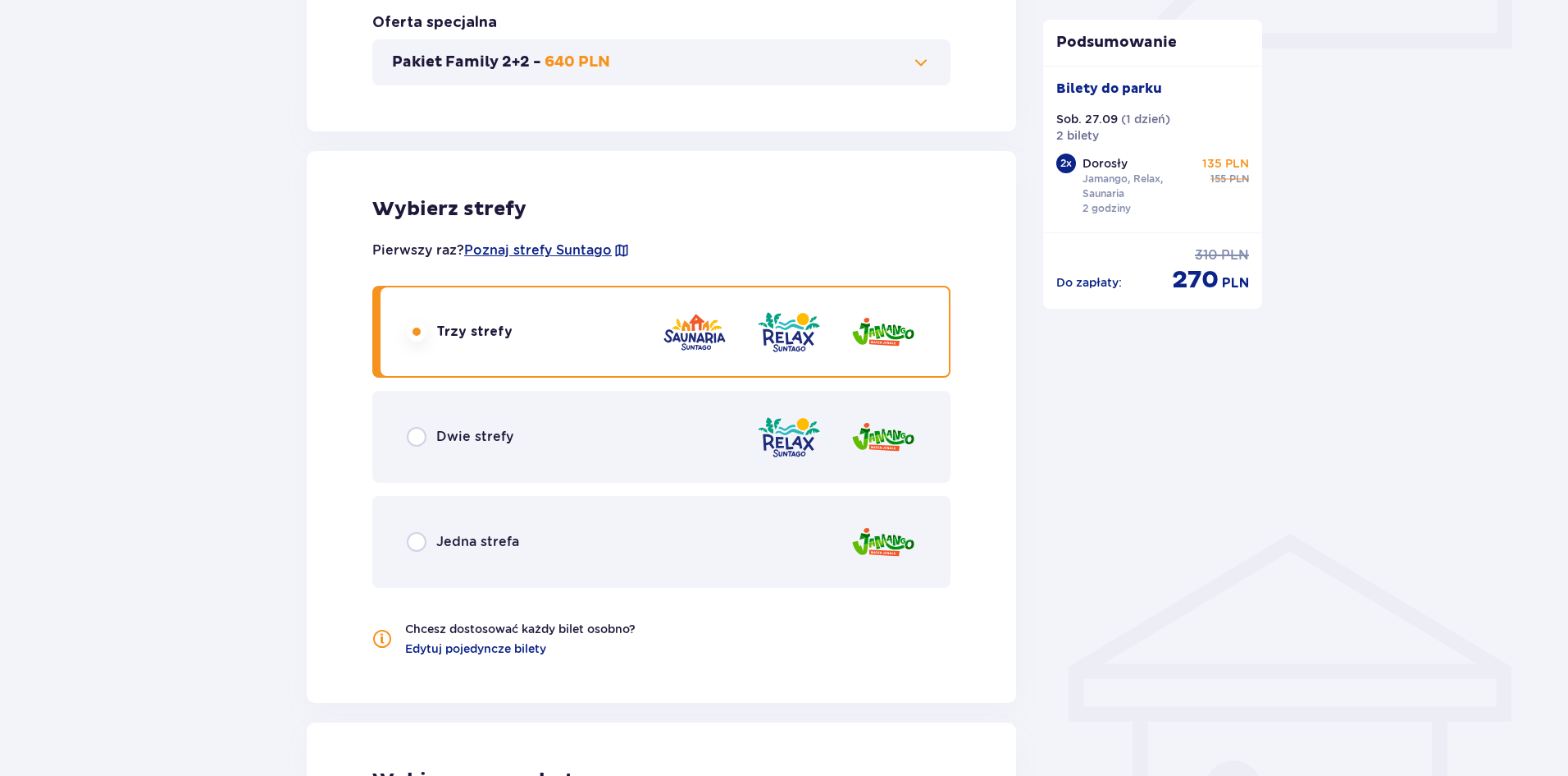
scroll to position [772, 0]
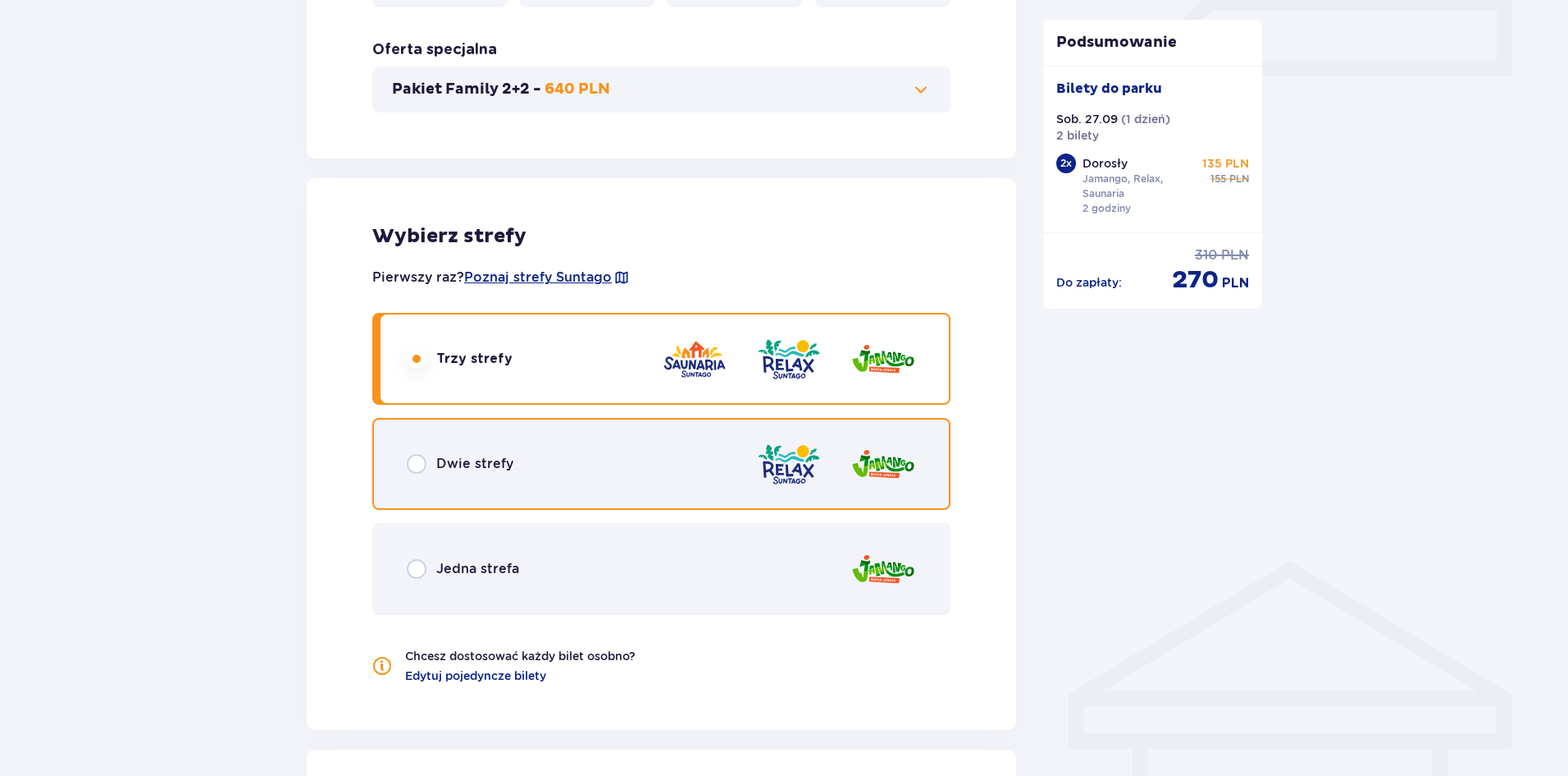
click at [410, 468] on input "radio" at bounding box center [416, 464] width 20 height 20
radio input "true"
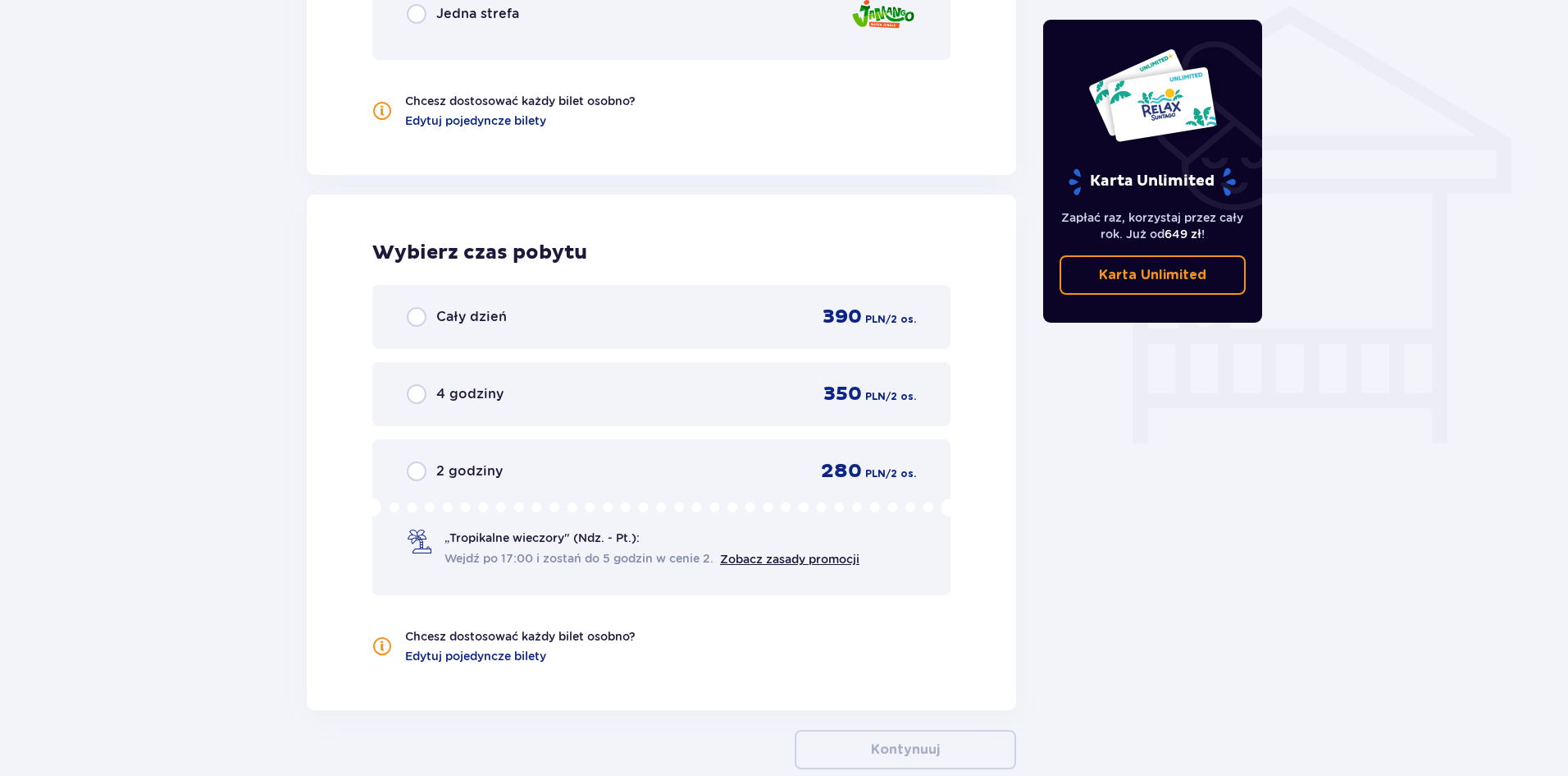
scroll to position [1337, 0]
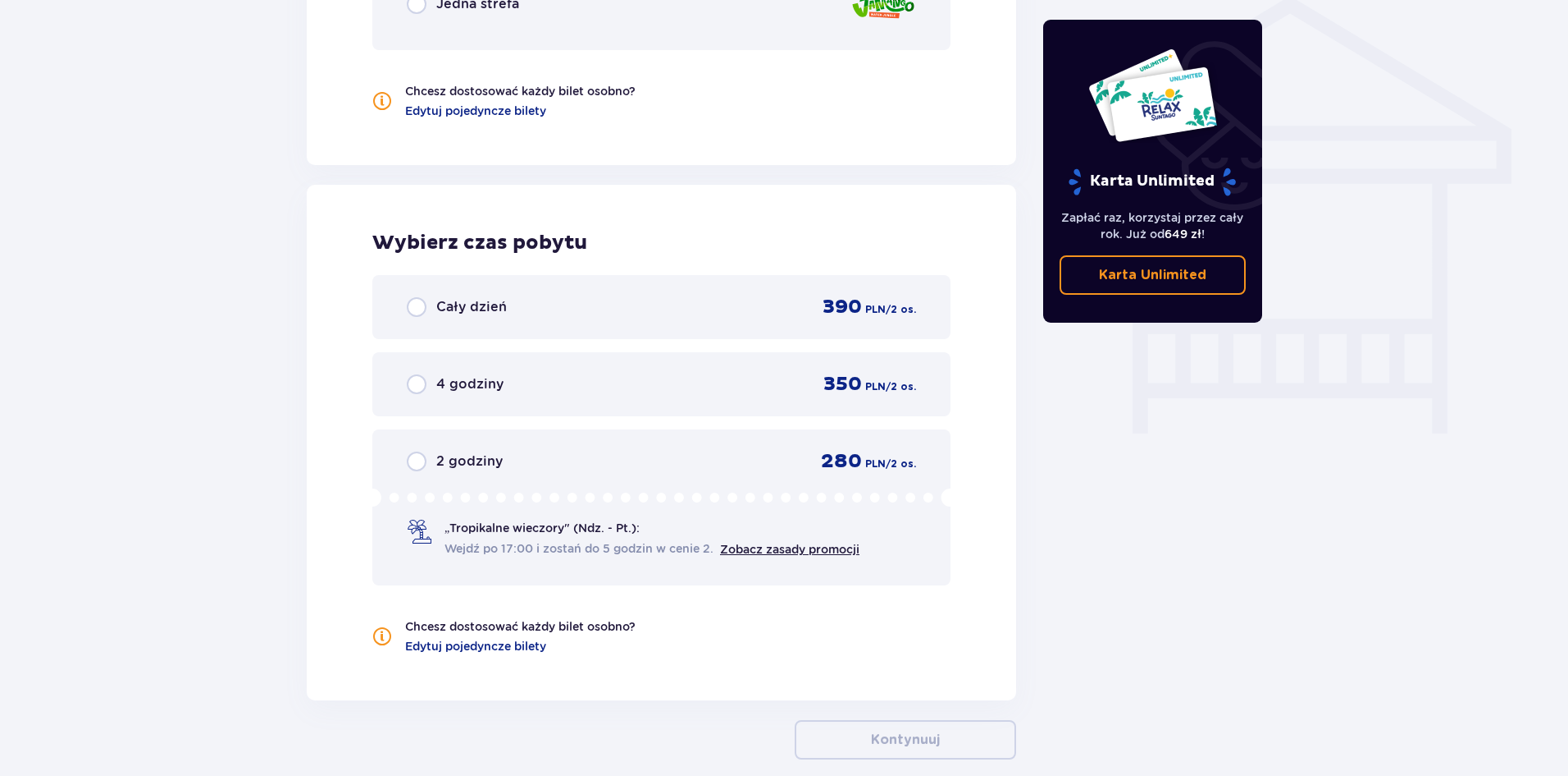
click at [454, 475] on div "2 godziny 280 PLN / 2 os. „Tropikalne wieczory" (Ndz. - Pt.): Wejdź po 17:00 i …" at bounding box center [661, 507] width 578 height 156
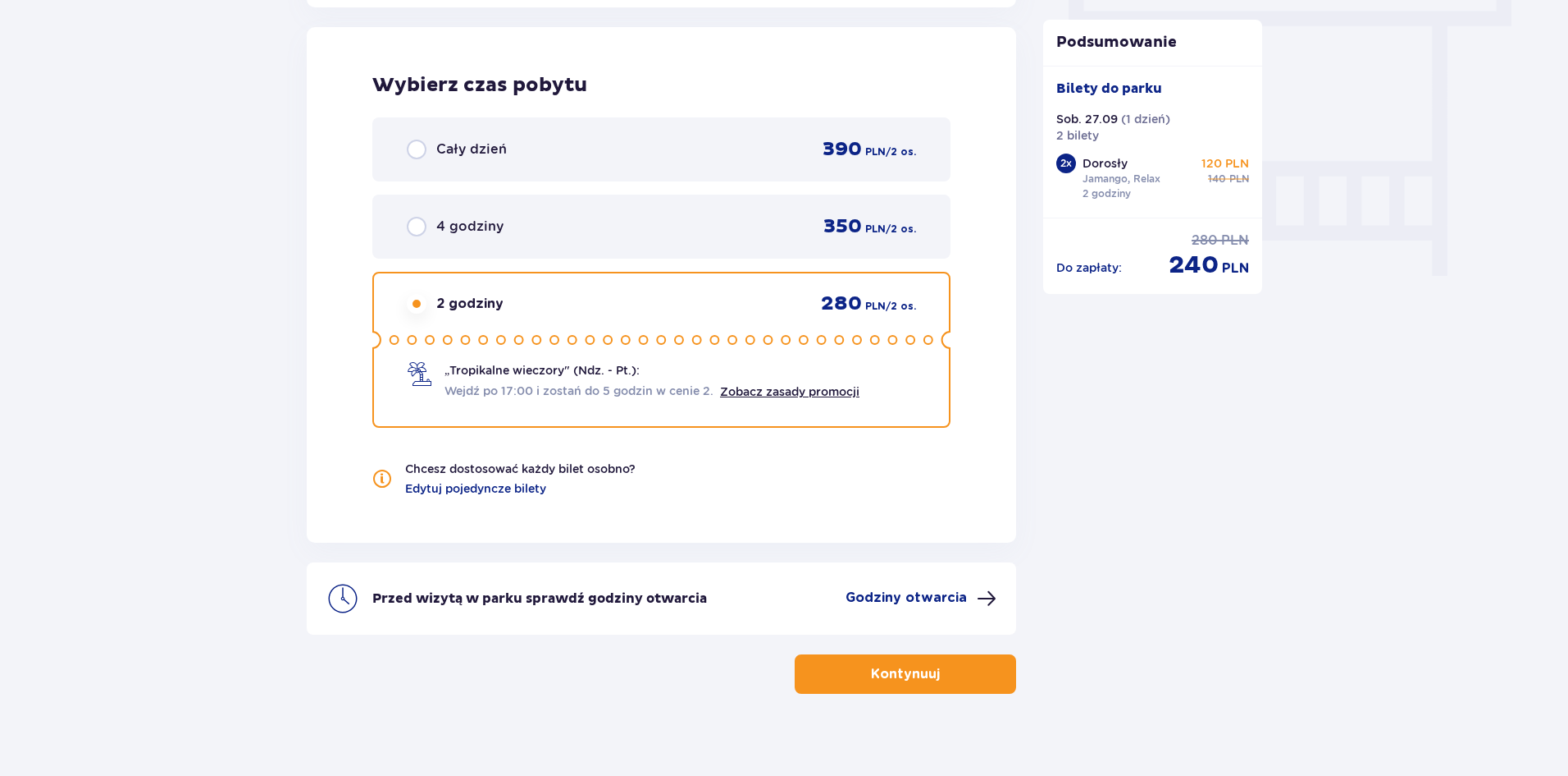
scroll to position [1511, 0]
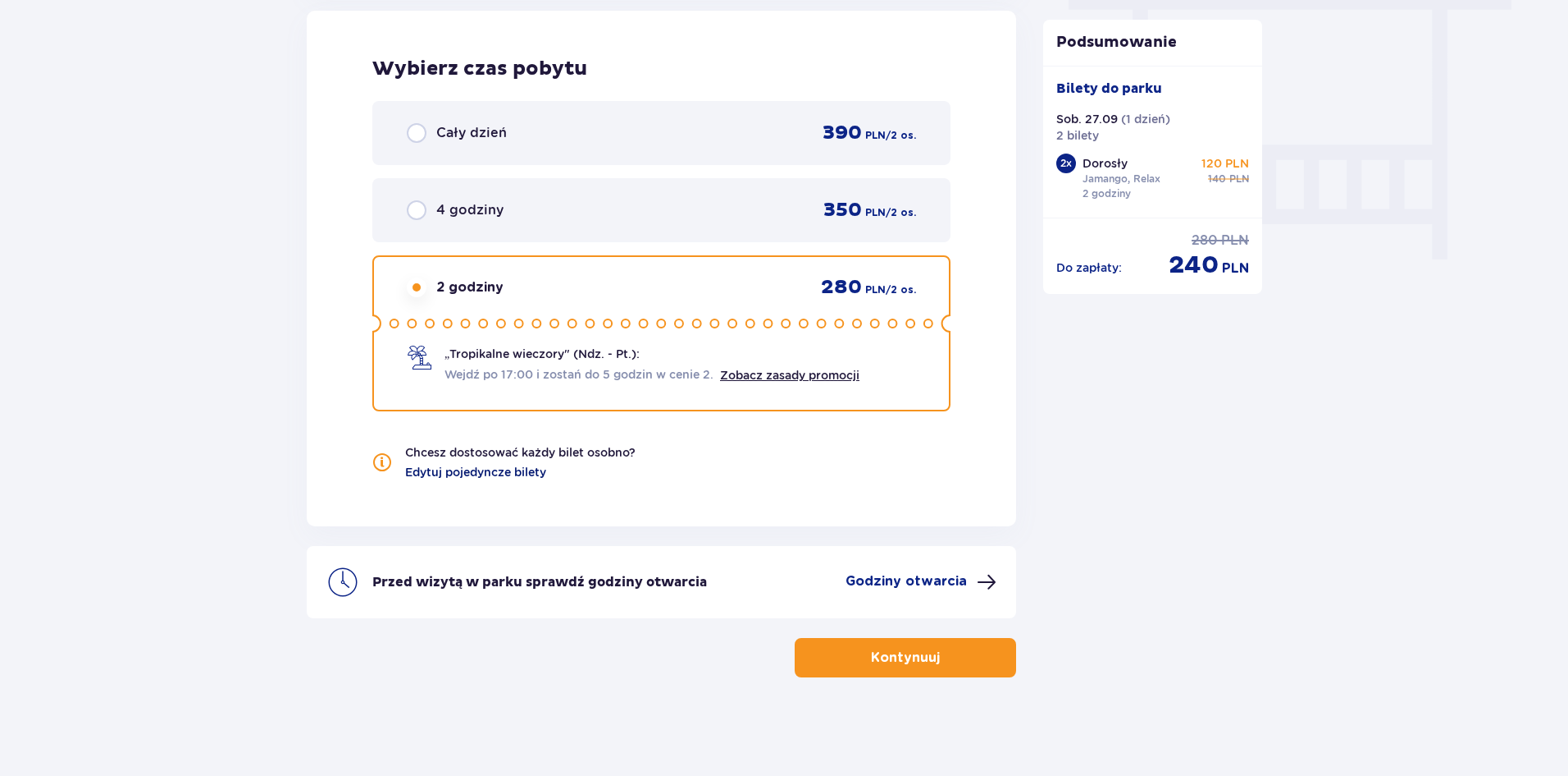
click at [464, 467] on span "Edytuj pojedyncze bilety" at bounding box center [476, 471] width 141 height 16
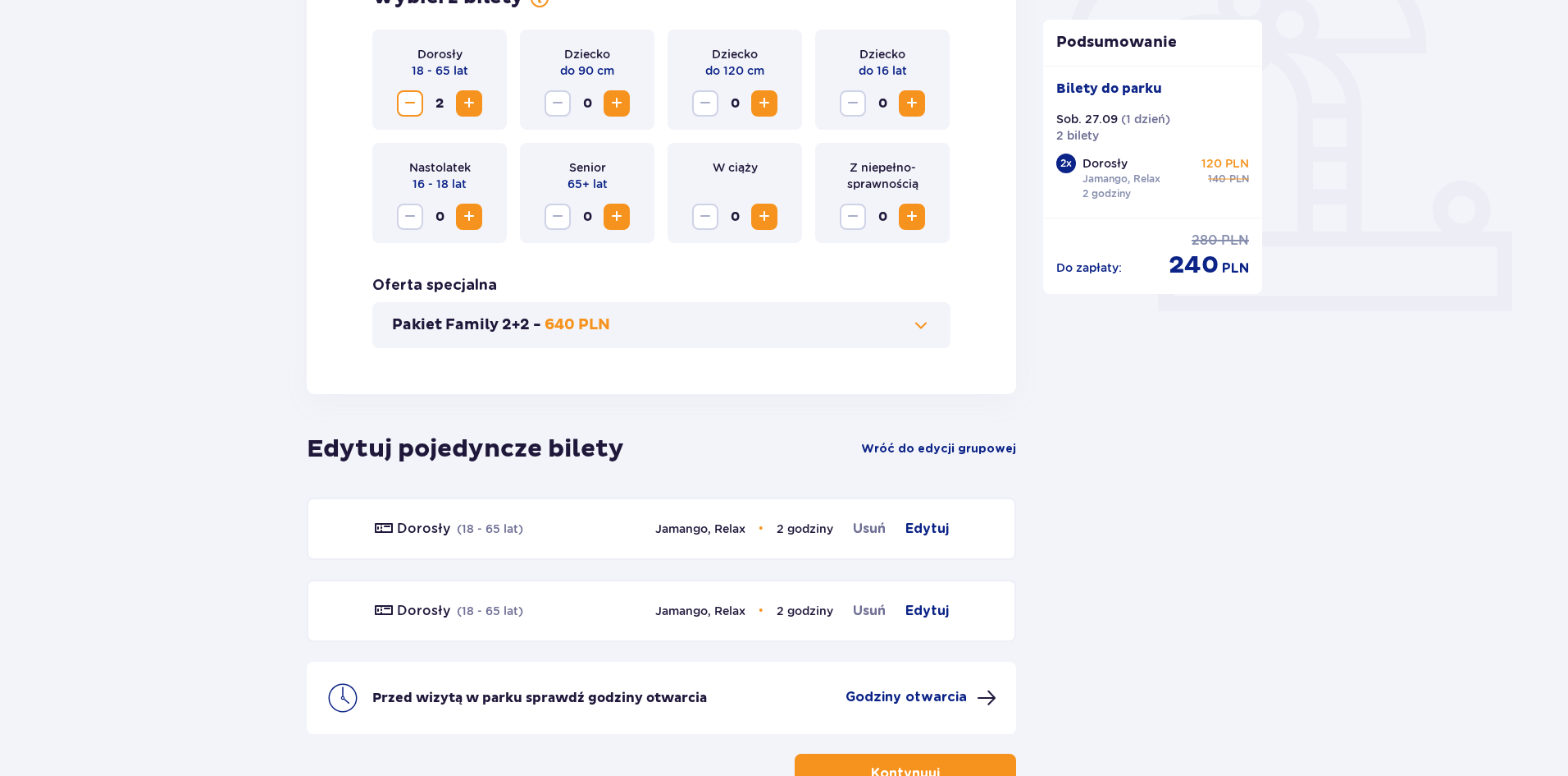
scroll to position [653, 0]
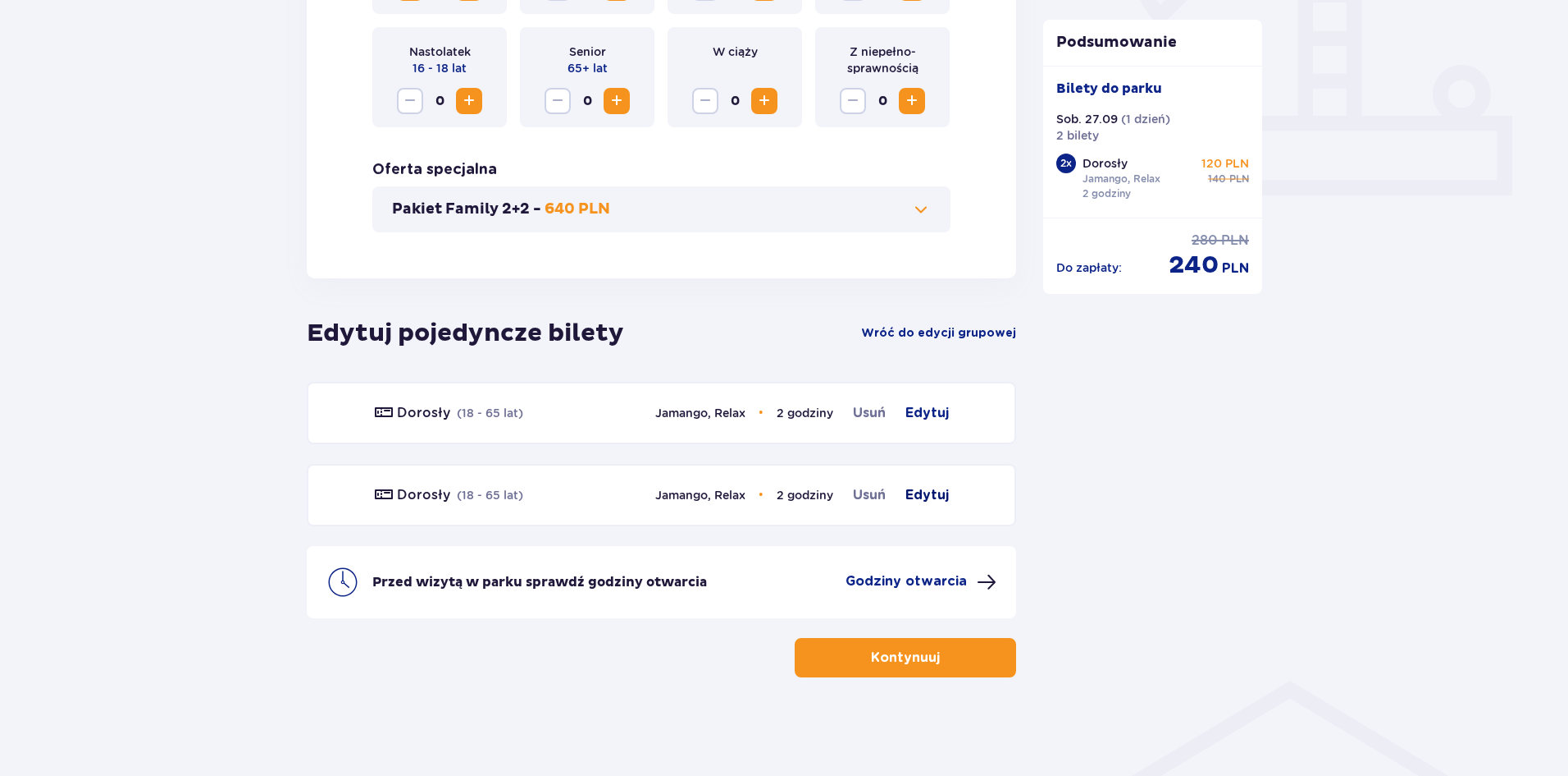
click at [923, 498] on span "Edytuj" at bounding box center [927, 495] width 43 height 20
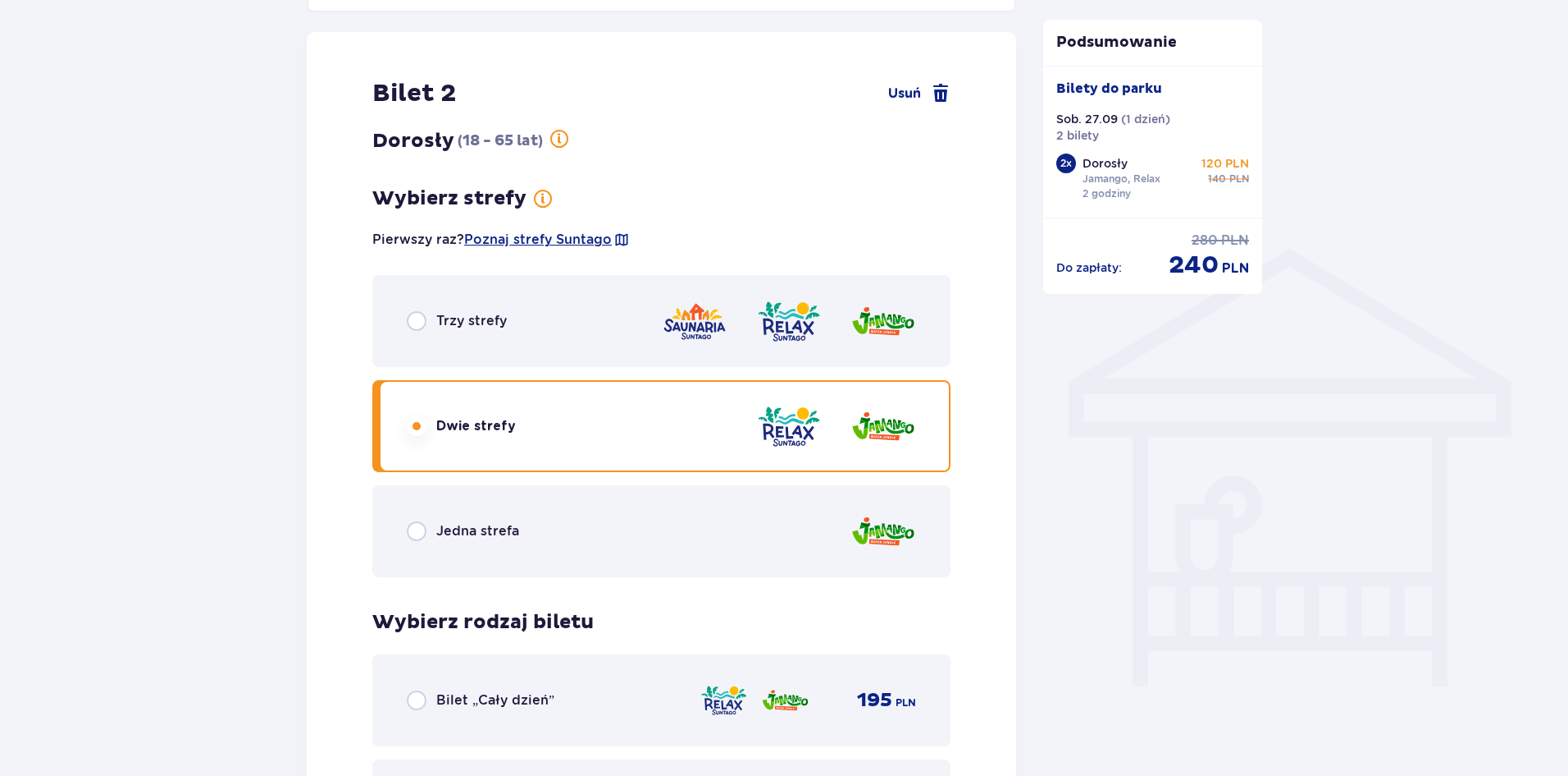
scroll to position [1097, 0]
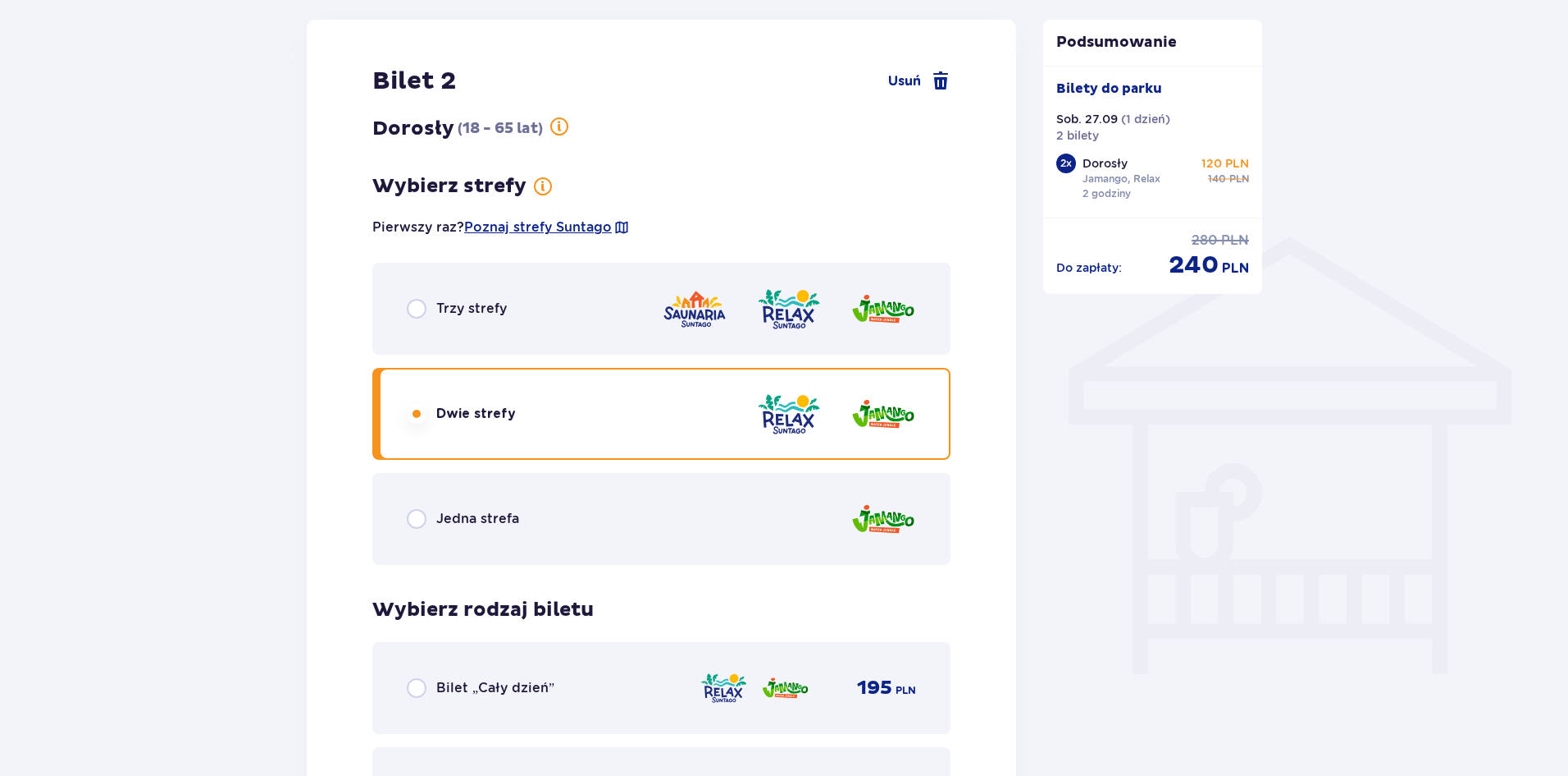
click at [575, 329] on div "Trzy strefy" at bounding box center [661, 309] width 578 height 92
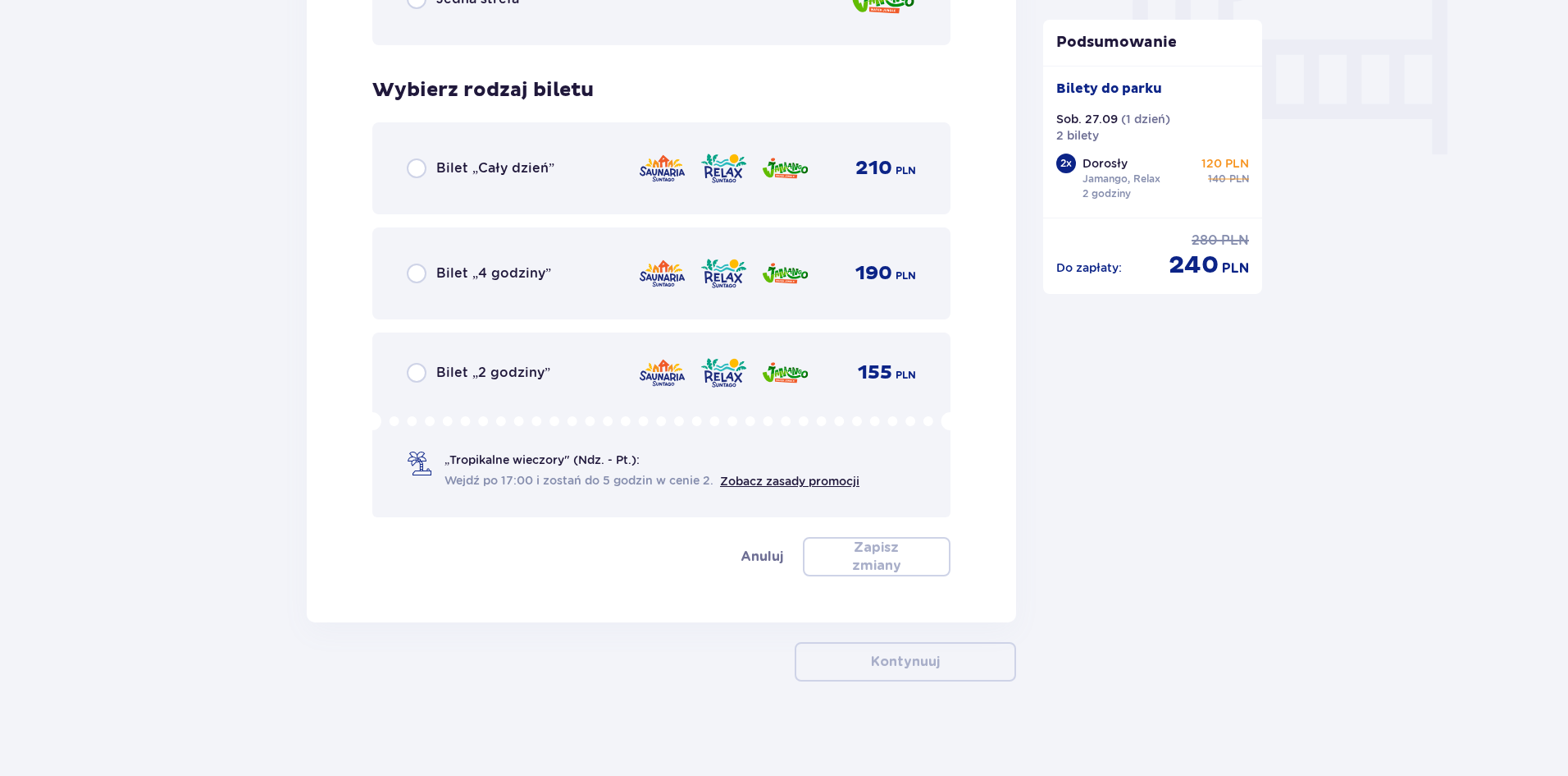
scroll to position [1620, 0]
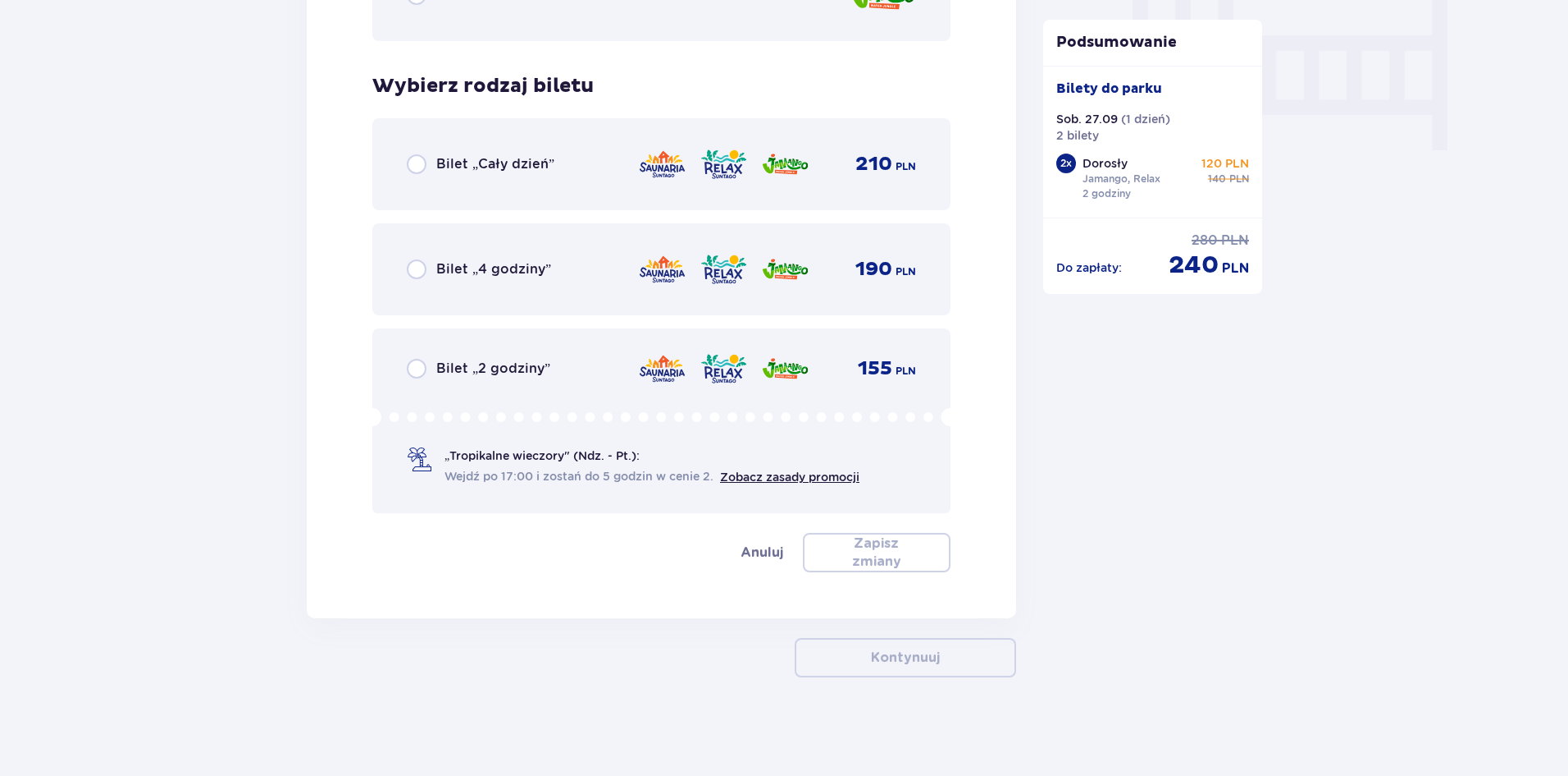
click at [557, 396] on div "Bilet „2 godziny” 155 PLN „Tropikalne wieczory" (Ndz. - Pt.): Wejdź po 17:00 i …" at bounding box center [661, 420] width 578 height 184
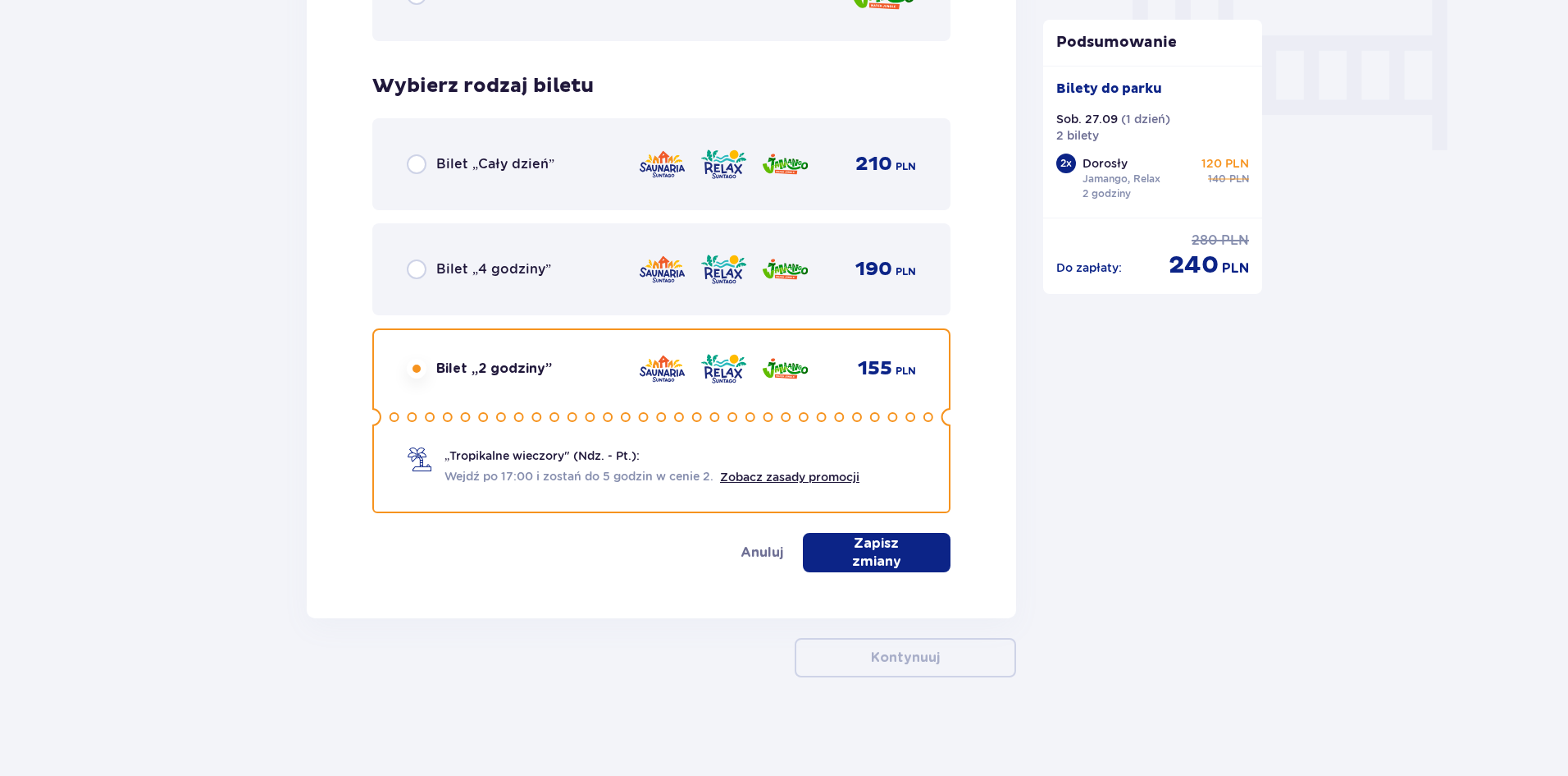
click at [877, 566] on button "Zapisz zmiany" at bounding box center [876, 552] width 148 height 40
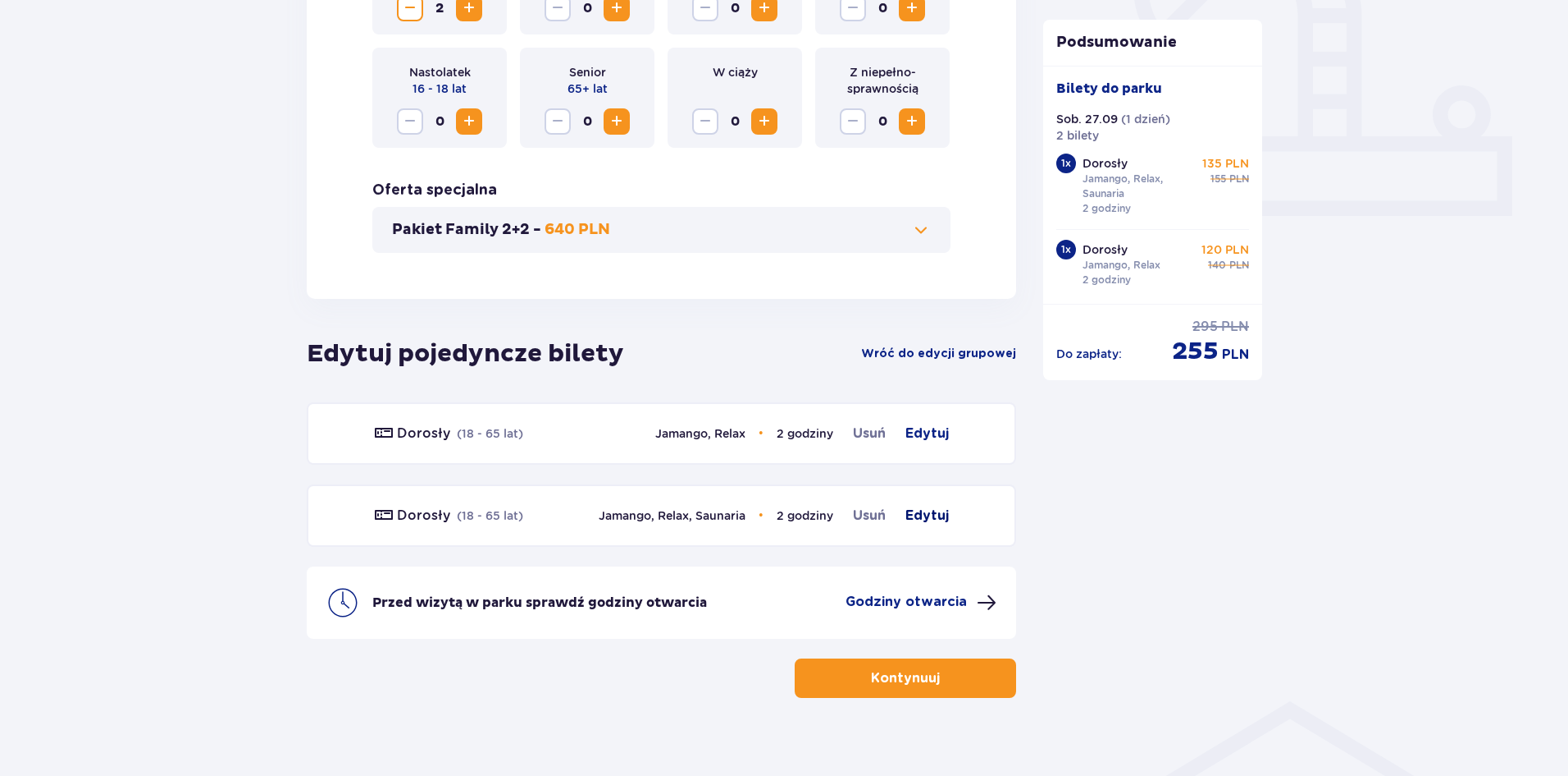
scroll to position [653, 0]
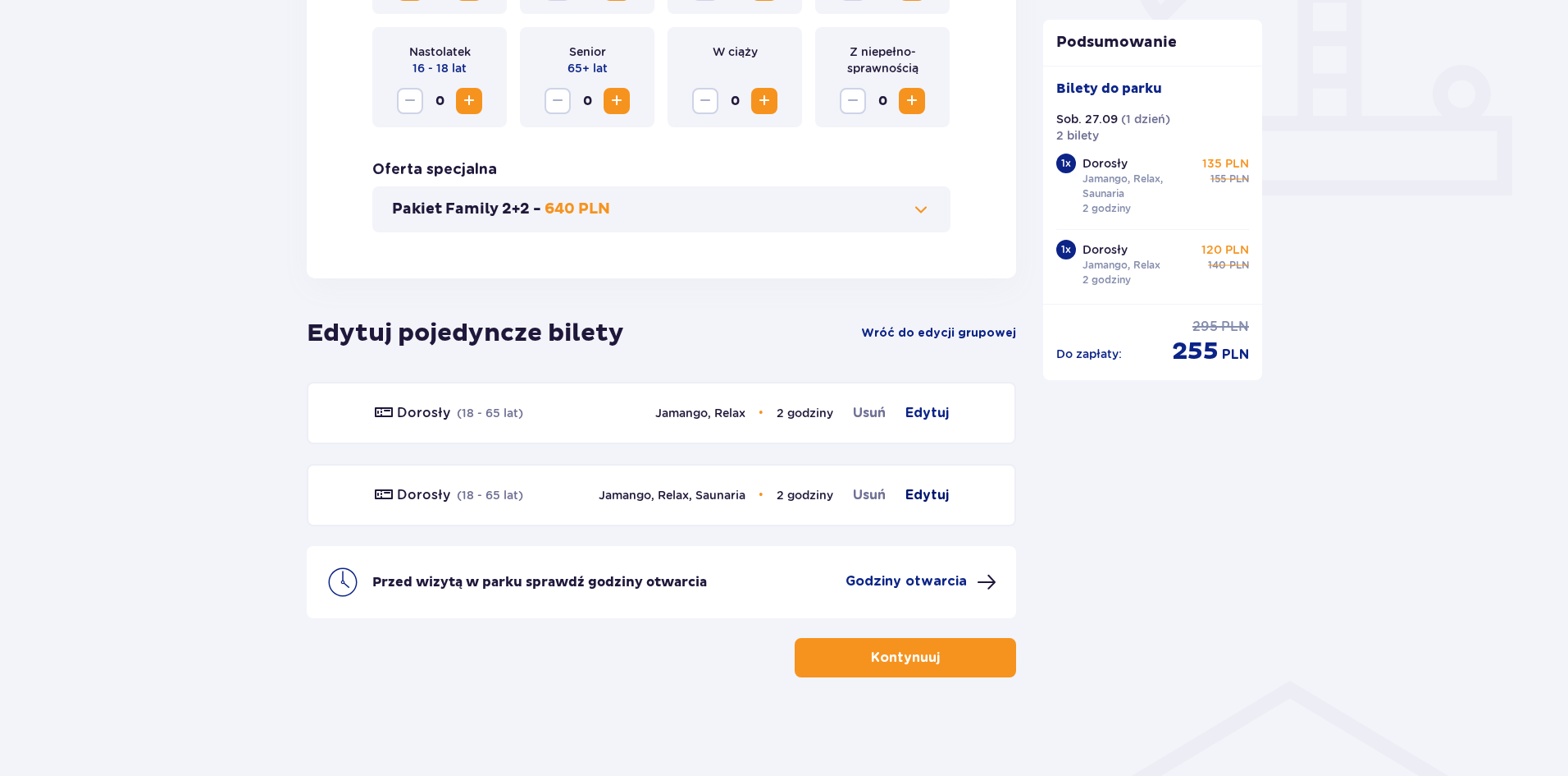
click at [933, 498] on span "Edytuj" at bounding box center [927, 495] width 43 height 20
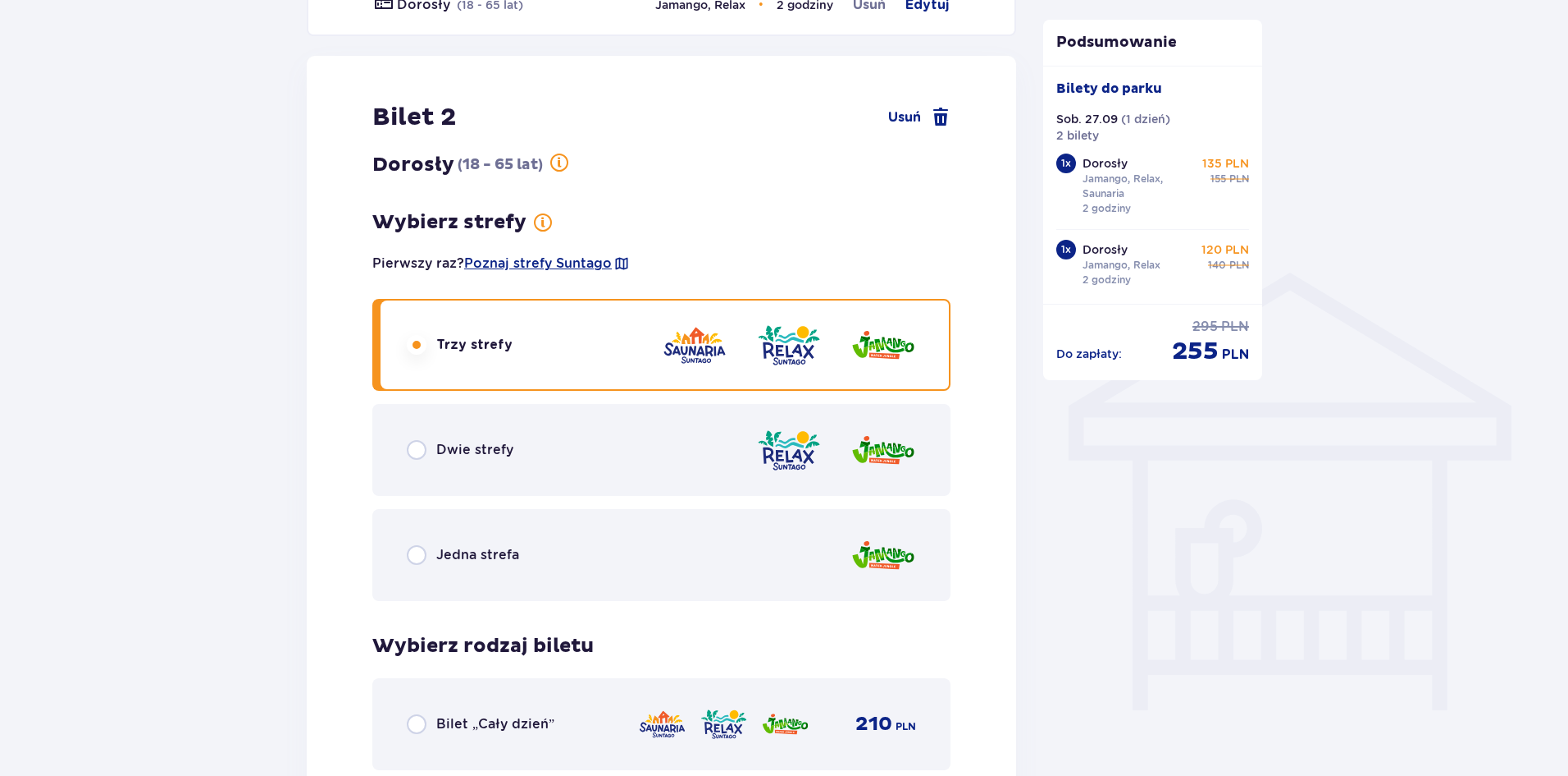
scroll to position [1063, 0]
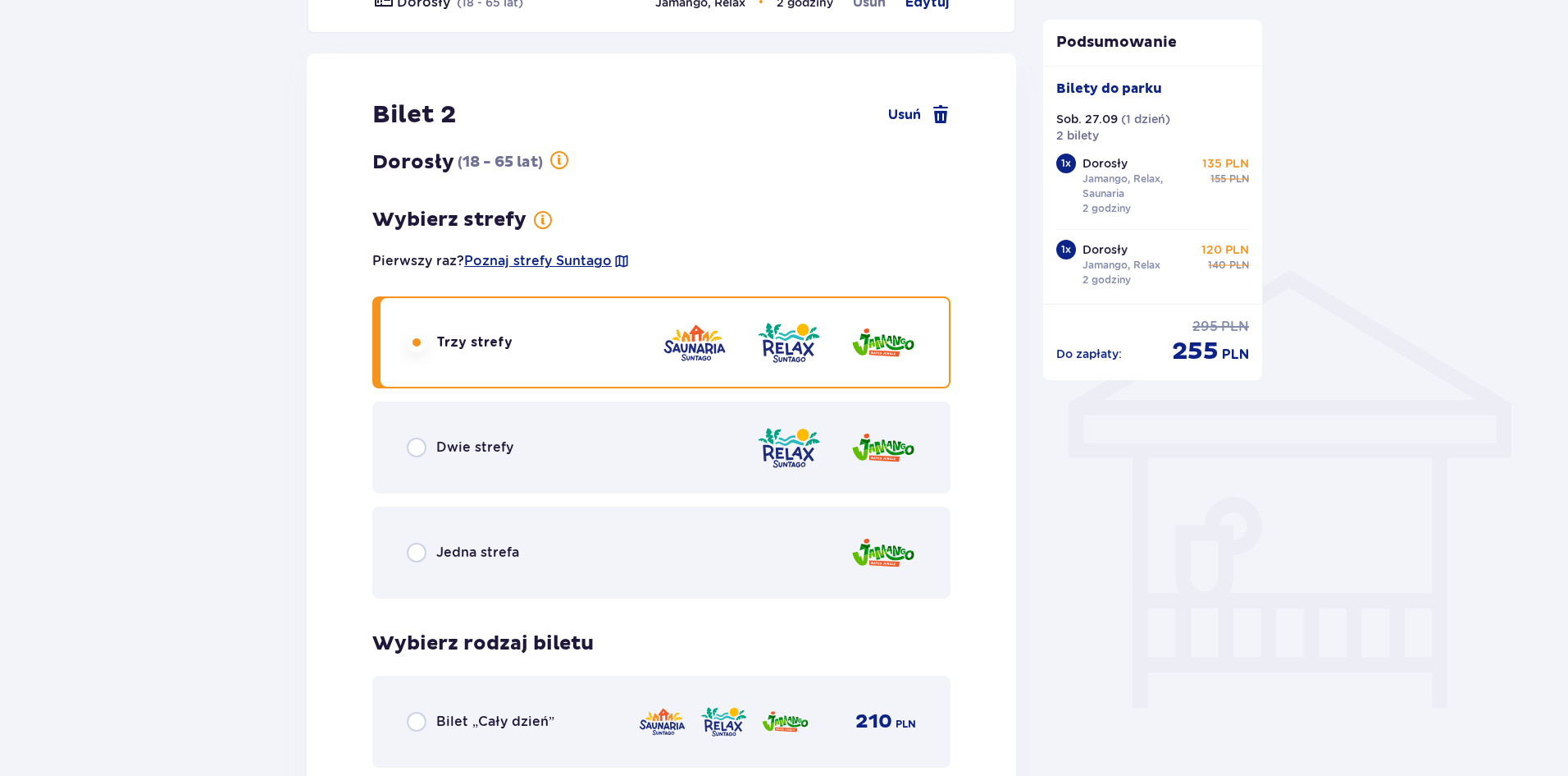
click at [438, 442] on p "Dwie strefy" at bounding box center [475, 447] width 77 height 18
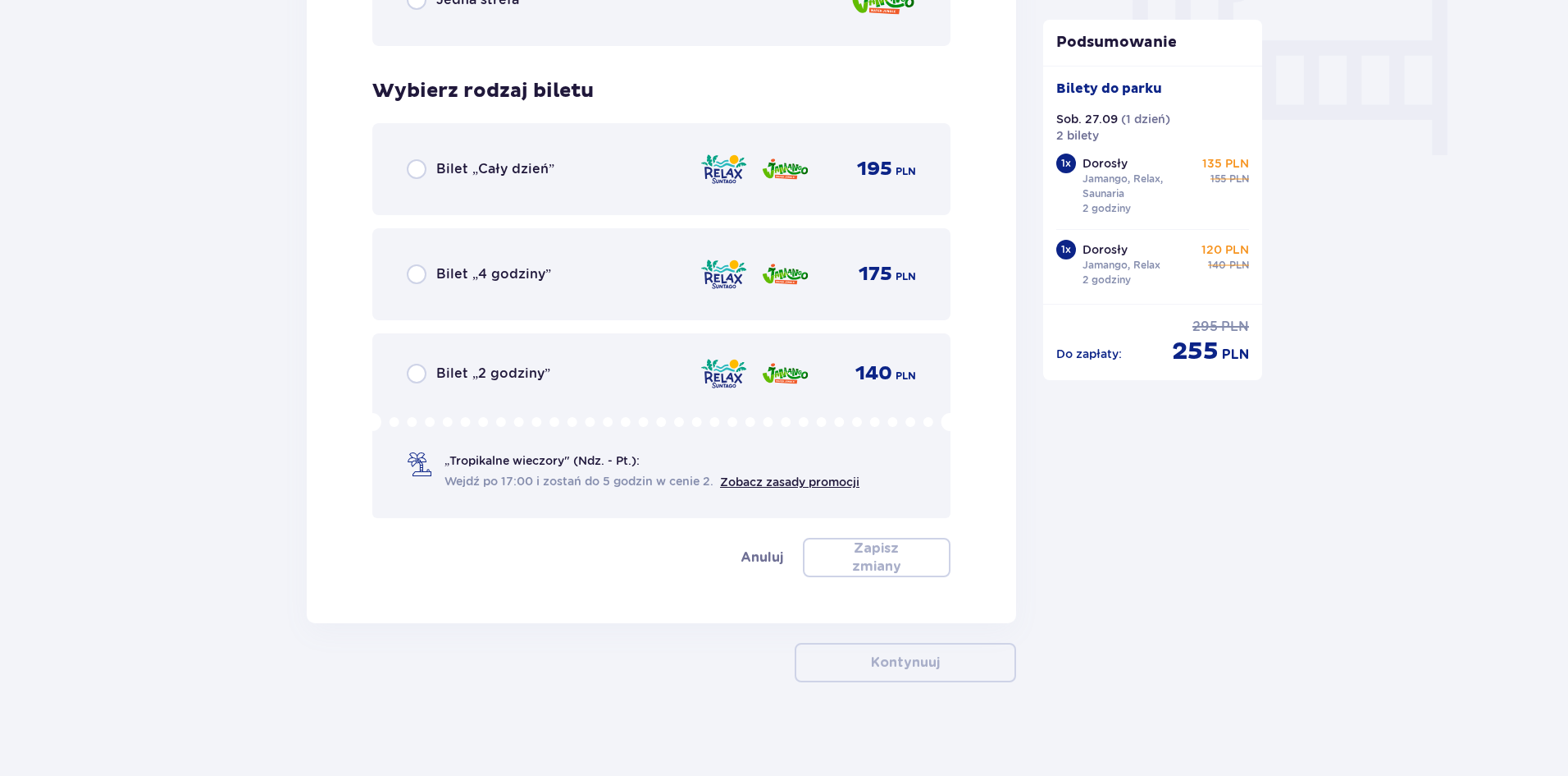
scroll to position [1620, 0]
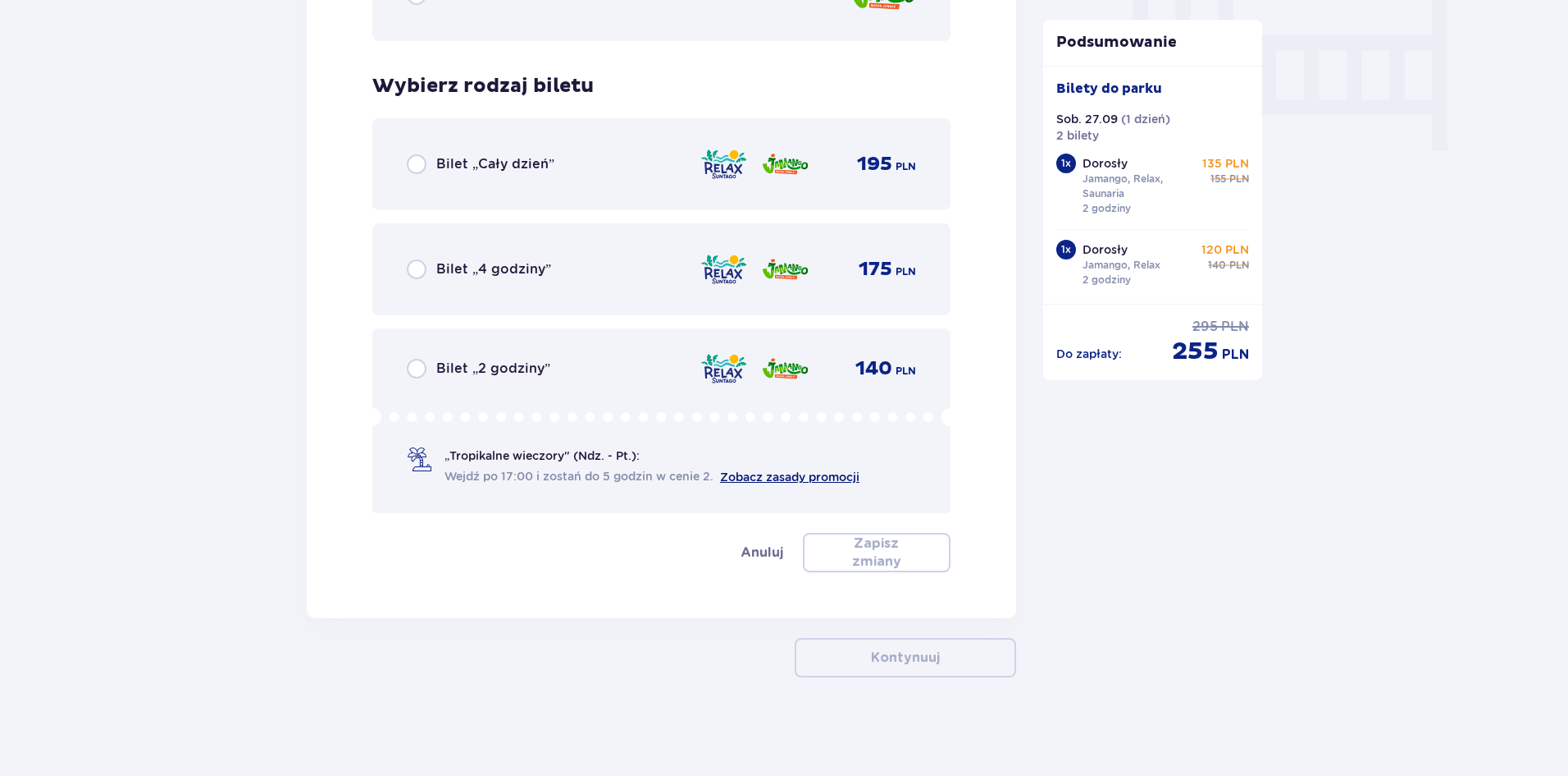
click at [848, 473] on link "Zobacz zasady promocji" at bounding box center [790, 477] width 139 height 13
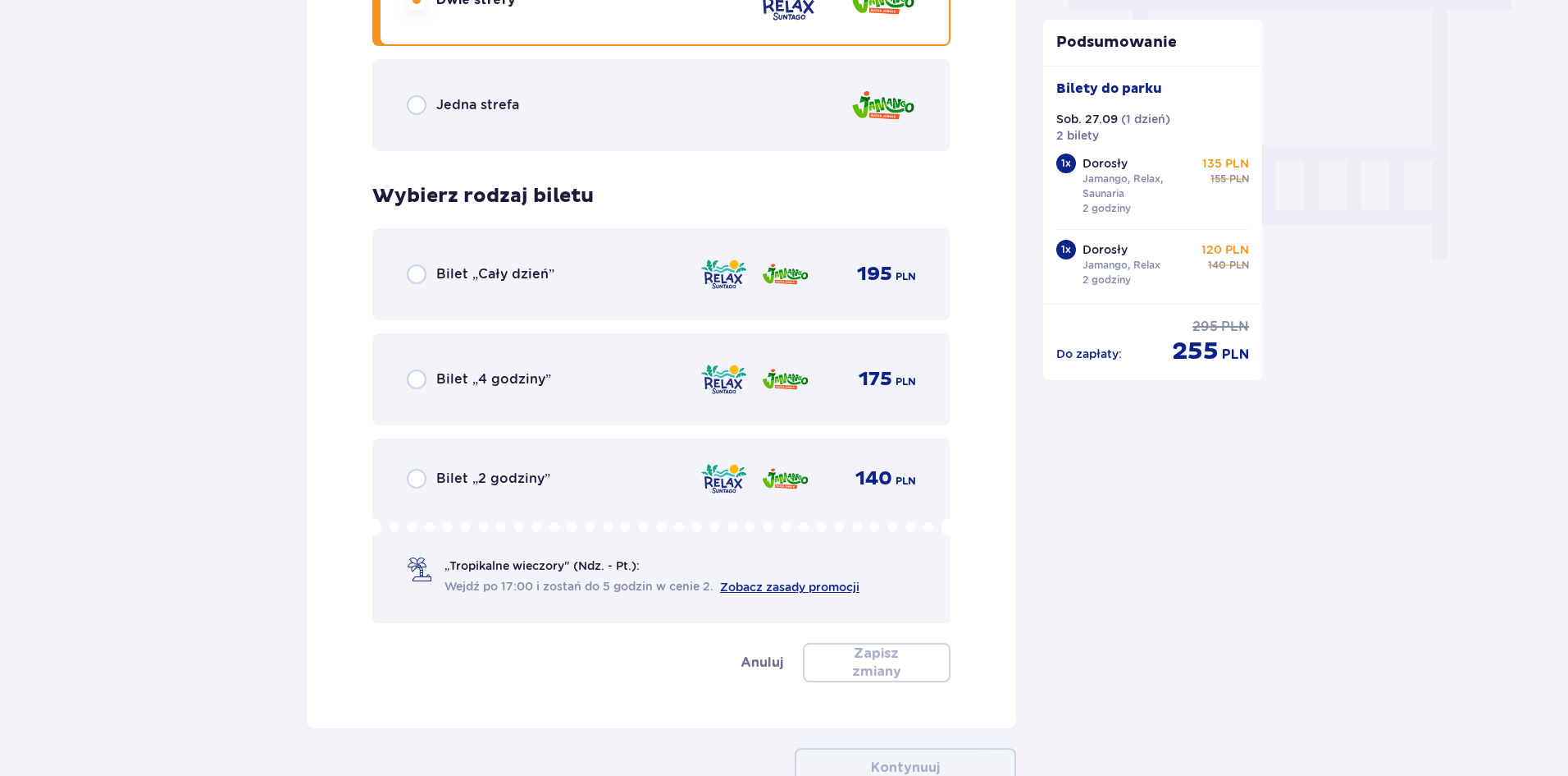
scroll to position [1538, 0]
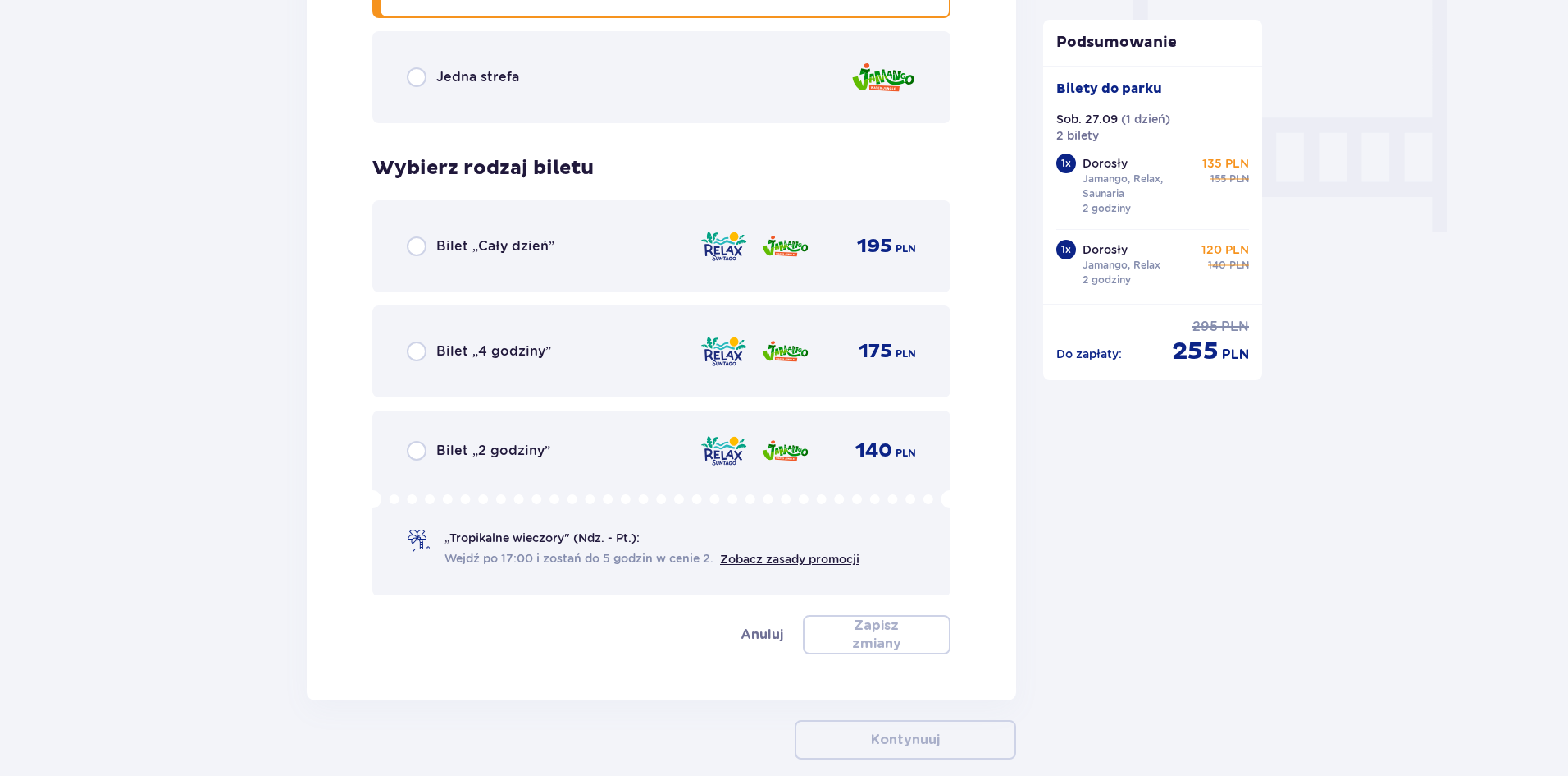
click at [494, 461] on div "Bilet „2 godziny” 140 PLN „Tropikalne wieczory" (Ndz. - Pt.): Wejdź po 17:00 i …" at bounding box center [661, 502] width 578 height 184
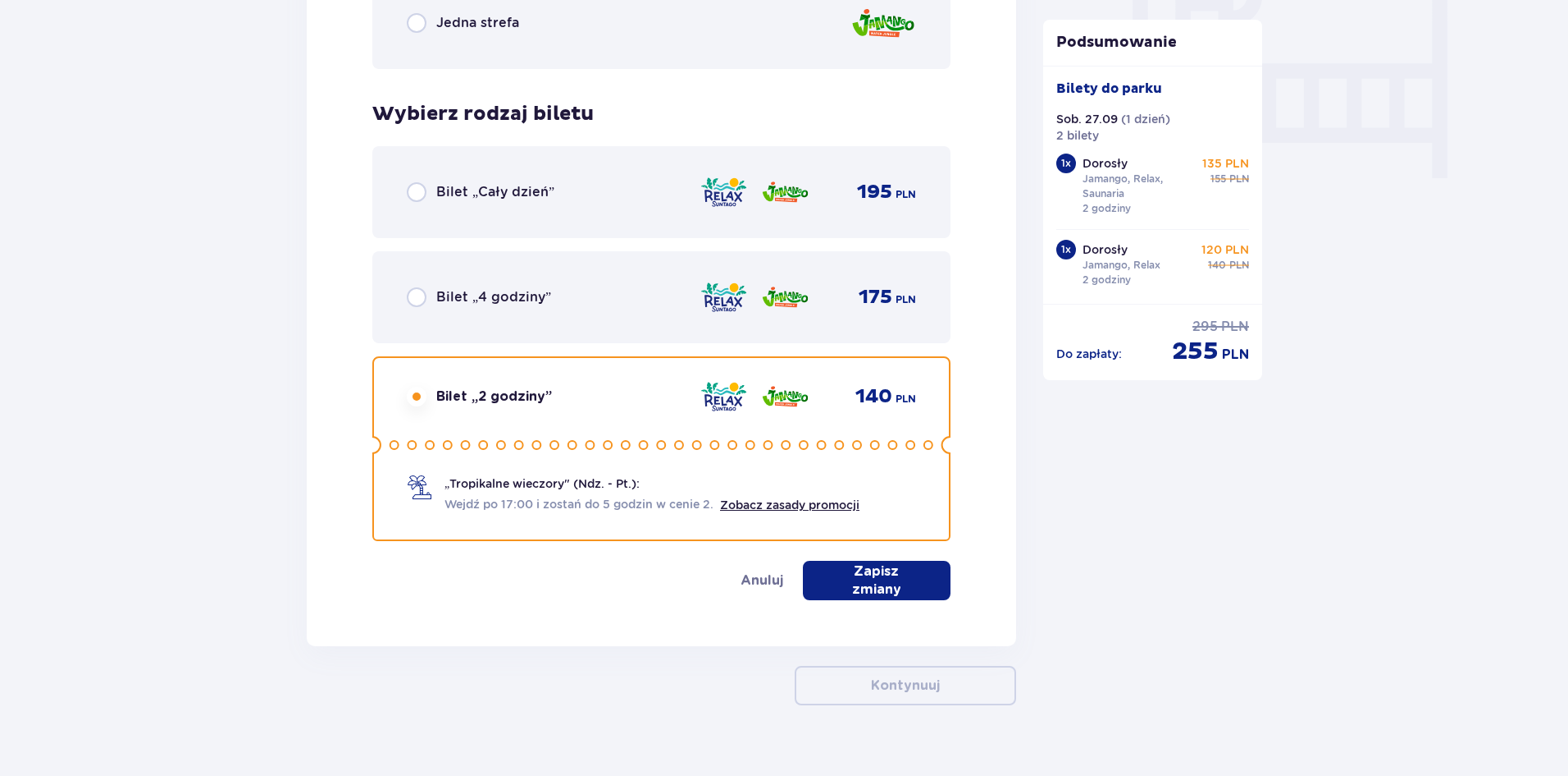
scroll to position [1620, 0]
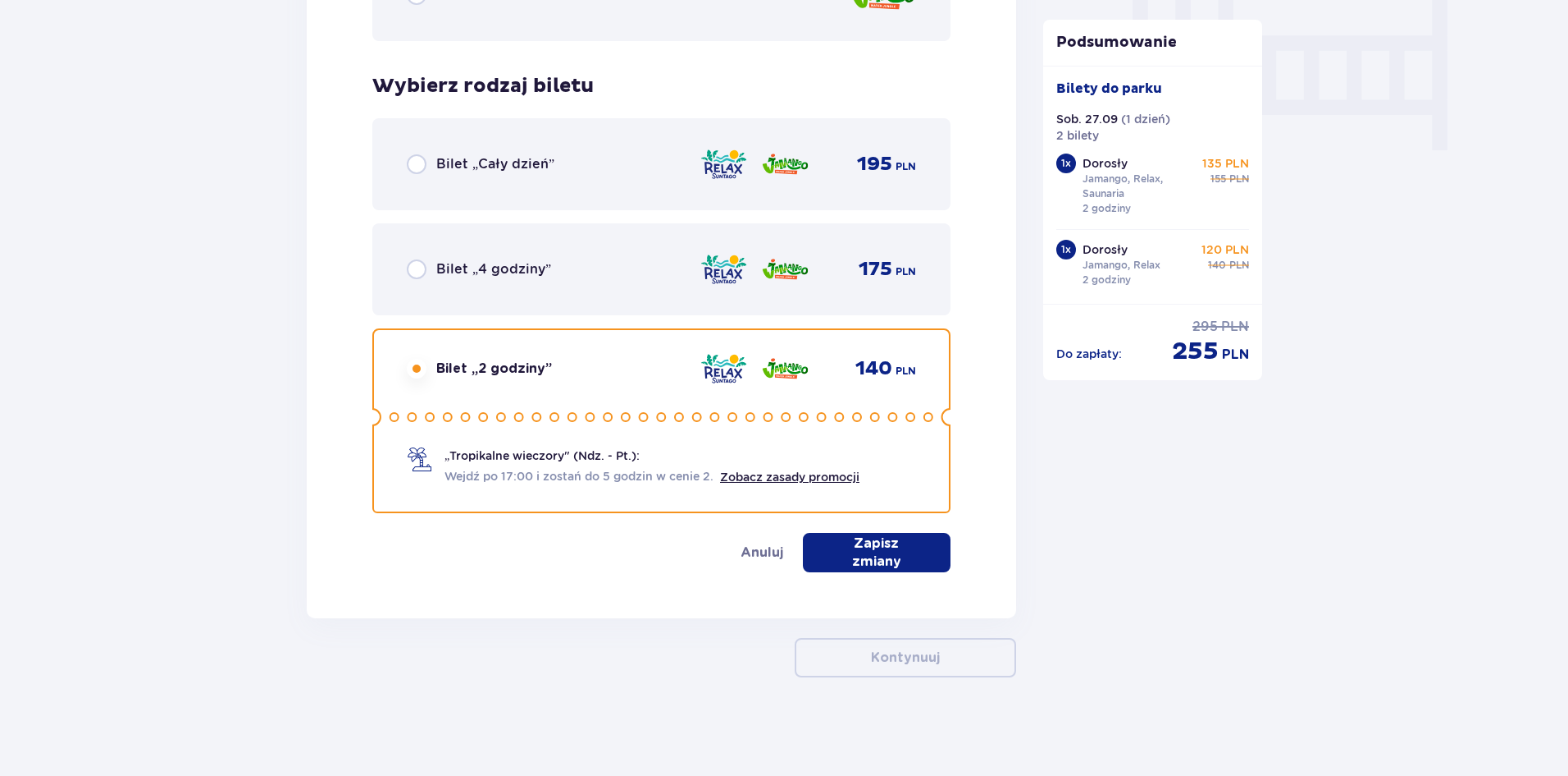
click at [879, 540] on button "Zapisz zmiany" at bounding box center [876, 552] width 148 height 40
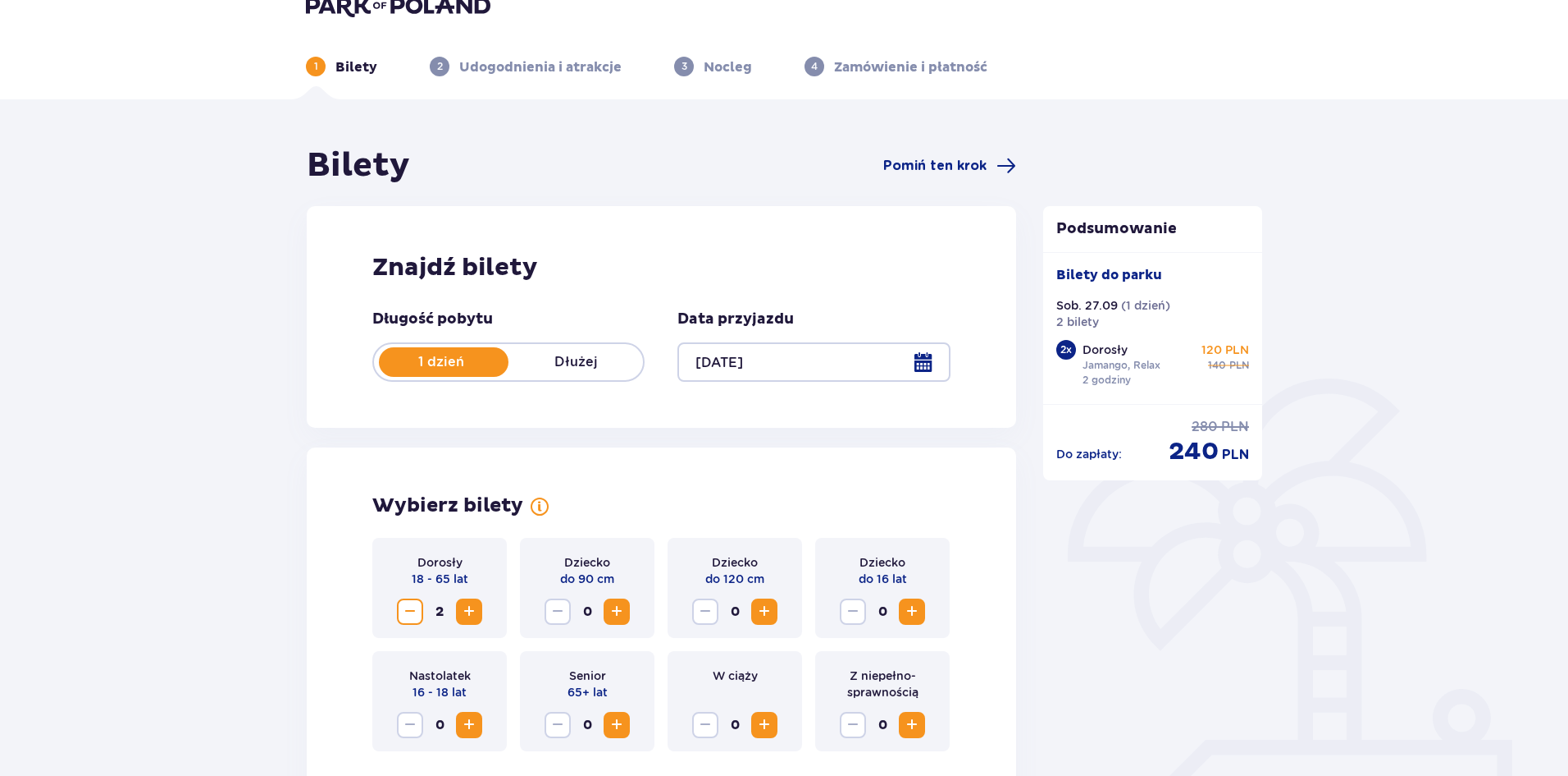
scroll to position [0, 0]
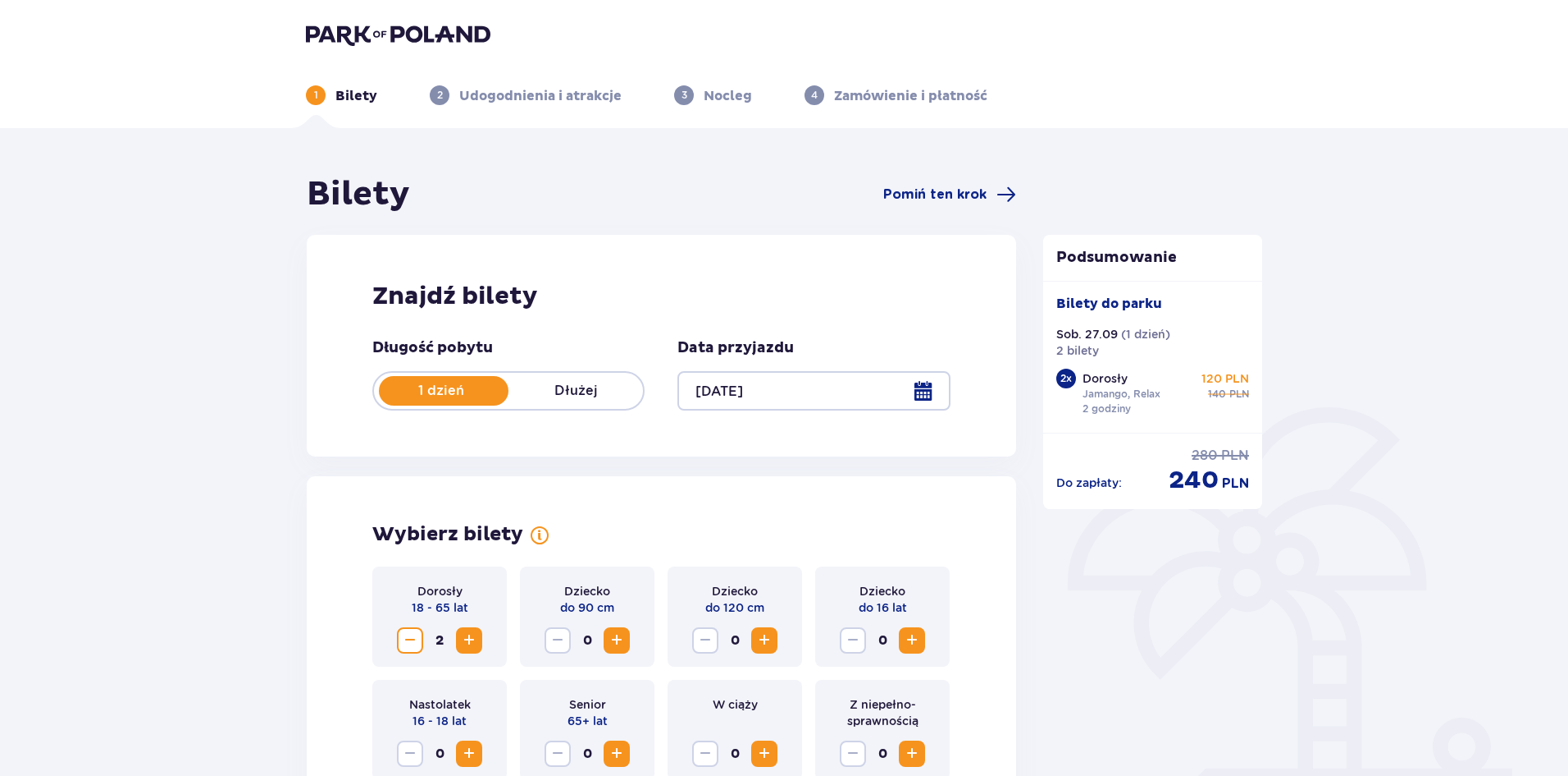
click at [922, 398] on div at bounding box center [814, 390] width 273 height 40
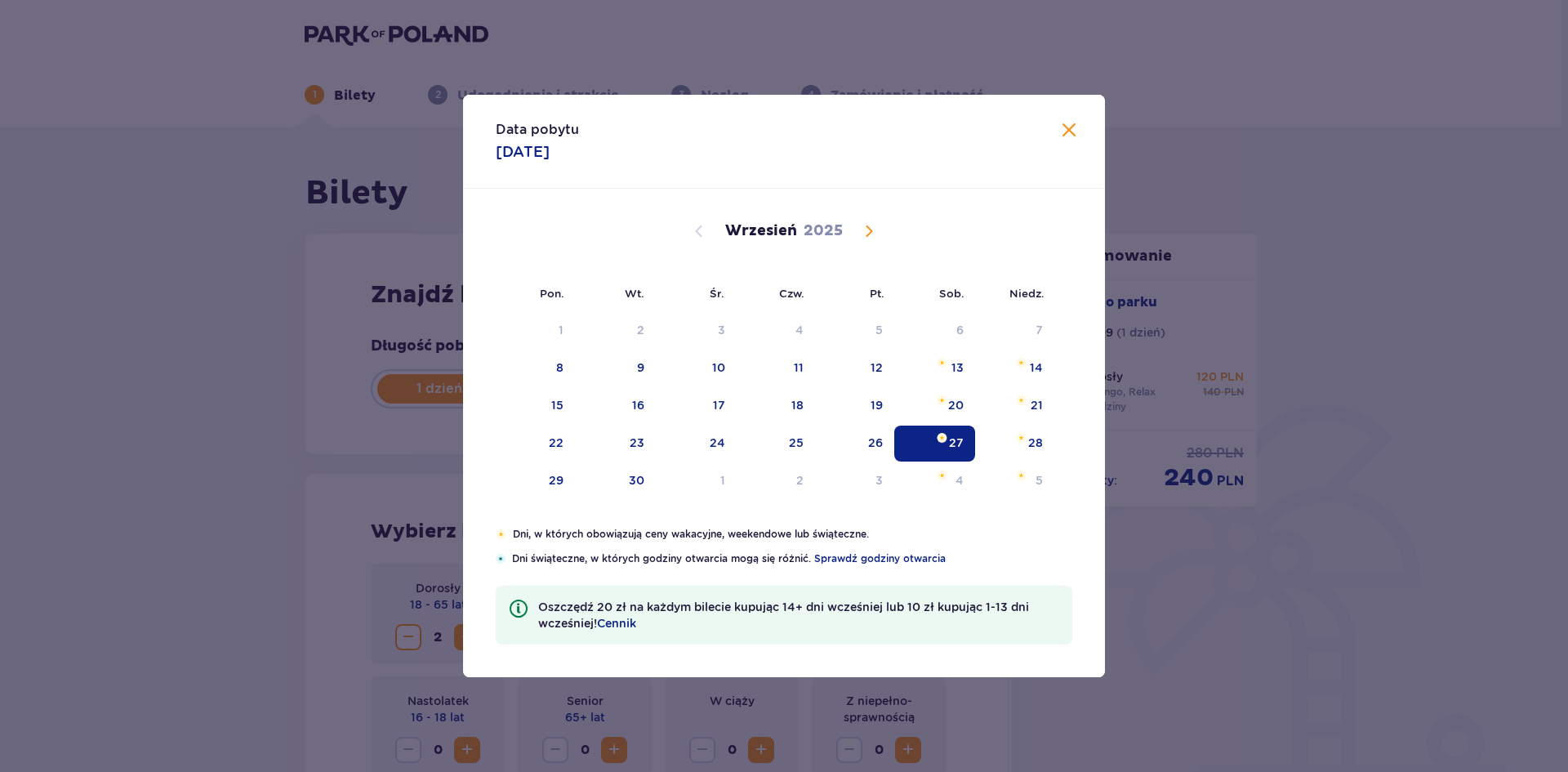
click at [202, 429] on div "Data pobytu 27.09.2025 Pon. Wt. Śr. Czw. Pt. Sob. Niedz. Sierpień 2025 28 29 30…" at bounding box center [784, 386] width 1568 height 772
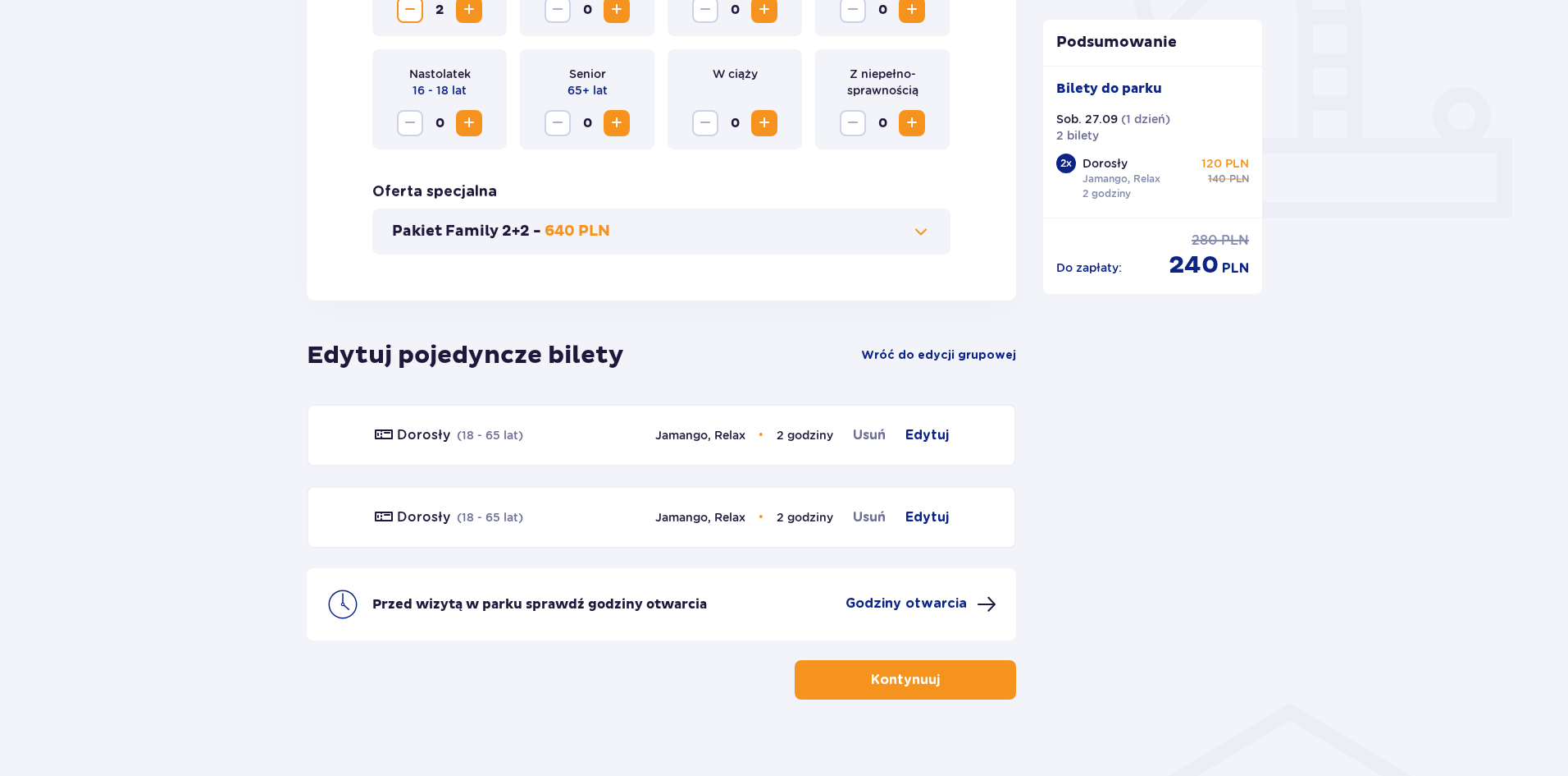
scroll to position [653, 0]
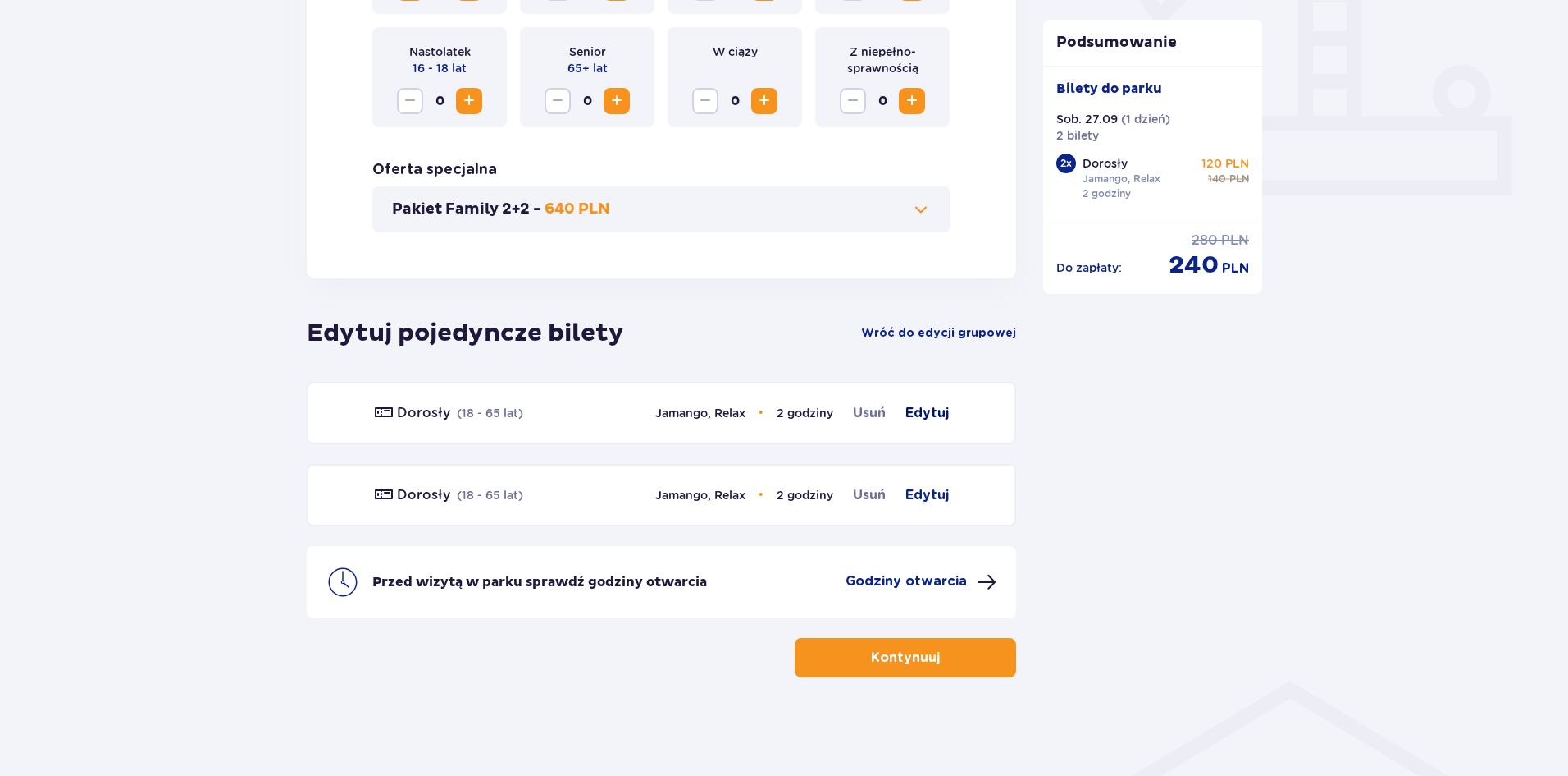
click at [920, 407] on span "Edytuj" at bounding box center [927, 412] width 43 height 20
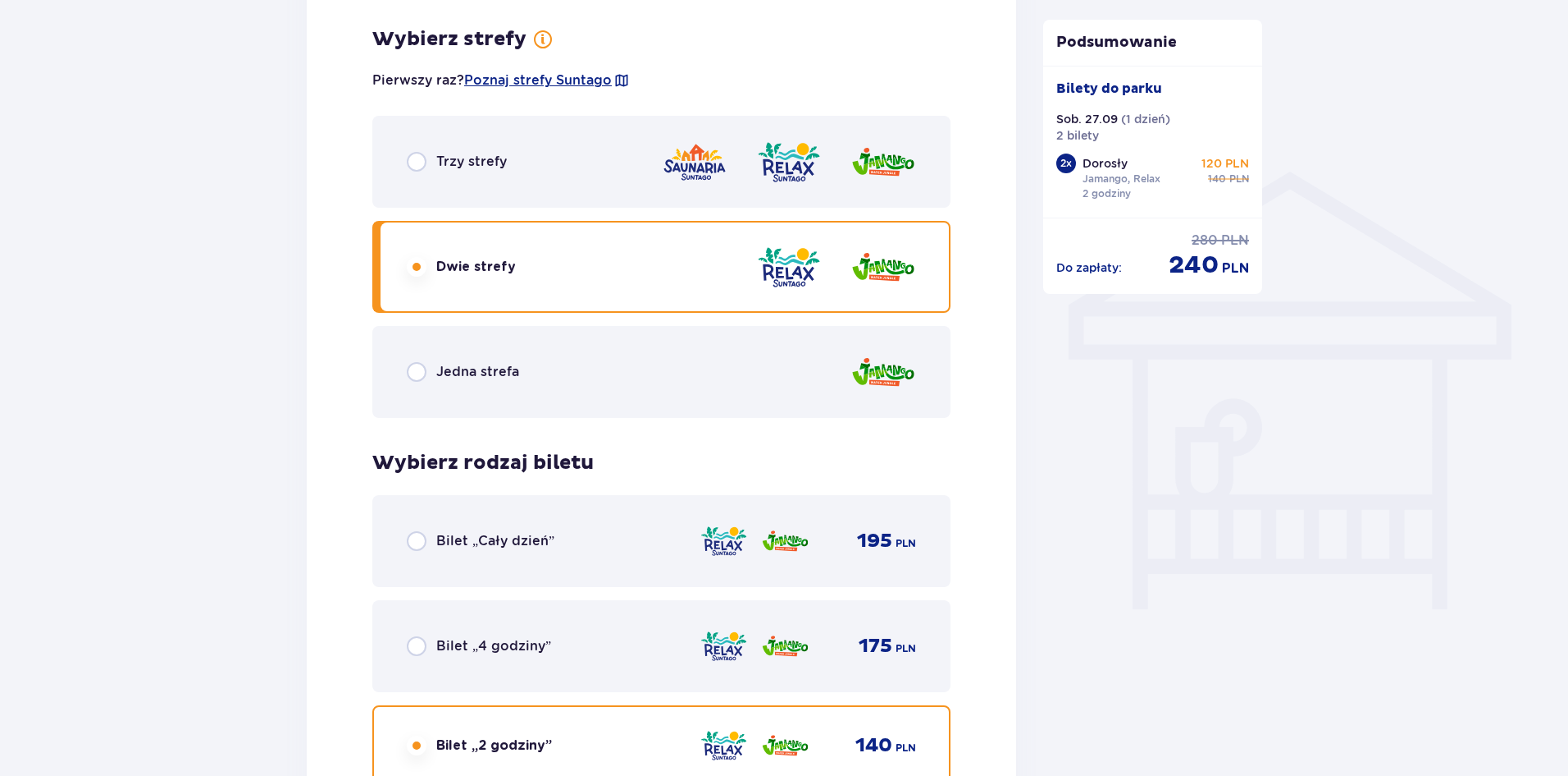
scroll to position [1179, 0]
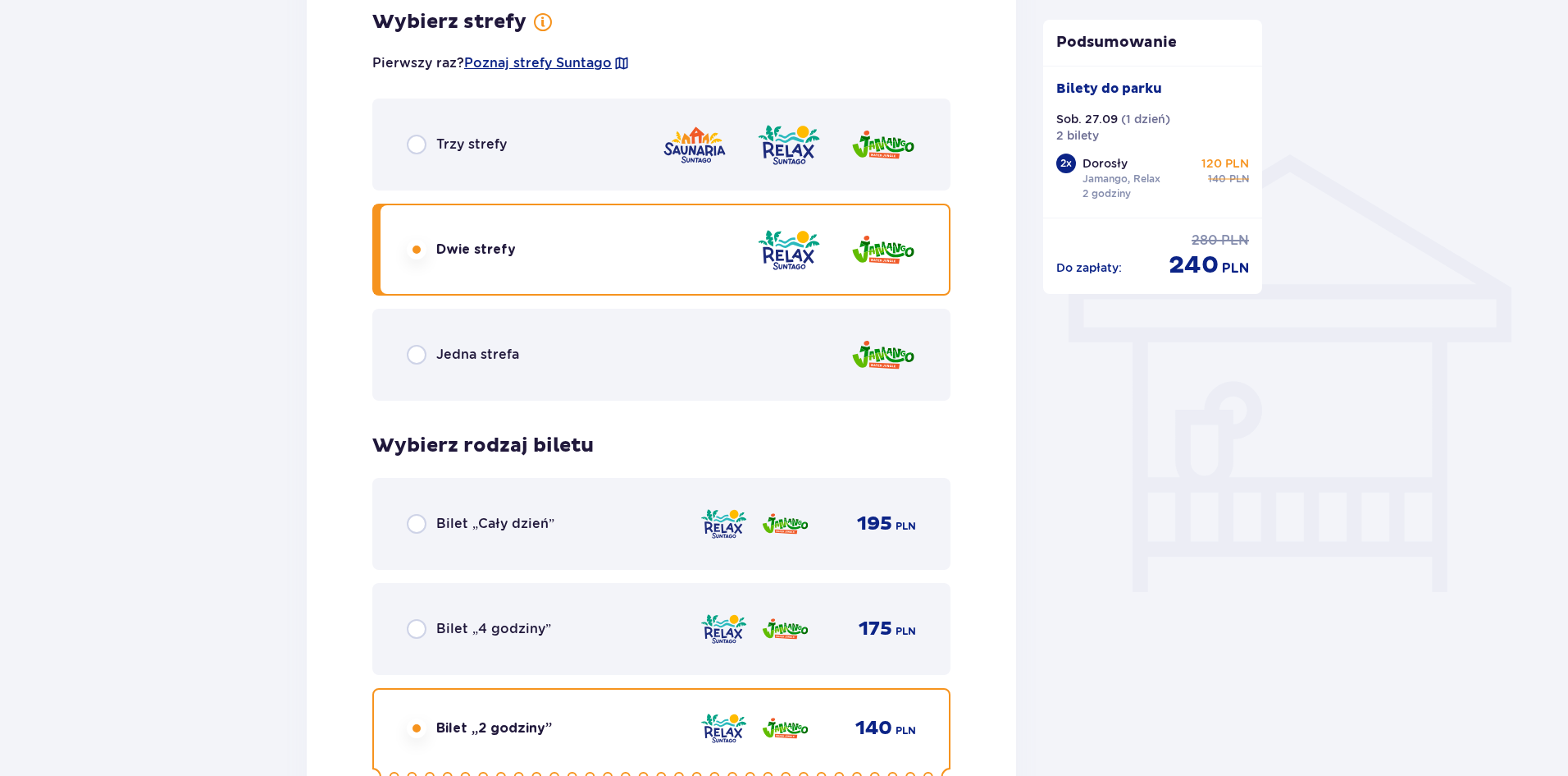
click at [617, 516] on div "Bilet „Cały dzień” 195 PLN" at bounding box center [662, 523] width 510 height 35
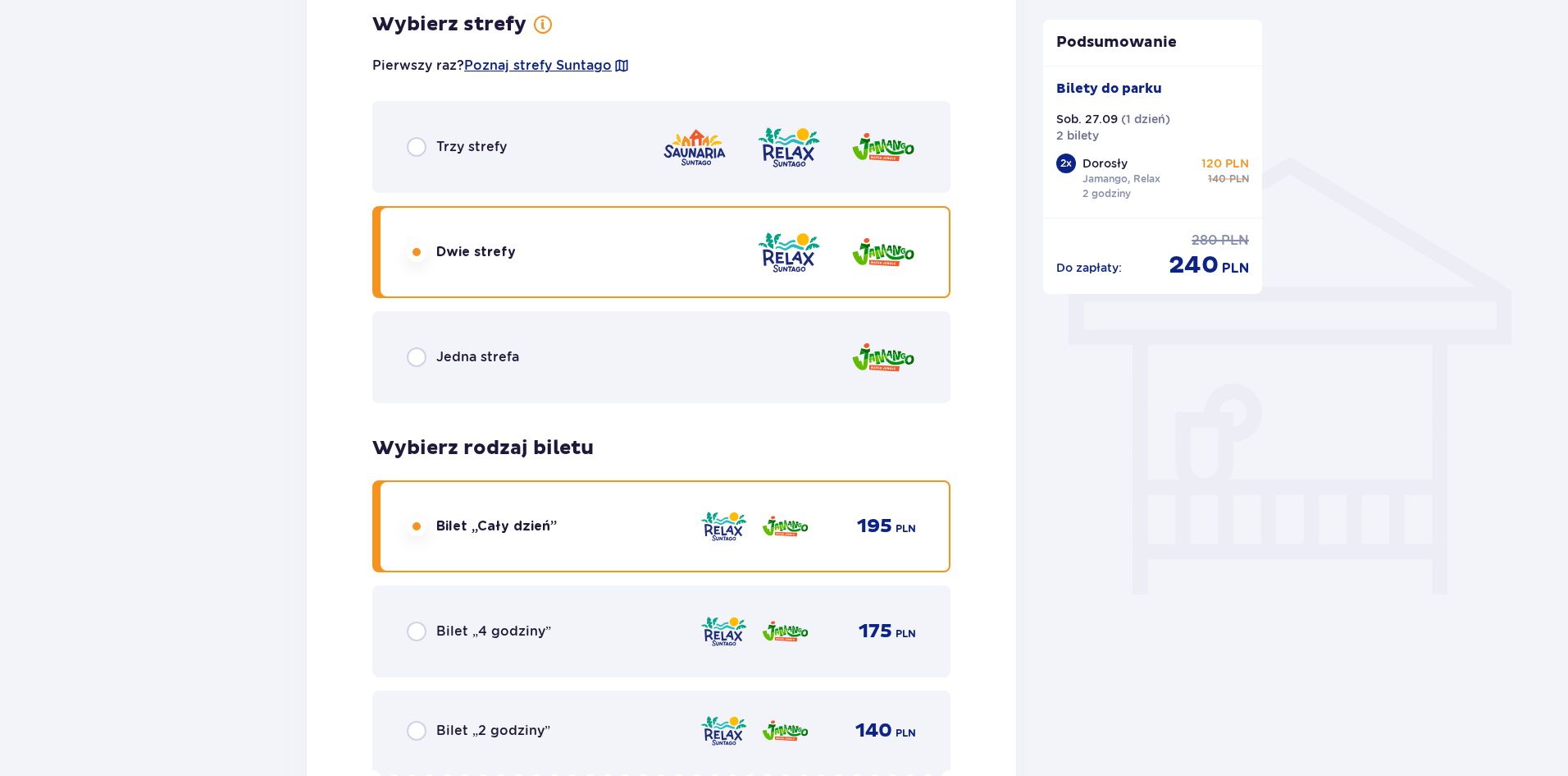
scroll to position [1097, 0]
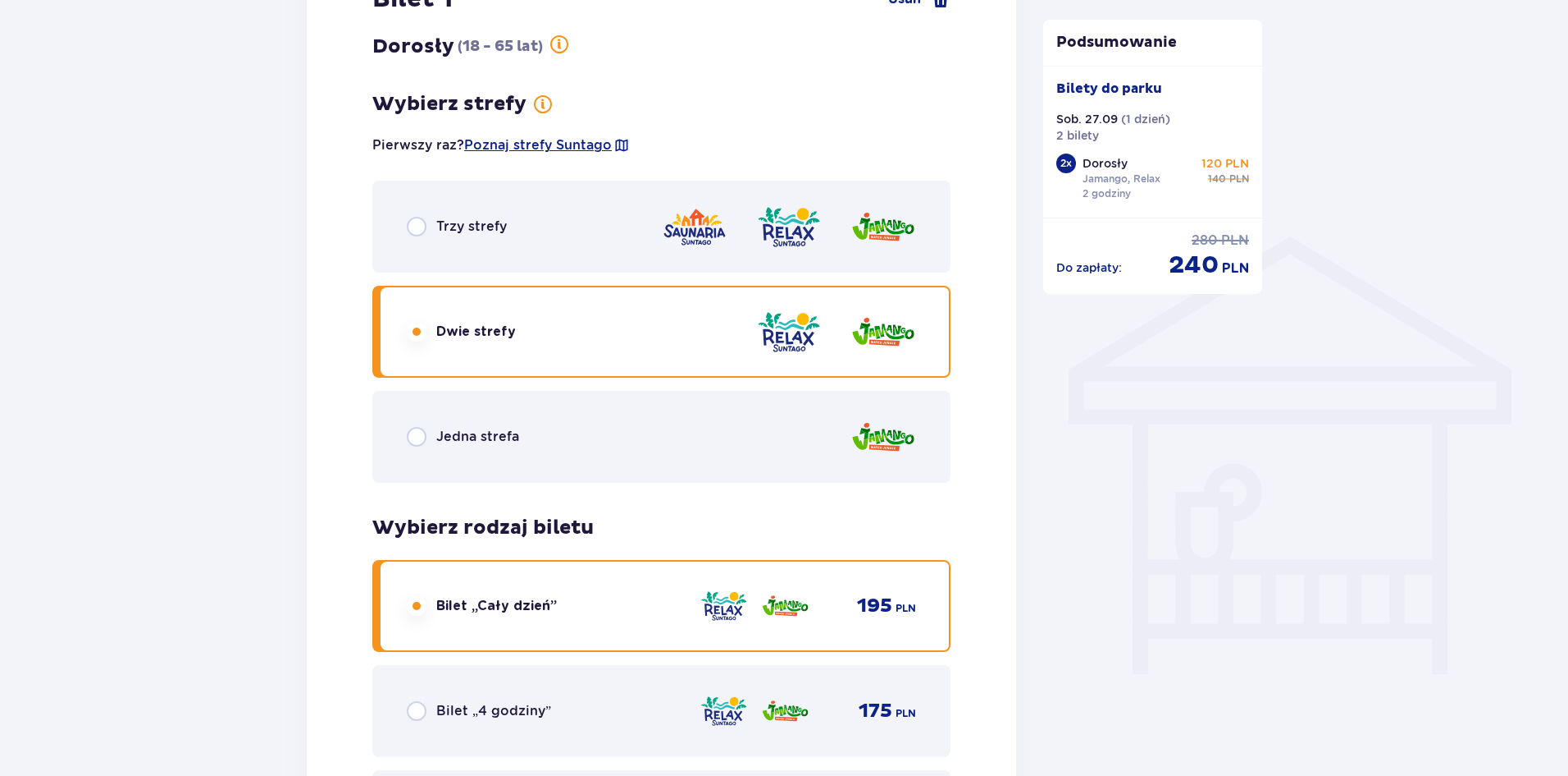
click at [591, 261] on div "Trzy strefy" at bounding box center [661, 227] width 578 height 92
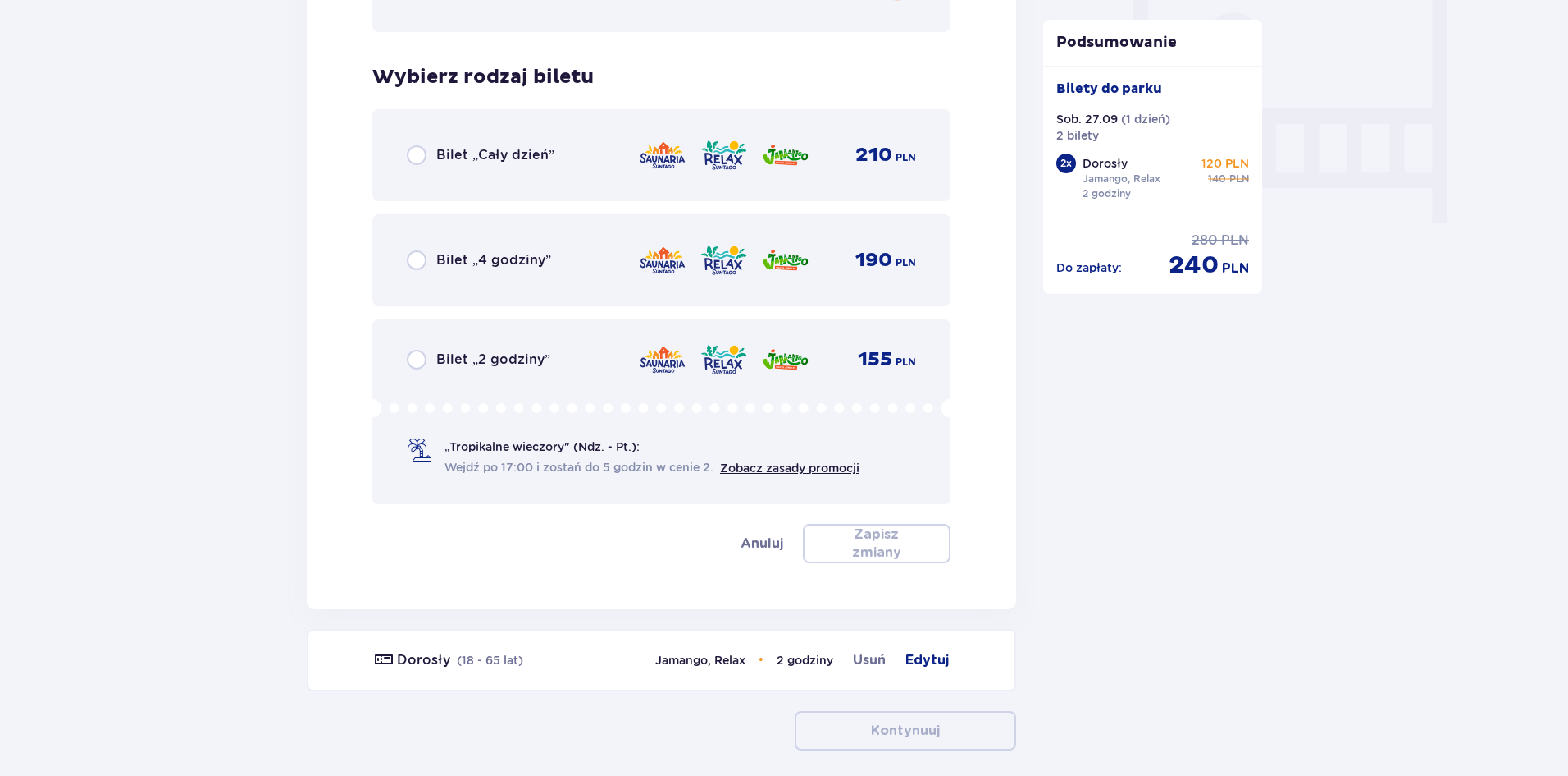
scroll to position [1592, 0]
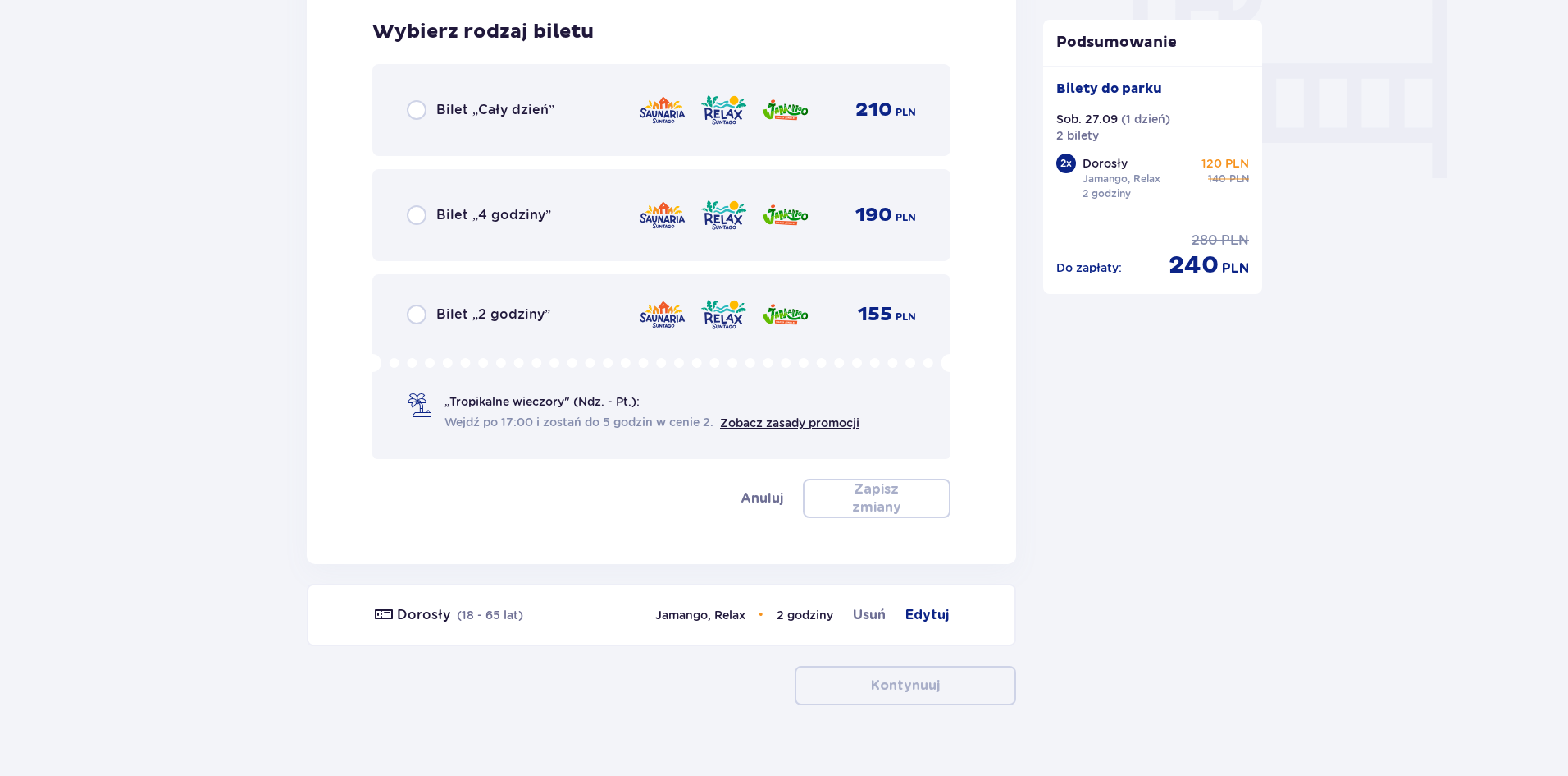
click at [594, 133] on div "Bilet „Cały dzień” 210 PLN" at bounding box center [661, 110] width 578 height 92
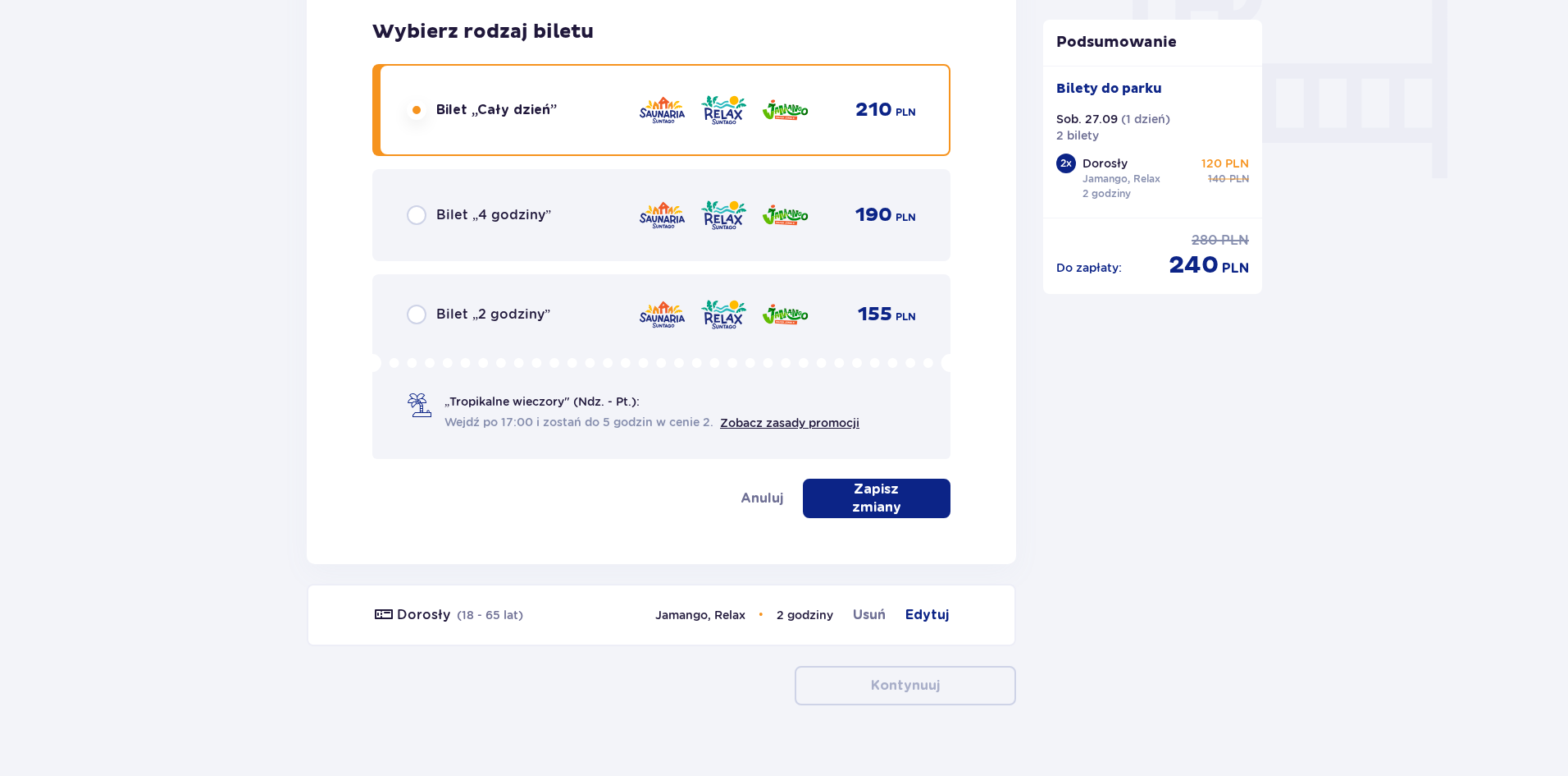
click at [880, 498] on p "Zapisz zmiany" at bounding box center [876, 498] width 95 height 36
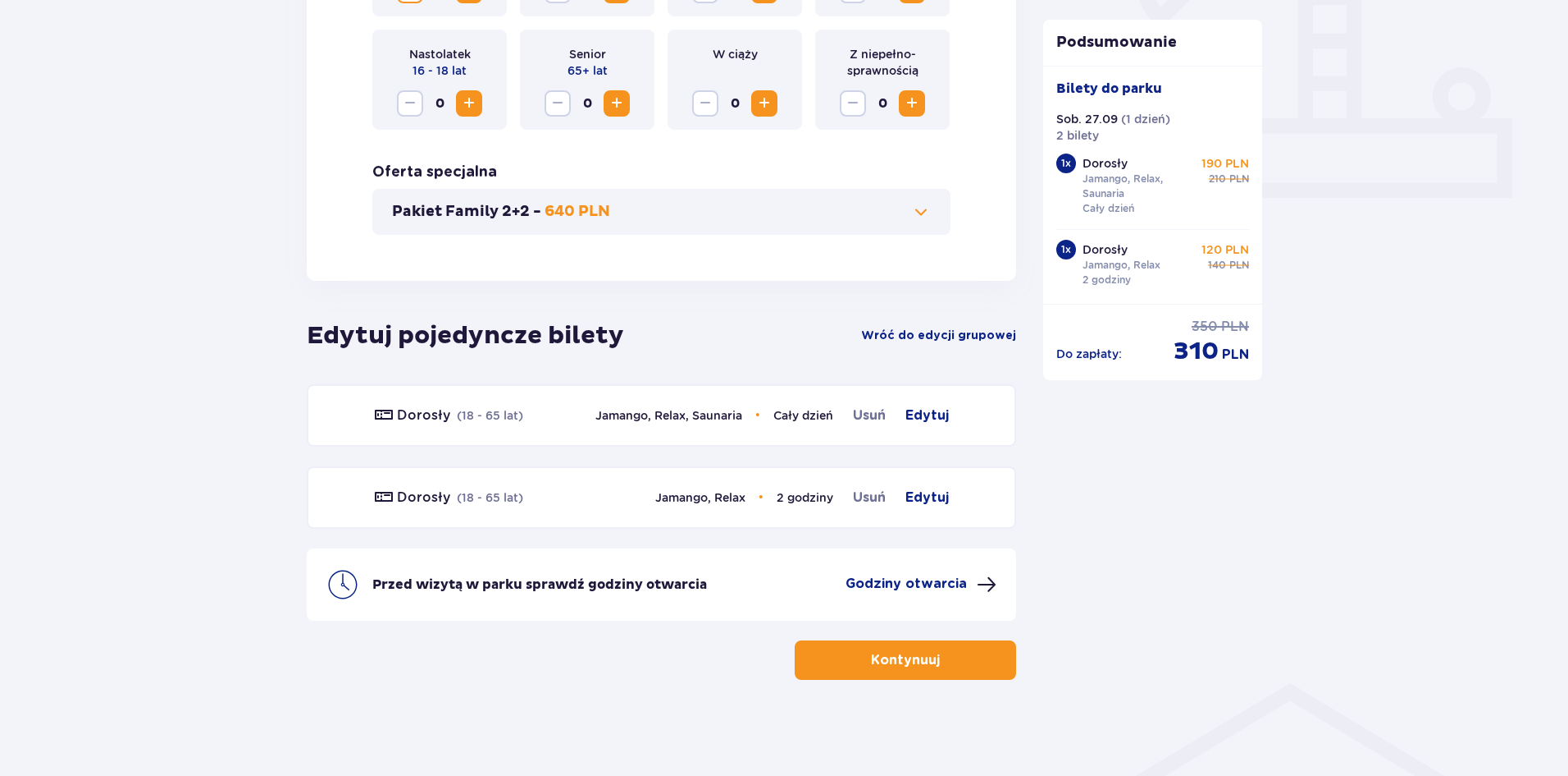
scroll to position [653, 0]
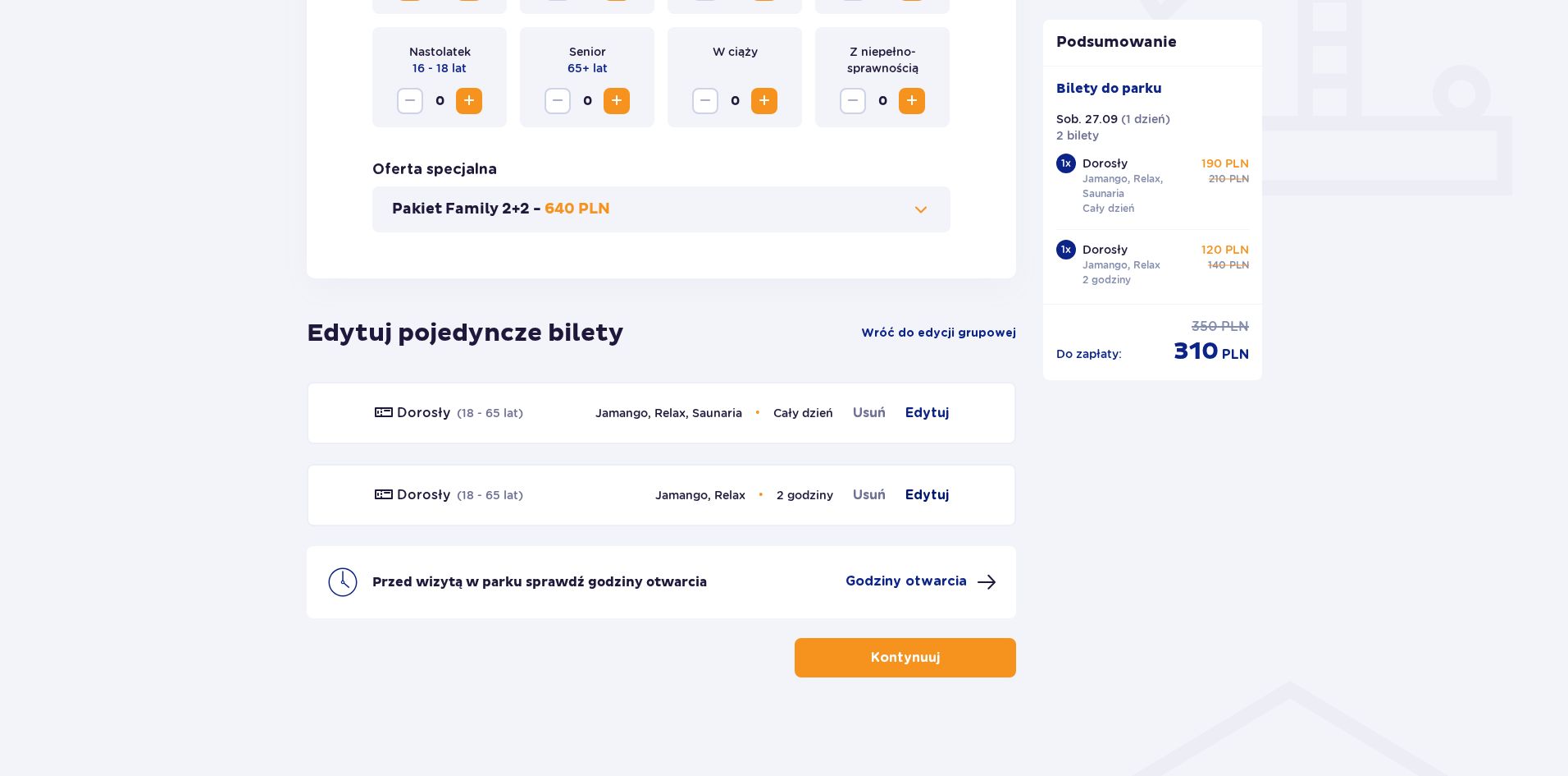
click at [932, 492] on span "Edytuj" at bounding box center [927, 495] width 43 height 20
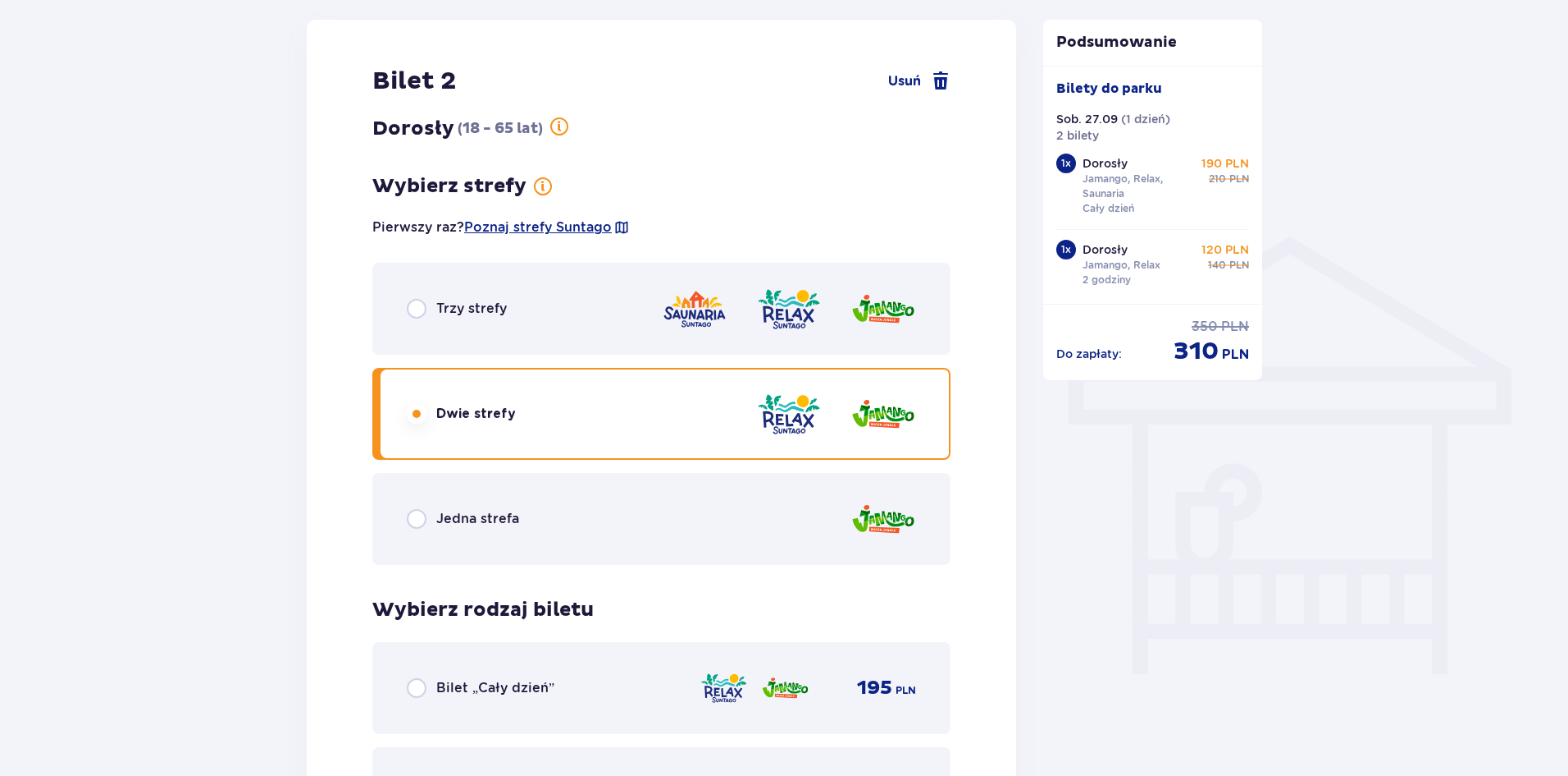
click at [543, 325] on div "Trzy strefy" at bounding box center [661, 309] width 578 height 92
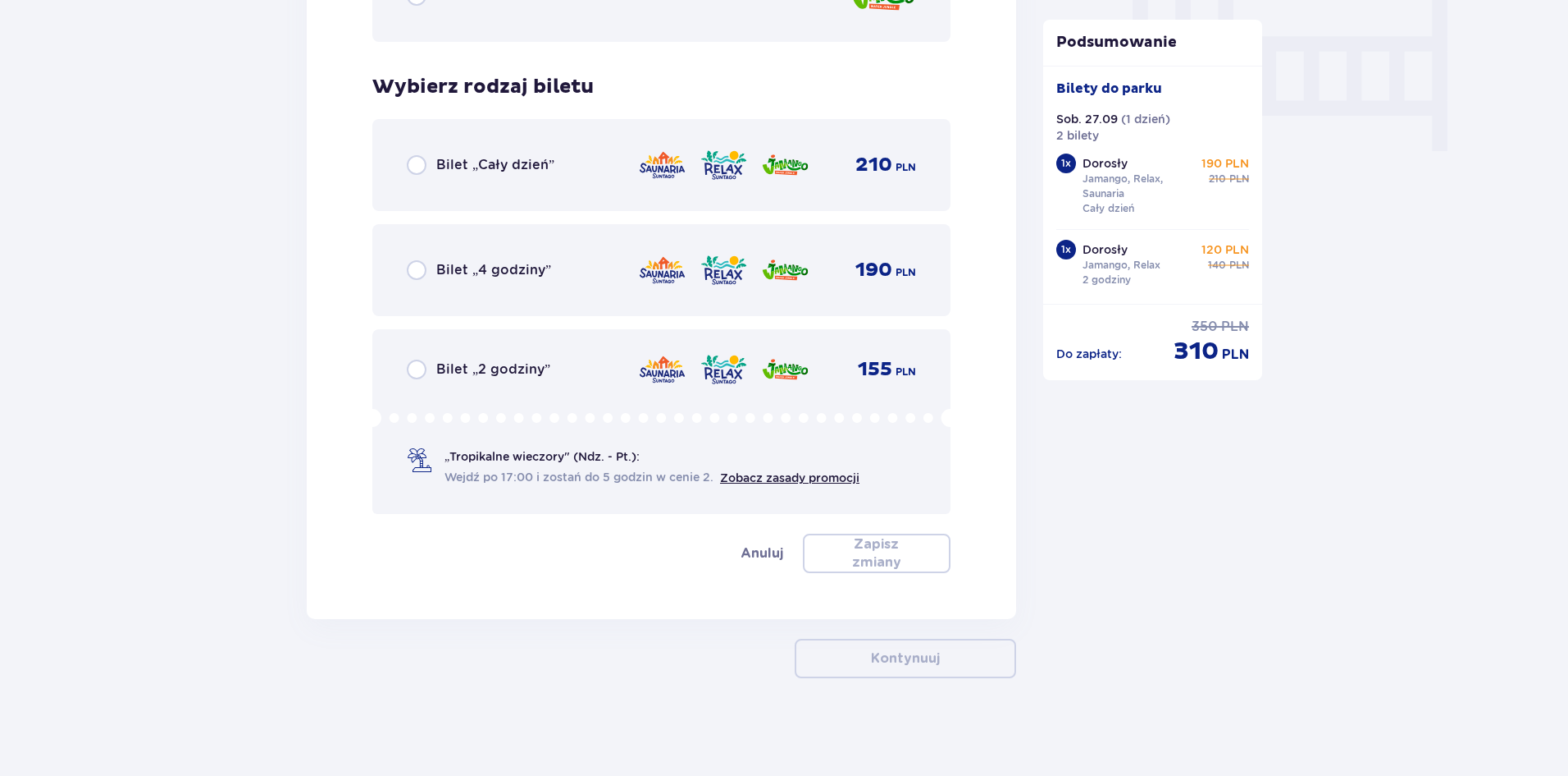
scroll to position [1620, 0]
click at [498, 177] on div "Bilet „Cały dzień” 210 PLN" at bounding box center [662, 164] width 510 height 35
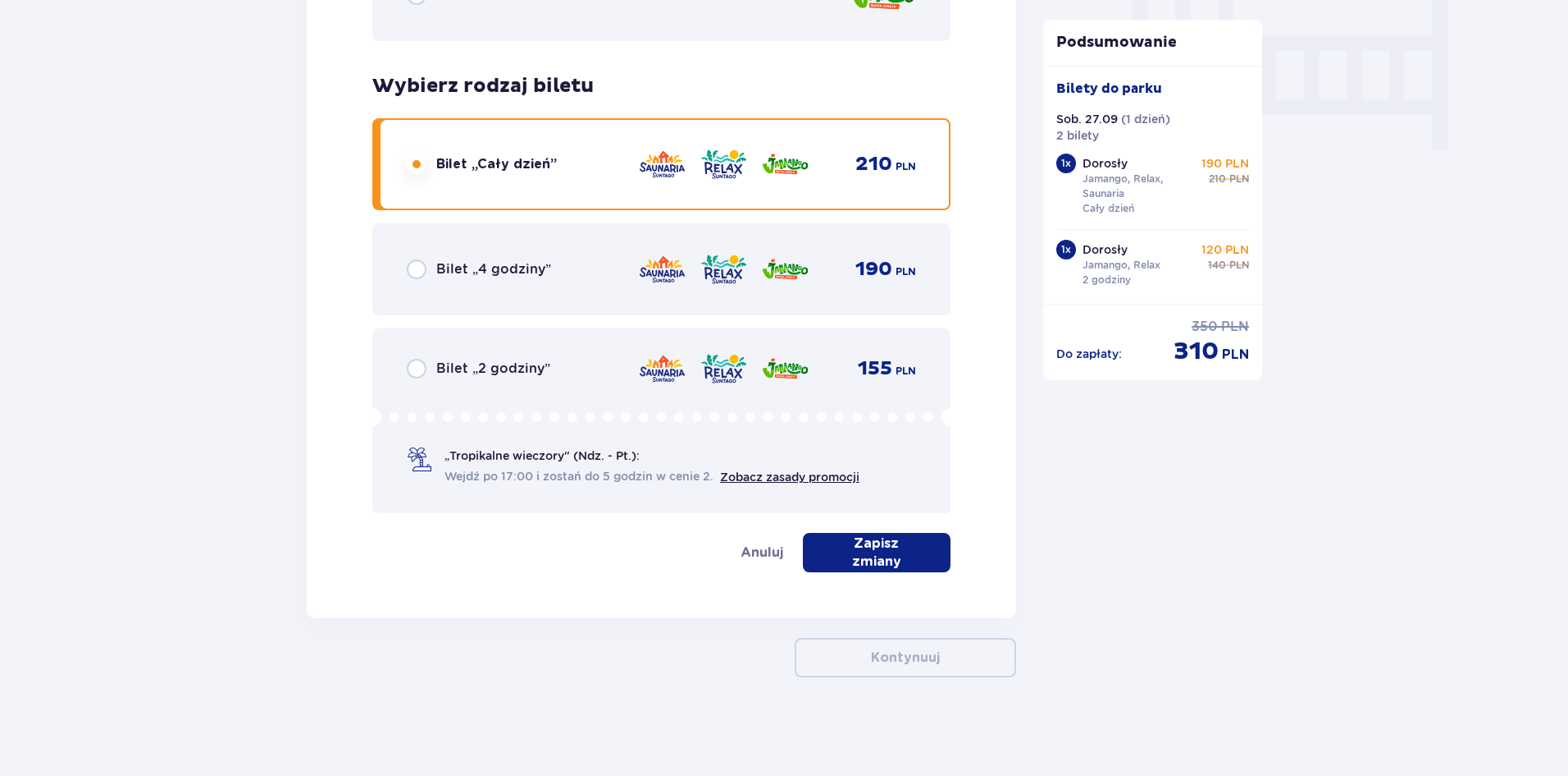
click at [895, 557] on p "Zapisz zmiany" at bounding box center [876, 552] width 95 height 36
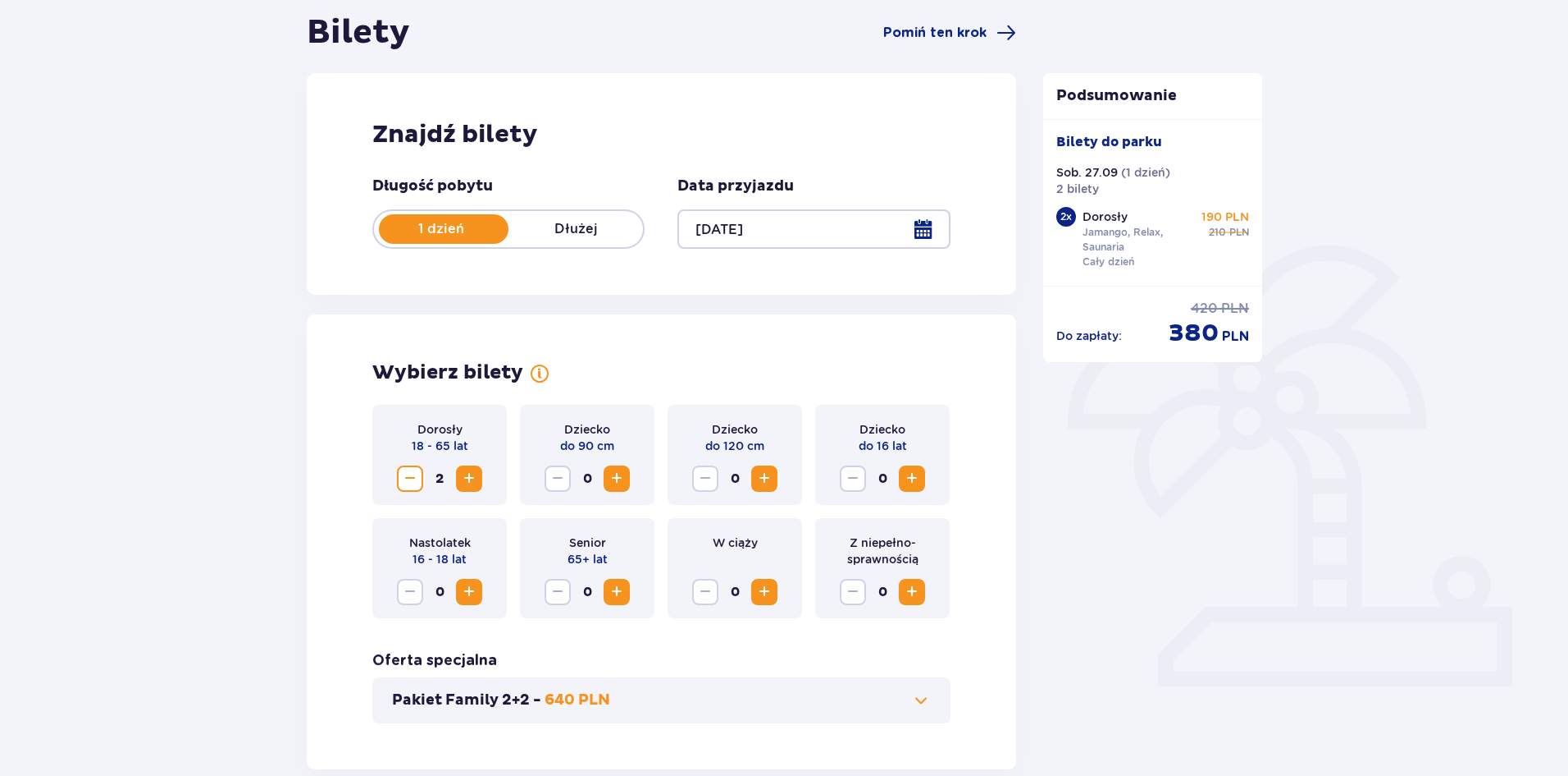
scroll to position [165, 0]
